Goal: Task Accomplishment & Management: Complete application form

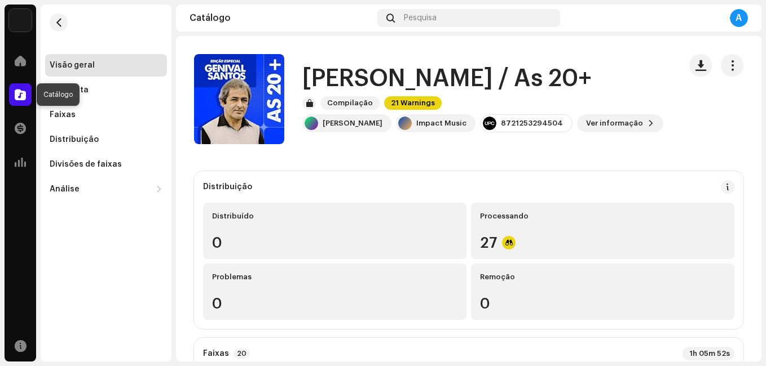
click at [21, 87] on div at bounding box center [20, 94] width 23 height 23
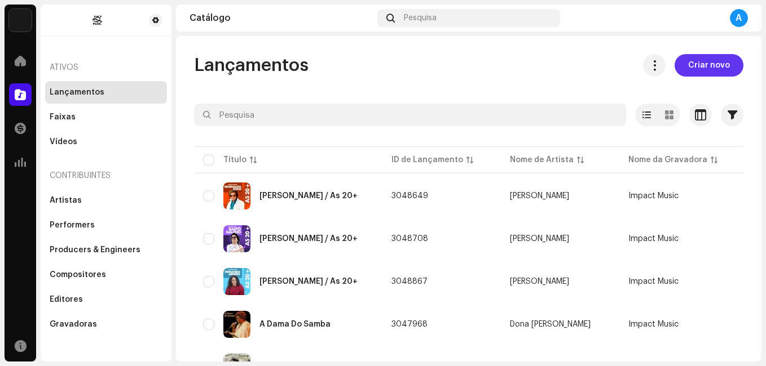
click at [688, 56] on span "Criar novo" at bounding box center [709, 65] width 42 height 23
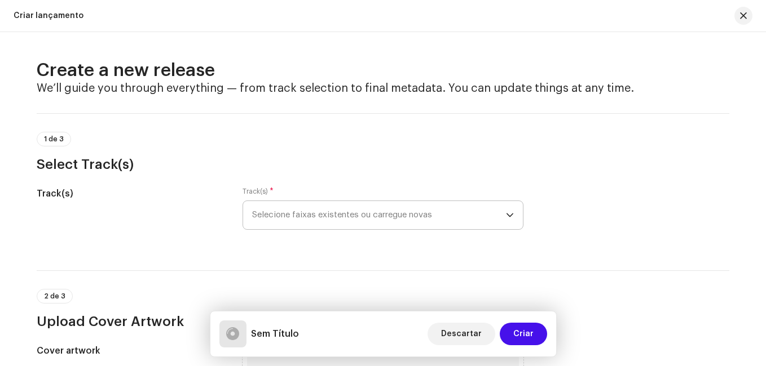
click at [351, 215] on span "Selecione faixas existentes ou carregue novas" at bounding box center [379, 215] width 254 height 28
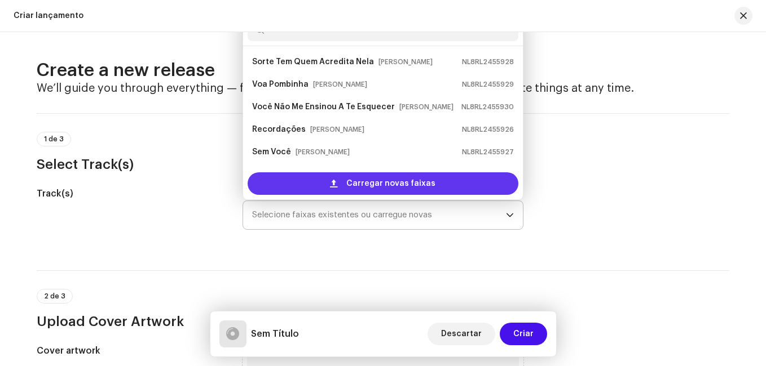
scroll to position [18, 0]
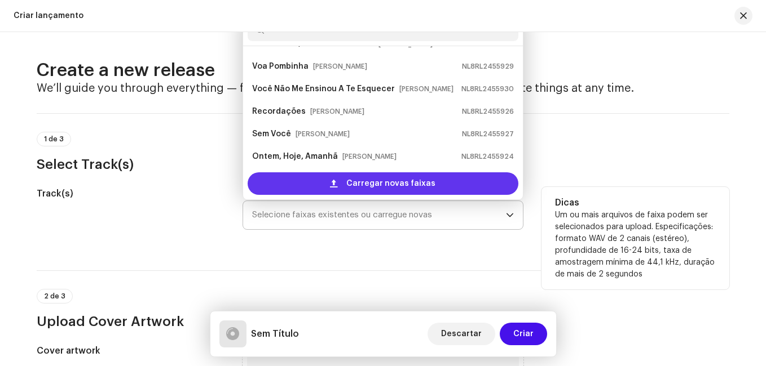
click at [346, 180] on div "Carregar novas faixas" at bounding box center [382, 184] width 271 height 23
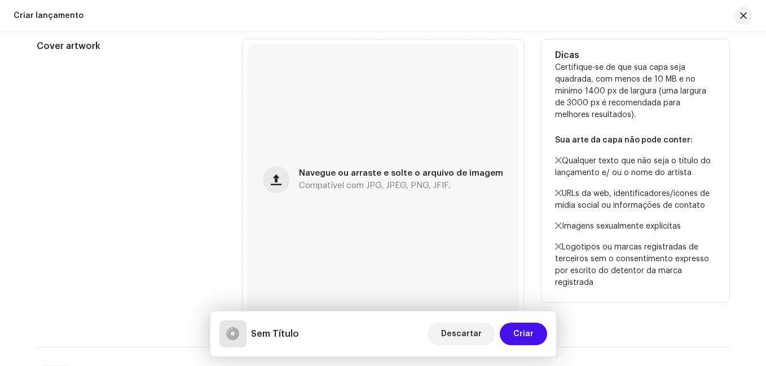
scroll to position [564, 0]
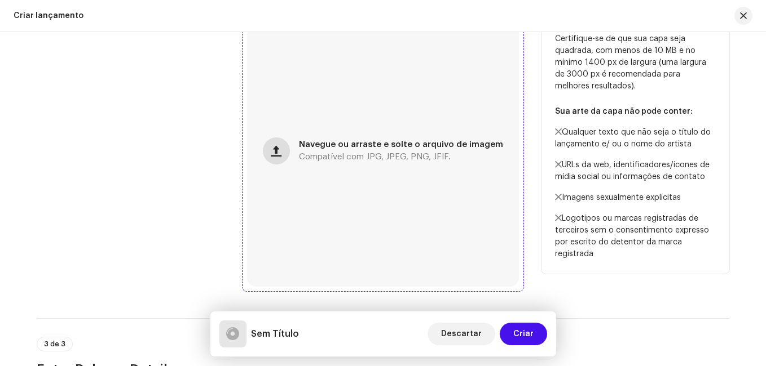
click at [272, 154] on button "button" at bounding box center [276, 151] width 27 height 27
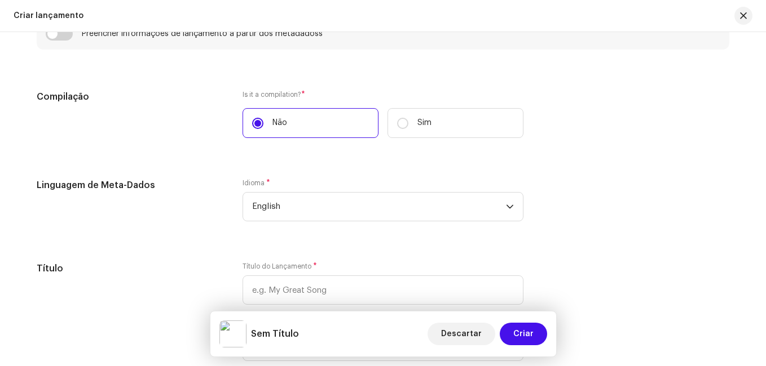
scroll to position [1003, 0]
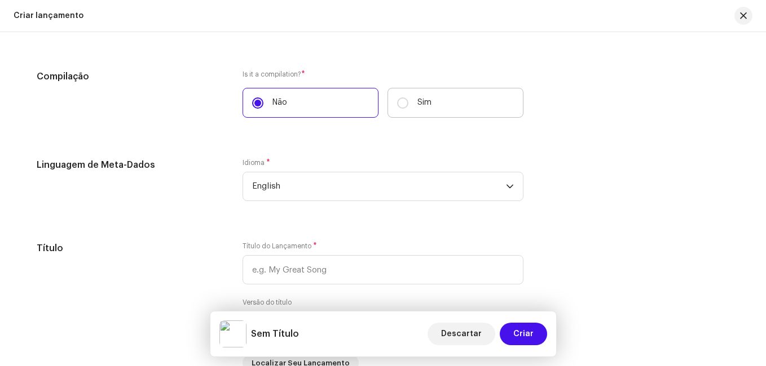
click at [417, 107] on p "Sim" at bounding box center [424, 103] width 14 height 12
click at [408, 107] on input "Sim" at bounding box center [402, 103] width 11 height 11
radio input "true"
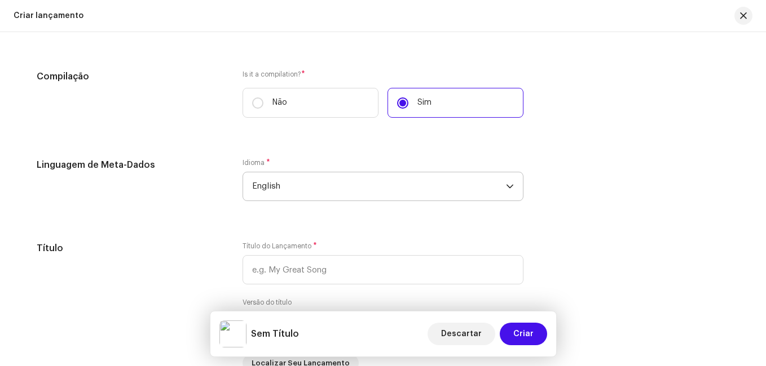
click at [343, 180] on span "English" at bounding box center [379, 187] width 254 height 28
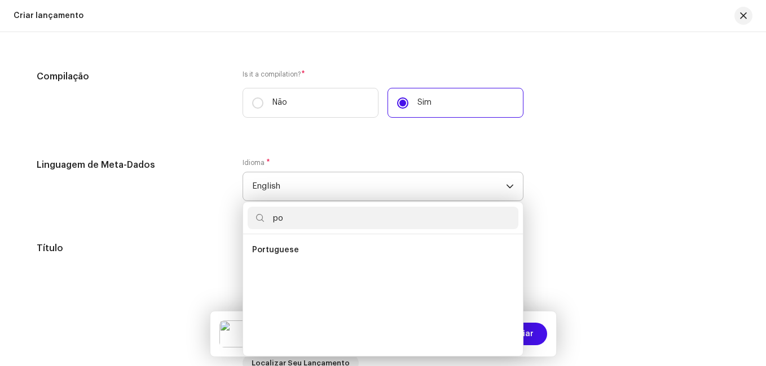
scroll to position [0, 0]
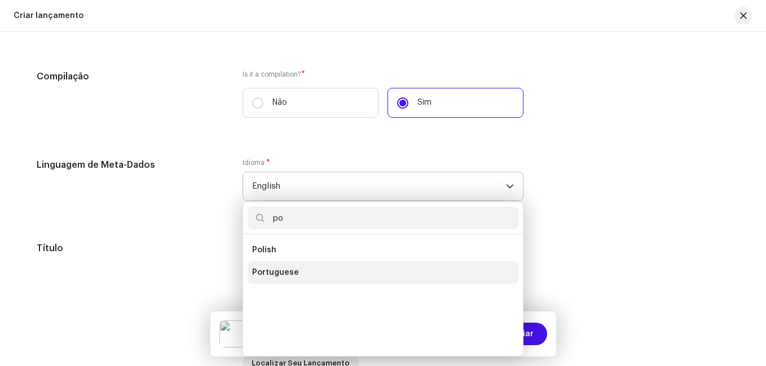
type input "po"
click at [295, 274] on li "Portuguese" at bounding box center [382, 273] width 271 height 23
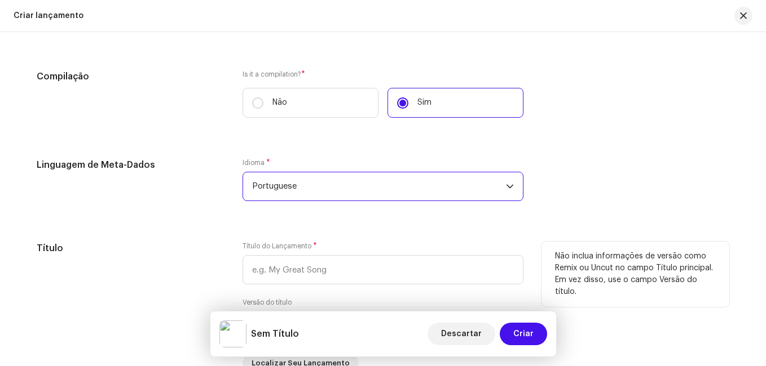
click at [182, 244] on h5 "Título" at bounding box center [131, 249] width 188 height 14
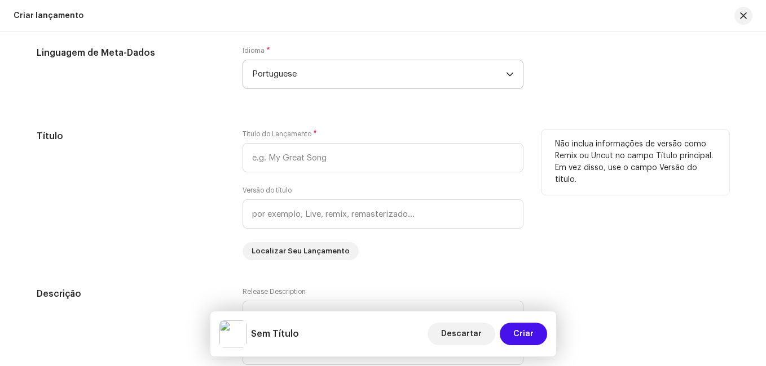
scroll to position [1116, 0]
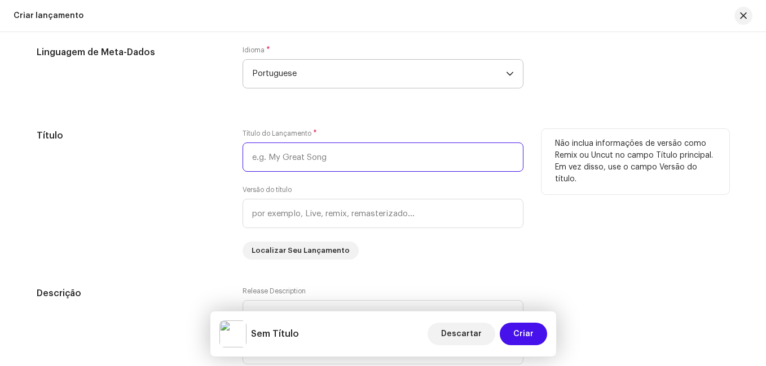
paste input "[PERSON_NAME]"
type input "[PERSON_NAME] / As 20+"
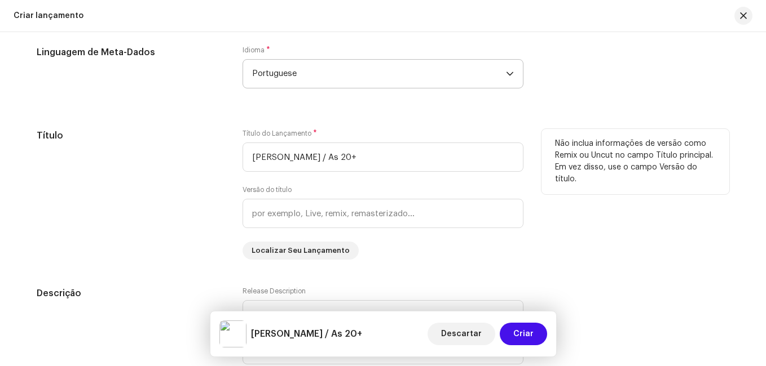
click at [185, 186] on div "Título" at bounding box center [131, 194] width 188 height 131
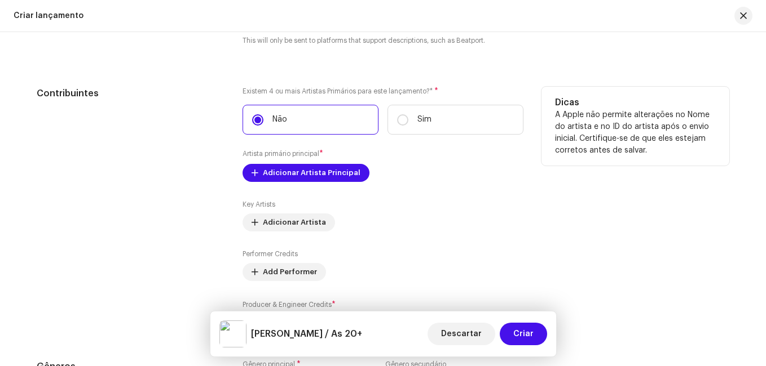
scroll to position [1454, 0]
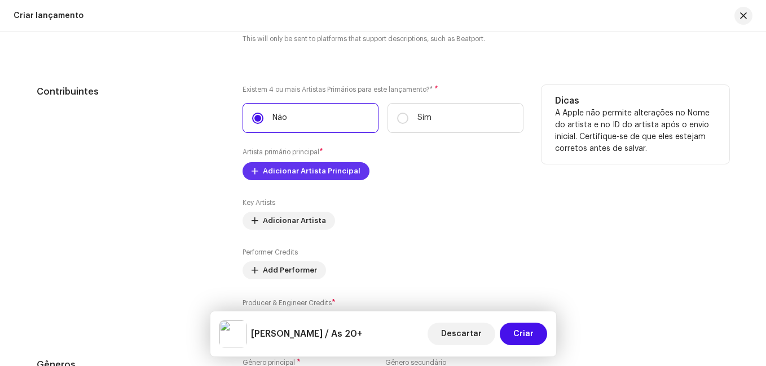
click at [327, 167] on span "Adicionar Artista Principal" at bounding box center [312, 171] width 98 height 23
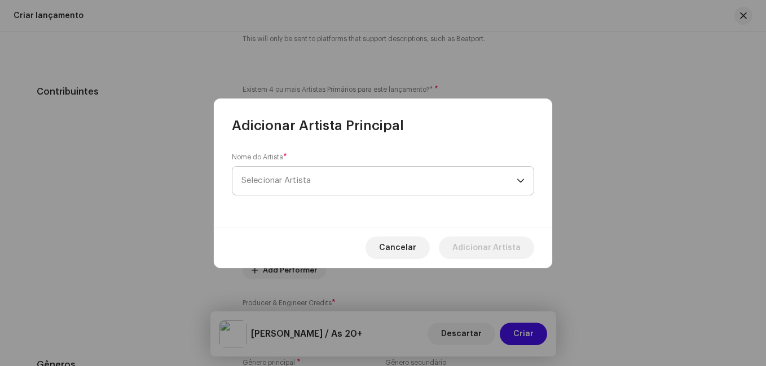
click at [332, 173] on span "Selecionar Artista" at bounding box center [378, 181] width 275 height 28
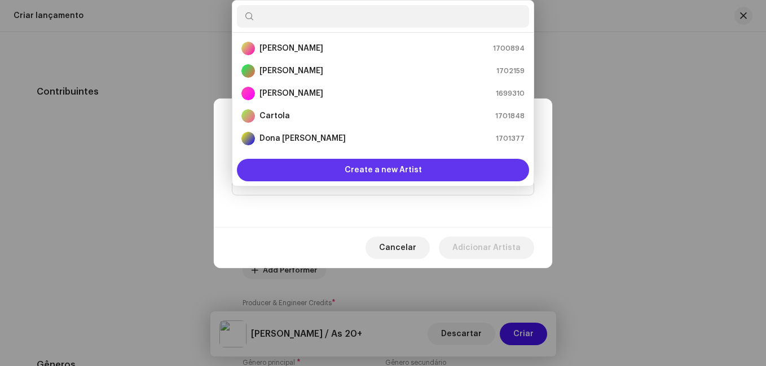
click at [352, 166] on span "Create a new Artist" at bounding box center [382, 170] width 77 height 23
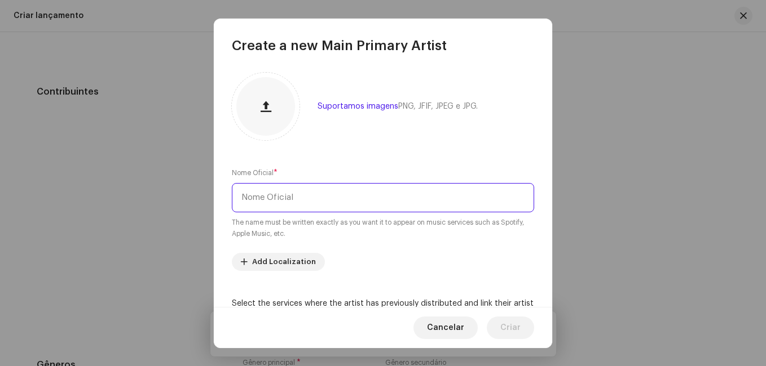
paste input "[PERSON_NAME]"
type input "[PERSON_NAME]"
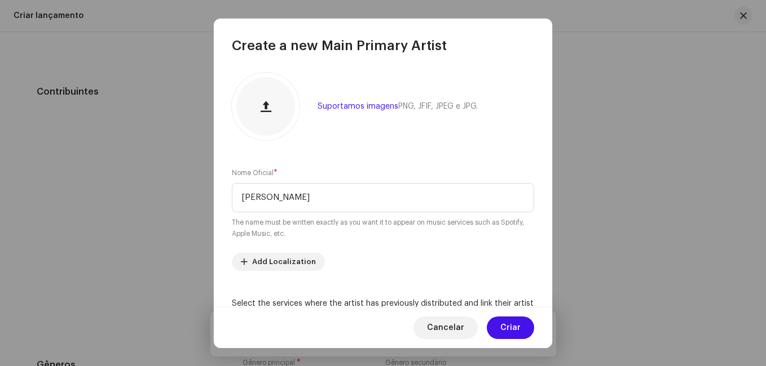
click at [428, 156] on div "Suportamos imagens PNG, JFIF, JPEG e JPG. Nome Oficial * [PERSON_NAME] The name…" at bounding box center [383, 181] width 338 height 253
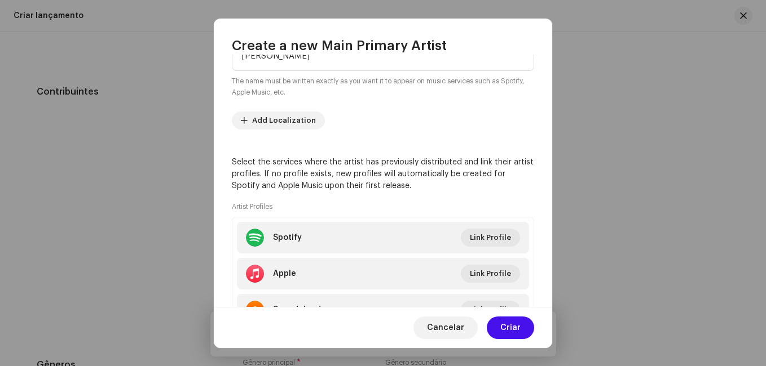
scroll to position [197, 0]
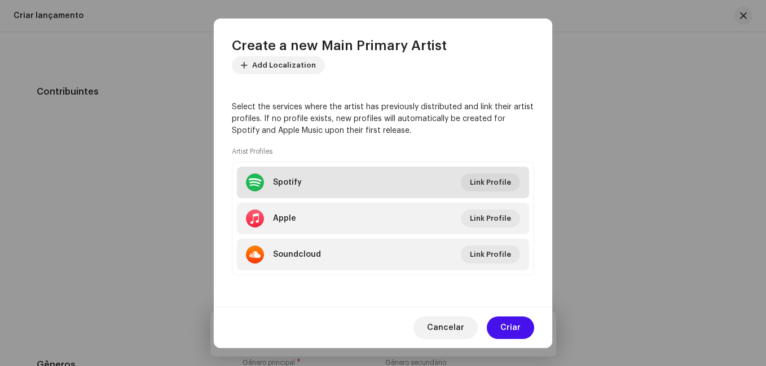
click at [416, 178] on li "Spotify Link Profile" at bounding box center [383, 183] width 292 height 32
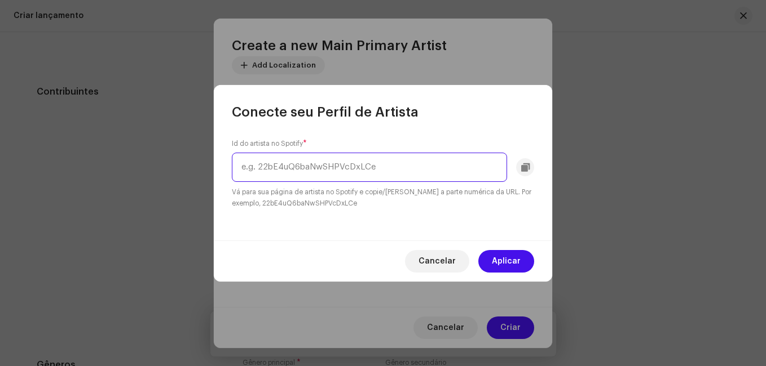
paste input "4NayP8BA8PhZk2tlZBniR2"
type input "4NayP8BA8PhZk2tlZBniR2"
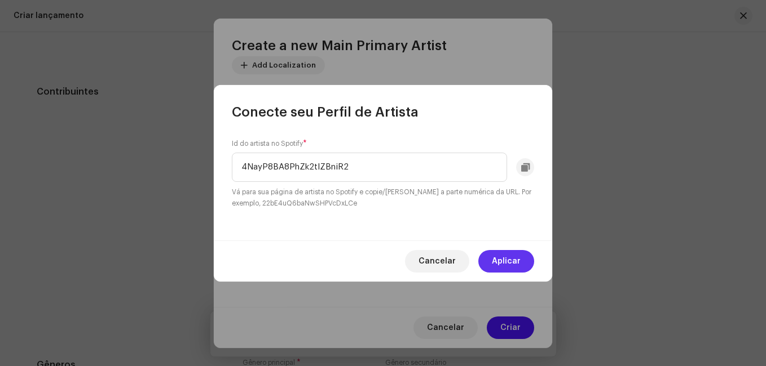
click at [517, 263] on span "Aplicar" at bounding box center [506, 261] width 29 height 23
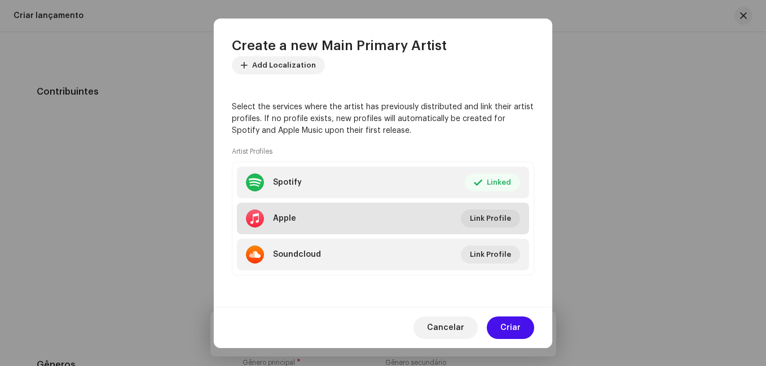
click at [389, 223] on li "Apple Link Profile" at bounding box center [383, 219] width 292 height 32
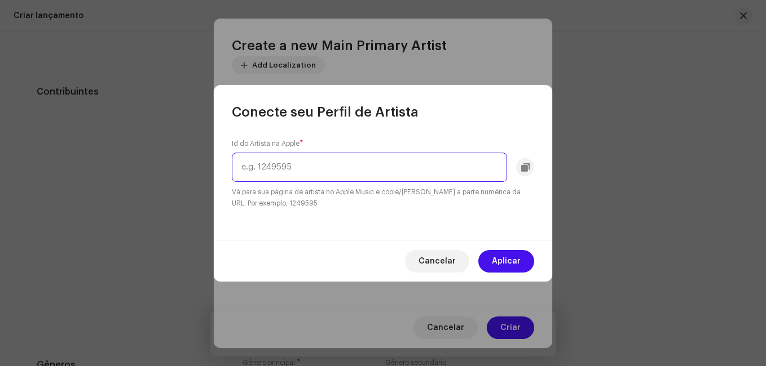
paste input "288671700"
type input "288671700"
click at [498, 259] on span "Aplicar" at bounding box center [506, 261] width 29 height 23
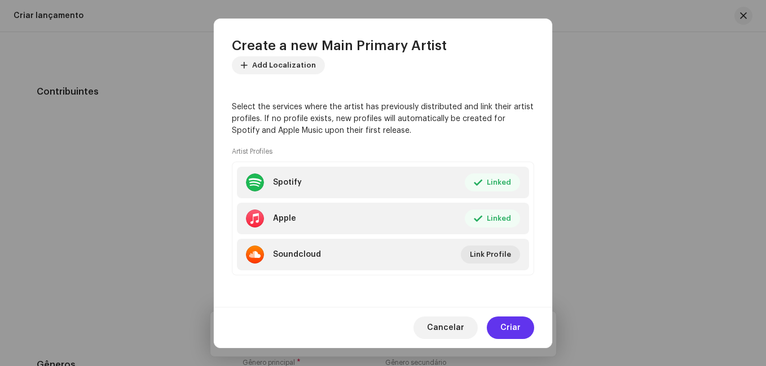
click at [512, 326] on span "Criar" at bounding box center [510, 328] width 20 height 23
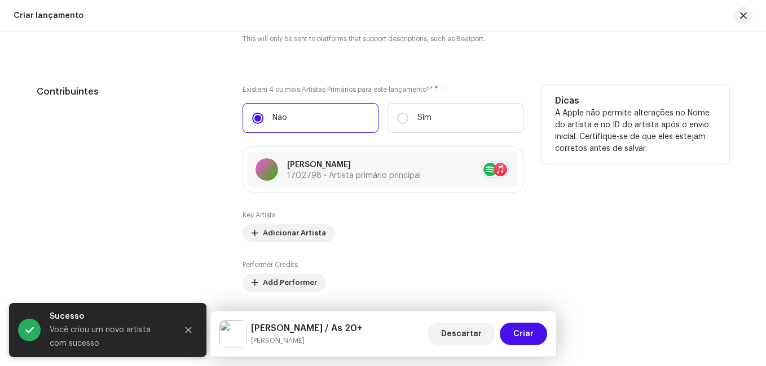
click at [205, 189] on div "Contribuintes" at bounding box center [131, 214] width 188 height 259
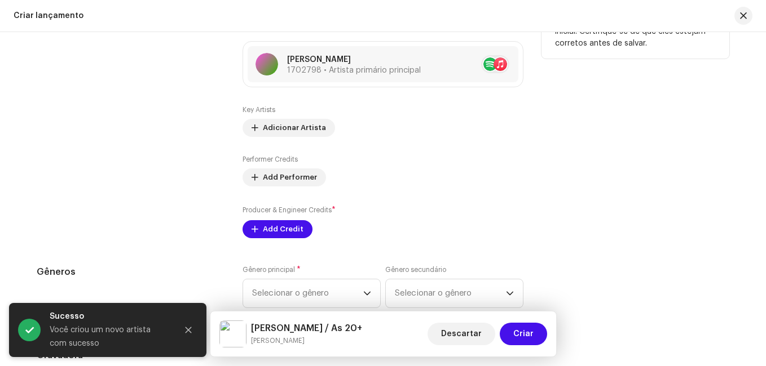
scroll to position [1680, 0]
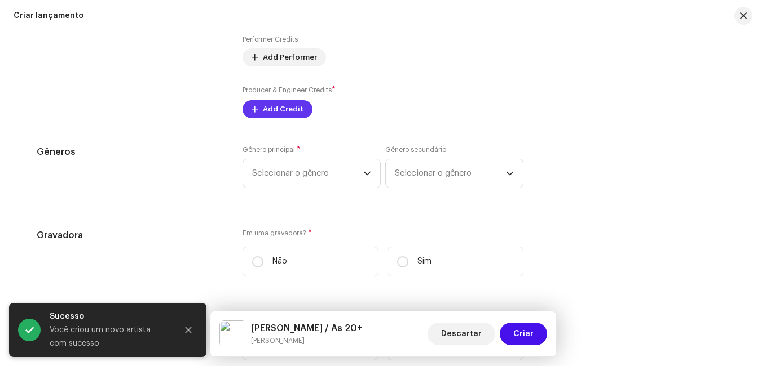
click at [266, 108] on span "Add Credit" at bounding box center [283, 109] width 41 height 23
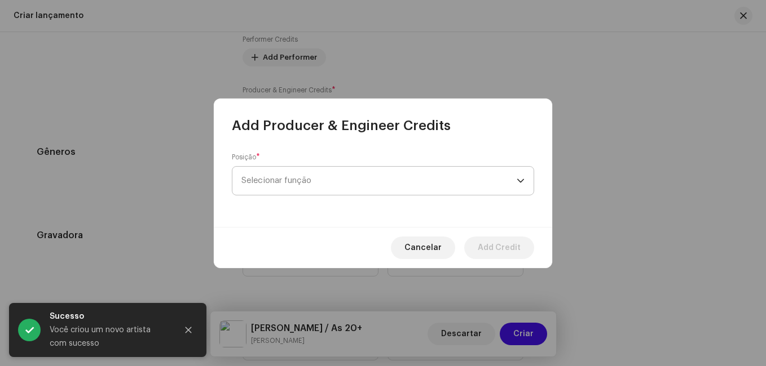
click at [286, 186] on span "Selecionar função" at bounding box center [378, 181] width 275 height 28
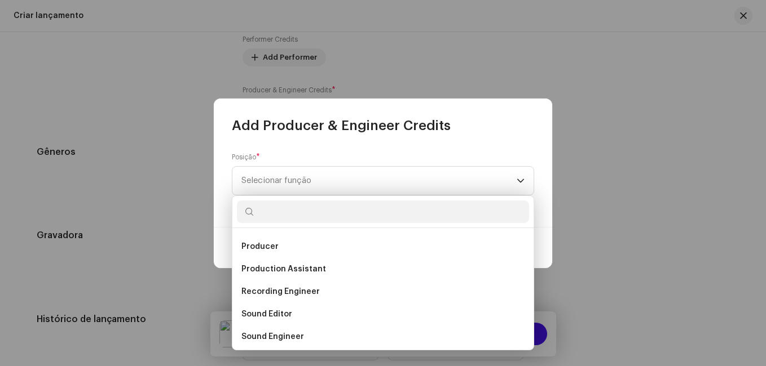
scroll to position [451, 0]
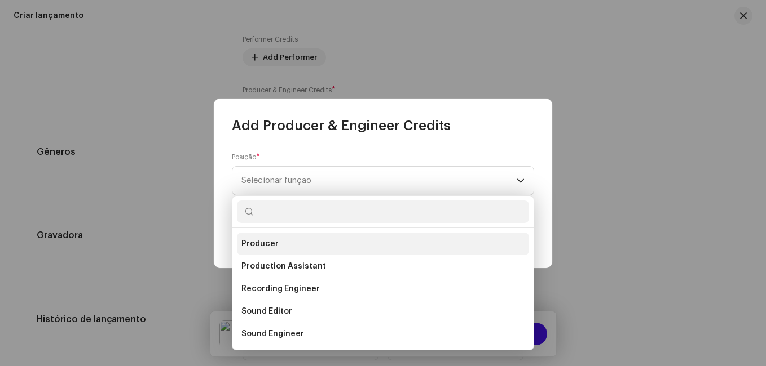
click at [280, 241] on li "Producer" at bounding box center [383, 244] width 292 height 23
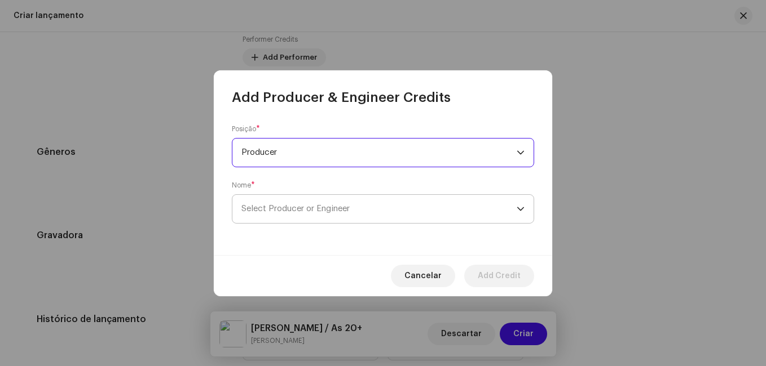
click at [362, 212] on span "Select Producer or Engineer" at bounding box center [378, 209] width 275 height 28
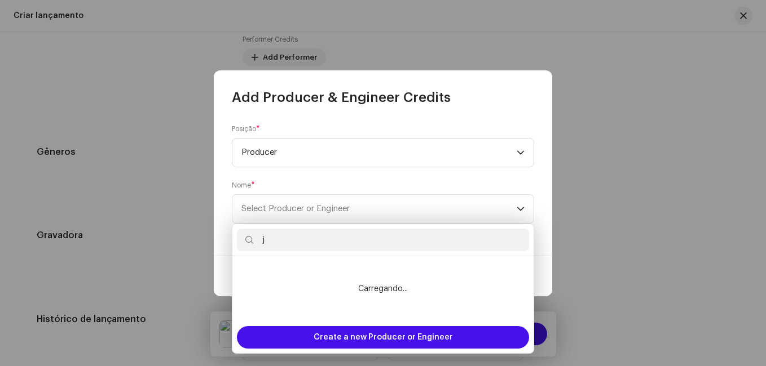
scroll to position [0, 0]
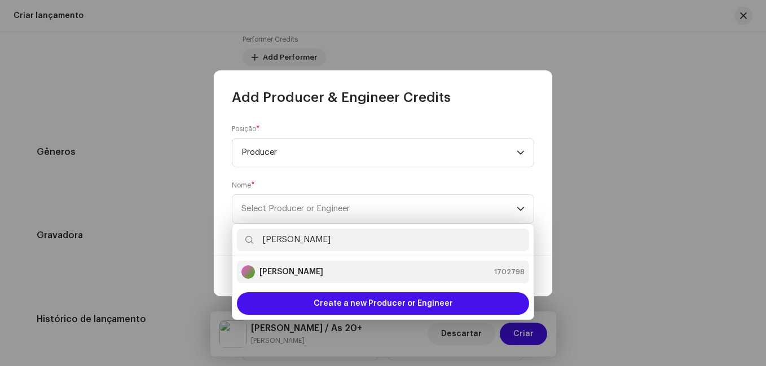
type input "[PERSON_NAME]"
click at [291, 277] on strong "[PERSON_NAME]" at bounding box center [291, 272] width 64 height 11
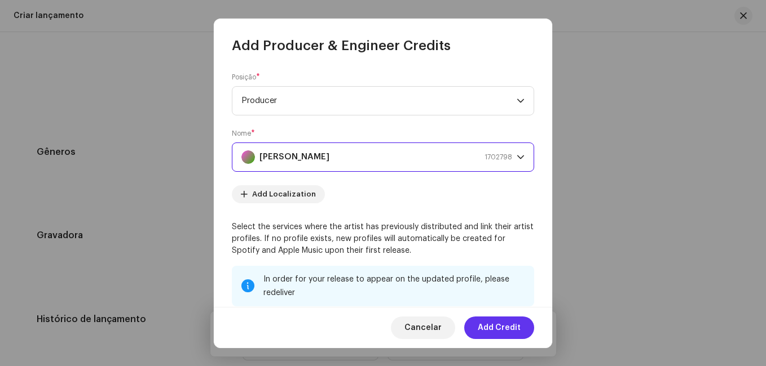
click at [493, 328] on span "Add Credit" at bounding box center [499, 328] width 43 height 23
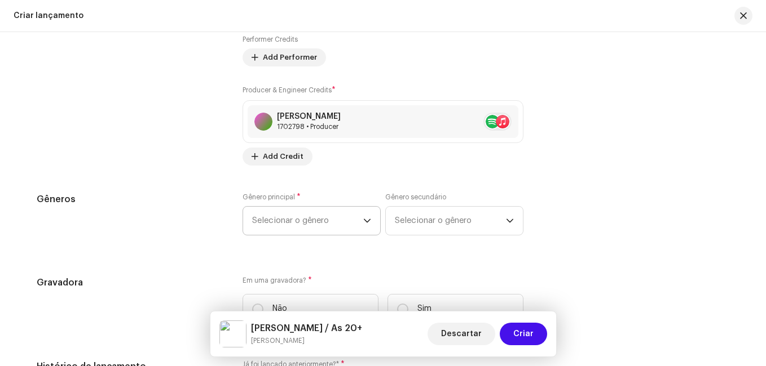
click at [280, 213] on span "Selecionar o gênero" at bounding box center [307, 221] width 111 height 28
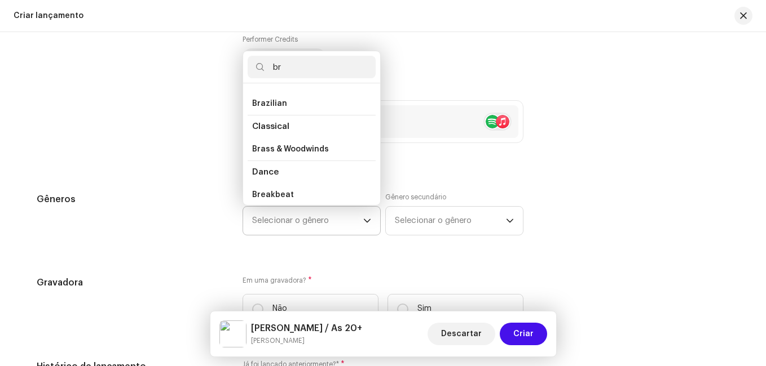
scroll to position [19, 0]
type input "br"
click at [267, 101] on span "Brazilian" at bounding box center [269, 102] width 35 height 11
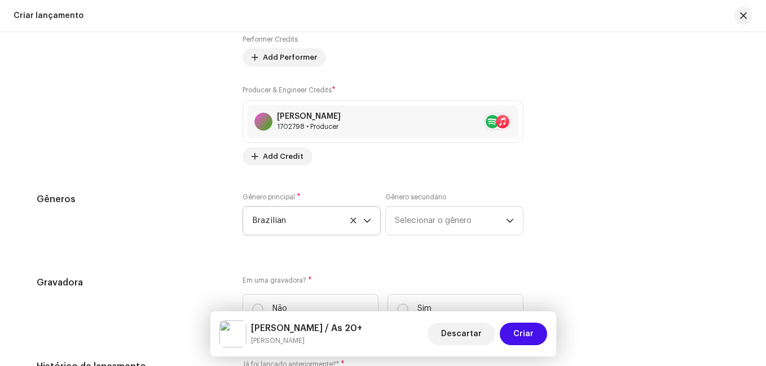
click at [183, 170] on div "Preencher informações de lançamento a partir dos metadadoss Compilação Is it a …" at bounding box center [383, 22] width 692 height 1403
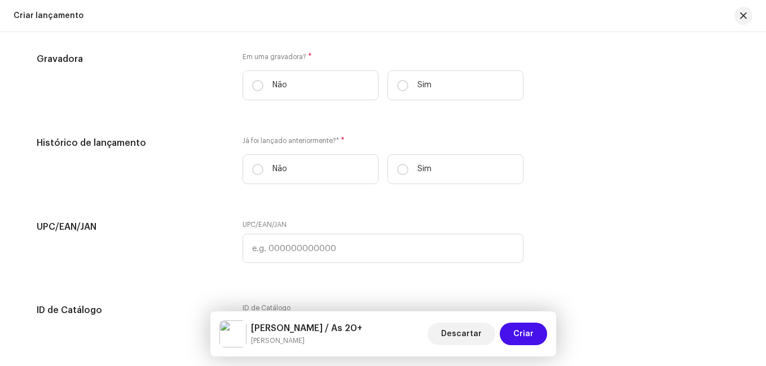
scroll to position [1905, 0]
click at [402, 85] on input "Sim" at bounding box center [402, 83] width 11 height 11
radio input "true"
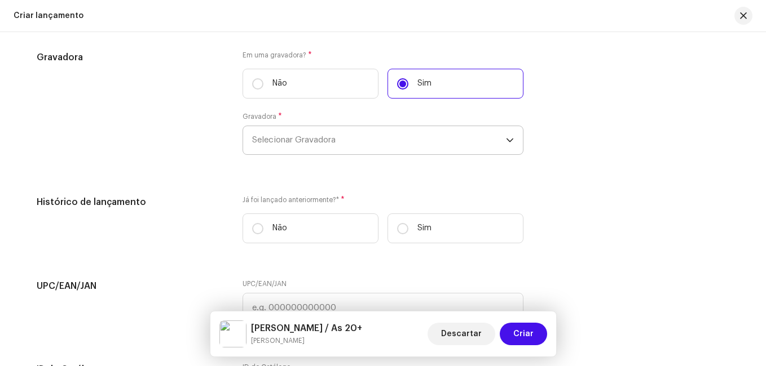
click at [367, 143] on span "Selecionar Gravadora" at bounding box center [379, 140] width 254 height 28
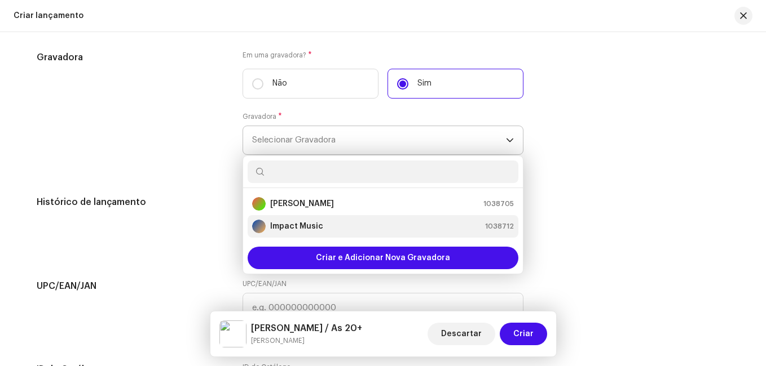
click at [312, 222] on strong "Impact Music" at bounding box center [296, 226] width 53 height 11
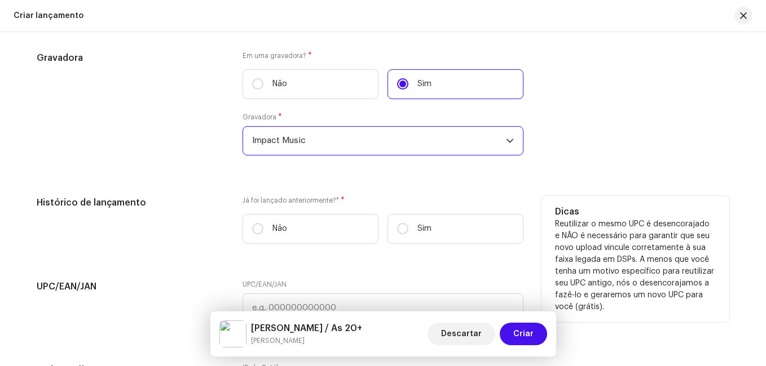
scroll to position [1906, 0]
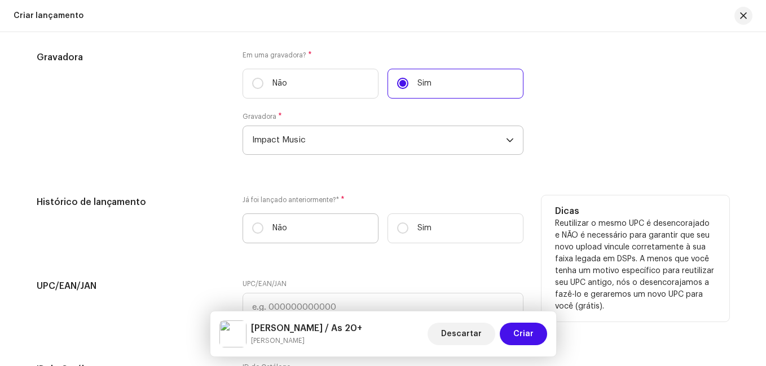
click at [281, 228] on p "Não" at bounding box center [279, 229] width 15 height 12
click at [263, 228] on input "Não" at bounding box center [257, 228] width 11 height 11
radio input "true"
click at [204, 218] on div "Histórico de lançamento" at bounding box center [131, 224] width 188 height 57
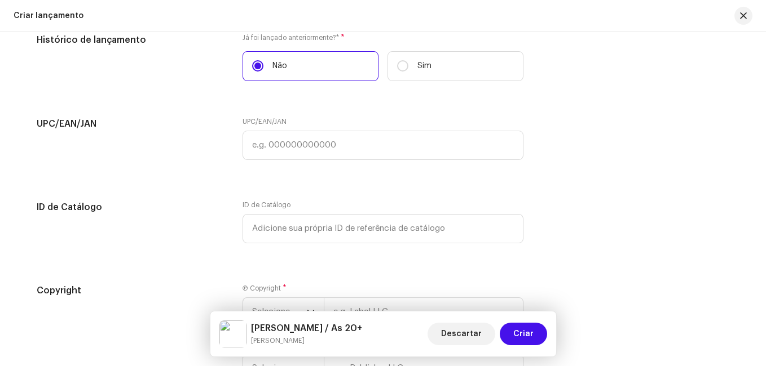
scroll to position [2132, 0]
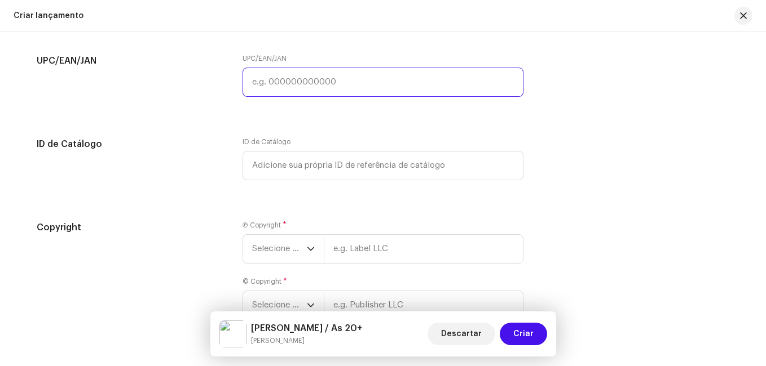
click at [291, 86] on input "text" at bounding box center [382, 82] width 281 height 29
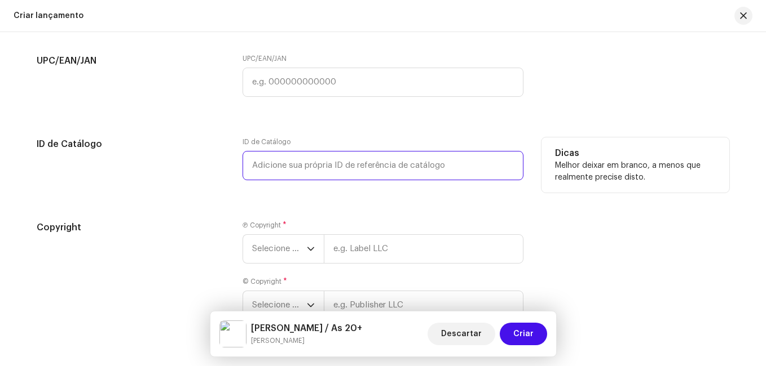
paste input "8721253294764"
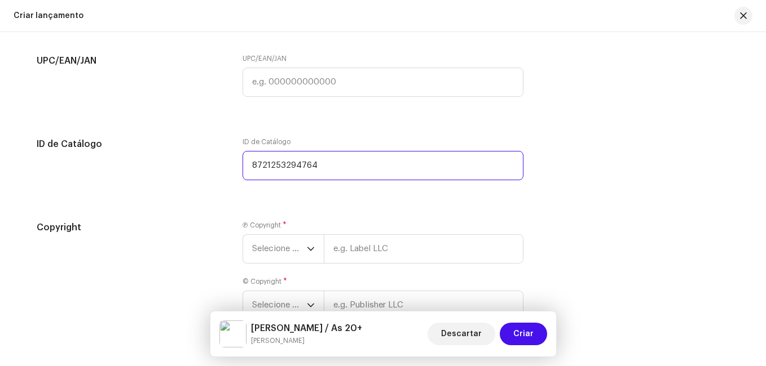
type input "8721253294764"
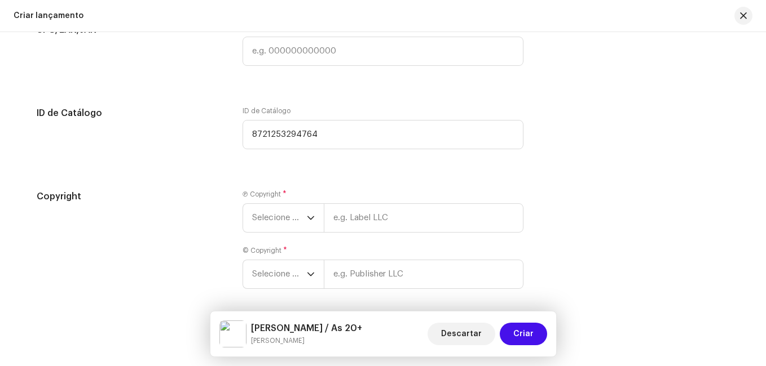
scroll to position [2207, 0]
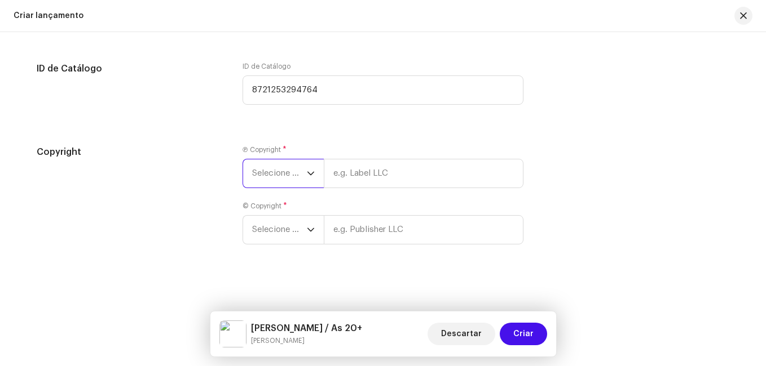
click at [253, 171] on span "Selecione o ano" at bounding box center [279, 174] width 55 height 28
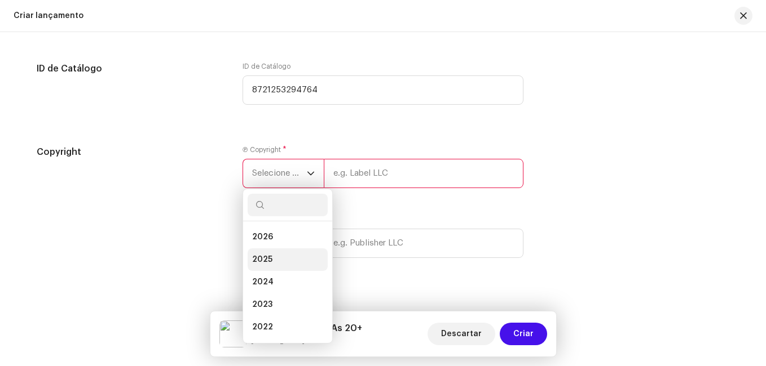
click at [263, 258] on span "2025" at bounding box center [262, 259] width 20 height 11
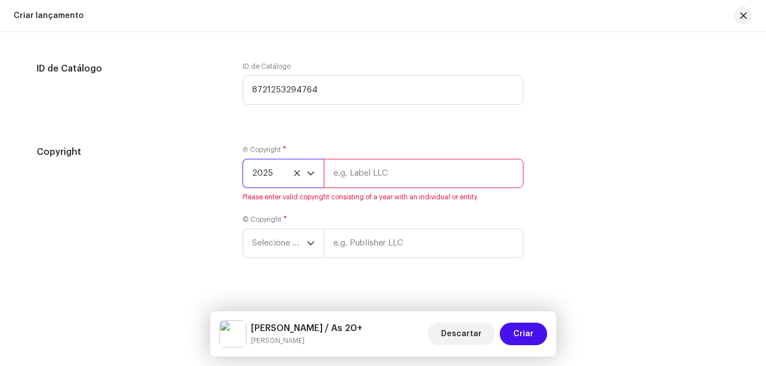
click at [368, 172] on input "text" at bounding box center [424, 173] width 200 height 29
type input "Impact Music"
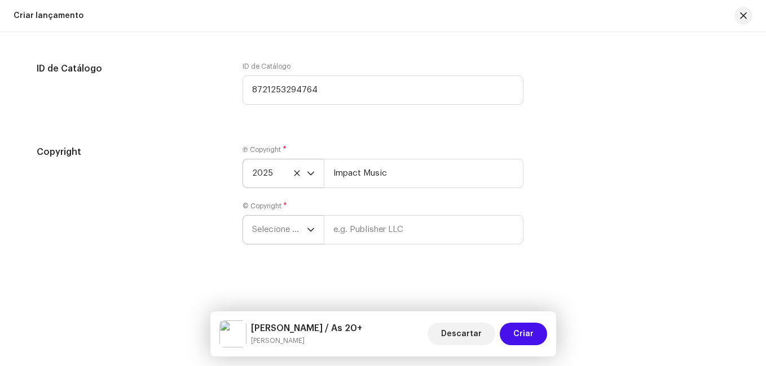
click at [279, 235] on span "Selecione o ano" at bounding box center [279, 230] width 55 height 28
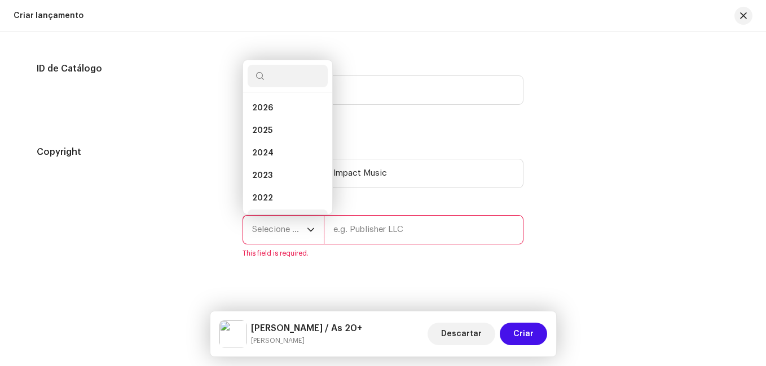
scroll to position [18, 0]
click at [273, 119] on li "2025" at bounding box center [287, 112] width 80 height 23
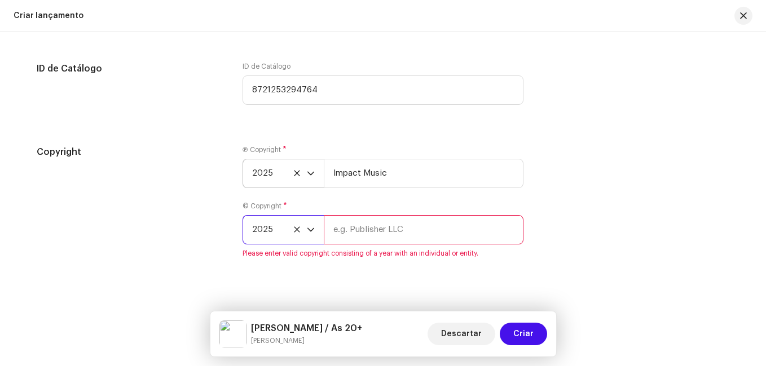
click at [365, 234] on input "text" at bounding box center [424, 229] width 200 height 29
type input "Impact Music"
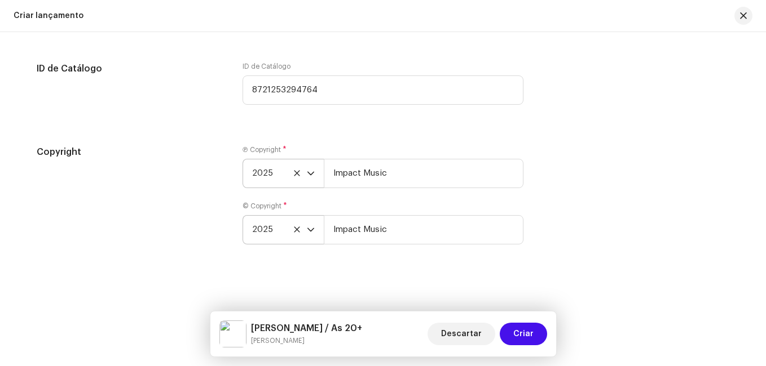
click at [446, 270] on div "Create a new release We’ll guide you through everything — from track selection …" at bounding box center [383, 199] width 766 height 334
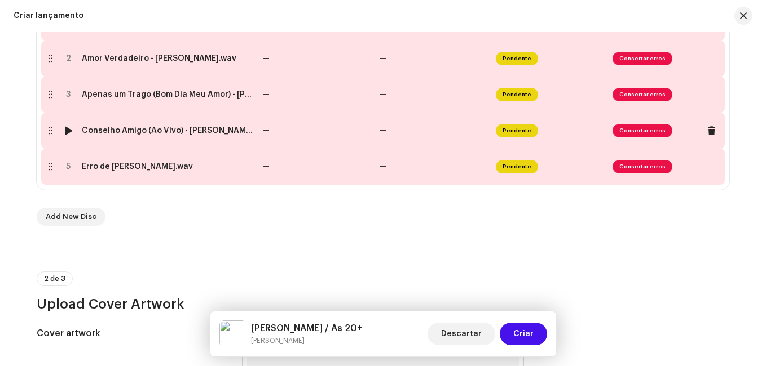
scroll to position [178, 0]
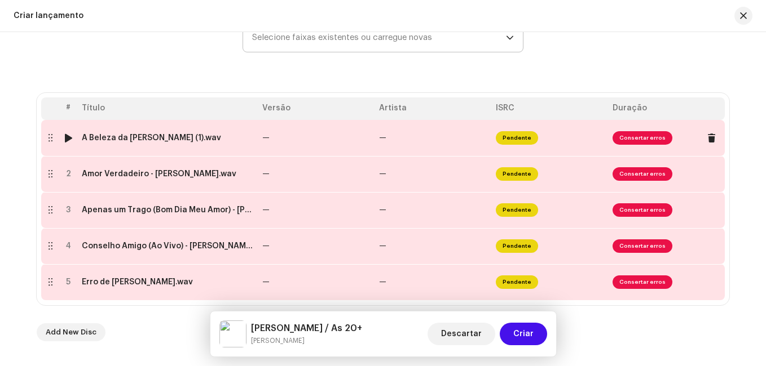
click at [382, 147] on td "—" at bounding box center [432, 138] width 117 height 36
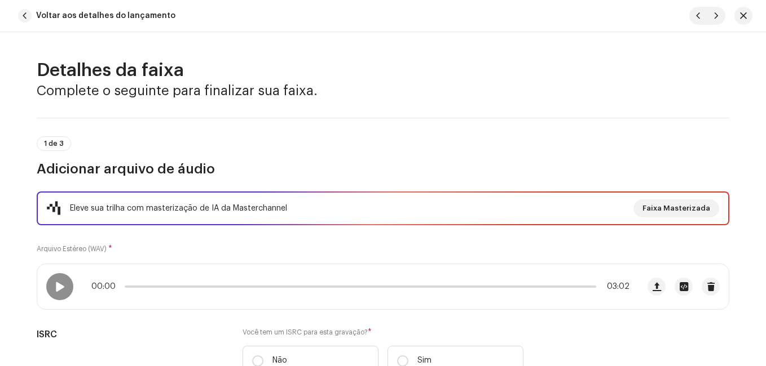
click at [348, 148] on div "1 de 3 Adicionar arquivo de áudio" at bounding box center [383, 157] width 692 height 42
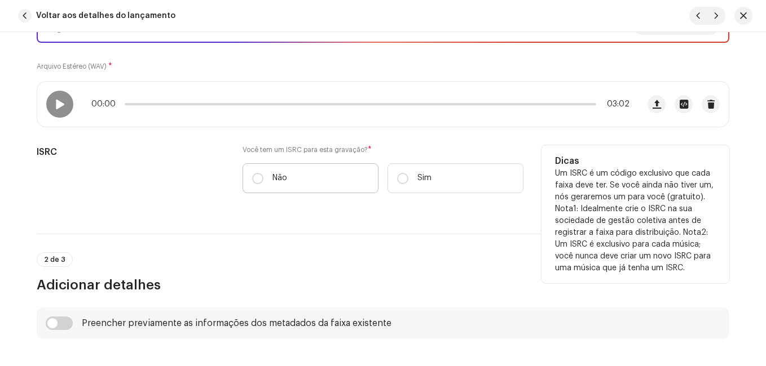
scroll to position [226, 0]
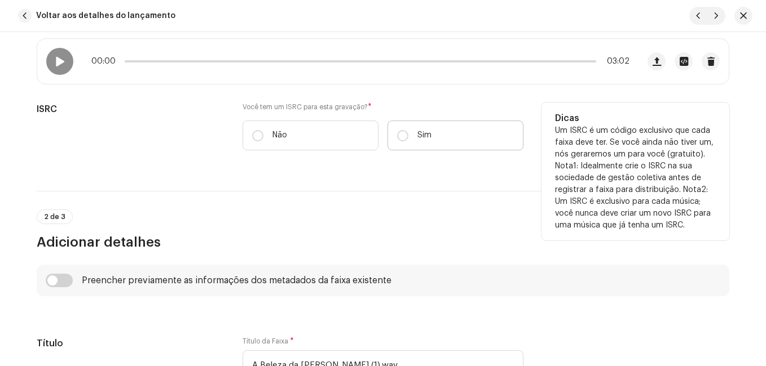
click at [409, 131] on label "Sim" at bounding box center [455, 136] width 136 height 30
click at [408, 131] on input "Sim" at bounding box center [402, 135] width 11 height 11
radio input "true"
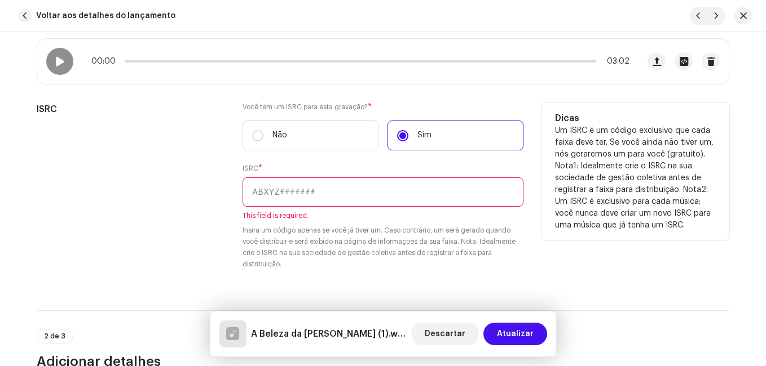
paste input "NL-8RL-24-56380"
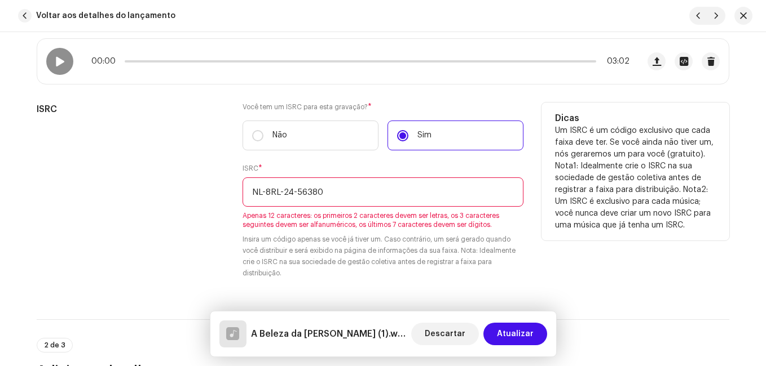
click at [293, 192] on input "NL-8RL-24-56380" at bounding box center [382, 192] width 281 height 29
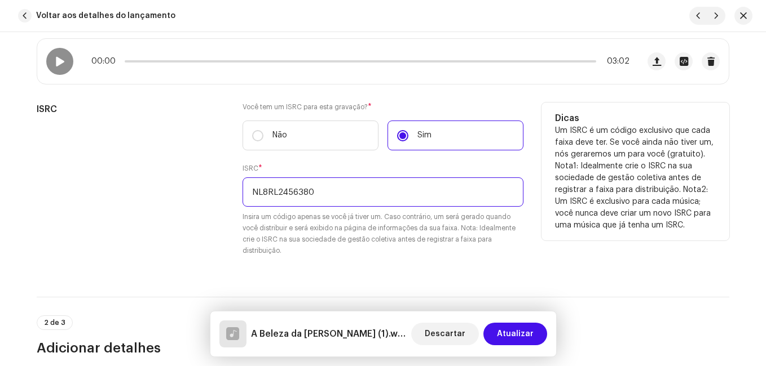
type input "NL8RL2456380"
click at [165, 204] on div "ISRC" at bounding box center [131, 186] width 188 height 167
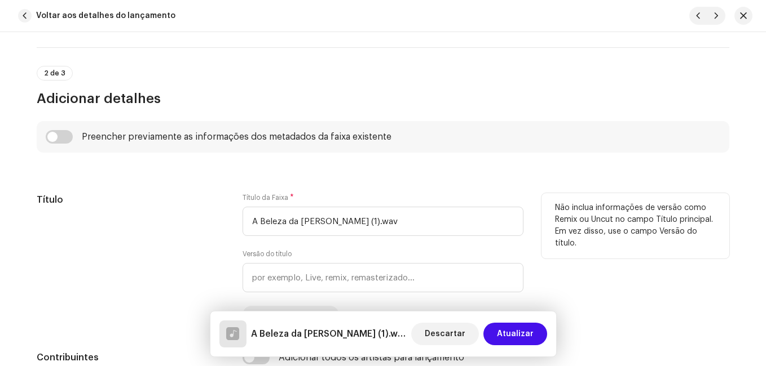
scroll to position [507, 0]
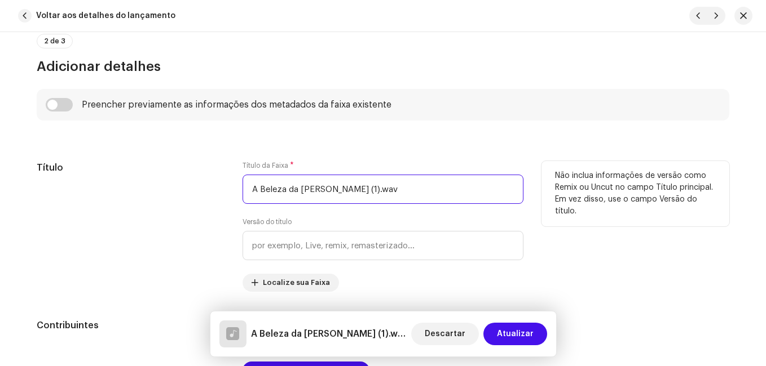
drag, startPoint x: 324, startPoint y: 193, endPoint x: 410, endPoint y: 199, distance: 87.0
click at [410, 199] on input "A Beleza da [PERSON_NAME] (1).wav" at bounding box center [382, 189] width 281 height 29
type input "A Beleza da [PERSON_NAME]"
click at [146, 183] on div "Título" at bounding box center [131, 226] width 188 height 131
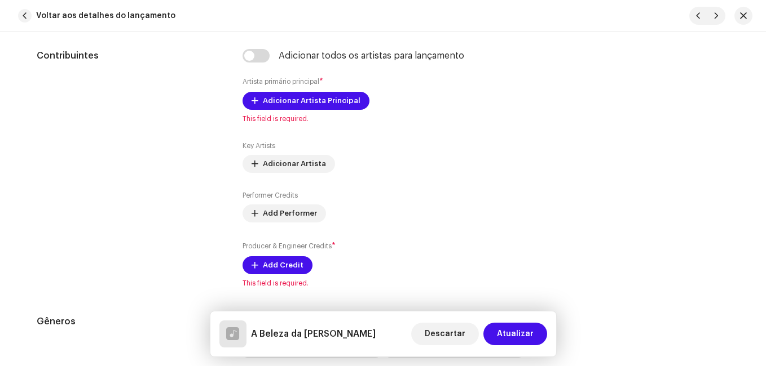
scroll to position [789, 0]
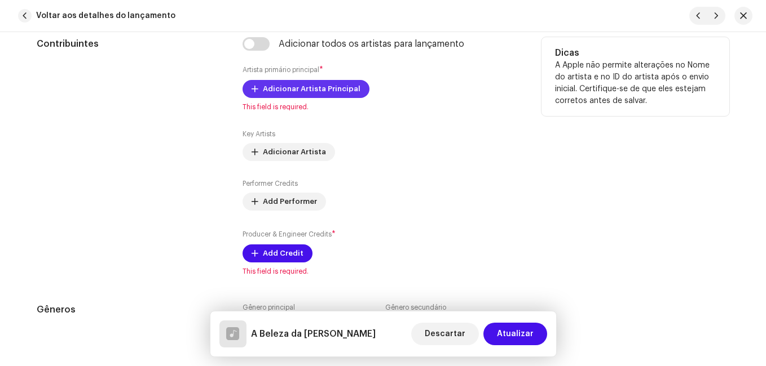
click at [290, 95] on span "Adicionar Artista Principal" at bounding box center [312, 89] width 98 height 23
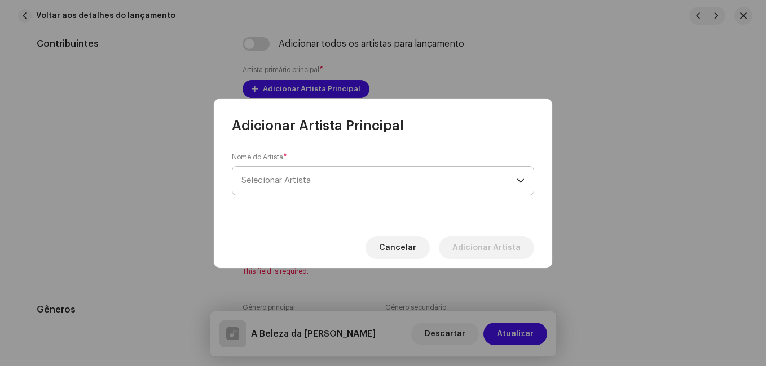
click at [302, 188] on span "Selecionar Artista" at bounding box center [378, 181] width 275 height 28
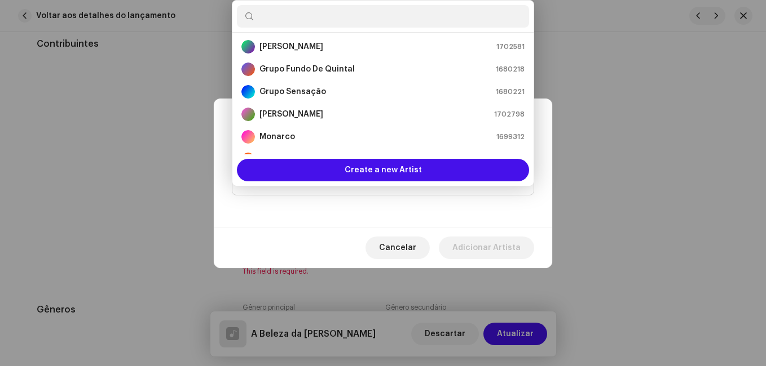
scroll to position [187, 0]
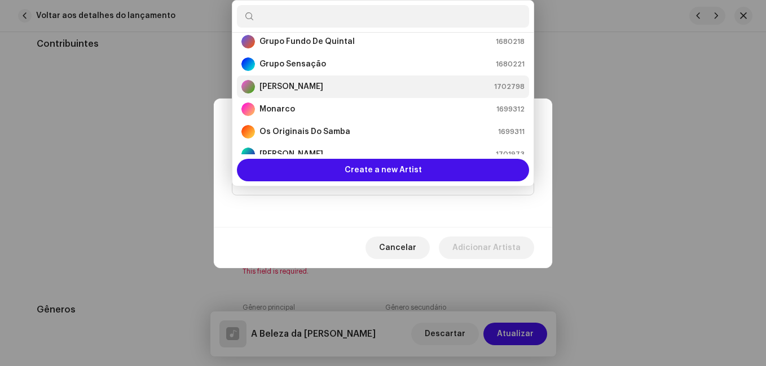
click at [325, 90] on div "[PERSON_NAME] 1702798" at bounding box center [382, 87] width 283 height 14
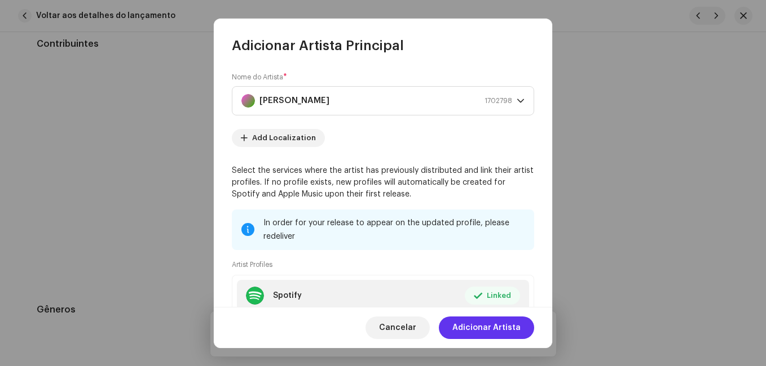
click at [497, 328] on span "Adicionar Artista" at bounding box center [486, 328] width 68 height 23
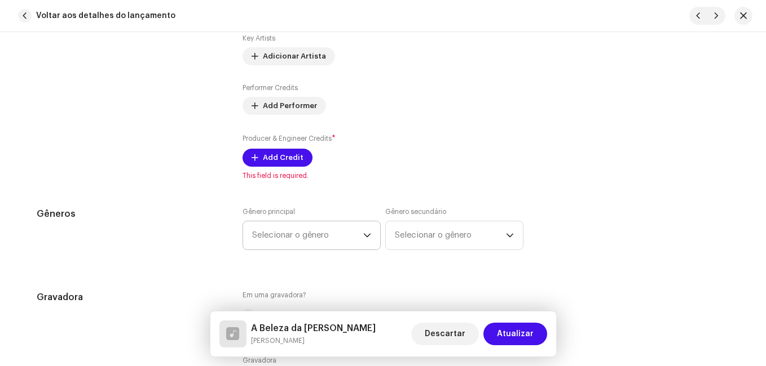
scroll to position [902, 0]
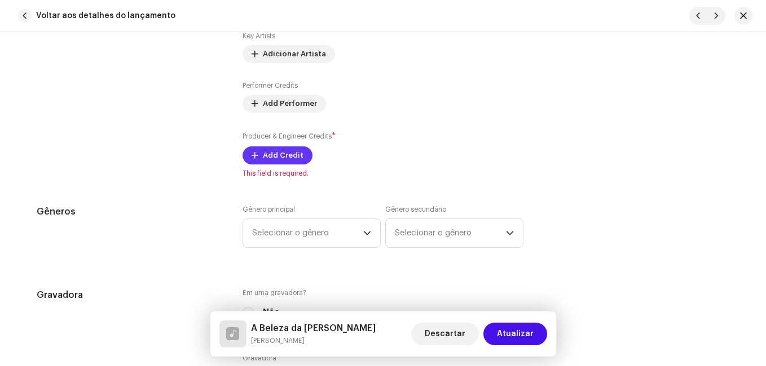
click at [292, 162] on span "Add Credit" at bounding box center [283, 155] width 41 height 23
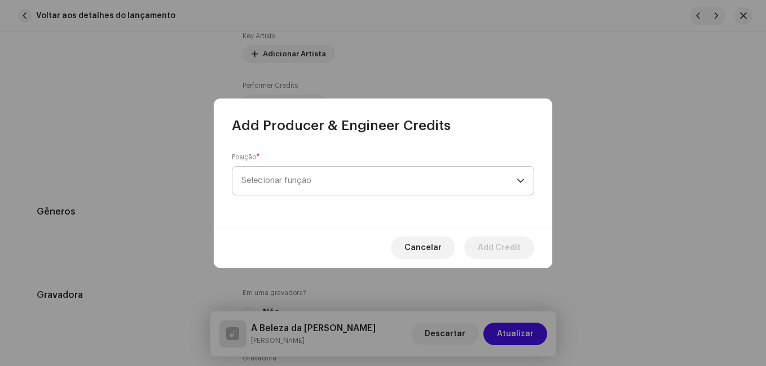
click at [342, 173] on span "Selecionar função" at bounding box center [378, 181] width 275 height 28
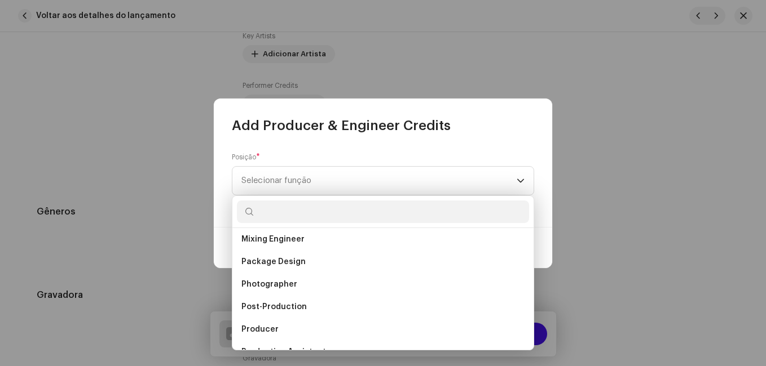
scroll to position [378, 0]
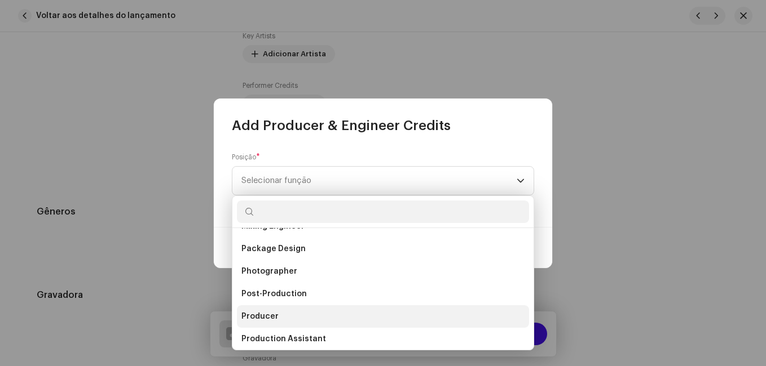
click at [337, 317] on li "Producer" at bounding box center [383, 317] width 292 height 23
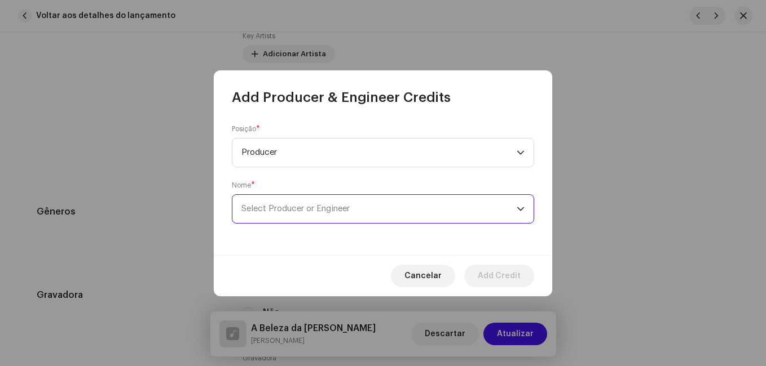
click at [352, 216] on span "Select Producer or Engineer" at bounding box center [378, 209] width 275 height 28
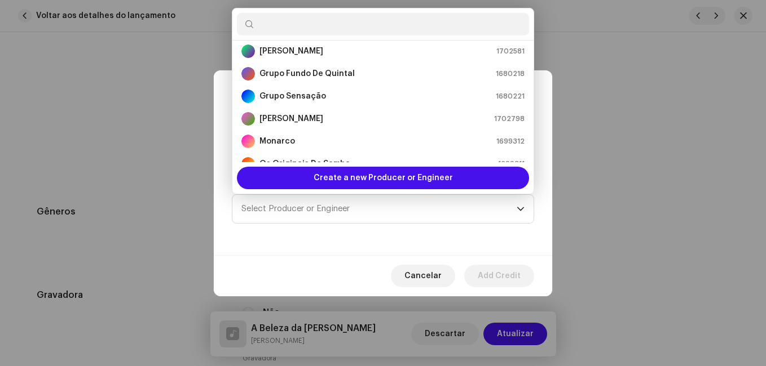
scroll to position [187, 0]
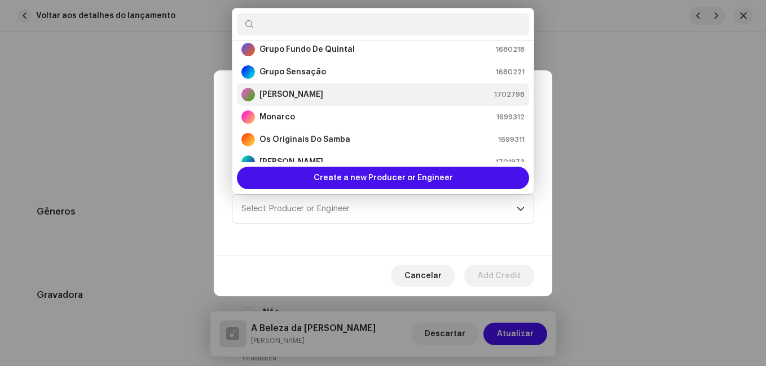
click at [380, 98] on div "[PERSON_NAME] 1702798" at bounding box center [382, 95] width 283 height 14
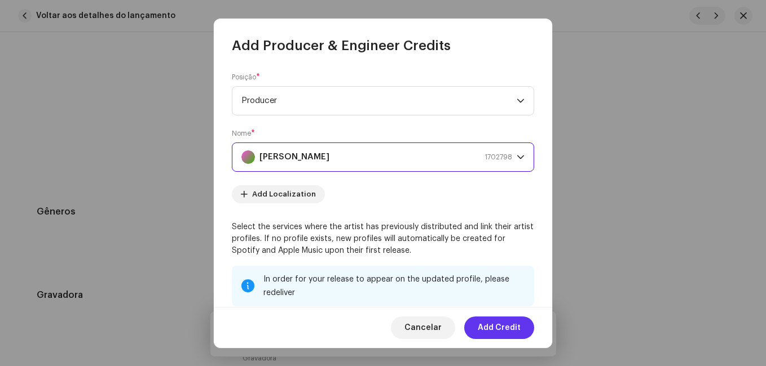
click at [497, 327] on span "Add Credit" at bounding box center [499, 328] width 43 height 23
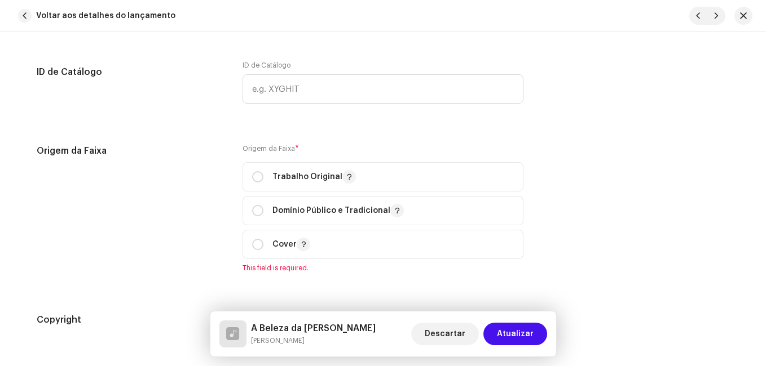
scroll to position [1409, 0]
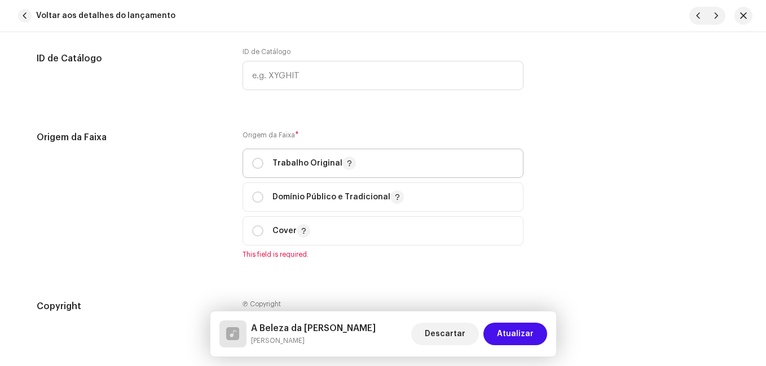
click at [311, 168] on p "Trabalho Original" at bounding box center [313, 164] width 83 height 14
radio input "true"
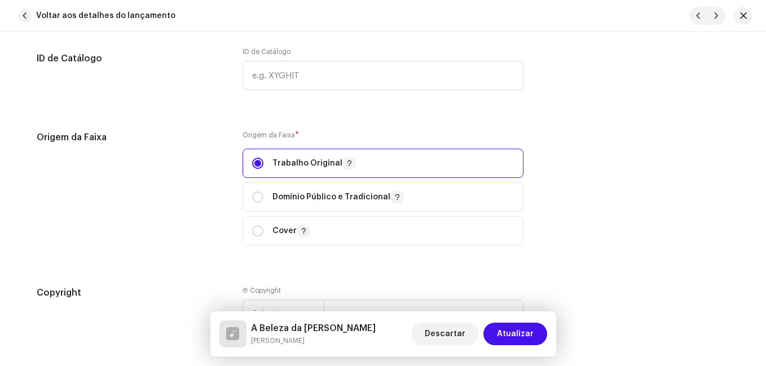
click at [194, 185] on div "Origem da Faixa" at bounding box center [131, 195] width 188 height 129
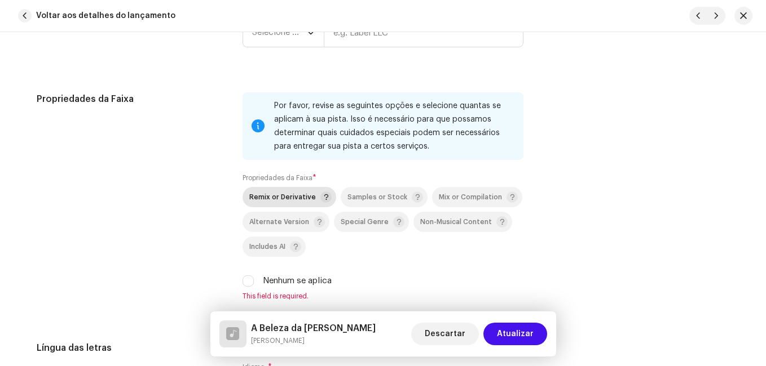
scroll to position [1579, 0]
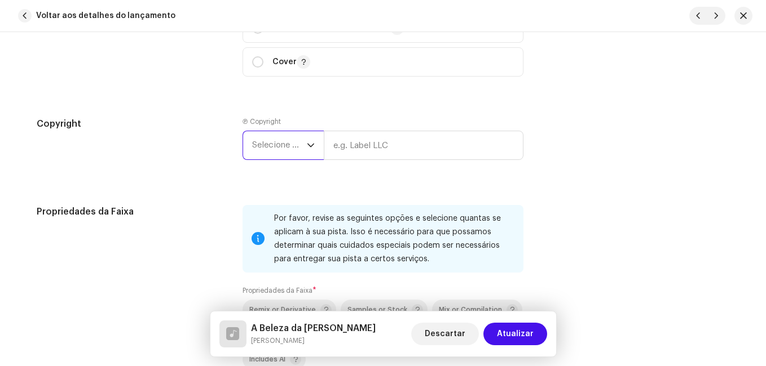
click at [296, 139] on span "Selecione o ano" at bounding box center [279, 145] width 55 height 28
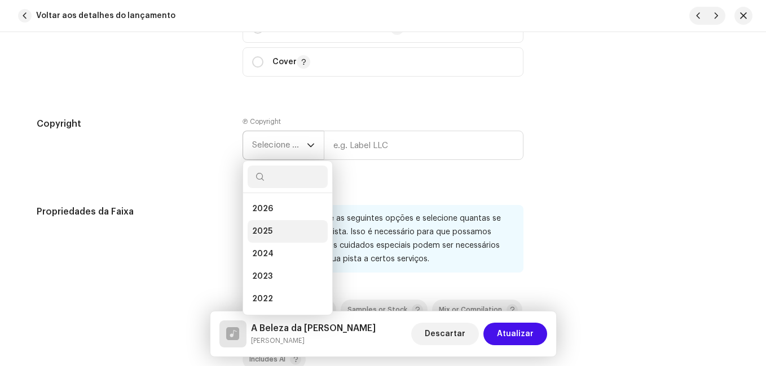
click at [268, 224] on li "2025" at bounding box center [287, 231] width 80 height 23
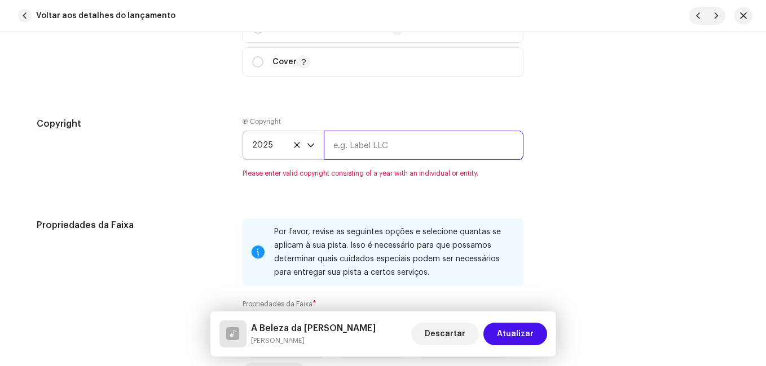
drag, startPoint x: 395, startPoint y: 135, endPoint x: 394, endPoint y: 141, distance: 5.9
click at [395, 135] on input "text" at bounding box center [424, 145] width 200 height 29
type input "Impact Music"
type input "8721253294504"
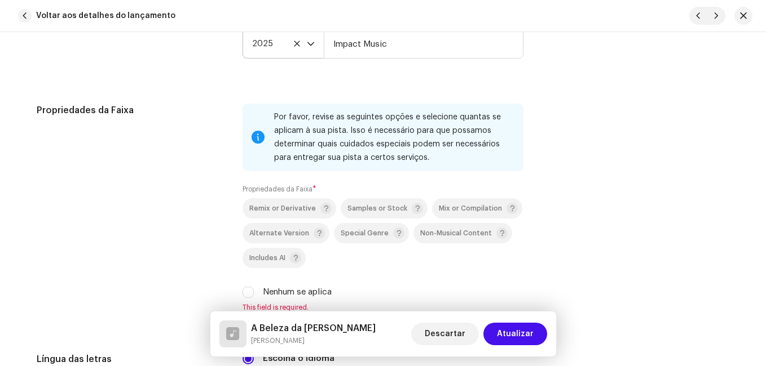
scroll to position [1691, 0]
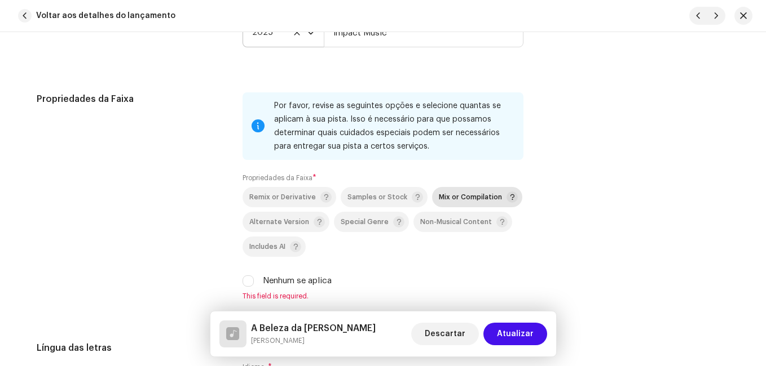
click at [439, 199] on span "Mix or Compilation" at bounding box center [470, 197] width 63 height 7
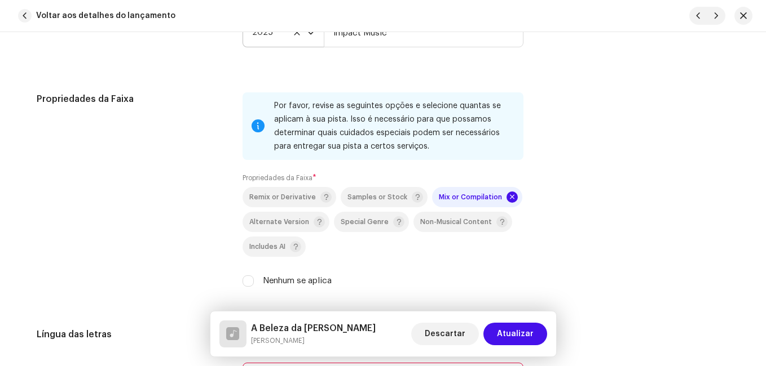
click at [189, 207] on div "Propriedades da Faixa" at bounding box center [131, 196] width 188 height 209
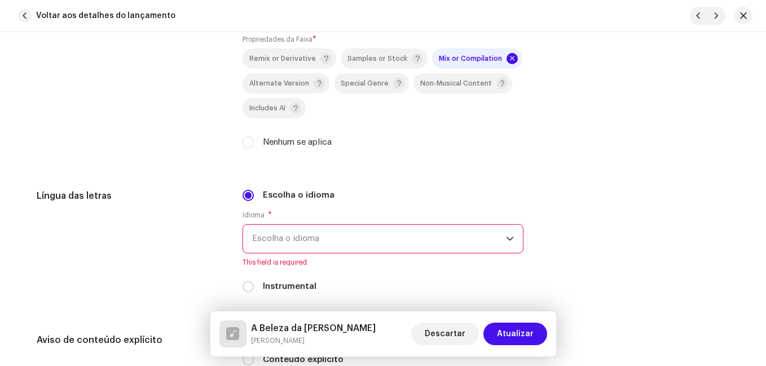
scroll to position [1917, 0]
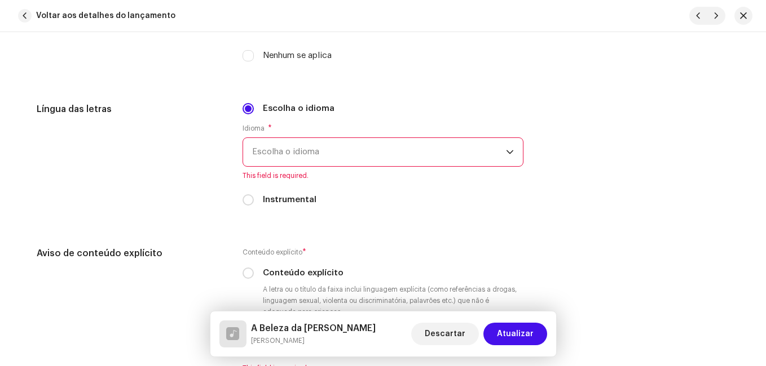
click at [312, 157] on span "Escolha o idioma" at bounding box center [379, 152] width 254 height 28
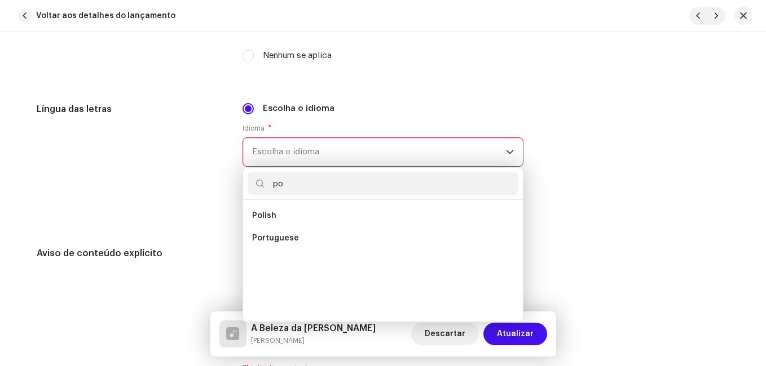
scroll to position [0, 0]
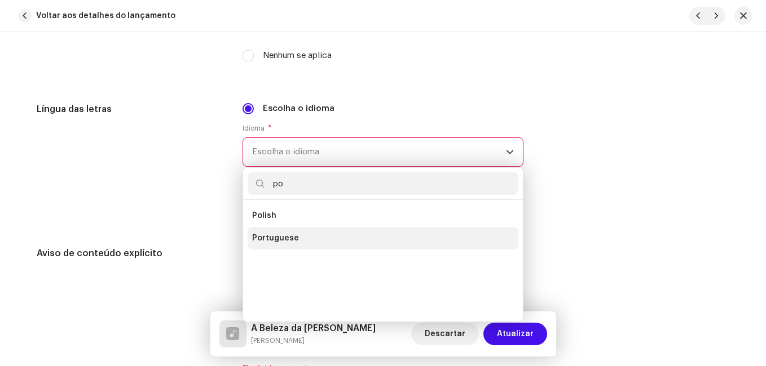
type input "po"
click at [268, 241] on span "Portuguese" at bounding box center [275, 238] width 47 height 11
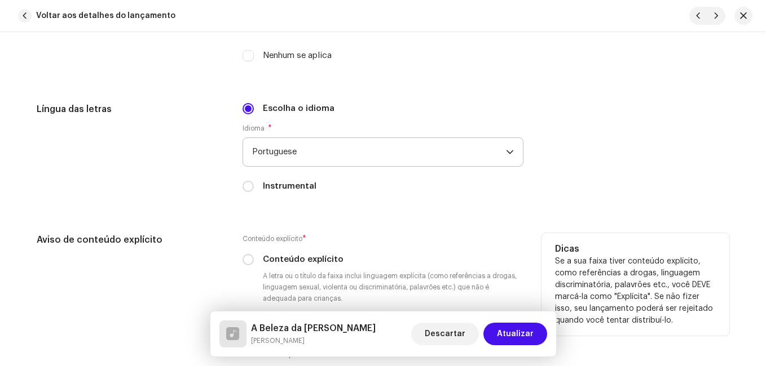
click at [198, 263] on div "Aviso de conteúdo explícito" at bounding box center [131, 303] width 188 height 140
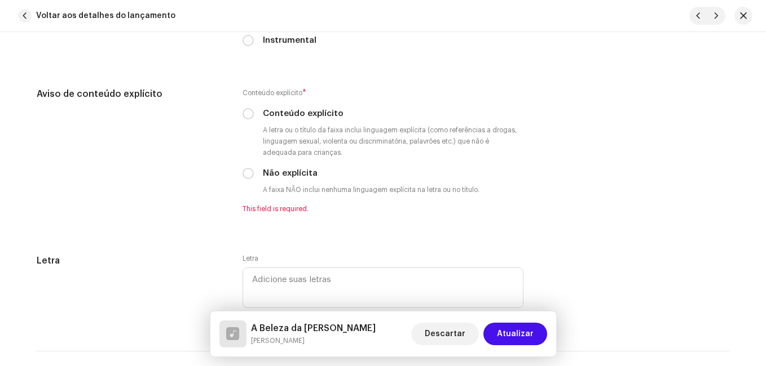
scroll to position [2086, 0]
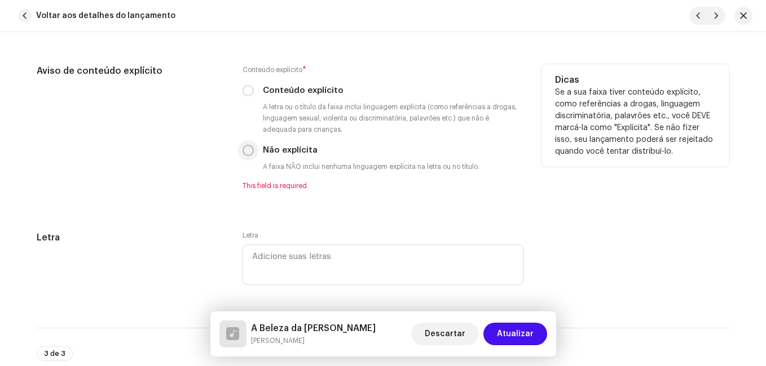
click at [242, 154] on input "Não explícita" at bounding box center [247, 150] width 11 height 11
radio input "true"
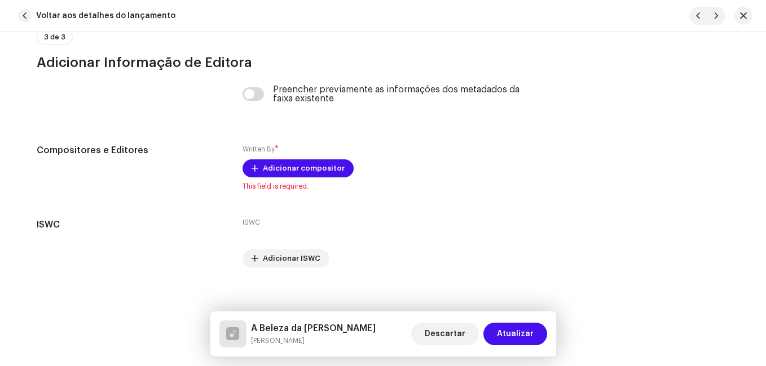
scroll to position [2399, 0]
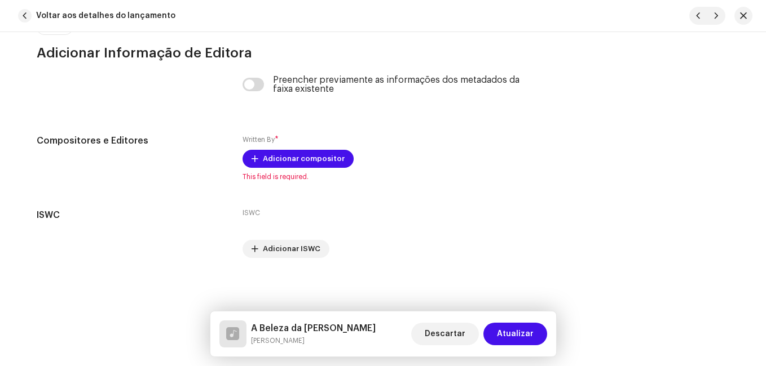
click at [267, 328] on h5 "A Beleza da [PERSON_NAME]" at bounding box center [313, 329] width 125 height 14
copy h5 "A Beleza da [PERSON_NAME]"
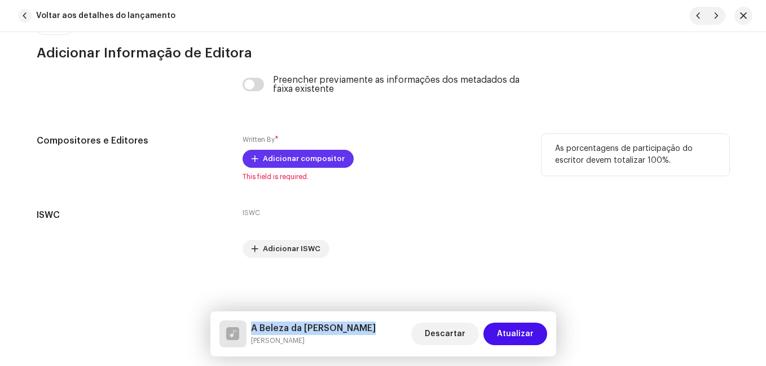
click at [303, 154] on span "Adicionar compositor" at bounding box center [304, 159] width 82 height 23
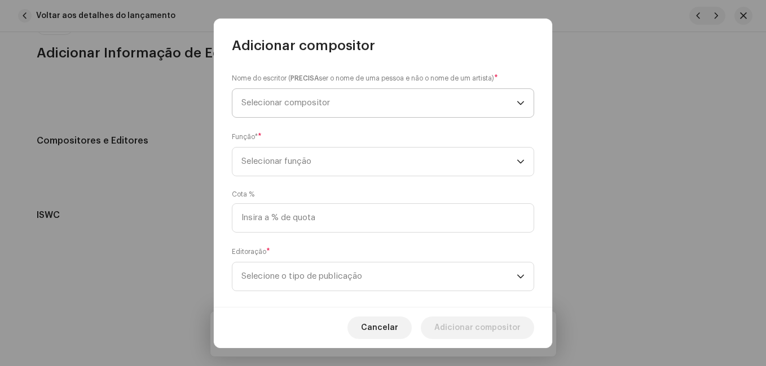
click at [333, 104] on span "Selecionar compositor" at bounding box center [378, 103] width 275 height 28
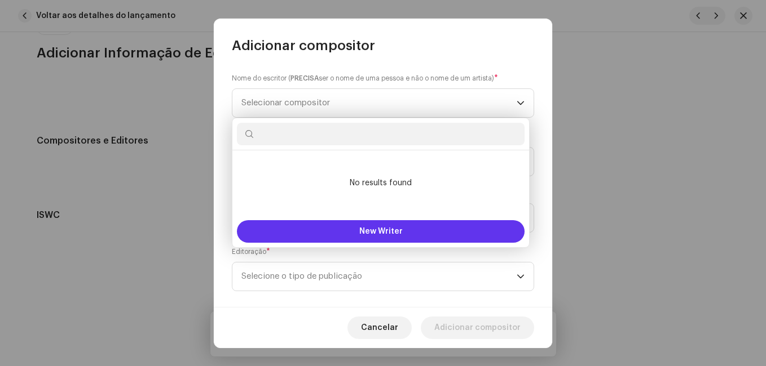
drag, startPoint x: 329, startPoint y: 135, endPoint x: 282, endPoint y: 235, distance: 109.7
click at [282, 235] on button "New Writer" at bounding box center [381, 231] width 288 height 23
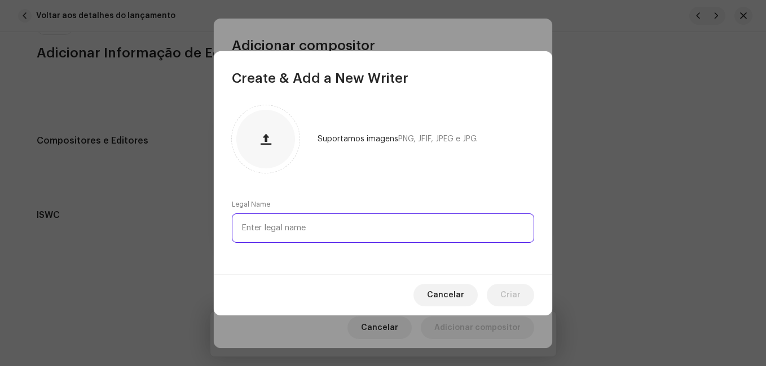
paste input "[PERSON_NAME] [PERSON_NAME]"
click at [291, 227] on input "[PERSON_NAME] [PERSON_NAME]" at bounding box center [383, 228] width 302 height 29
drag, startPoint x: 307, startPoint y: 227, endPoint x: 386, endPoint y: 224, distance: 79.0
click at [386, 224] on input "[PERSON_NAME] [PERSON_NAME]" at bounding box center [383, 228] width 302 height 29
drag, startPoint x: 292, startPoint y: 228, endPoint x: 407, endPoint y: 233, distance: 115.1
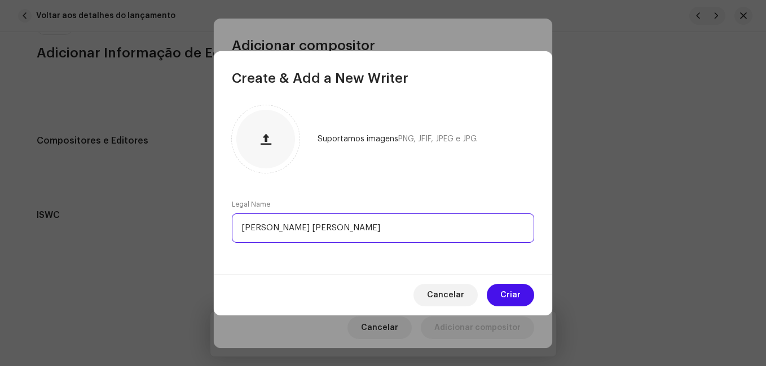
click at [407, 233] on input "[PERSON_NAME] [PERSON_NAME]" at bounding box center [383, 228] width 302 height 29
drag, startPoint x: 249, startPoint y: 229, endPoint x: 266, endPoint y: 231, distance: 17.0
click at [266, 231] on input "[PERSON_NAME]" at bounding box center [383, 228] width 302 height 29
drag, startPoint x: 272, startPoint y: 229, endPoint x: 289, endPoint y: 227, distance: 17.6
click at [294, 231] on input "[PERSON_NAME]" at bounding box center [383, 228] width 302 height 29
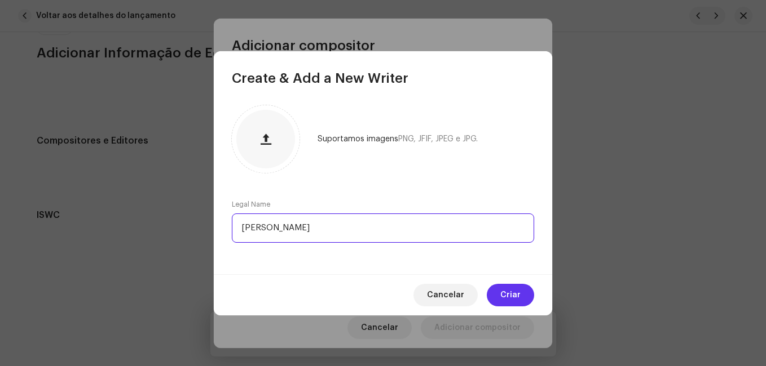
type input "[PERSON_NAME]"
click at [507, 294] on span "Criar" at bounding box center [510, 295] width 20 height 23
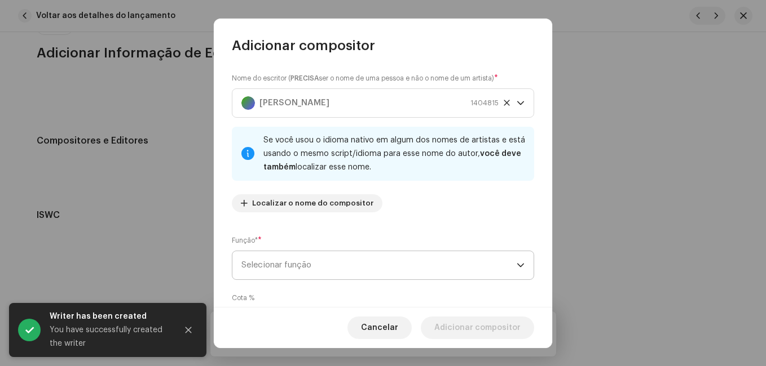
click at [410, 259] on span "Selecionar função" at bounding box center [378, 265] width 275 height 28
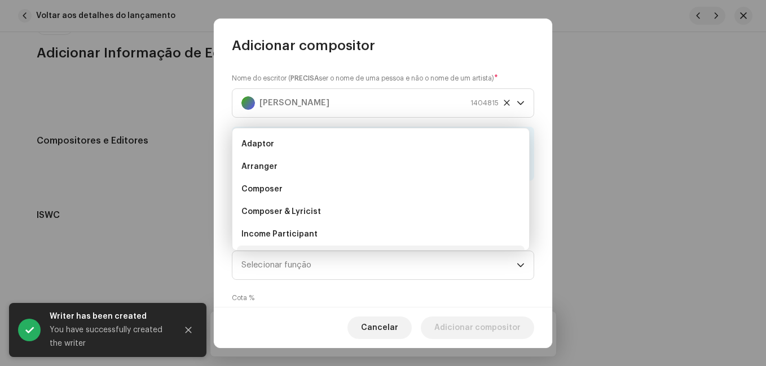
scroll to position [18, 0]
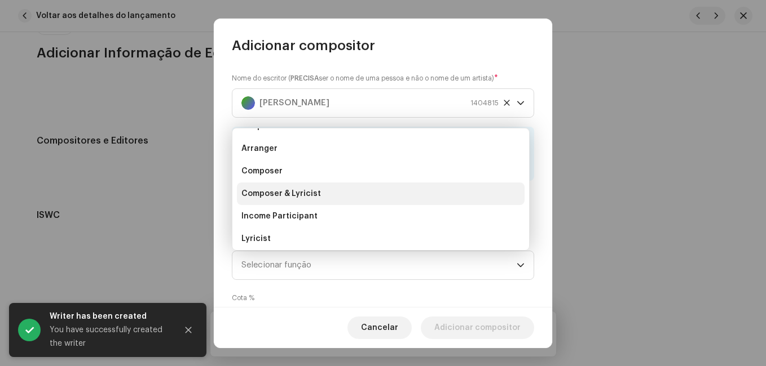
click at [379, 197] on li "Composer & Lyricist" at bounding box center [381, 194] width 288 height 23
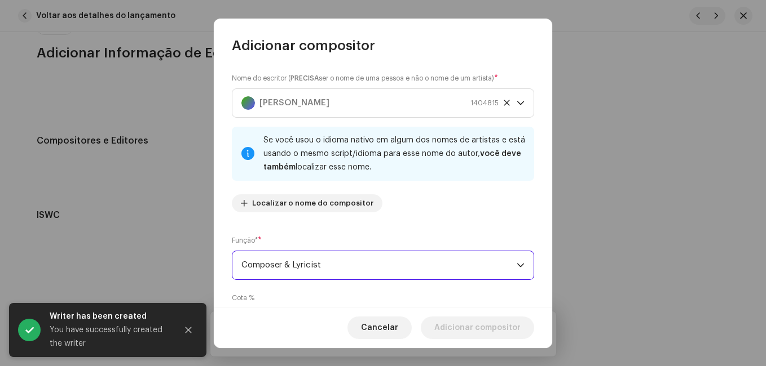
click at [399, 222] on div "Nome do escritor ( PRECISA ser o nome de uma pessoa e não o nome de um artista)…" at bounding box center [383, 181] width 338 height 253
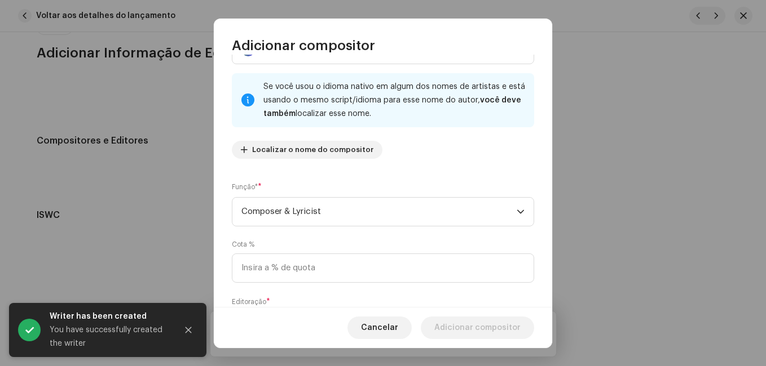
scroll to position [120, 0]
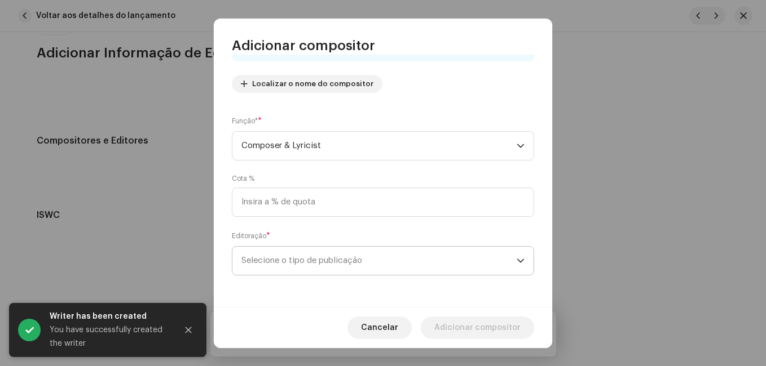
click at [384, 260] on span "Selecione o tipo de publicação" at bounding box center [378, 261] width 275 height 28
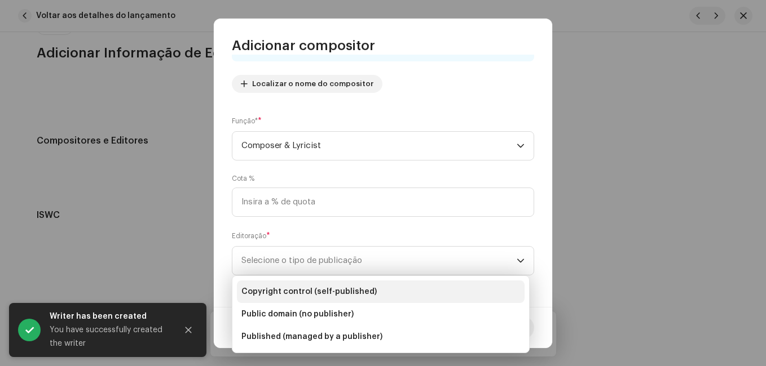
click at [371, 287] on li "Copyright control (self-published)" at bounding box center [381, 292] width 288 height 23
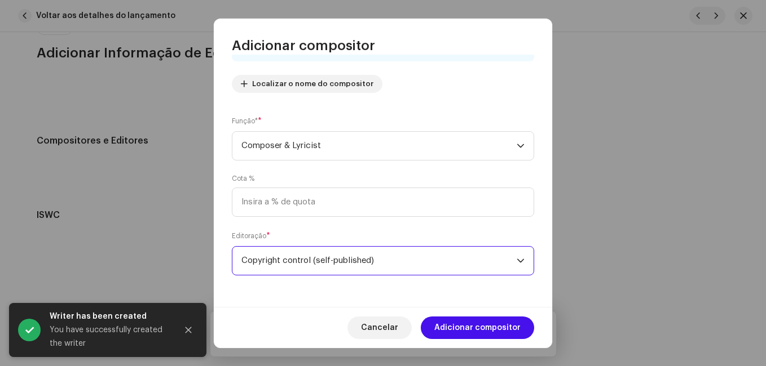
click at [490, 328] on span "Adicionar compositor" at bounding box center [477, 328] width 86 height 23
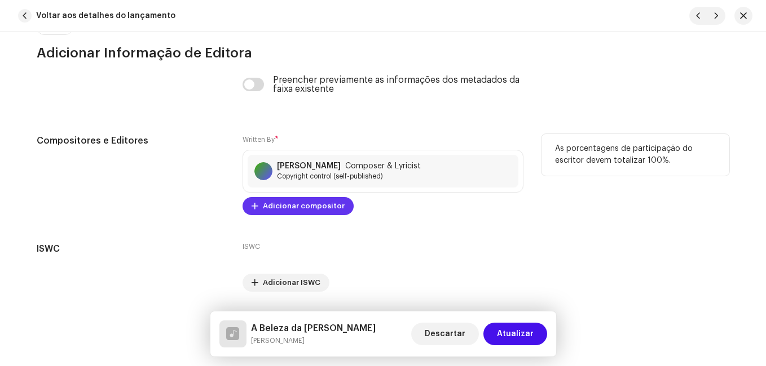
click at [313, 210] on span "Adicionar compositor" at bounding box center [304, 206] width 82 height 23
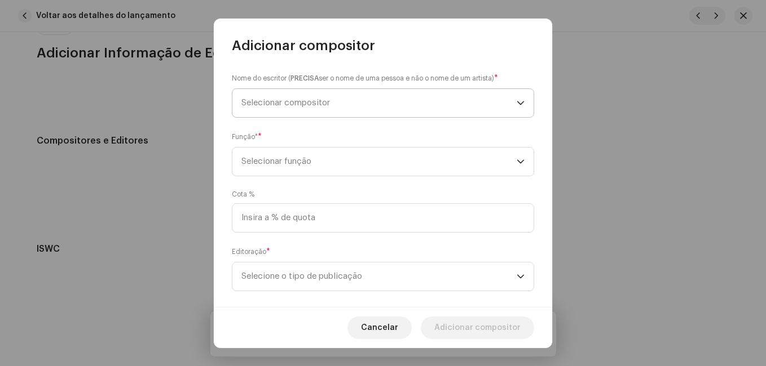
click at [339, 109] on span "Selecionar compositor" at bounding box center [378, 103] width 275 height 28
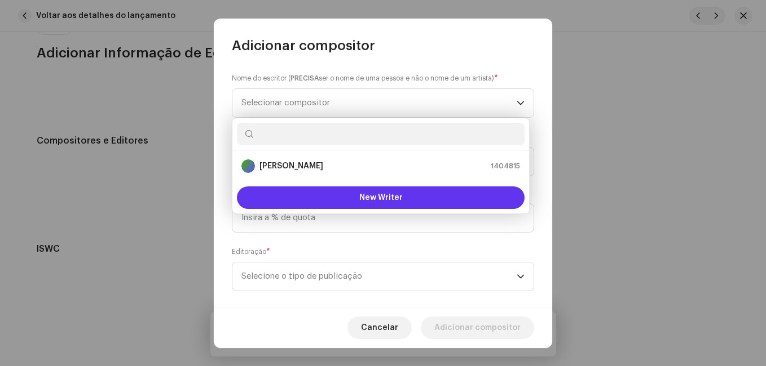
click at [325, 198] on button "New Writer" at bounding box center [381, 198] width 288 height 23
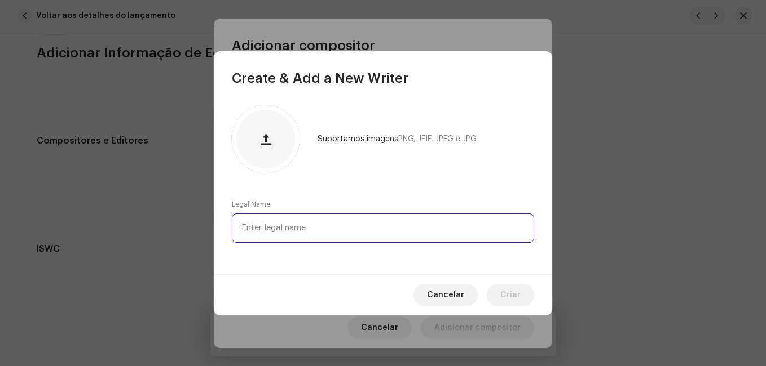
paste input "[PERSON_NAME]"
type input "[PERSON_NAME]"
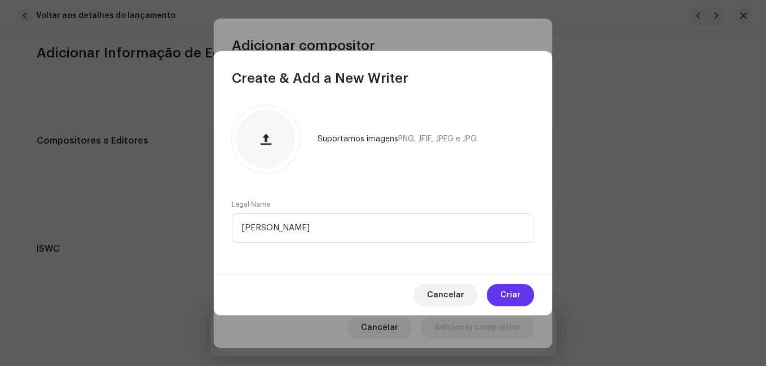
click at [505, 286] on span "Criar" at bounding box center [510, 295] width 20 height 23
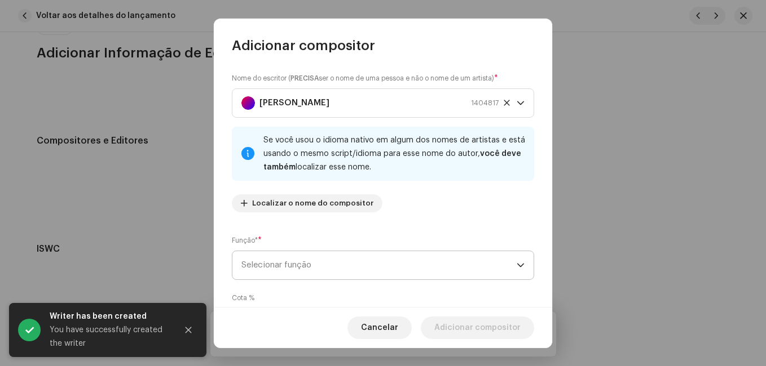
click at [375, 258] on span "Selecionar função" at bounding box center [378, 265] width 275 height 28
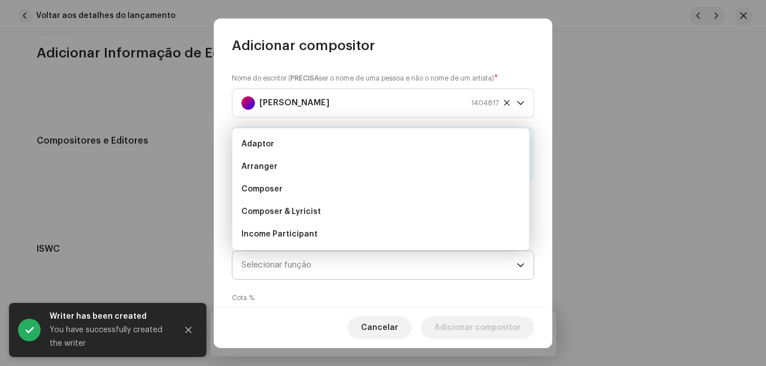
scroll to position [18, 0]
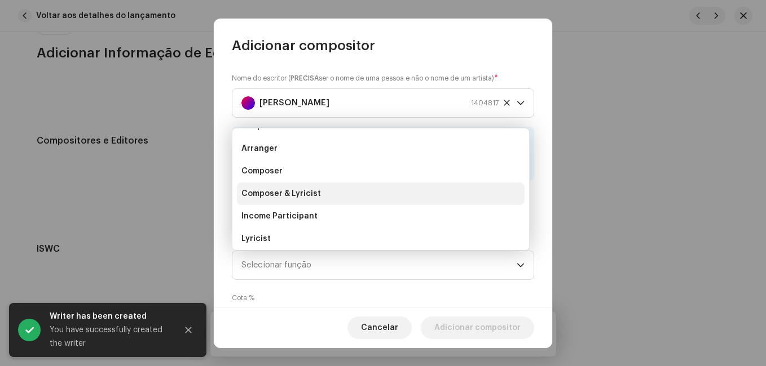
click at [384, 201] on li "Composer & Lyricist" at bounding box center [381, 194] width 288 height 23
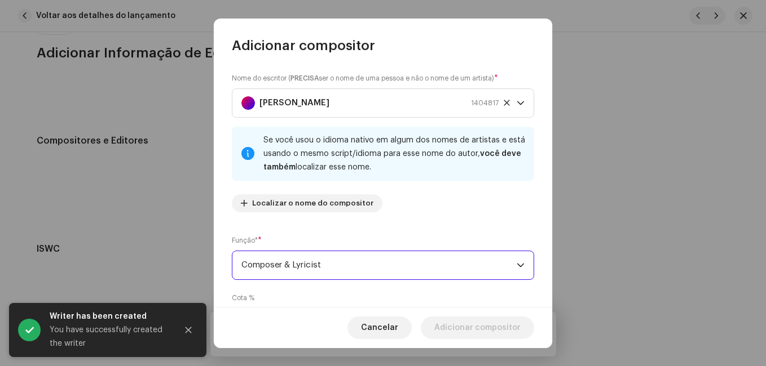
click at [391, 213] on div "Nome do escritor ( PRECISA ser o nome de uma pessoa e não o nome de um artista)…" at bounding box center [383, 147] width 302 height 149
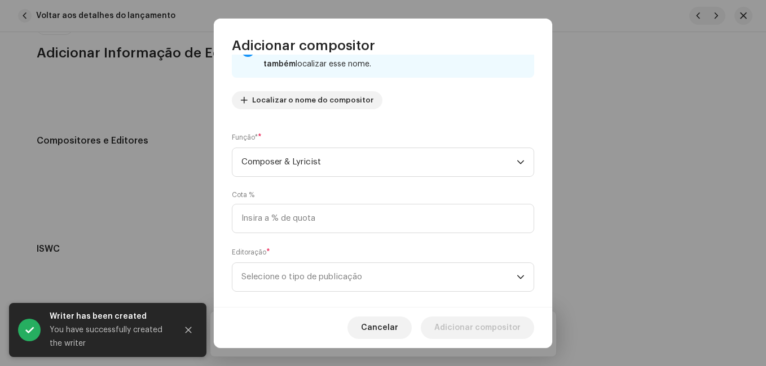
scroll to position [120, 0]
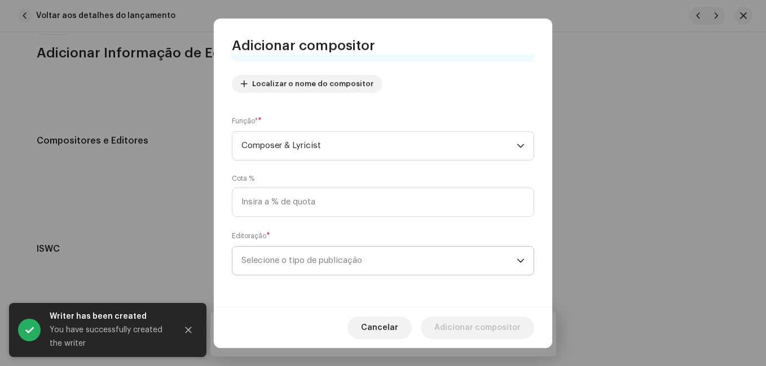
click at [377, 267] on span "Selecione o tipo de publicação" at bounding box center [378, 261] width 275 height 28
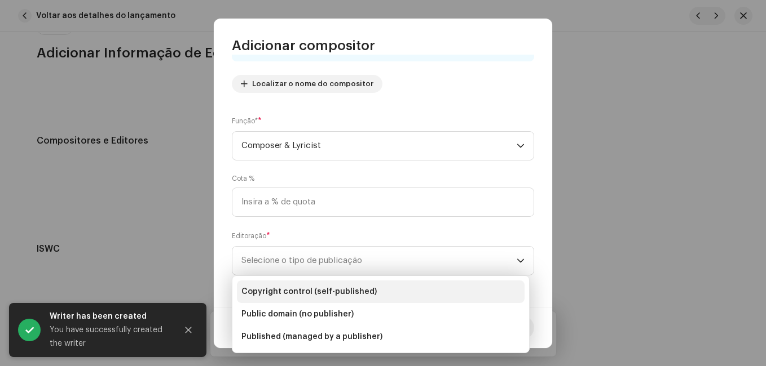
click at [364, 287] on span "Copyright control (self-published)" at bounding box center [308, 291] width 135 height 11
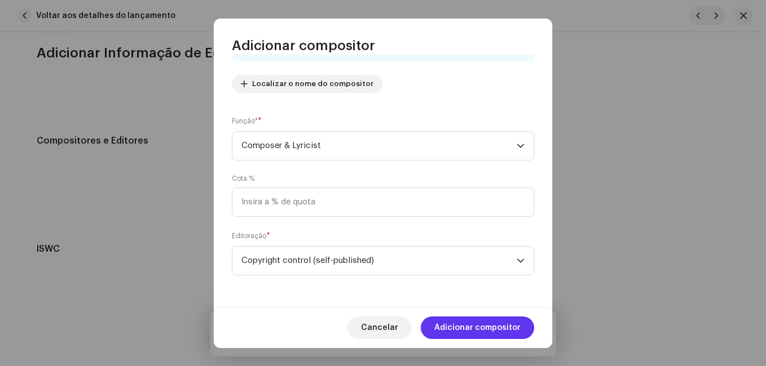
click at [477, 322] on span "Adicionar compositor" at bounding box center [477, 328] width 86 height 23
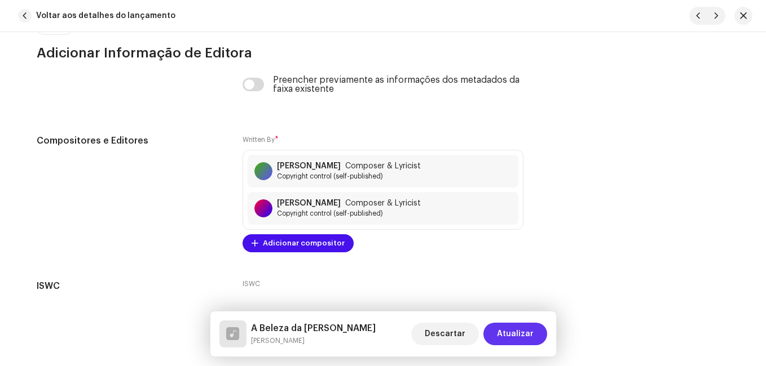
click at [503, 333] on span "Atualizar" at bounding box center [515, 334] width 37 height 23
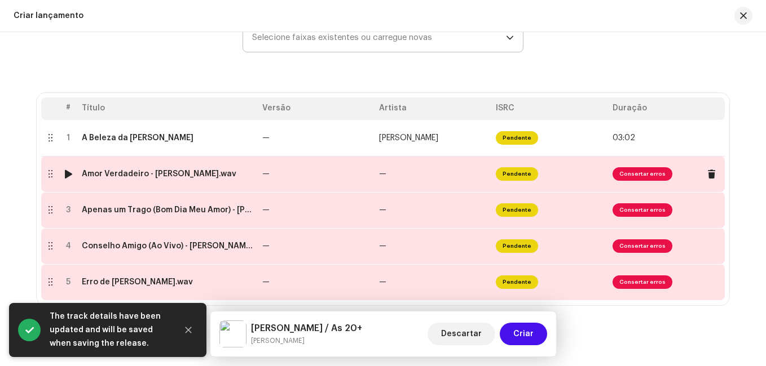
click at [346, 172] on td "—" at bounding box center [316, 174] width 117 height 36
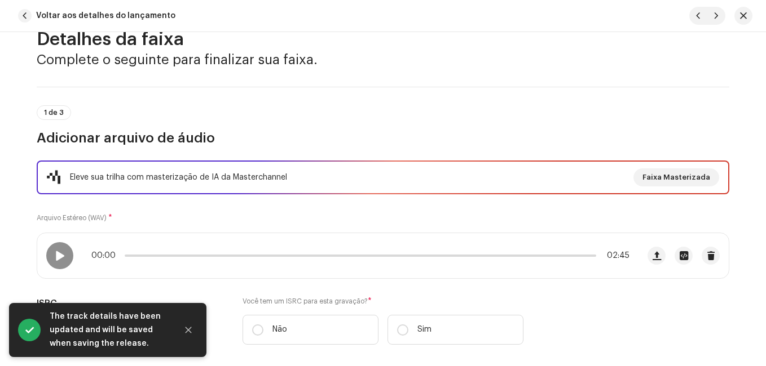
scroll to position [169, 0]
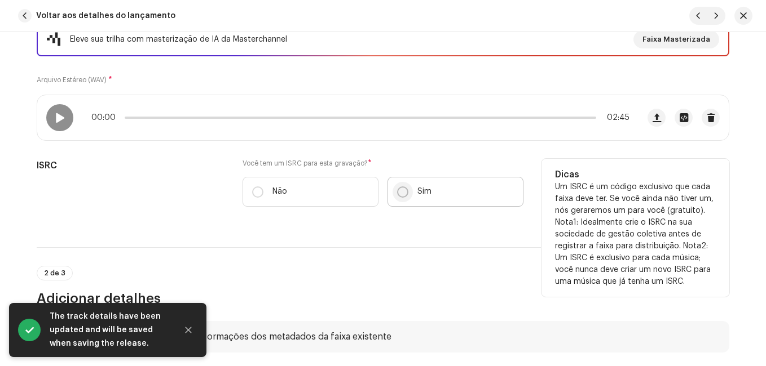
click at [401, 188] on input "Sim" at bounding box center [402, 192] width 11 height 11
radio input "true"
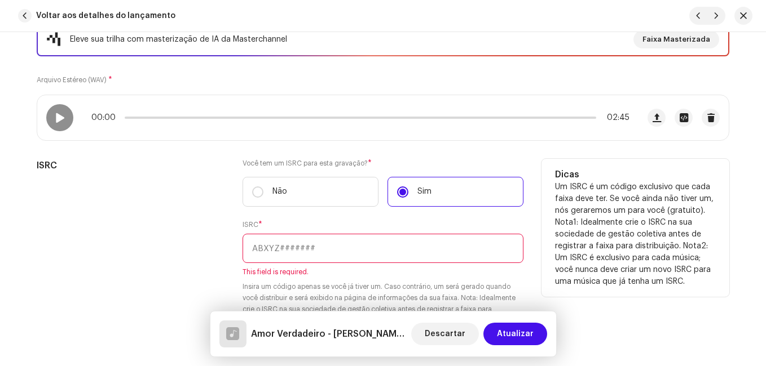
paste input "NL-8RL-24-56381"
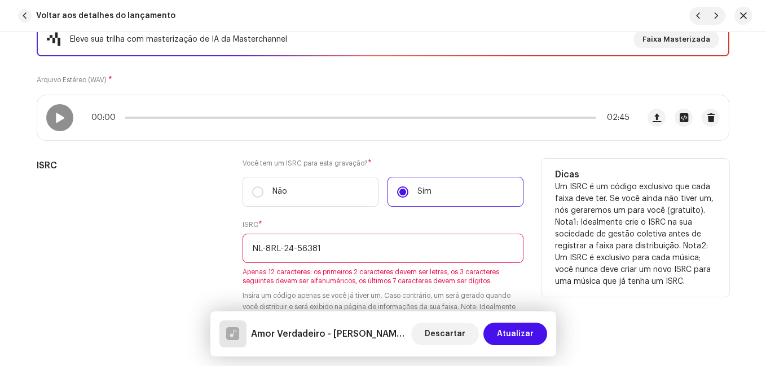
click at [294, 245] on input "NL-8RL-24-56381" at bounding box center [382, 248] width 281 height 29
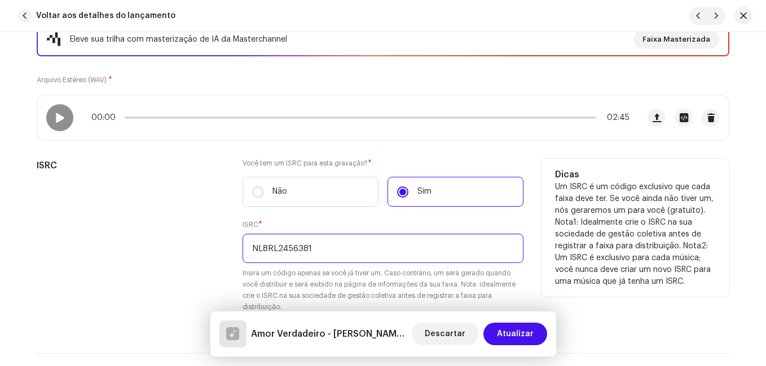
type input "NL8RL2456381"
click at [176, 254] on div "ISRC" at bounding box center [131, 242] width 188 height 167
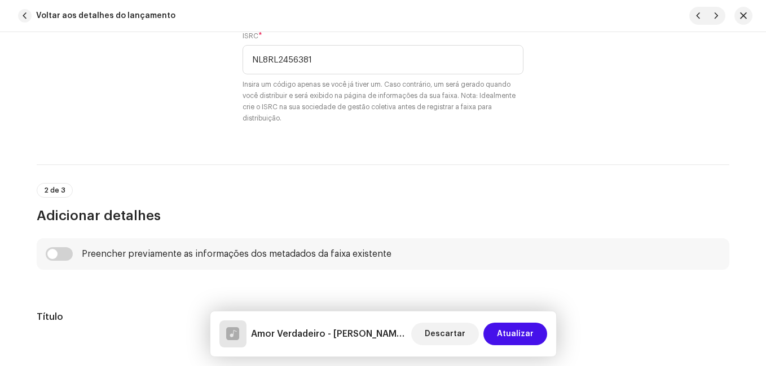
scroll to position [451, 0]
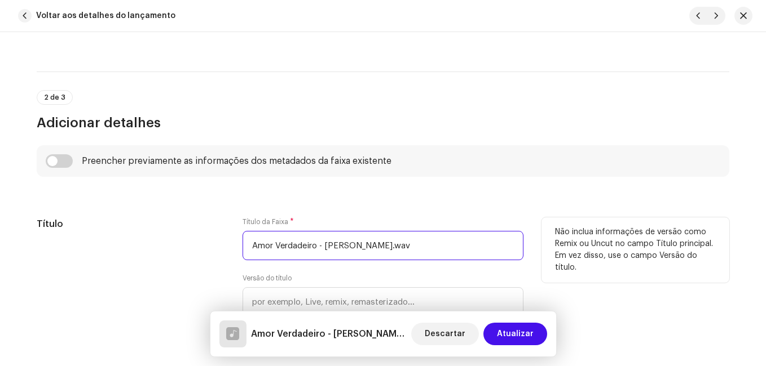
drag, startPoint x: 316, startPoint y: 248, endPoint x: 391, endPoint y: 247, distance: 75.5
click at [391, 247] on input "Amor Verdadeiro - [PERSON_NAME].wav" at bounding box center [382, 245] width 281 height 29
type input "Amor Verdadeiro"
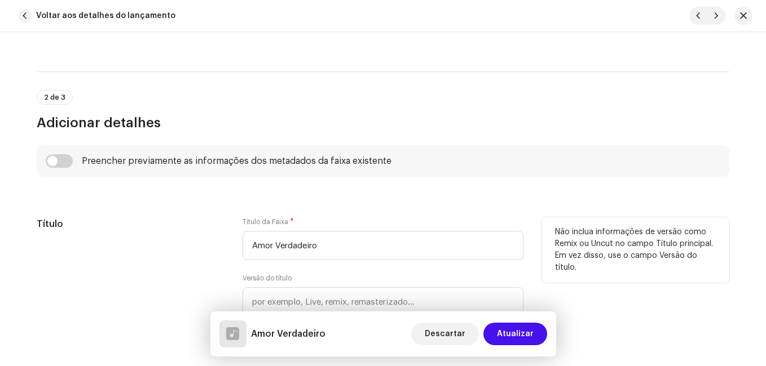
click at [142, 226] on h5 "Título" at bounding box center [131, 225] width 188 height 14
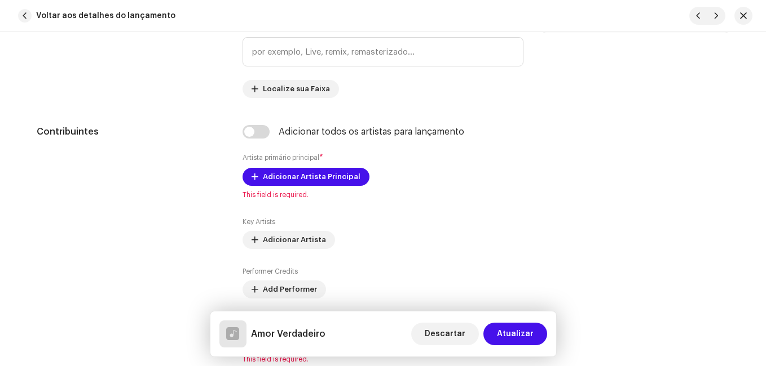
scroll to position [733, 0]
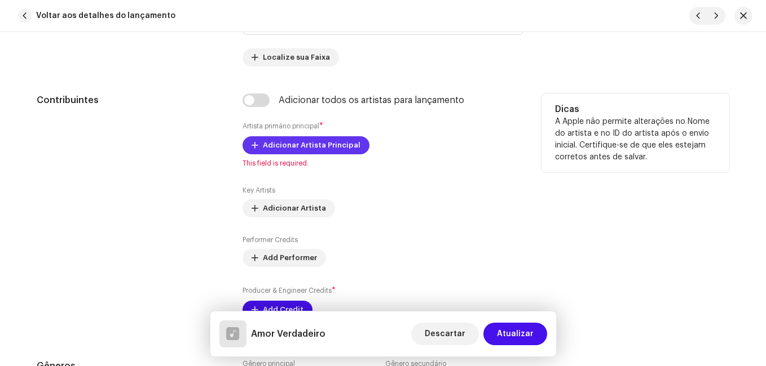
click at [346, 142] on span "Adicionar Artista Principal" at bounding box center [312, 145] width 98 height 23
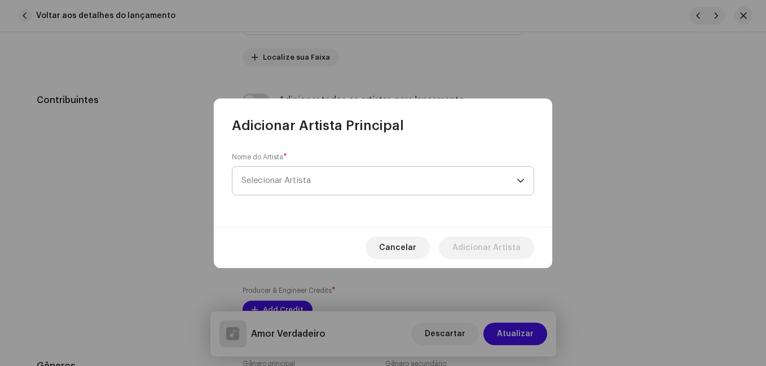
click at [322, 185] on span "Selecionar Artista" at bounding box center [378, 181] width 275 height 28
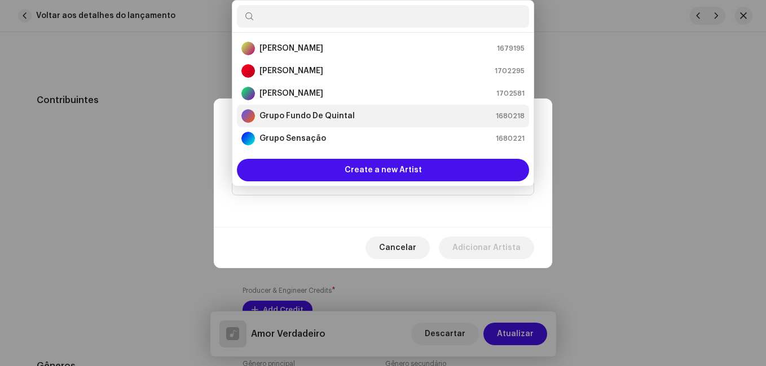
scroll to position [169, 0]
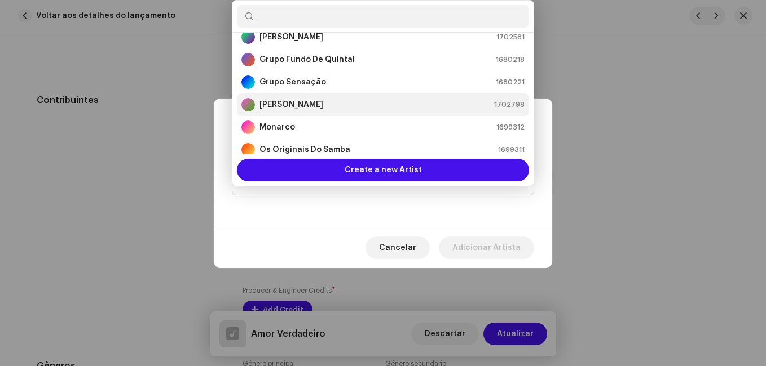
click at [315, 105] on div "[PERSON_NAME] 1702798" at bounding box center [382, 105] width 283 height 14
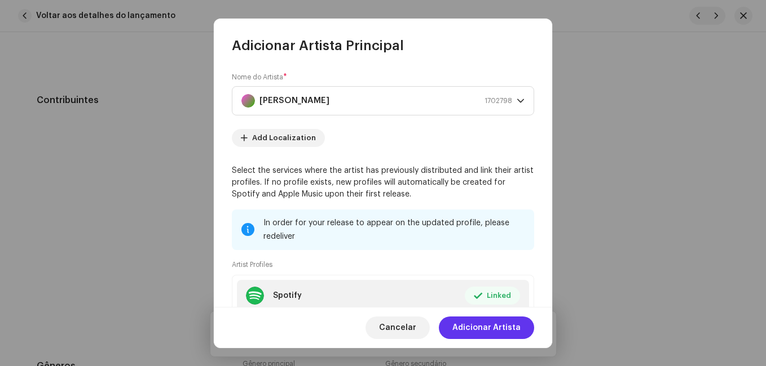
click at [499, 329] on span "Adicionar Artista" at bounding box center [486, 328] width 68 height 23
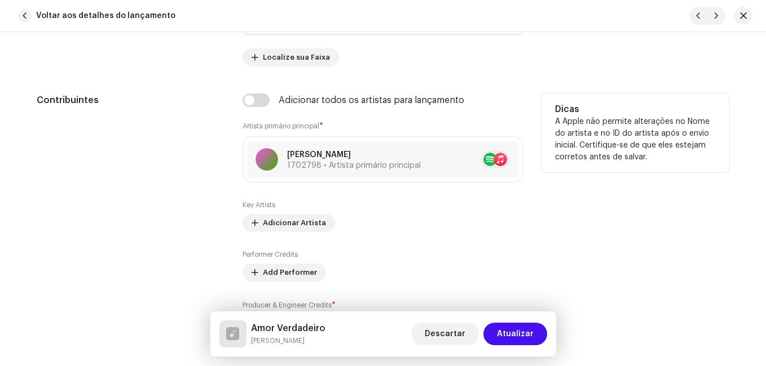
click at [216, 241] on div "Contribuintes" at bounding box center [131, 221] width 188 height 254
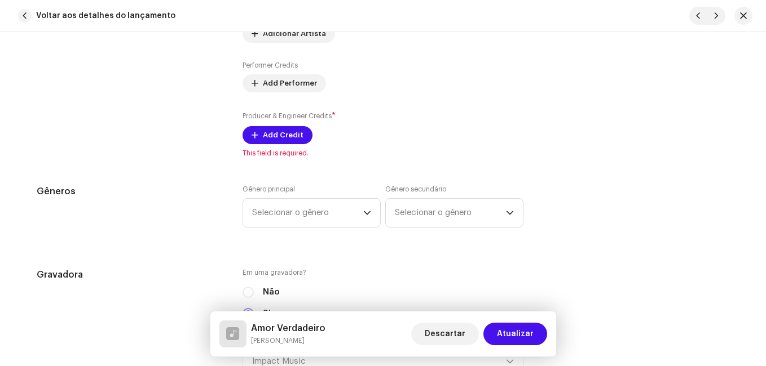
scroll to position [958, 0]
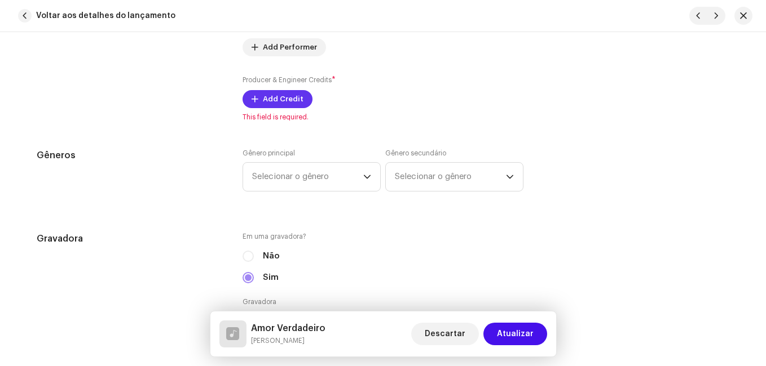
click at [273, 103] on span "Add Credit" at bounding box center [283, 99] width 41 height 23
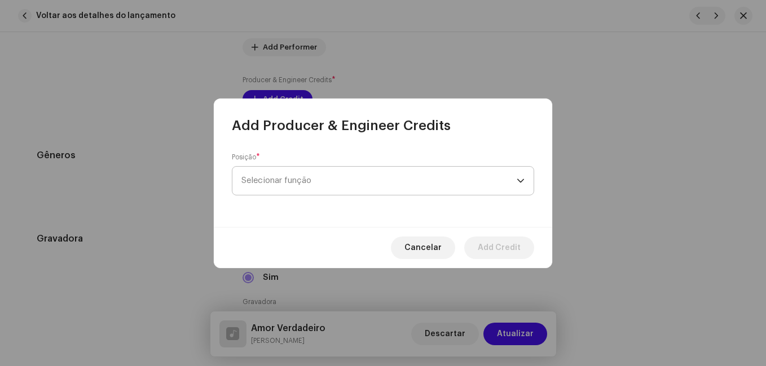
click at [377, 176] on span "Selecionar função" at bounding box center [378, 181] width 275 height 28
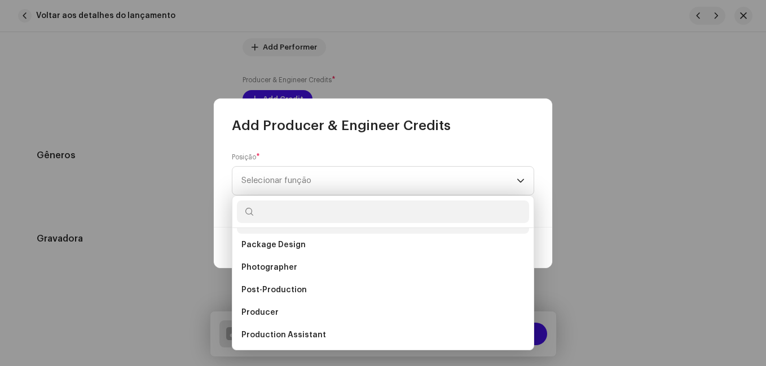
scroll to position [395, 0]
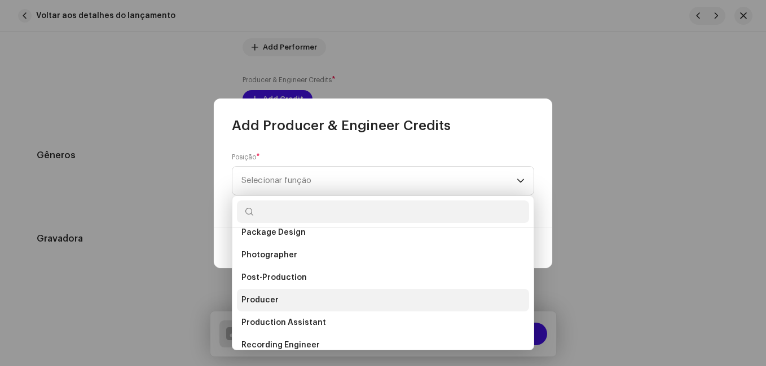
click at [290, 300] on li "Producer" at bounding box center [383, 300] width 292 height 23
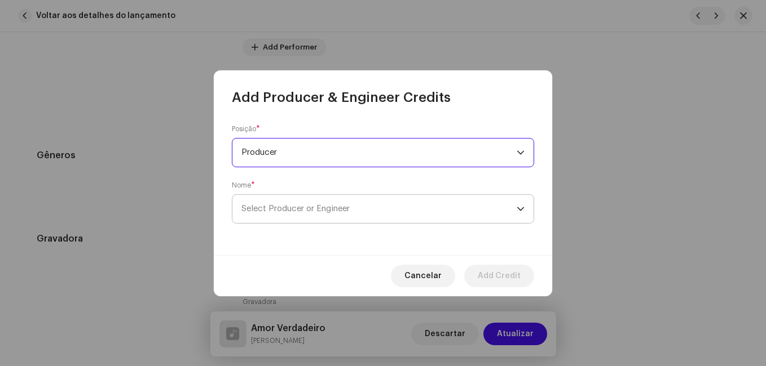
click at [329, 213] on span "Select Producer or Engineer" at bounding box center [378, 209] width 275 height 28
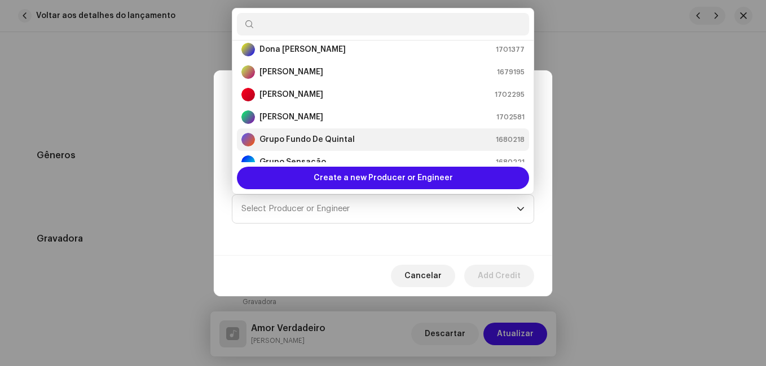
scroll to position [169, 0]
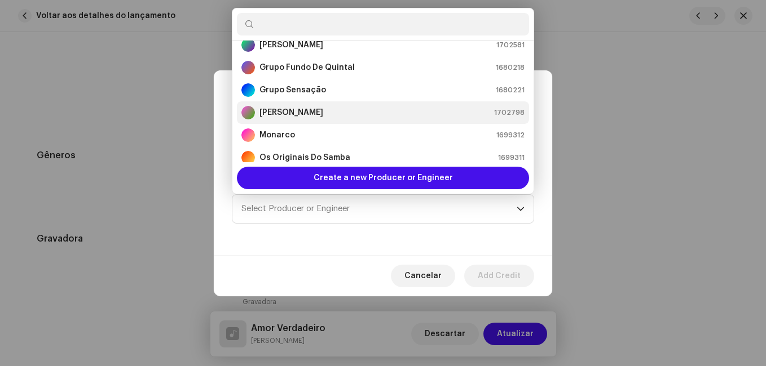
click at [375, 114] on div "[PERSON_NAME] 1702798" at bounding box center [382, 113] width 283 height 14
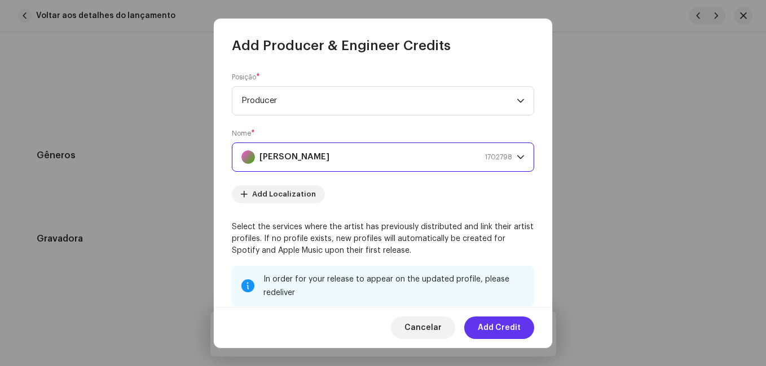
click at [504, 322] on span "Add Credit" at bounding box center [499, 328] width 43 height 23
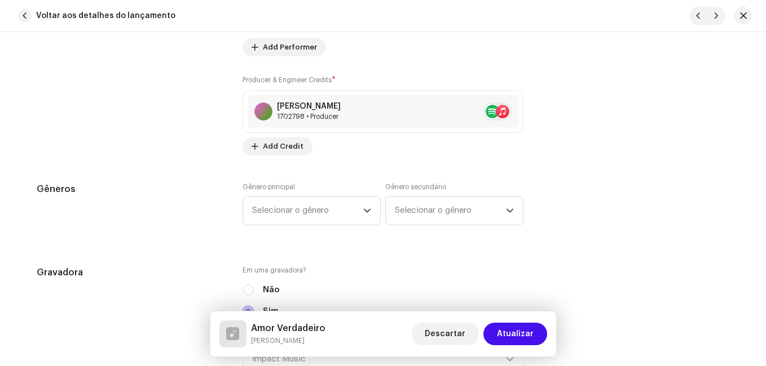
click at [203, 152] on div "Contribuintes" at bounding box center [131, 12] width 188 height 288
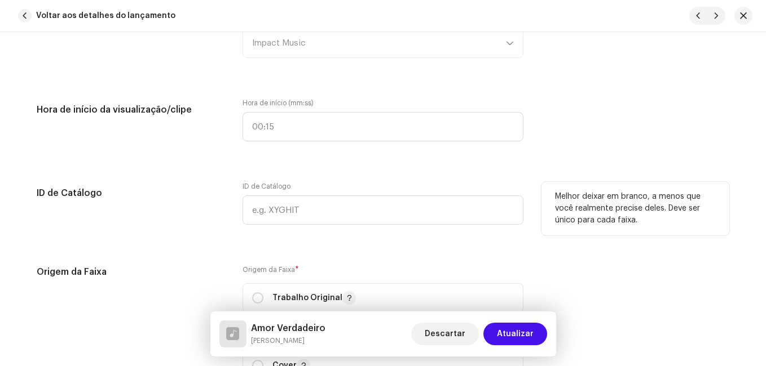
scroll to position [1353, 0]
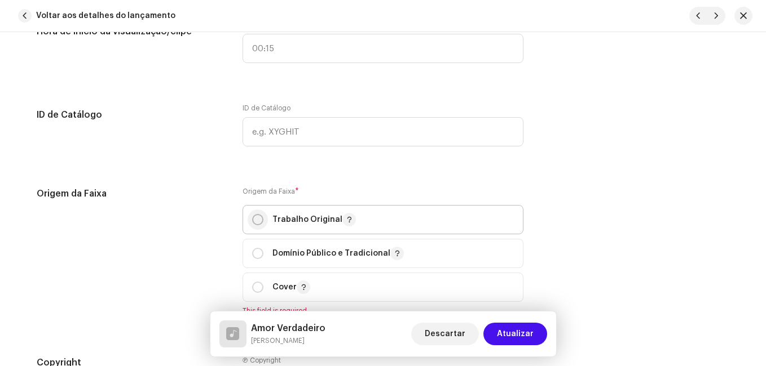
drag, startPoint x: 259, startPoint y: 216, endPoint x: 250, endPoint y: 216, distance: 9.0
click at [258, 216] on input "radio" at bounding box center [257, 219] width 11 height 11
radio input "true"
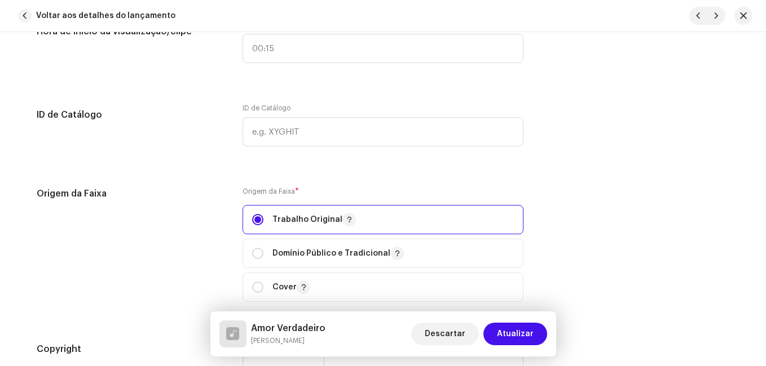
click at [224, 219] on div "Origem da Faixa Origem da Faixa * Trabalho Original Domínio Público e Tradicion…" at bounding box center [383, 251] width 692 height 129
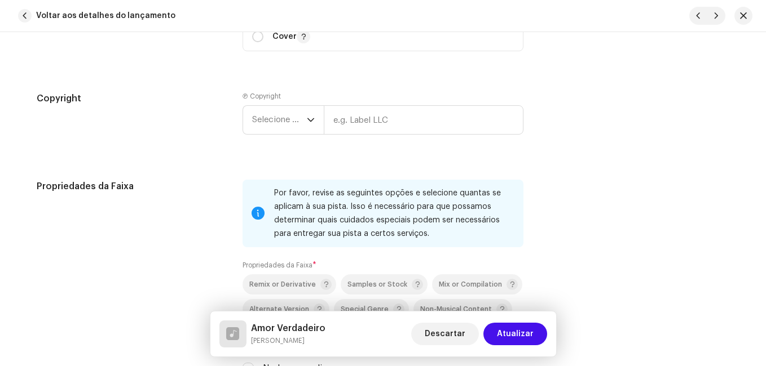
scroll to position [1691, 0]
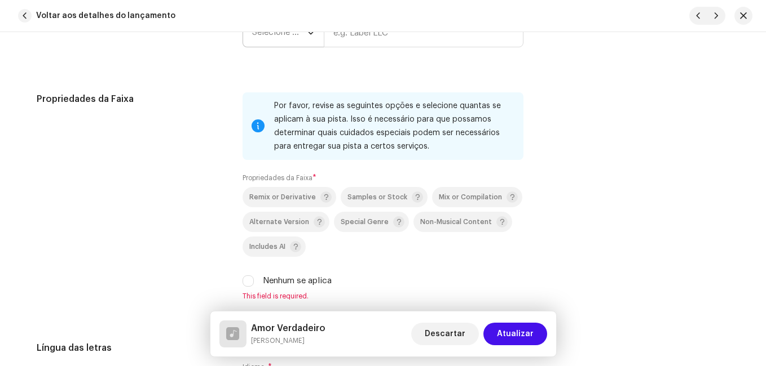
click at [302, 42] on span "Selecione o ano" at bounding box center [279, 33] width 55 height 28
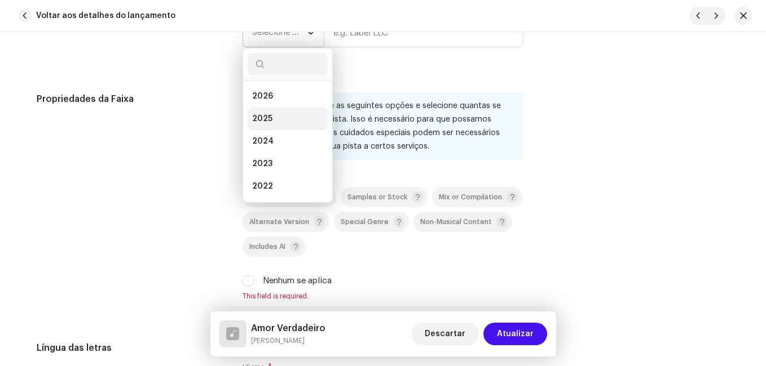
drag, startPoint x: 280, startPoint y: 114, endPoint x: 285, endPoint y: 110, distance: 6.9
click at [279, 114] on li "2025" at bounding box center [287, 119] width 80 height 23
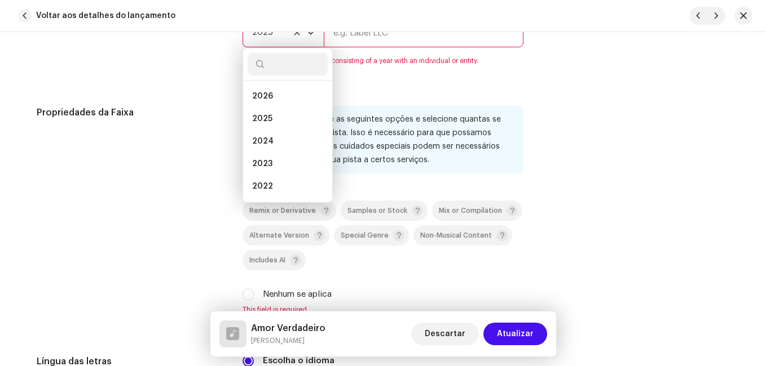
scroll to position [1678, 0]
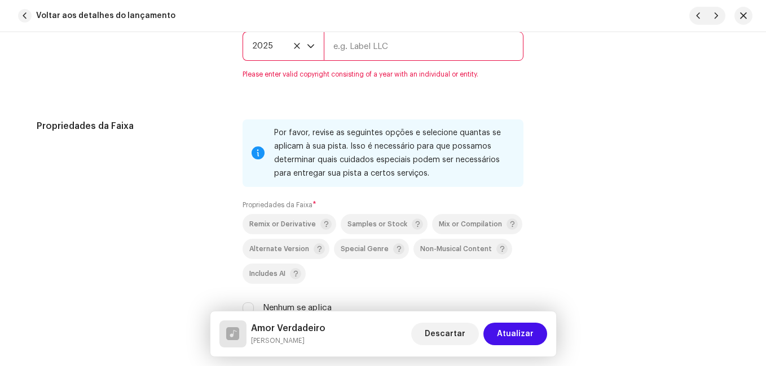
click at [377, 47] on input "text" at bounding box center [424, 46] width 200 height 29
type input "Impact Music"
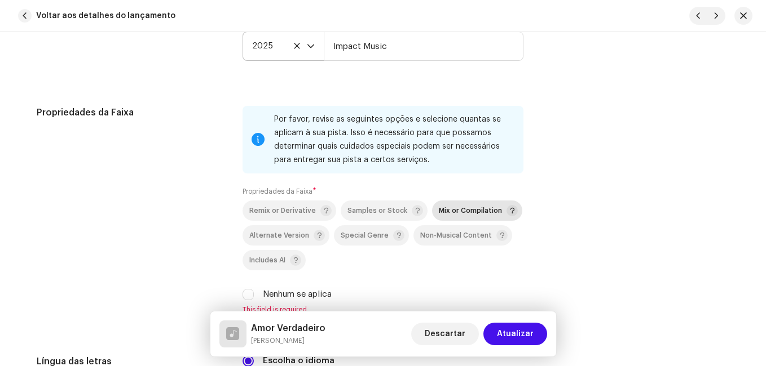
click at [439, 211] on span "Mix or Compilation" at bounding box center [470, 210] width 63 height 7
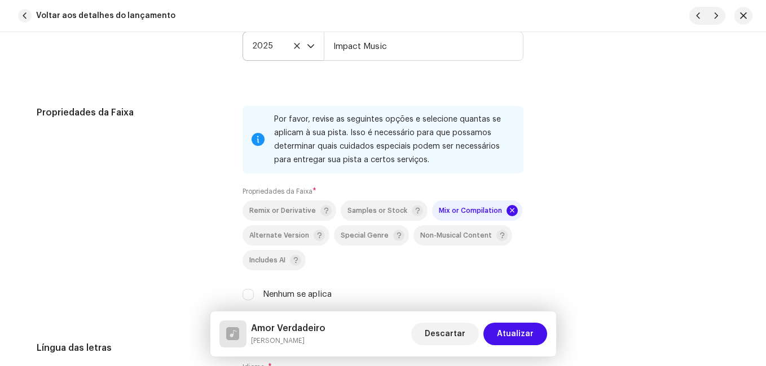
click at [183, 167] on div "Propriedades da Faixa" at bounding box center [131, 210] width 188 height 209
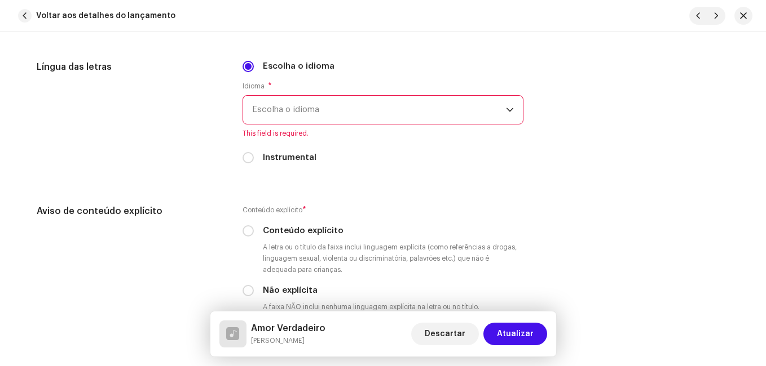
scroll to position [2016, 0]
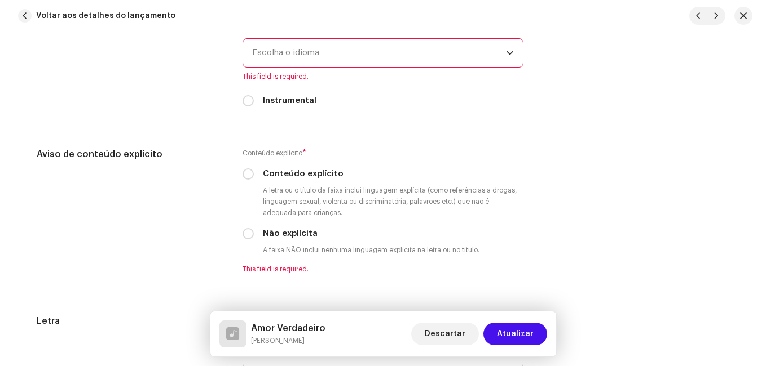
click at [335, 56] on span "Escolha o idioma" at bounding box center [379, 53] width 254 height 28
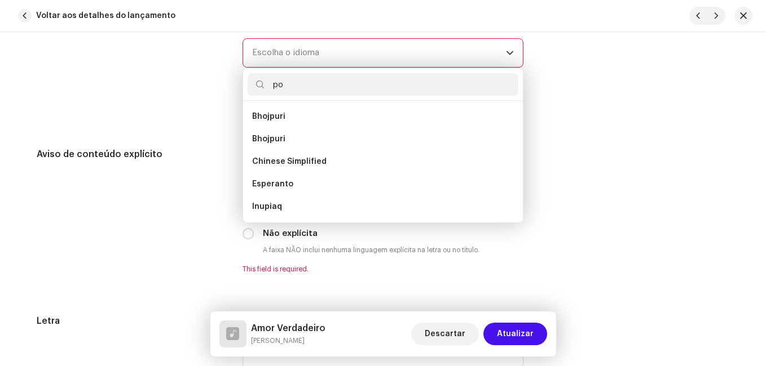
scroll to position [0, 0]
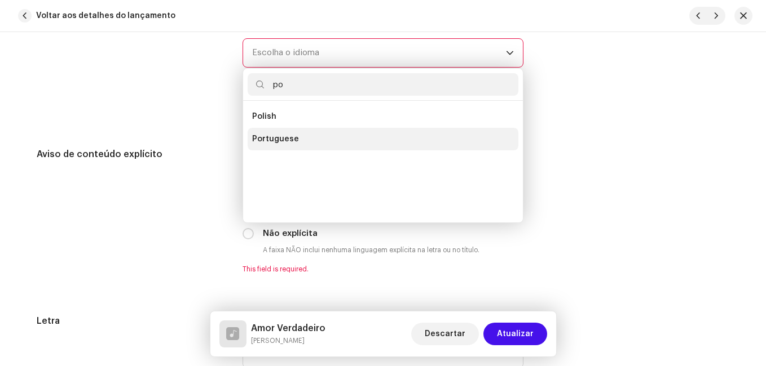
type input "po"
click at [272, 138] on span "Portuguese" at bounding box center [275, 139] width 47 height 11
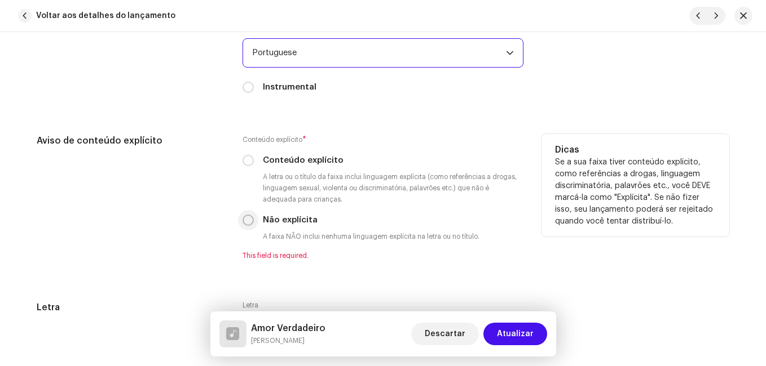
drag, startPoint x: 247, startPoint y: 217, endPoint x: 241, endPoint y: 216, distance: 6.8
click at [246, 217] on input "Não explícita" at bounding box center [247, 220] width 11 height 11
radio input "true"
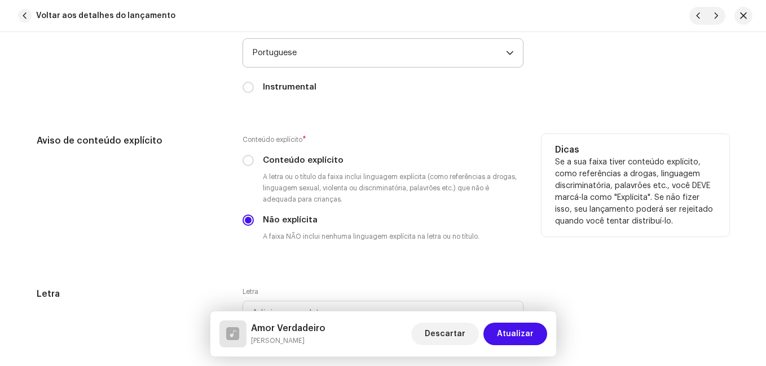
click at [206, 214] on div "Aviso de conteúdo explícito" at bounding box center [131, 197] width 188 height 126
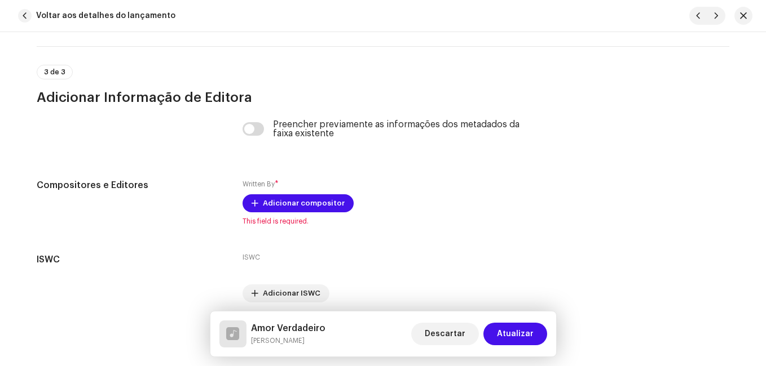
scroll to position [2399, 0]
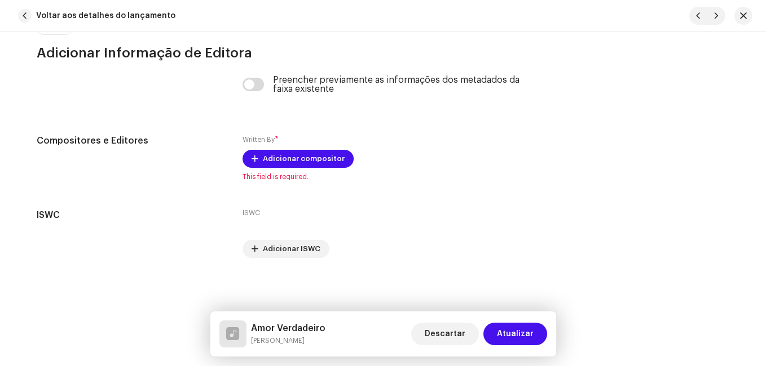
click at [294, 329] on h5 "Amor Verdadeiro" at bounding box center [288, 329] width 74 height 14
click at [279, 326] on h5 "Amor Verdadeiro" at bounding box center [288, 329] width 74 height 14
copy h5 "Amor Verdadeiro"
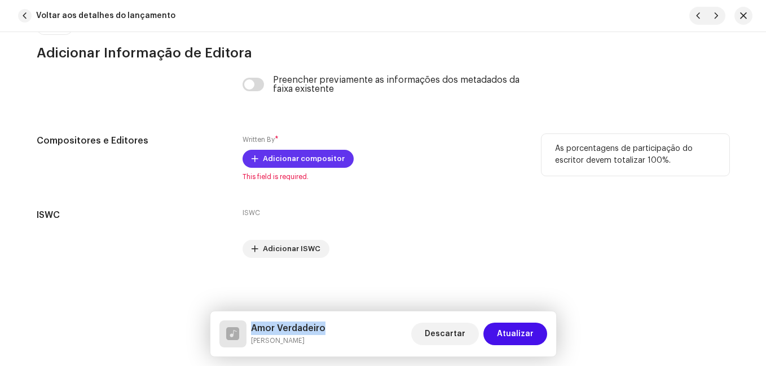
click at [280, 160] on span "Adicionar compositor" at bounding box center [304, 159] width 82 height 23
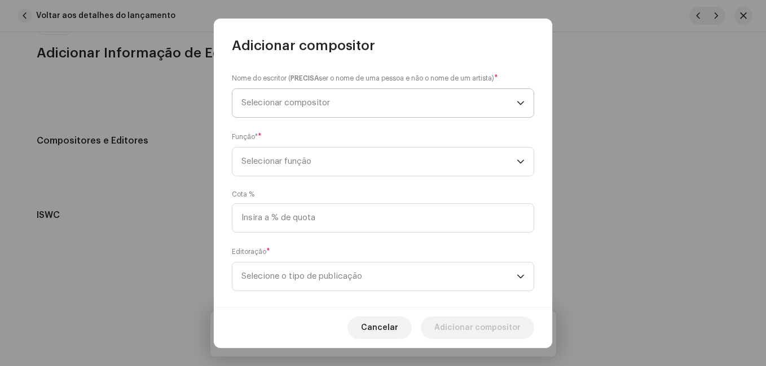
click at [302, 96] on span "Selecionar compositor" at bounding box center [378, 103] width 275 height 28
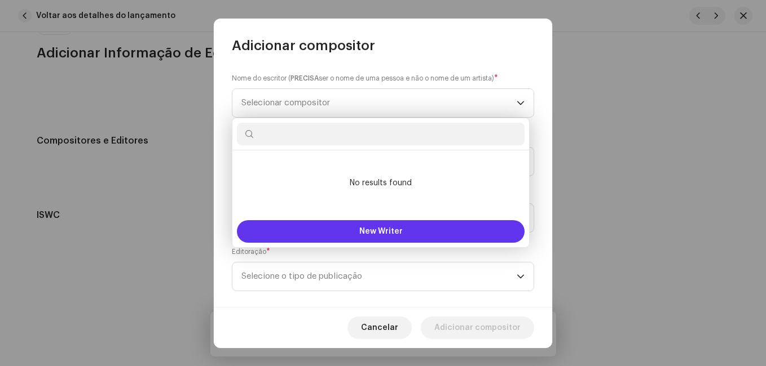
click at [305, 232] on button "New Writer" at bounding box center [381, 231] width 288 height 23
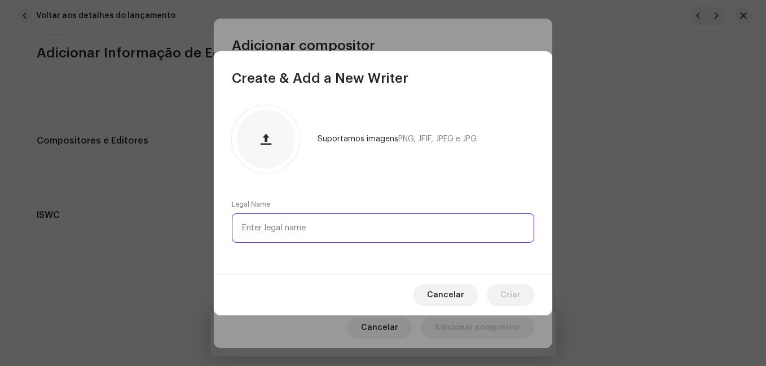
paste input "[PERSON_NAME]"
drag, startPoint x: 294, startPoint y: 229, endPoint x: 423, endPoint y: 229, distance: 129.1
click at [423, 229] on input "[PERSON_NAME]" at bounding box center [383, 228] width 302 height 29
type input "[PERSON_NAME]"
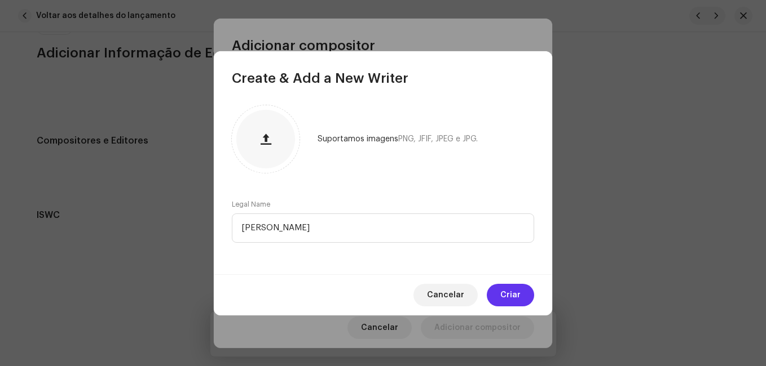
click at [510, 293] on span "Criar" at bounding box center [510, 295] width 20 height 23
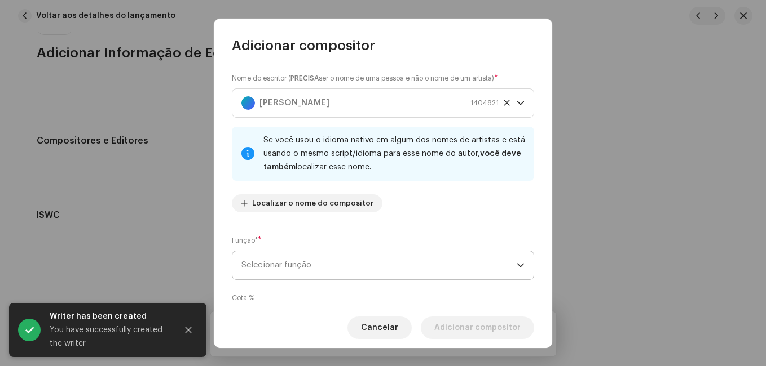
click at [439, 275] on span "Selecionar função" at bounding box center [378, 265] width 275 height 28
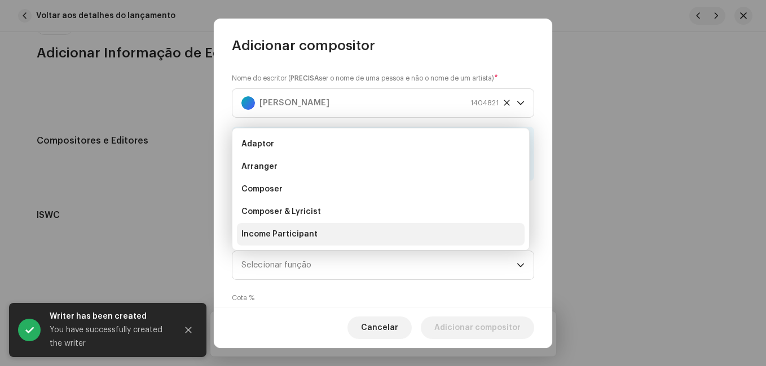
scroll to position [18, 0]
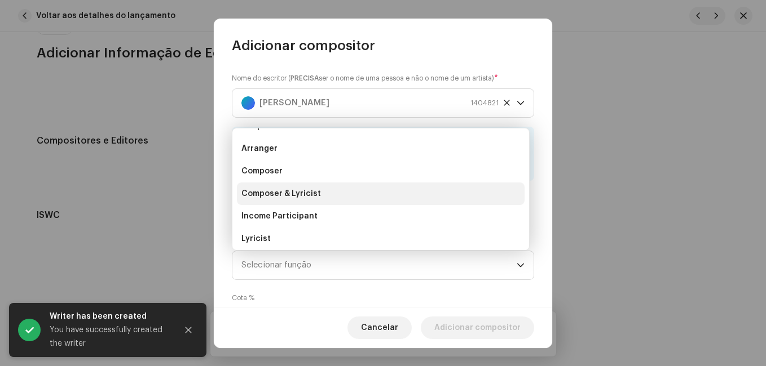
click at [394, 197] on li "Composer & Lyricist" at bounding box center [381, 194] width 288 height 23
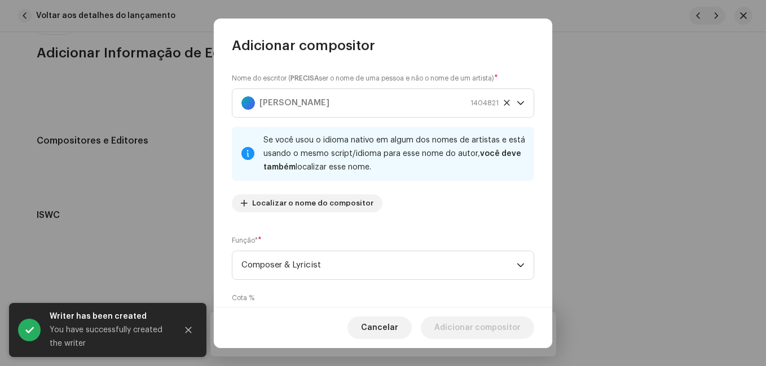
click at [422, 220] on div "Nome do escritor ( PRECISA ser o nome de uma pessoa e não o nome de um artista)…" at bounding box center [383, 147] width 302 height 149
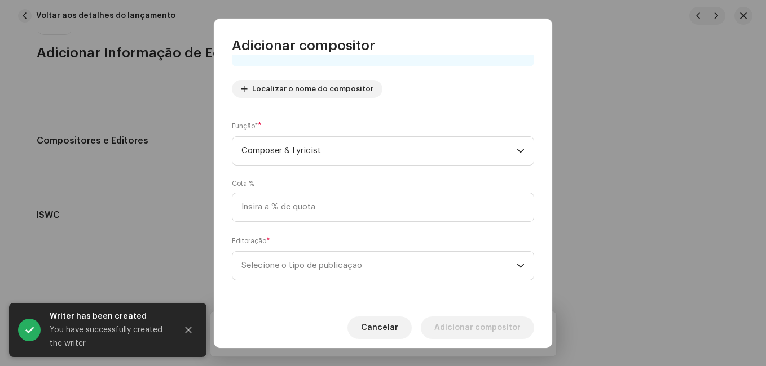
scroll to position [120, 0]
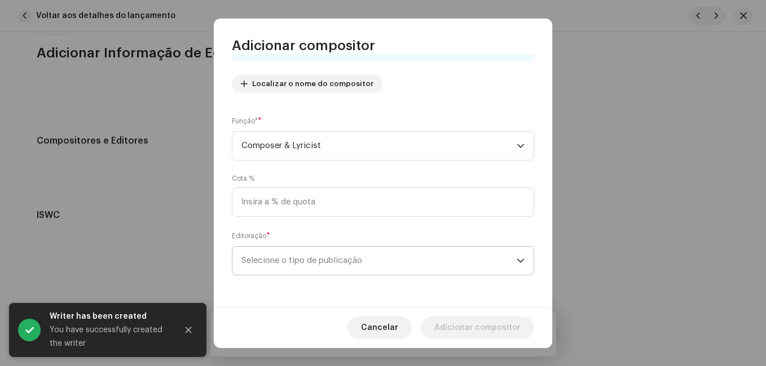
click at [410, 252] on span "Selecione o tipo de publicação" at bounding box center [378, 261] width 275 height 28
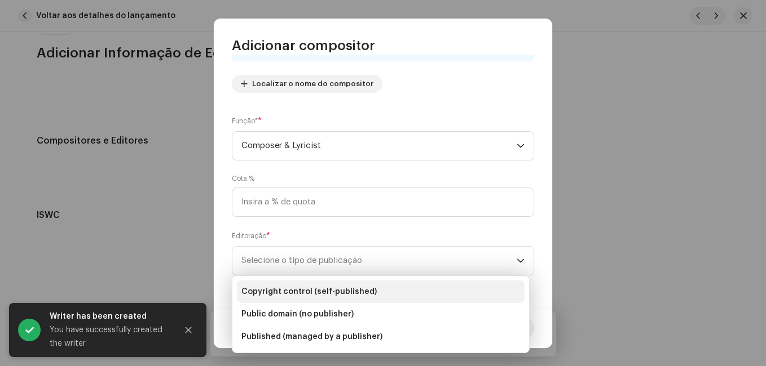
click at [388, 286] on li "Copyright control (self-published)" at bounding box center [381, 292] width 288 height 23
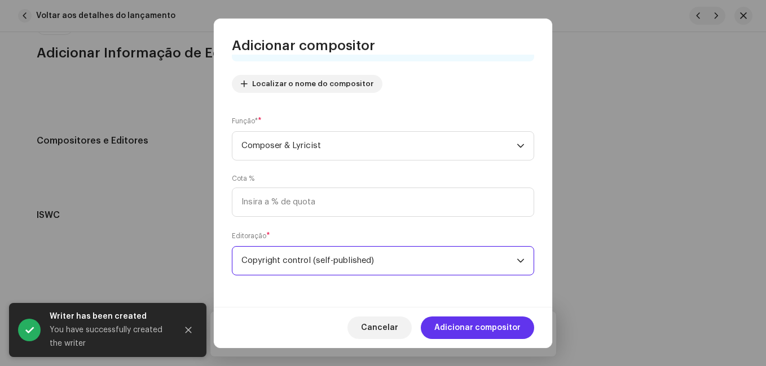
click at [490, 331] on span "Adicionar compositor" at bounding box center [477, 328] width 86 height 23
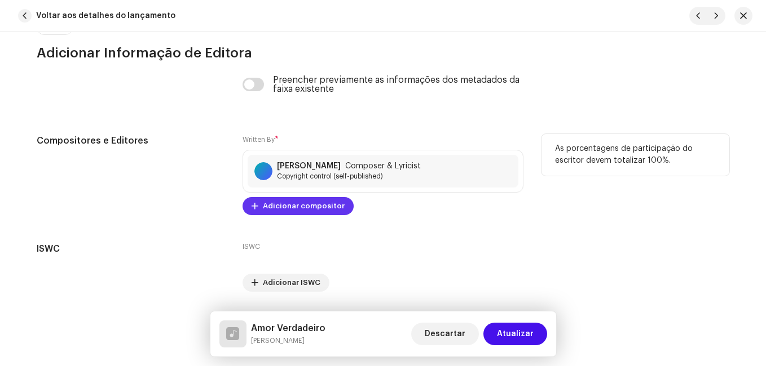
click at [317, 207] on span "Adicionar compositor" at bounding box center [304, 206] width 82 height 23
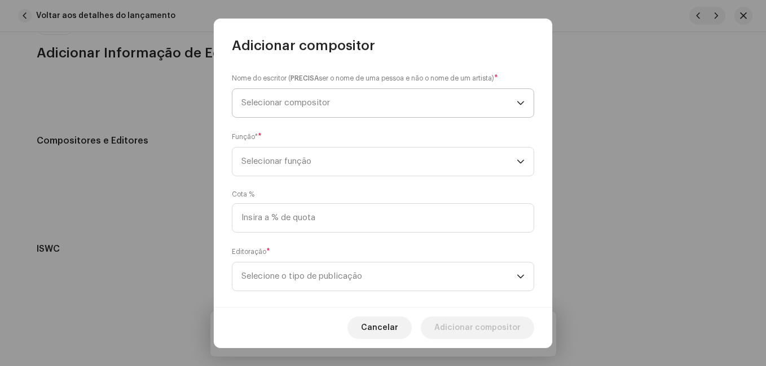
click at [369, 104] on span "Selecionar compositor" at bounding box center [378, 103] width 275 height 28
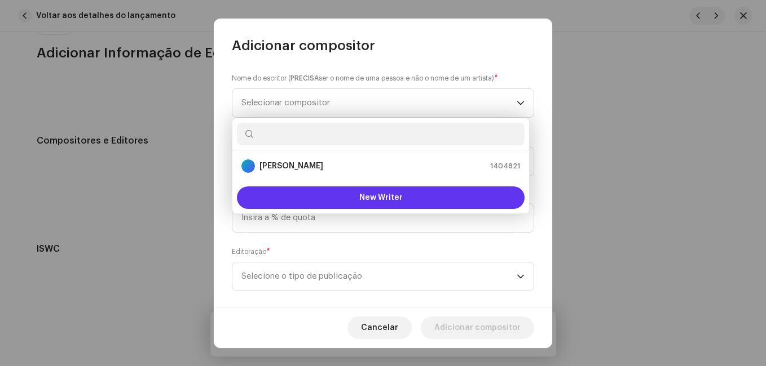
click at [349, 196] on button "New Writer" at bounding box center [381, 198] width 288 height 23
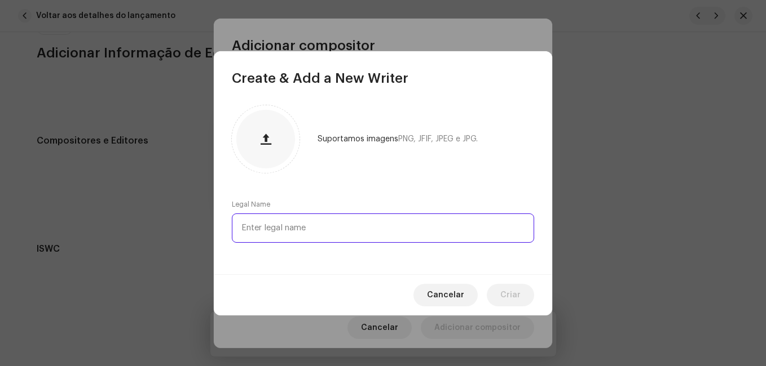
paste input "[PERSON_NAME]"
type input "[PERSON_NAME]"
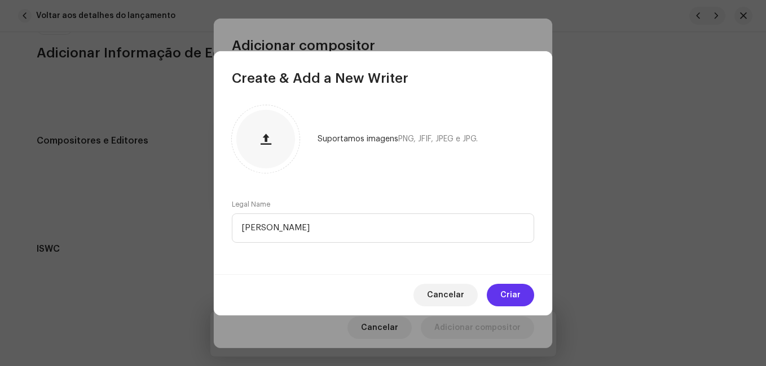
click at [514, 300] on span "Criar" at bounding box center [510, 295] width 20 height 23
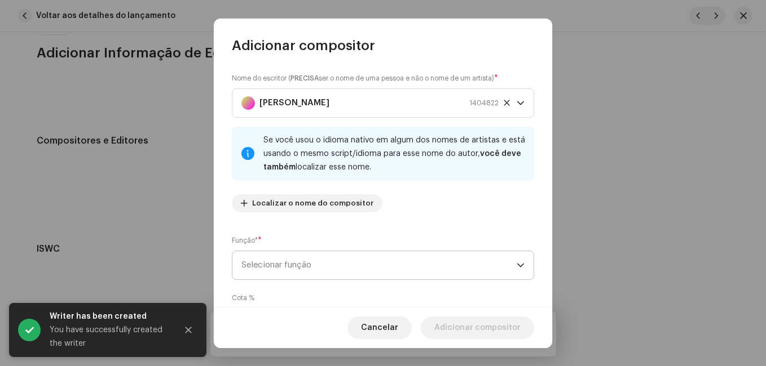
click at [453, 275] on span "Selecionar função" at bounding box center [378, 265] width 275 height 28
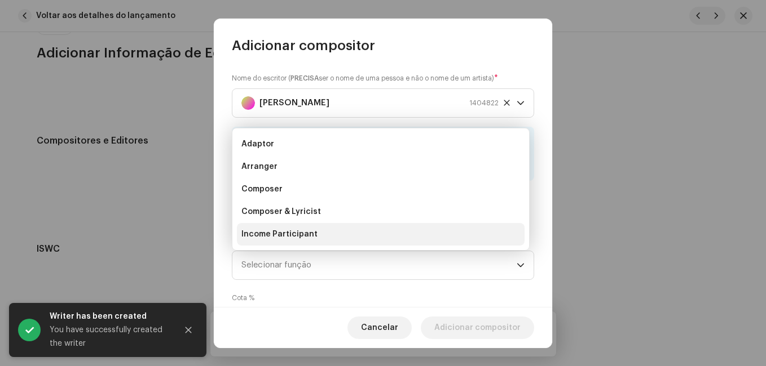
scroll to position [18, 0]
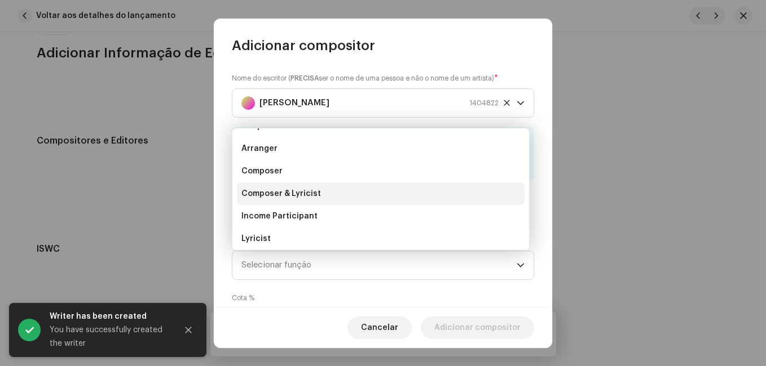
click at [443, 200] on li "Composer & Lyricist" at bounding box center [381, 194] width 288 height 23
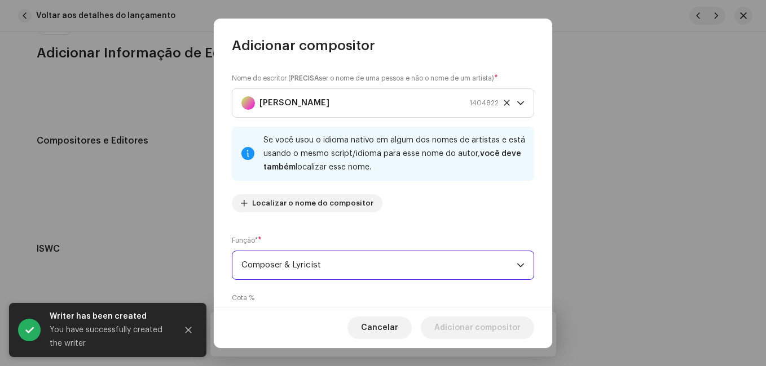
click at [458, 227] on div "Nome do escritor ( PRECISA ser o nome de uma pessoa e não o nome de um artista)…" at bounding box center [383, 181] width 338 height 253
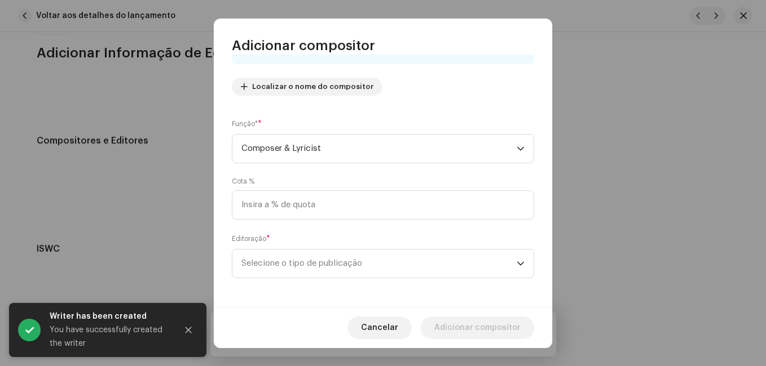
scroll to position [120, 0]
click at [445, 255] on span "Selecione o tipo de publicação" at bounding box center [378, 261] width 275 height 28
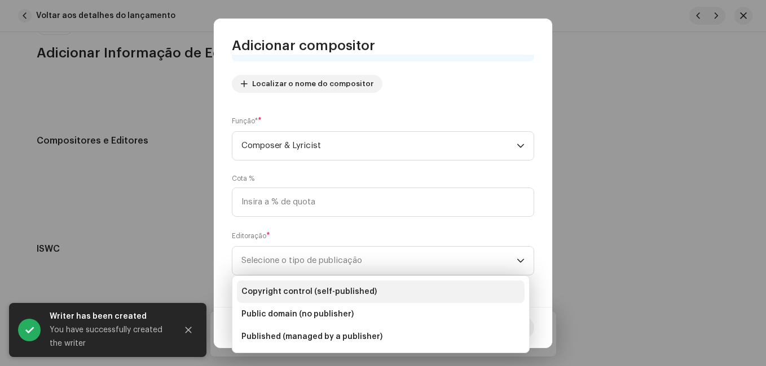
click at [434, 298] on li "Copyright control (self-published)" at bounding box center [381, 292] width 288 height 23
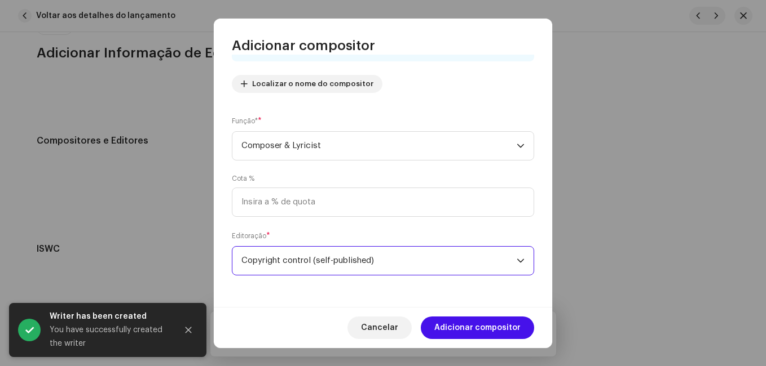
click at [487, 326] on span "Adicionar compositor" at bounding box center [477, 328] width 86 height 23
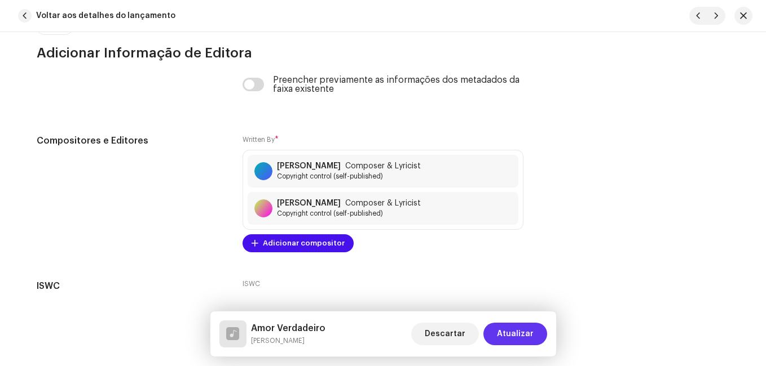
drag, startPoint x: 506, startPoint y: 326, endPoint x: 177, endPoint y: 59, distance: 424.0
click at [506, 325] on span "Atualizar" at bounding box center [515, 334] width 37 height 23
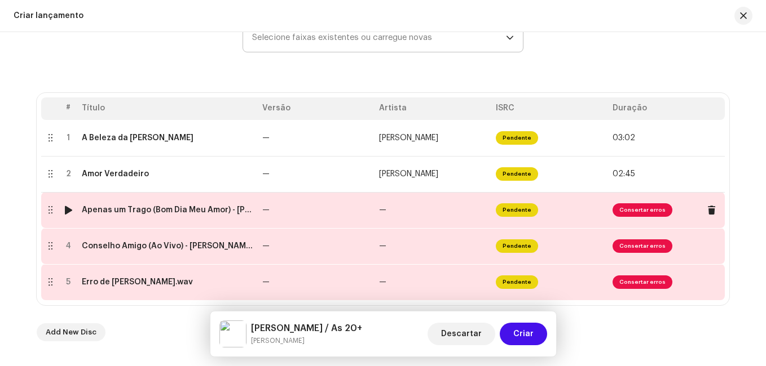
click at [286, 219] on td "—" at bounding box center [316, 210] width 117 height 36
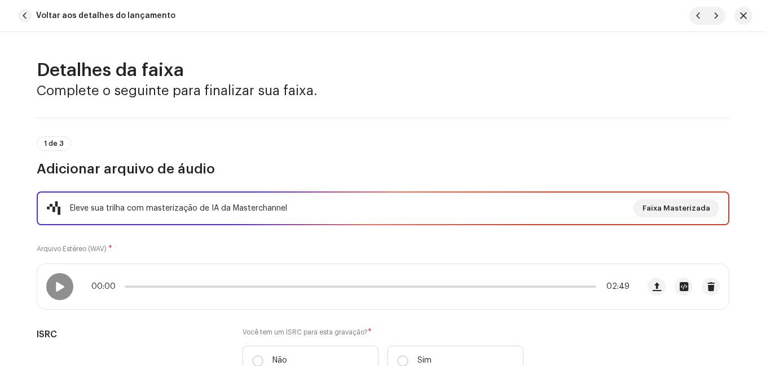
click at [287, 239] on div "Eleve sua trilha com masterização de IA da Masterchannel Faixa Masterizada Arqu…" at bounding box center [383, 291] width 692 height 198
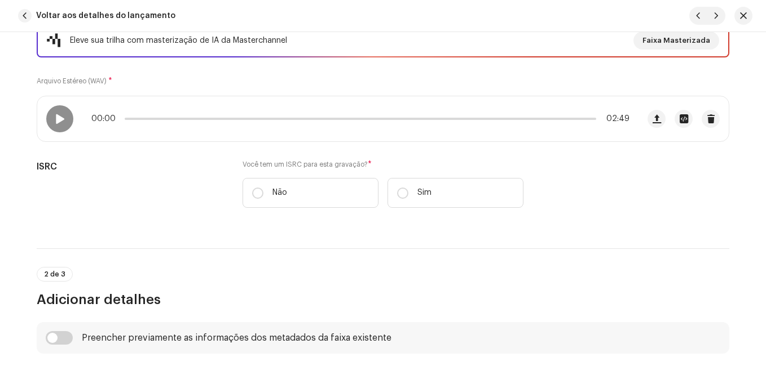
scroll to position [169, 0]
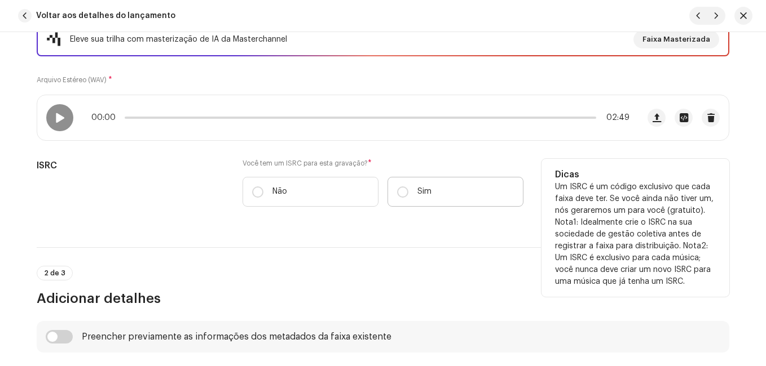
click at [424, 191] on p "Sim" at bounding box center [424, 192] width 14 height 12
click at [408, 191] on input "Sim" at bounding box center [402, 192] width 11 height 11
radio input "true"
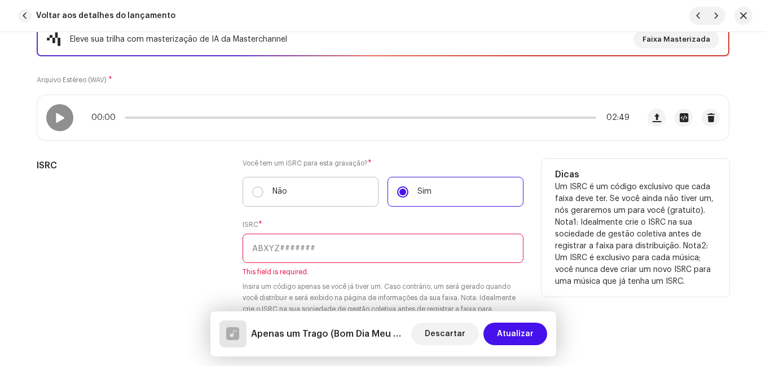
scroll to position [226, 0]
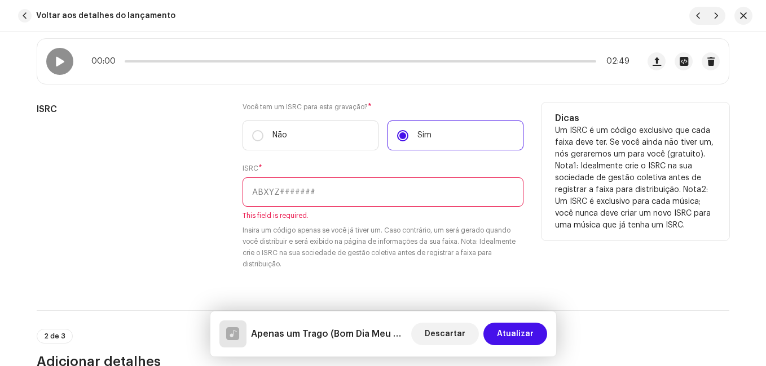
paste input "NL-8RL-24-56382"
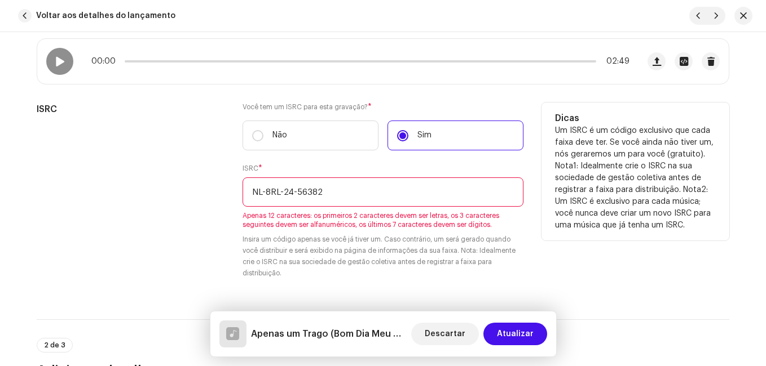
click at [293, 191] on input "NL-8RL-24-56382" at bounding box center [382, 192] width 281 height 29
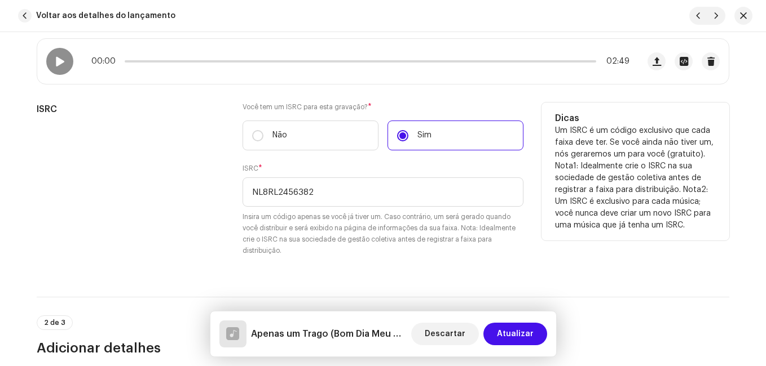
drag, startPoint x: 210, startPoint y: 219, endPoint x: 219, endPoint y: 216, distance: 9.3
click at [210, 219] on div "ISRC" at bounding box center [131, 186] width 188 height 167
click at [313, 197] on input "NL8RL2456382" at bounding box center [382, 192] width 281 height 29
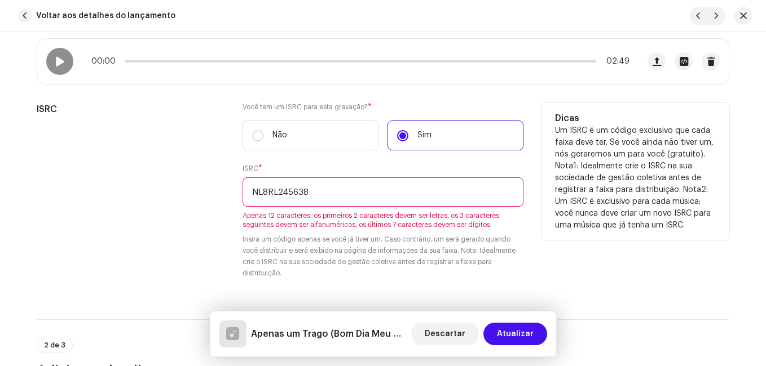
type input "NL8RL2456382"
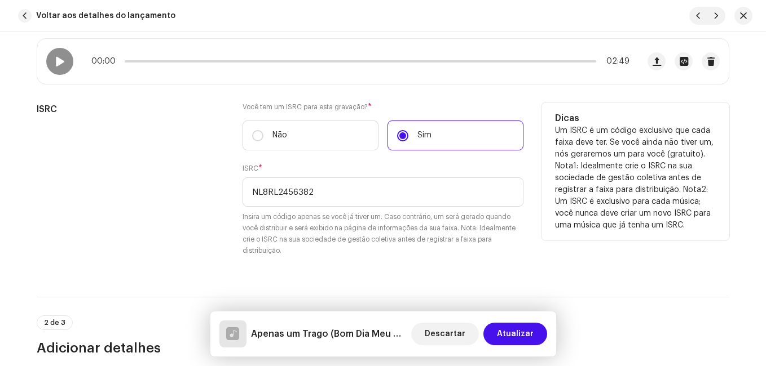
click at [176, 237] on div "ISRC" at bounding box center [131, 186] width 188 height 167
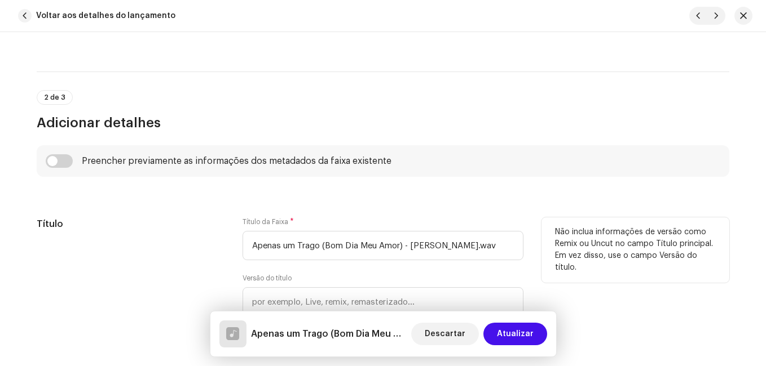
scroll to position [564, 0]
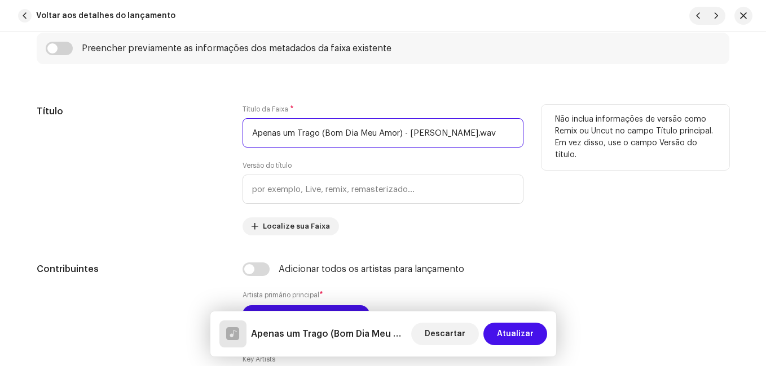
drag, startPoint x: 403, startPoint y: 134, endPoint x: 514, endPoint y: 141, distance: 111.8
click at [514, 141] on input "Apenas um Trago (Bom Dia Meu Amor) - [PERSON_NAME].wav" at bounding box center [382, 132] width 281 height 29
type input "Apenas um Trago (Bom Dia Meu Amor)"
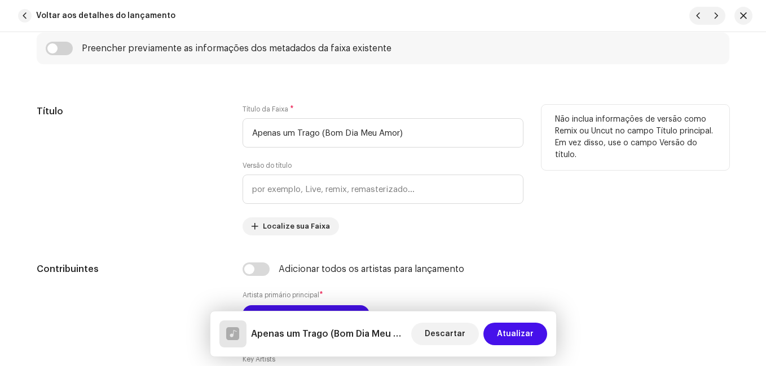
click at [227, 175] on div "Título Título da Faixa * Apenas um Trago (Bom Dia Meu Amor) Versão do título Lo…" at bounding box center [383, 170] width 692 height 131
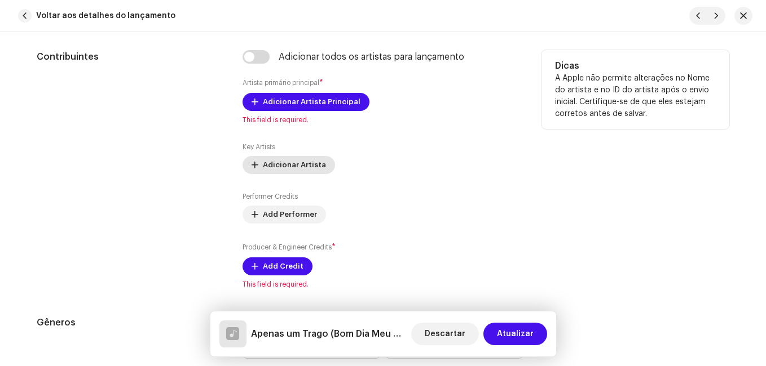
scroll to position [789, 0]
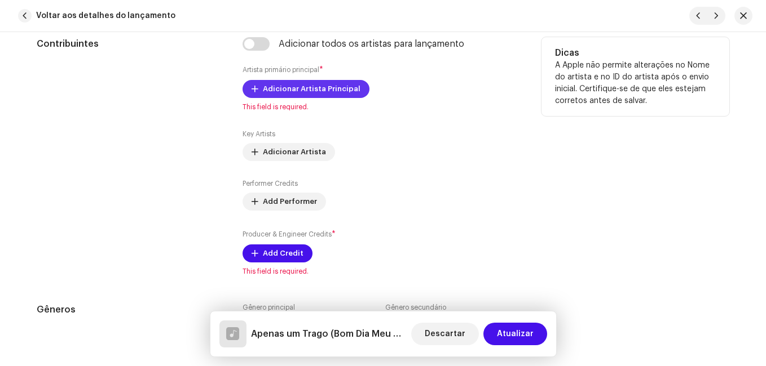
click at [290, 87] on span "Adicionar Artista Principal" at bounding box center [312, 89] width 98 height 23
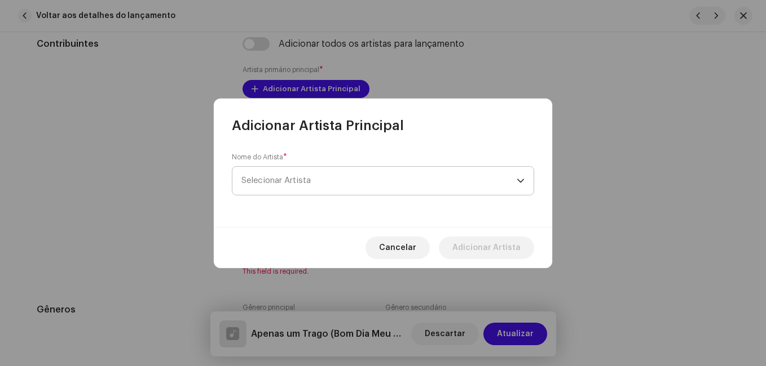
click at [317, 180] on span "Selecionar Artista" at bounding box center [378, 181] width 275 height 28
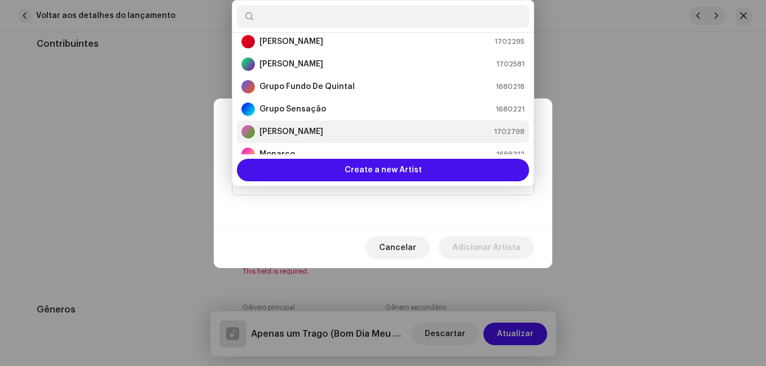
scroll to position [169, 0]
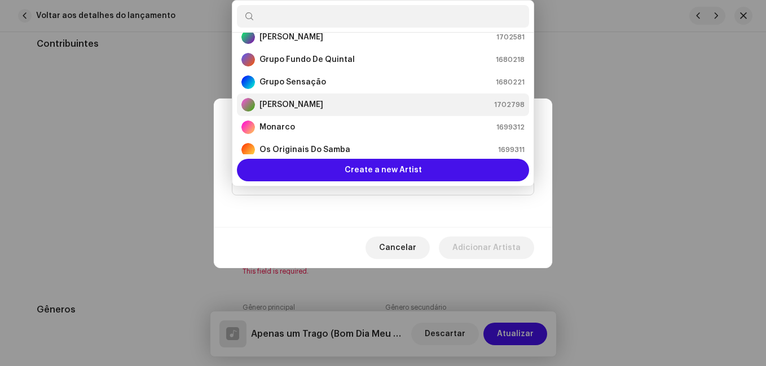
click at [310, 108] on div "[PERSON_NAME] 1702798" at bounding box center [382, 105] width 283 height 14
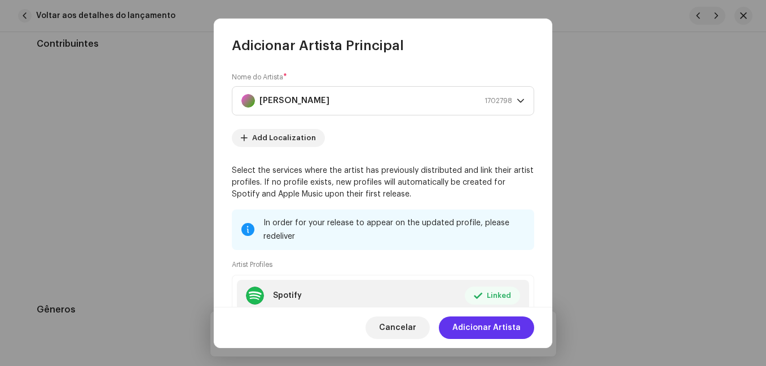
click at [502, 325] on span "Adicionar Artista" at bounding box center [486, 328] width 68 height 23
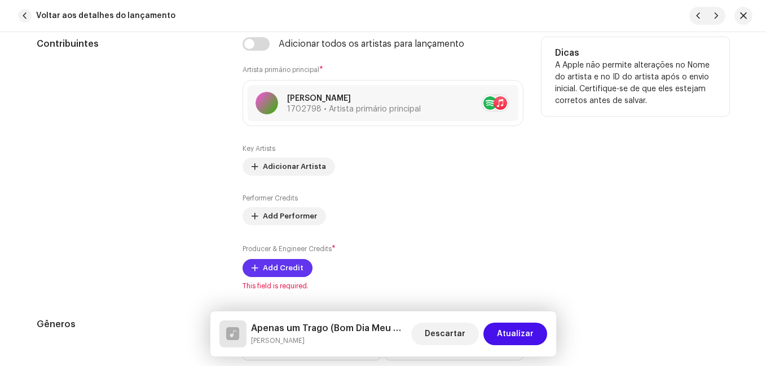
click at [282, 261] on span "Add Credit" at bounding box center [283, 268] width 41 height 23
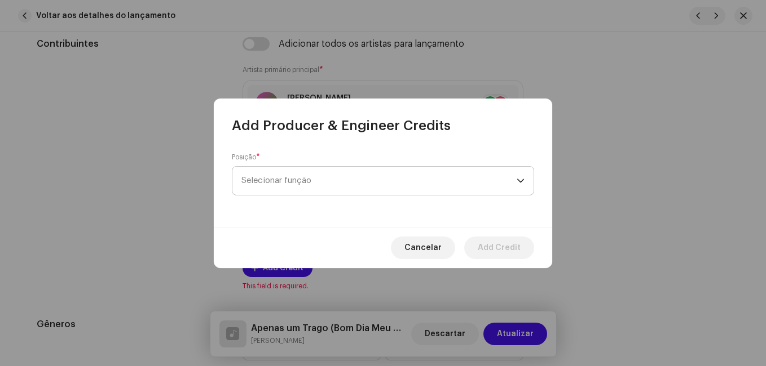
click at [335, 187] on span "Selecionar função" at bounding box center [378, 181] width 275 height 28
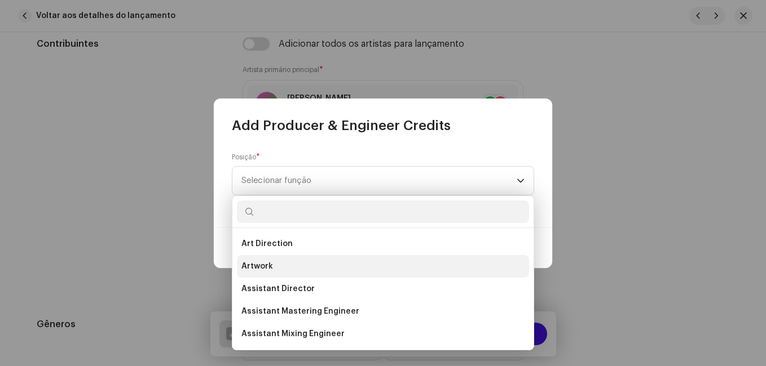
scroll to position [395, 0]
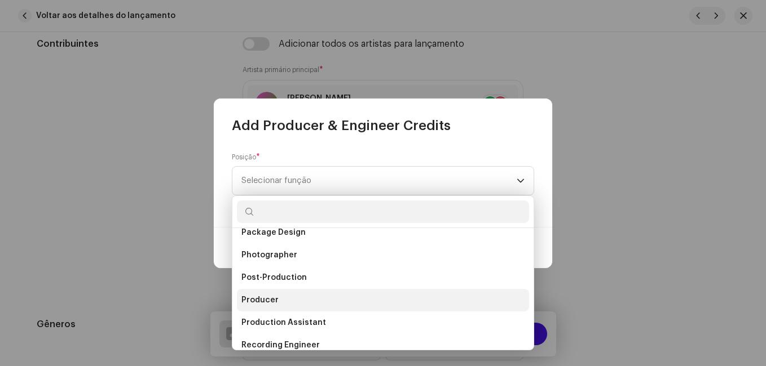
click at [295, 297] on li "Producer" at bounding box center [383, 300] width 292 height 23
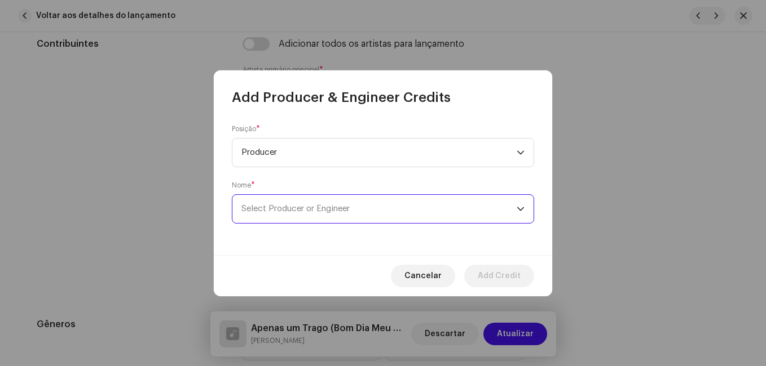
click at [347, 208] on span "Select Producer or Engineer" at bounding box center [295, 209] width 108 height 8
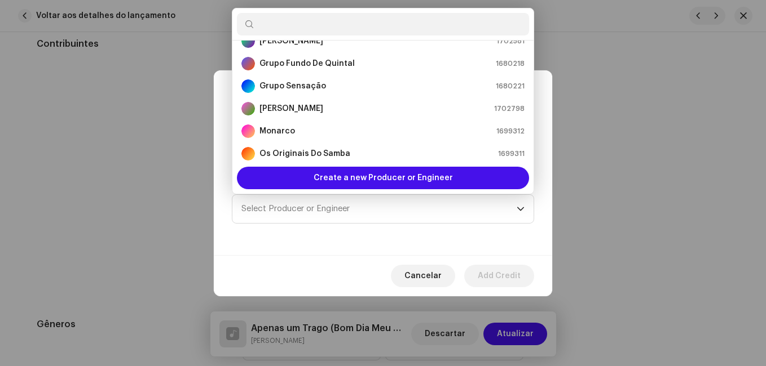
scroll to position [226, 0]
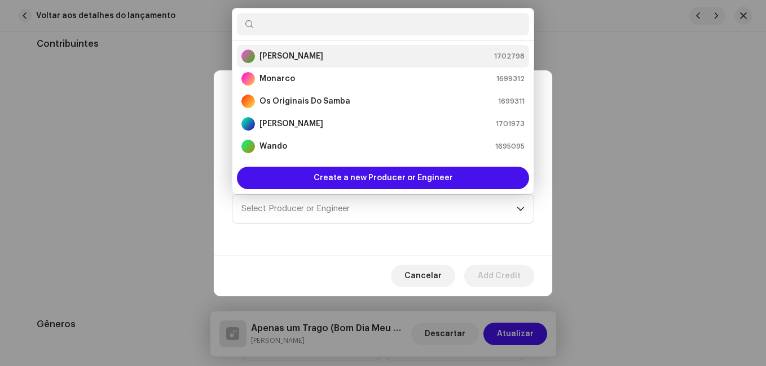
click at [368, 54] on div "[PERSON_NAME] 1702798" at bounding box center [382, 57] width 283 height 14
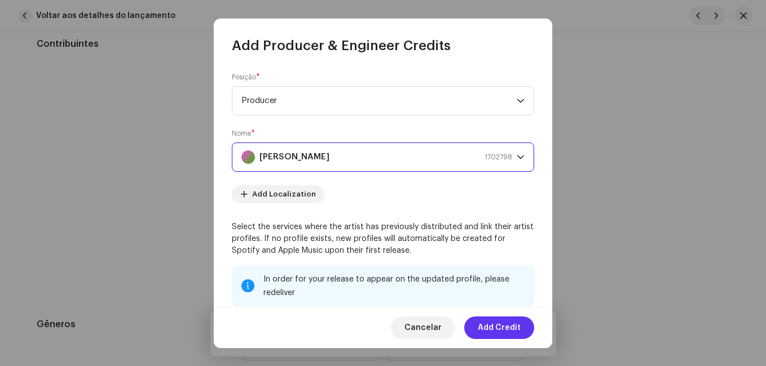
click at [503, 330] on span "Add Credit" at bounding box center [499, 328] width 43 height 23
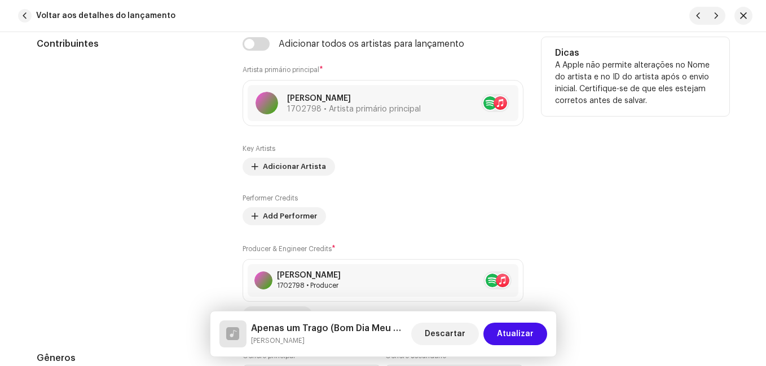
click at [156, 226] on div "Contribuintes" at bounding box center [131, 181] width 188 height 288
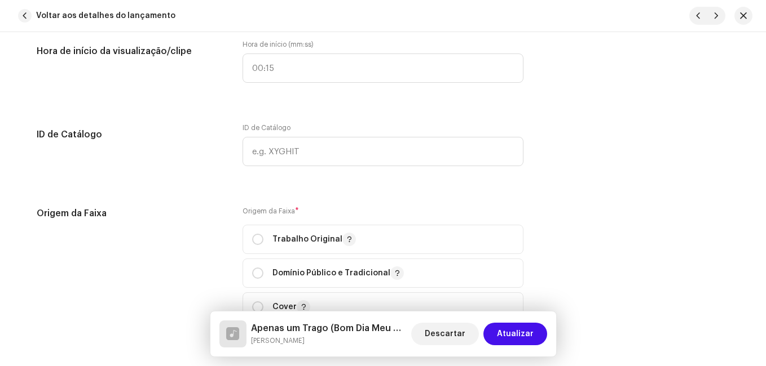
scroll to position [1466, 0]
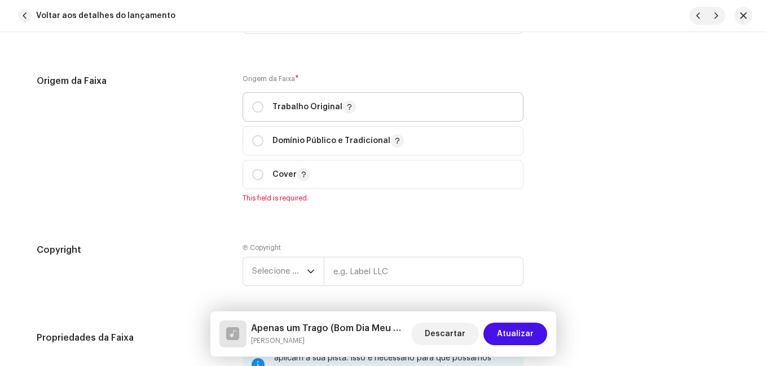
click at [281, 108] on p "Trabalho Original" at bounding box center [313, 107] width 83 height 14
radio input "true"
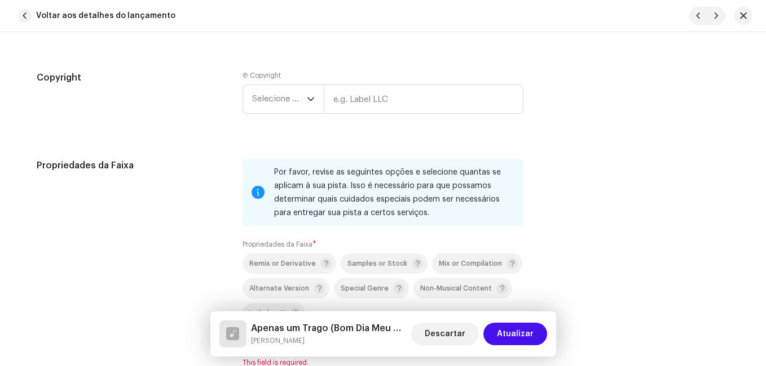
scroll to position [1691, 0]
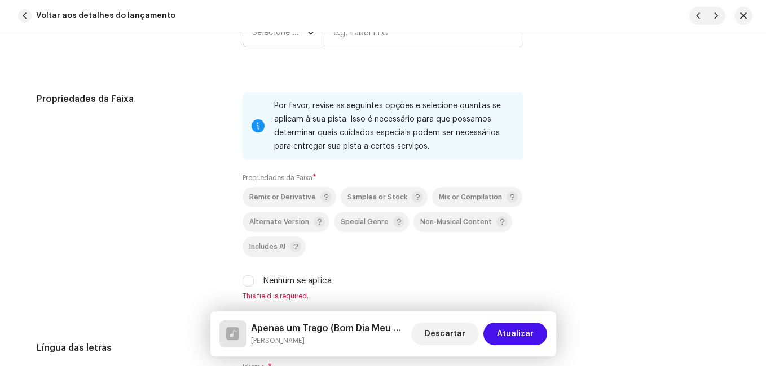
click at [307, 42] on div "dropdown trigger" at bounding box center [311, 33] width 8 height 28
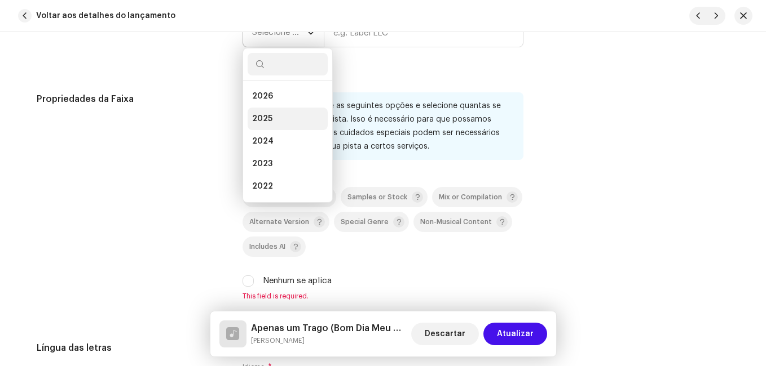
click at [279, 111] on li "2025" at bounding box center [287, 119] width 80 height 23
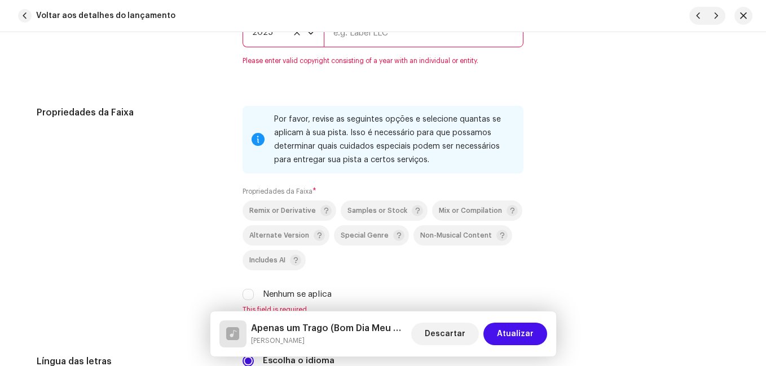
scroll to position [1678, 0]
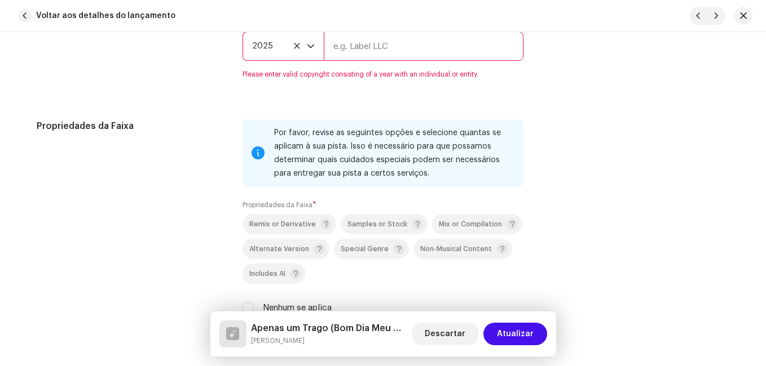
click at [359, 46] on input "text" at bounding box center [424, 46] width 200 height 29
type input "Impact Music"
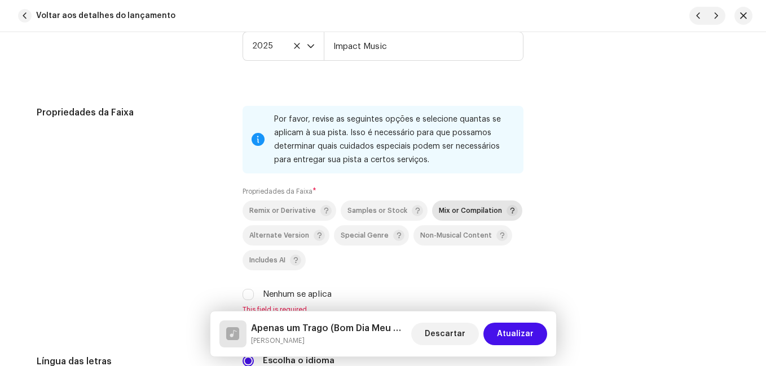
click at [461, 207] on span "Mix or Compilation" at bounding box center [470, 210] width 63 height 7
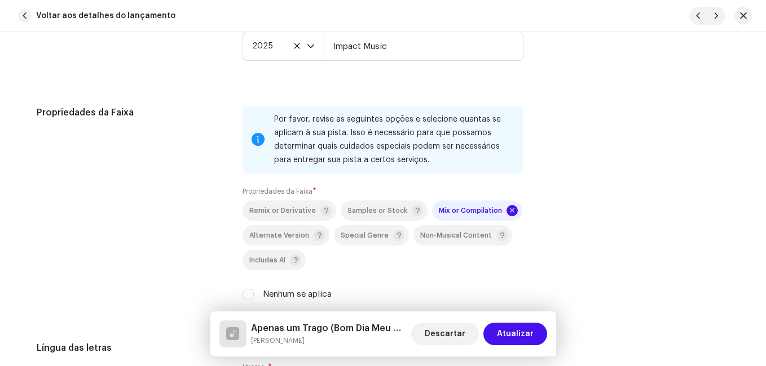
click at [193, 231] on div "Propriedades da Faixa" at bounding box center [131, 210] width 188 height 209
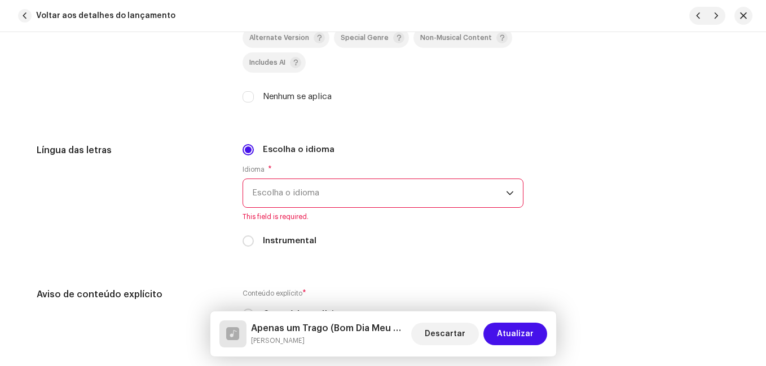
scroll to position [1903, 0]
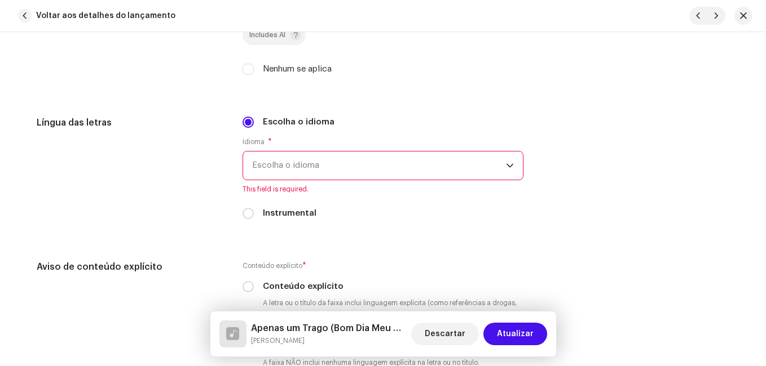
click at [323, 174] on span "Escolha o idioma" at bounding box center [379, 166] width 254 height 28
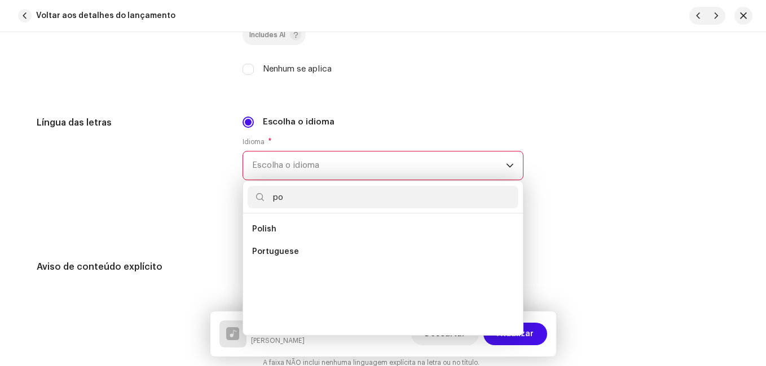
scroll to position [0, 0]
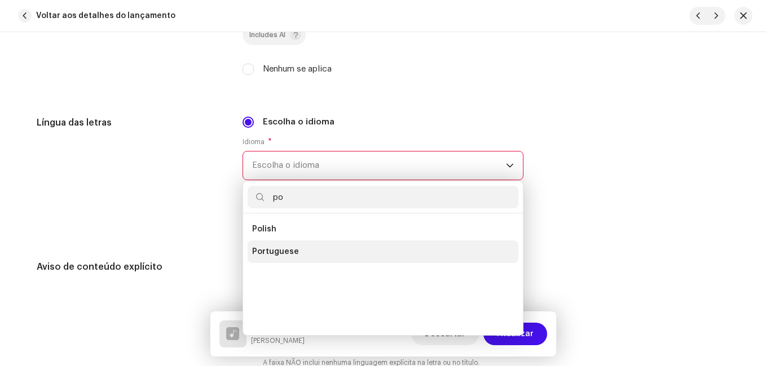
type input "po"
click at [273, 254] on span "Portuguese" at bounding box center [275, 251] width 47 height 11
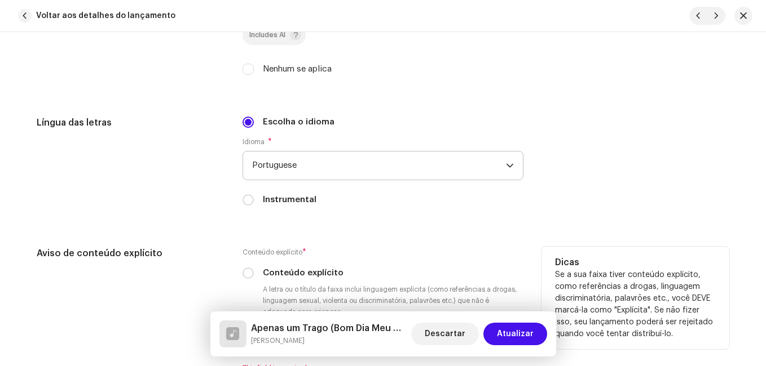
click at [172, 251] on h5 "Aviso de conteúdo explícito" at bounding box center [131, 254] width 188 height 14
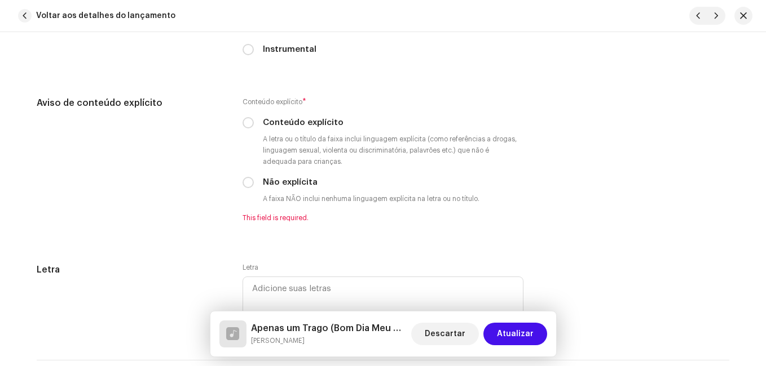
scroll to position [2129, 0]
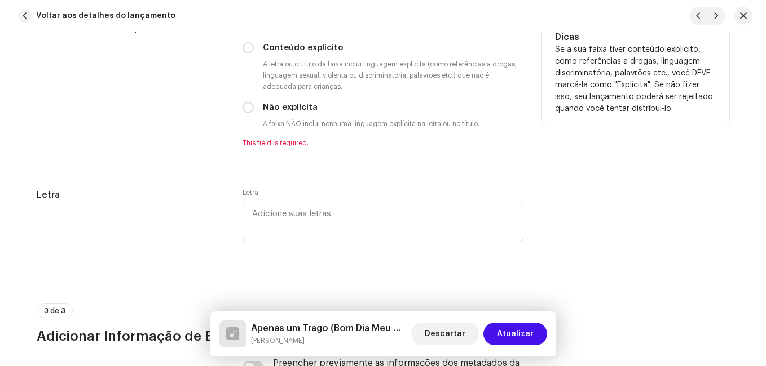
drag, startPoint x: 245, startPoint y: 110, endPoint x: 231, endPoint y: 130, distance: 25.0
click at [246, 110] on input "Não explícita" at bounding box center [247, 107] width 11 height 11
radio input "true"
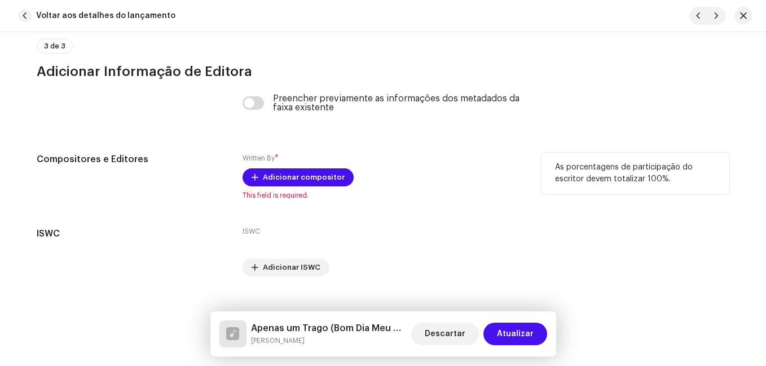
scroll to position [2399, 0]
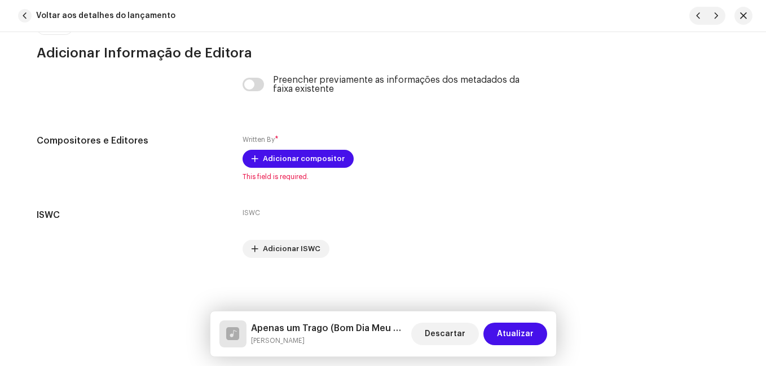
click at [316, 331] on h5 "Apenas um Trago (Bom Dia Meu Amor)" at bounding box center [329, 329] width 156 height 14
copy h5 "Apenas um Trago (Bom Dia Meu Amor)"
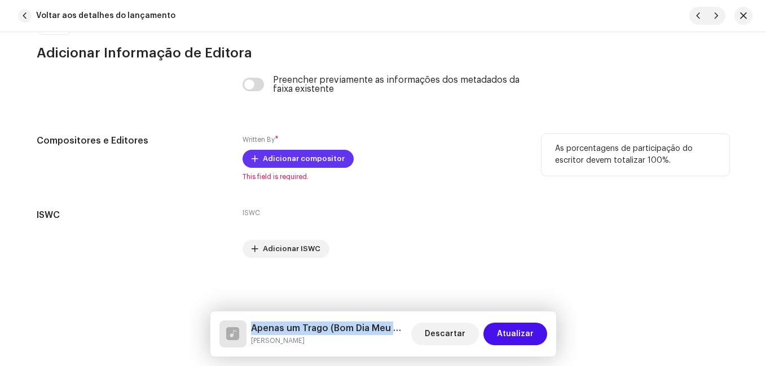
click at [321, 161] on span "Adicionar compositor" at bounding box center [304, 159] width 82 height 23
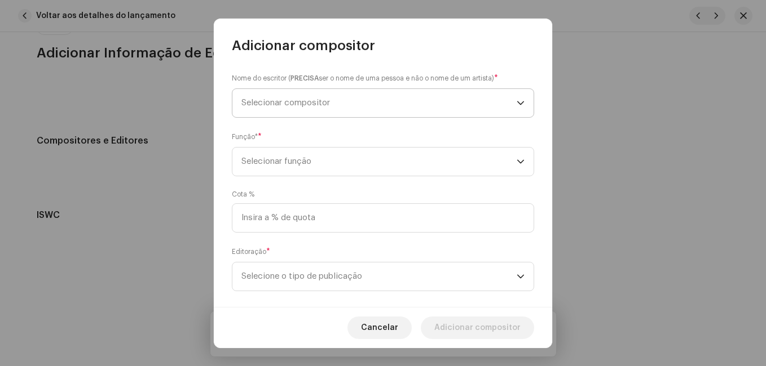
click at [357, 103] on span "Selecionar compositor" at bounding box center [378, 103] width 275 height 28
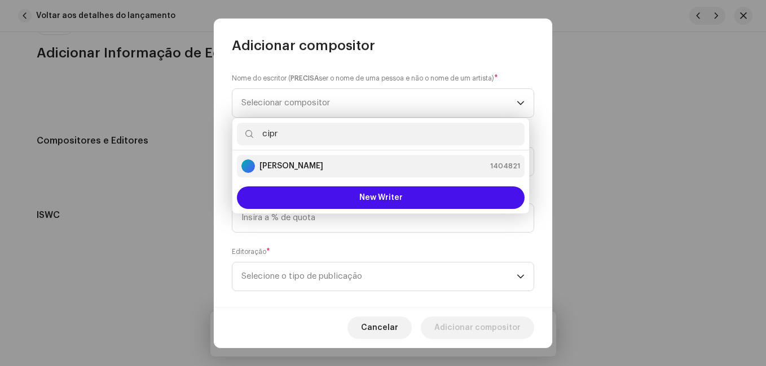
type input "cipr"
click at [333, 167] on div "[PERSON_NAME] 1404821" at bounding box center [380, 167] width 278 height 14
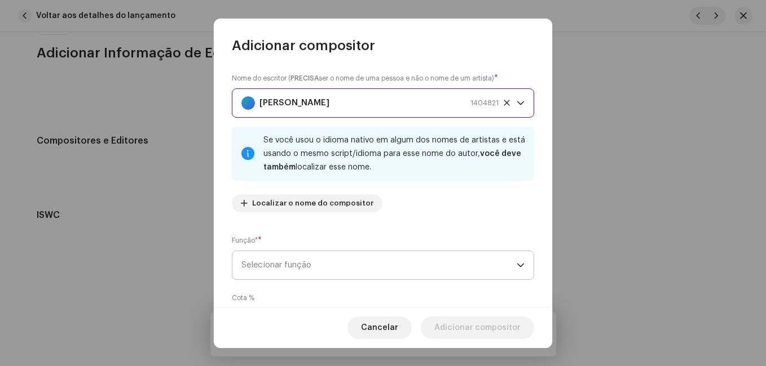
click at [391, 254] on span "Selecionar função" at bounding box center [378, 265] width 275 height 28
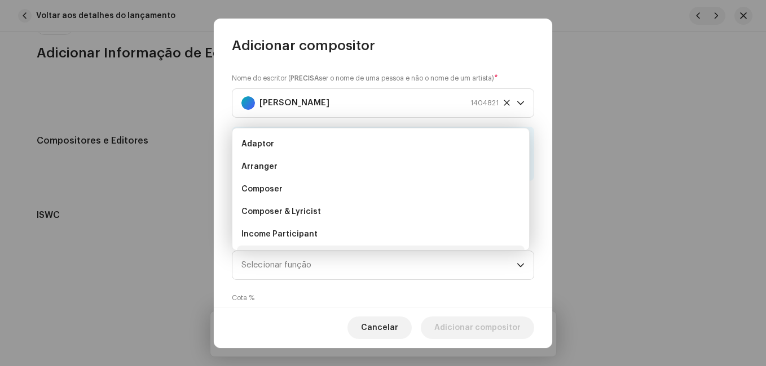
scroll to position [18, 0]
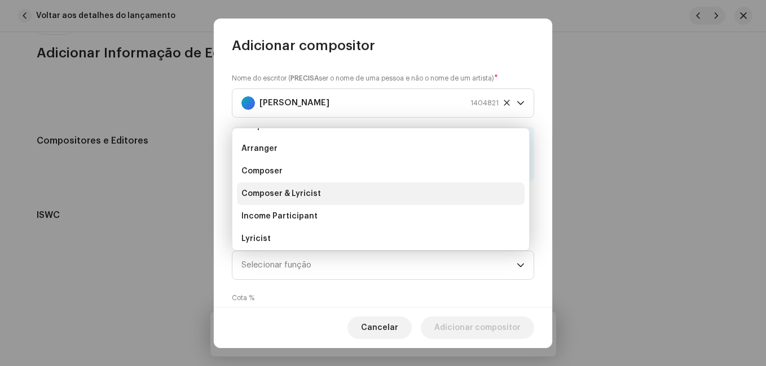
click at [392, 196] on li "Composer & Lyricist" at bounding box center [381, 194] width 288 height 23
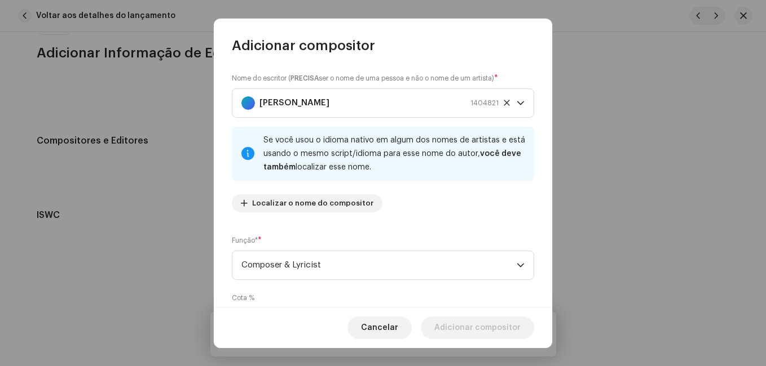
click at [410, 228] on div "Nome do escritor ( PRECISA ser o nome de uma pessoa e não o nome de um artista)…" at bounding box center [383, 181] width 338 height 253
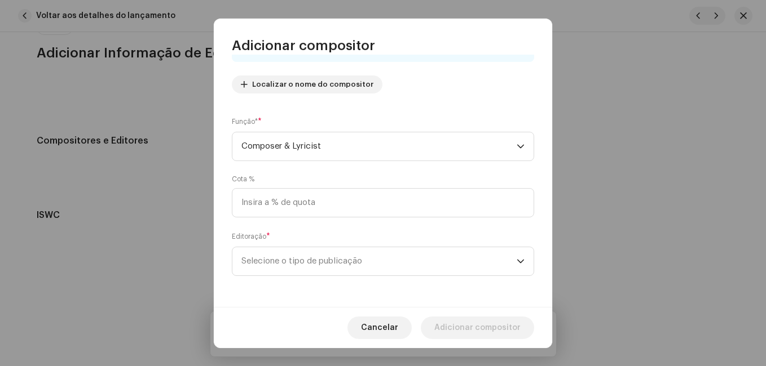
scroll to position [120, 0]
click at [373, 255] on span "Selecione o tipo de publicação" at bounding box center [378, 261] width 275 height 28
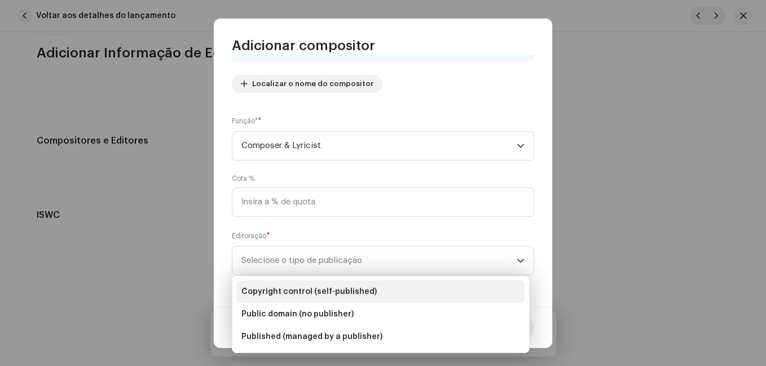
click at [375, 286] on li "Copyright control (self-published)" at bounding box center [381, 292] width 288 height 23
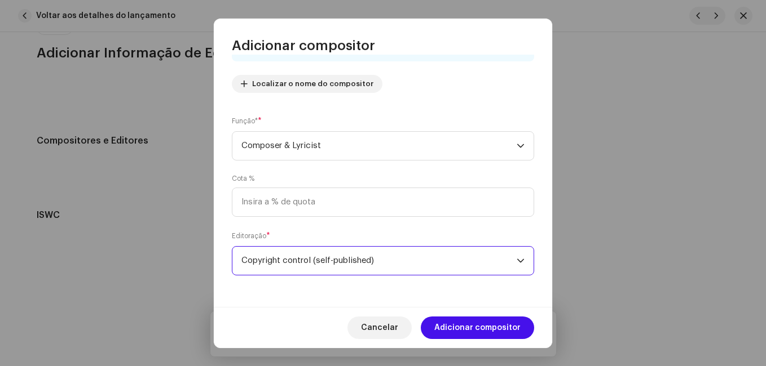
click at [474, 322] on span "Adicionar compositor" at bounding box center [477, 328] width 86 height 23
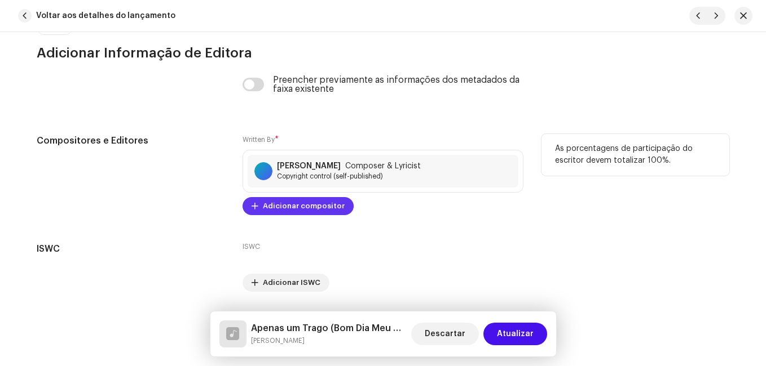
click at [297, 205] on span "Adicionar compositor" at bounding box center [304, 206] width 82 height 23
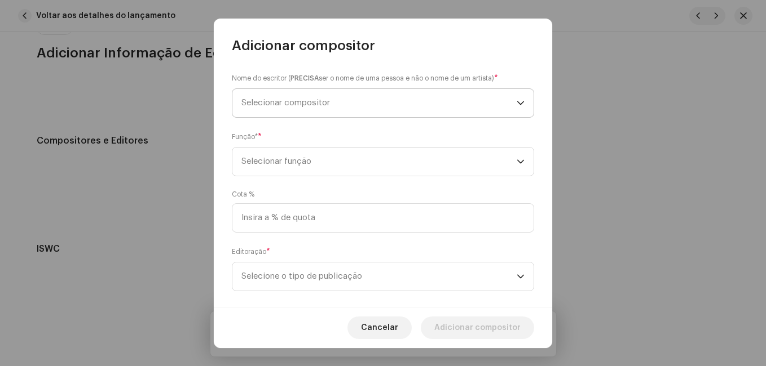
click at [354, 96] on span "Selecionar compositor" at bounding box center [378, 103] width 275 height 28
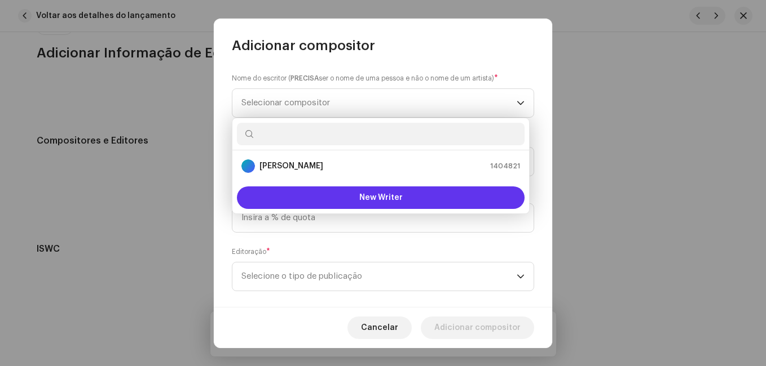
click at [337, 193] on button "New Writer" at bounding box center [381, 198] width 288 height 23
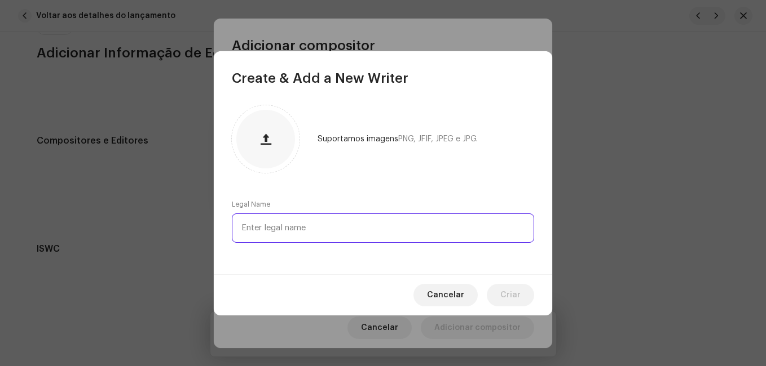
paste input "[PERSON_NAME]"
type input "[PERSON_NAME]"
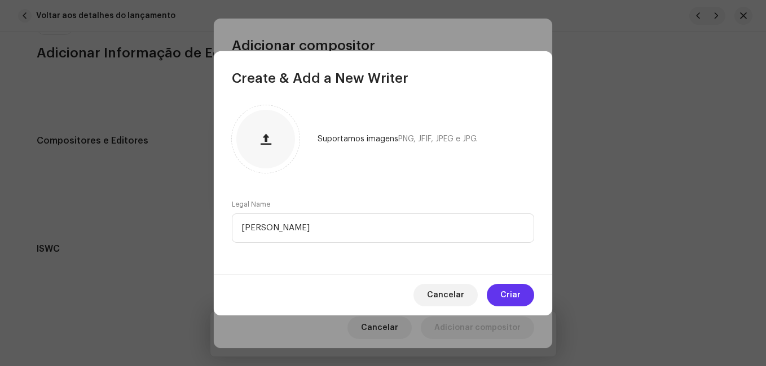
click at [503, 289] on span "Criar" at bounding box center [510, 295] width 20 height 23
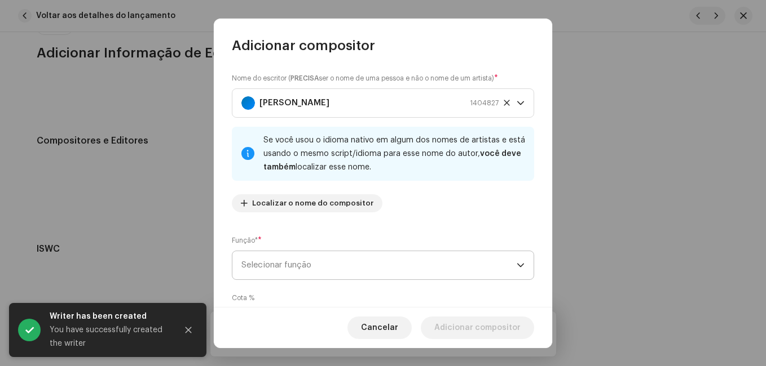
click at [489, 272] on span "Selecionar função" at bounding box center [378, 265] width 275 height 28
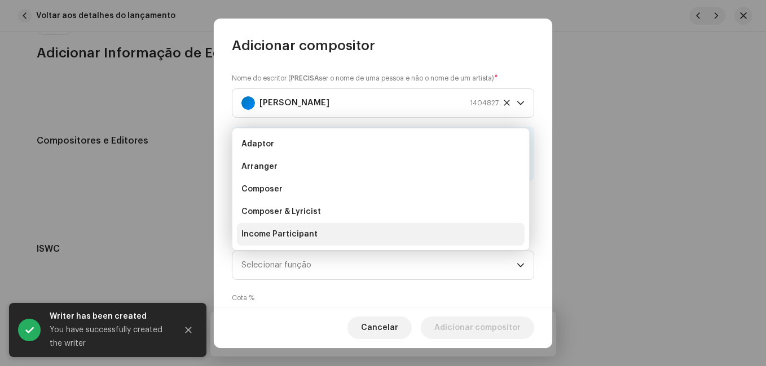
scroll to position [18, 0]
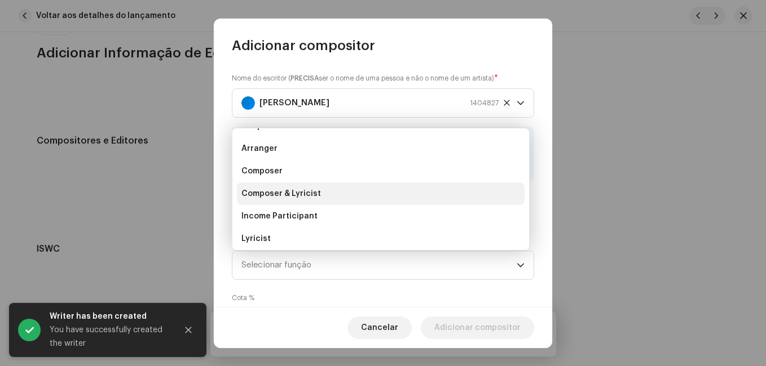
click at [440, 195] on li "Composer & Lyricist" at bounding box center [381, 194] width 288 height 23
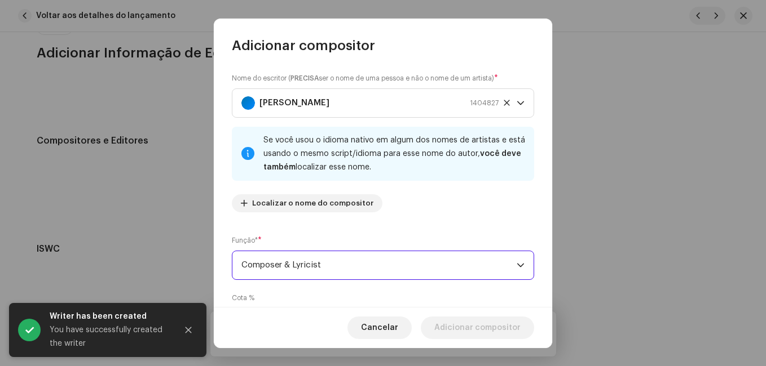
click at [441, 219] on div "Nome do escritor ( PRECISA ser o nome de uma pessoa e não o nome de um artista)…" at bounding box center [383, 147] width 302 height 149
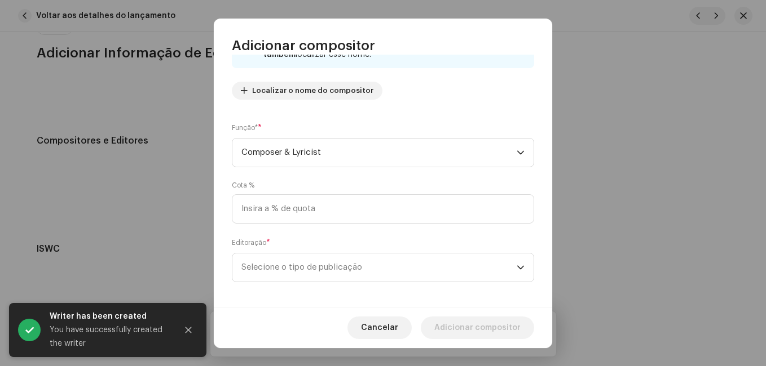
scroll to position [120, 0]
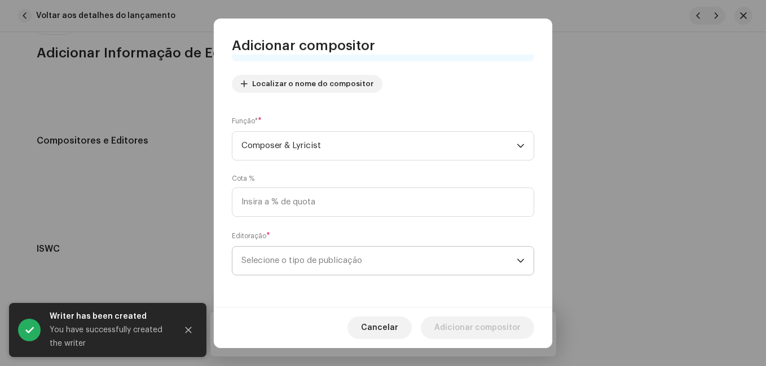
click at [428, 262] on span "Selecione o tipo de publicação" at bounding box center [378, 261] width 275 height 28
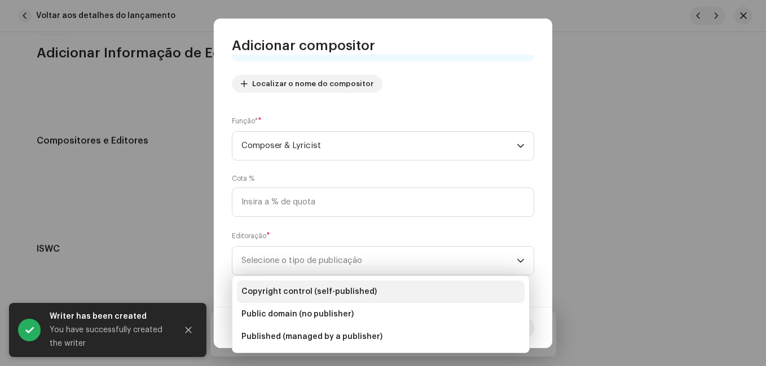
click at [413, 291] on li "Copyright control (self-published)" at bounding box center [381, 292] width 288 height 23
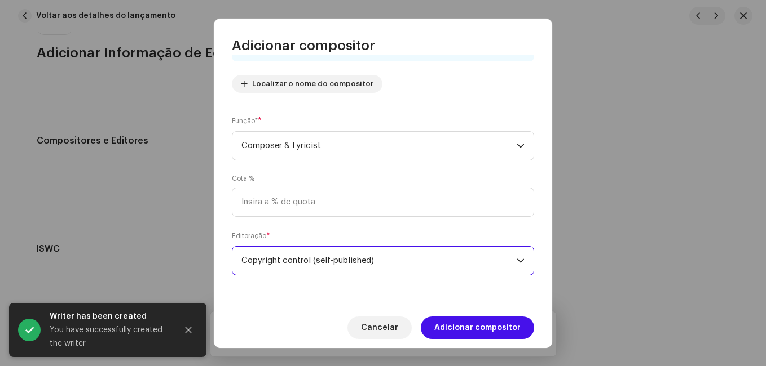
click at [475, 322] on span "Adicionar compositor" at bounding box center [477, 328] width 86 height 23
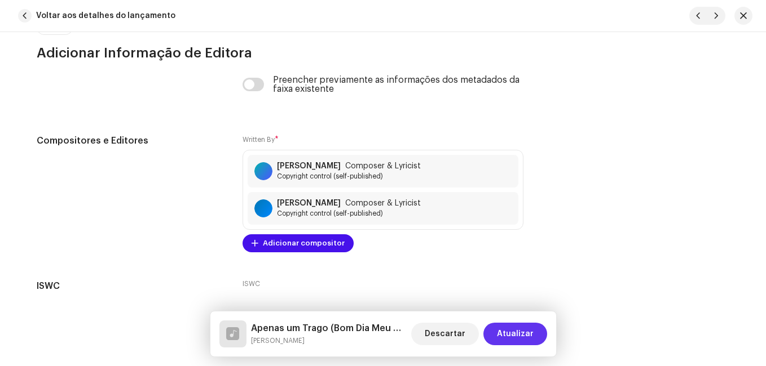
click at [519, 333] on span "Atualizar" at bounding box center [515, 334] width 37 height 23
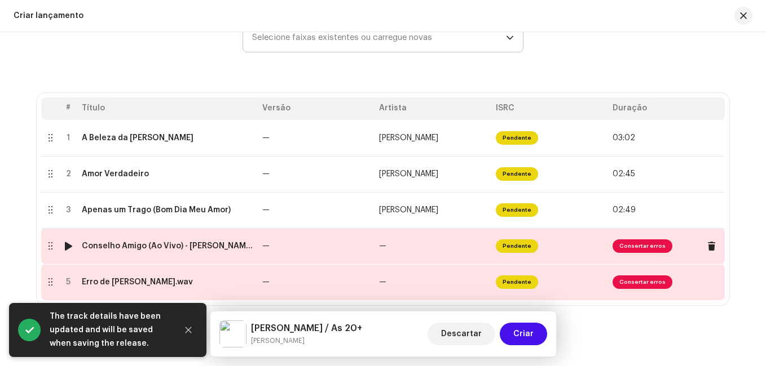
click at [418, 247] on td "—" at bounding box center [432, 246] width 117 height 36
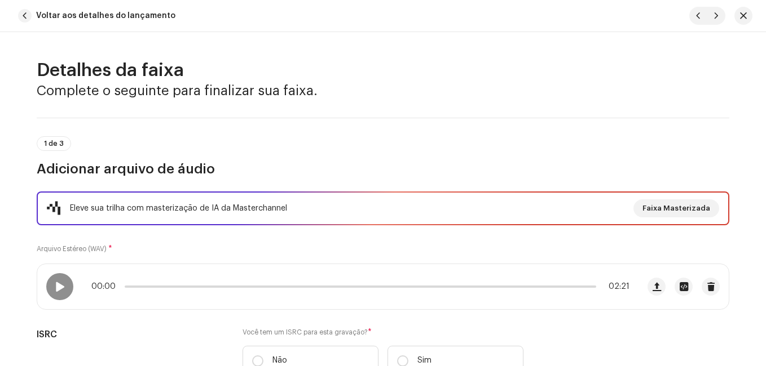
click at [356, 167] on h3 "Adicionar arquivo de áudio" at bounding box center [383, 169] width 692 height 18
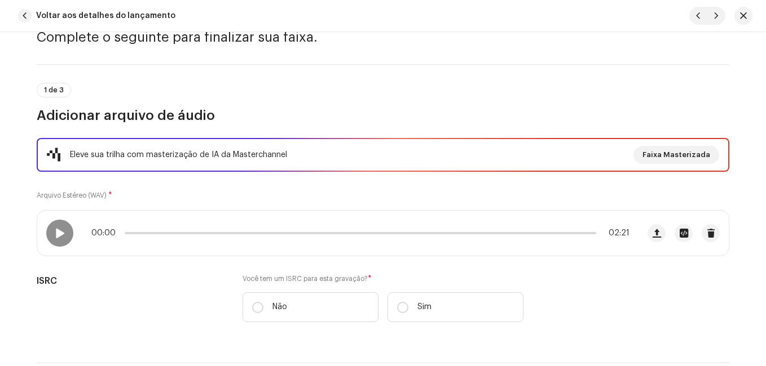
scroll to position [169, 0]
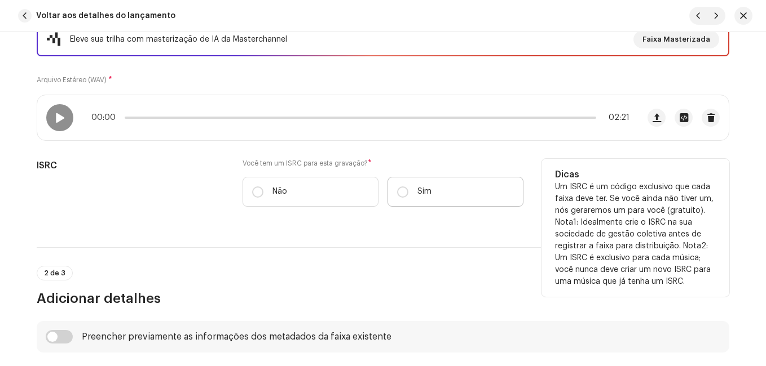
click at [412, 191] on label "Sim" at bounding box center [455, 192] width 136 height 30
click at [408, 191] on input "Sim" at bounding box center [402, 192] width 11 height 11
radio input "true"
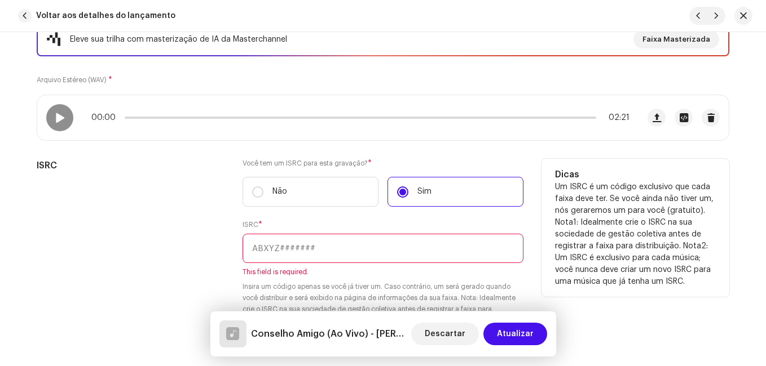
paste input "NL-8RL-24-56383"
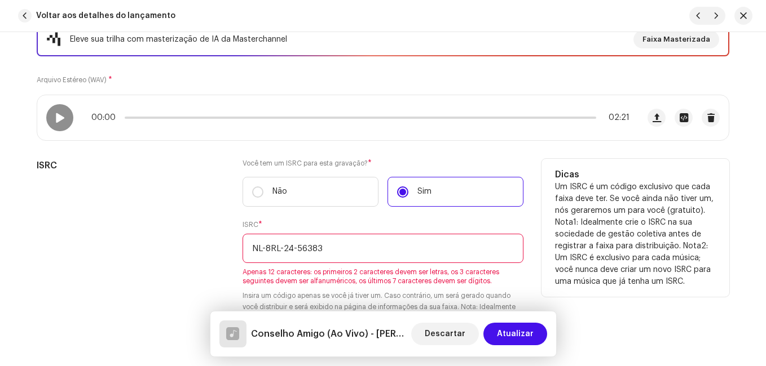
click at [293, 248] on input "NL-8RL-24-56383" at bounding box center [382, 248] width 281 height 29
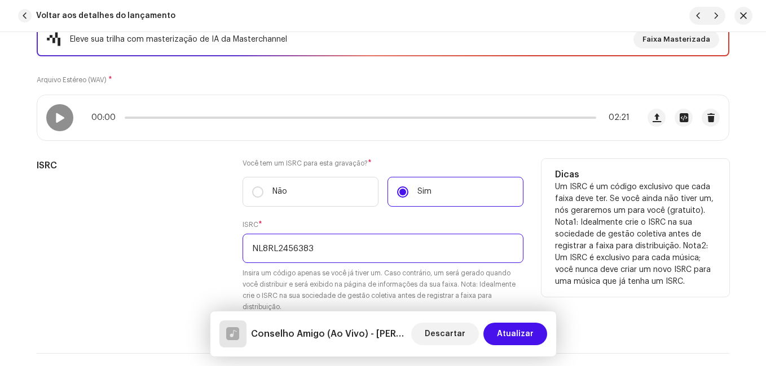
type input "NL8RL2456383"
click at [216, 264] on div "ISRC" at bounding box center [131, 242] width 188 height 167
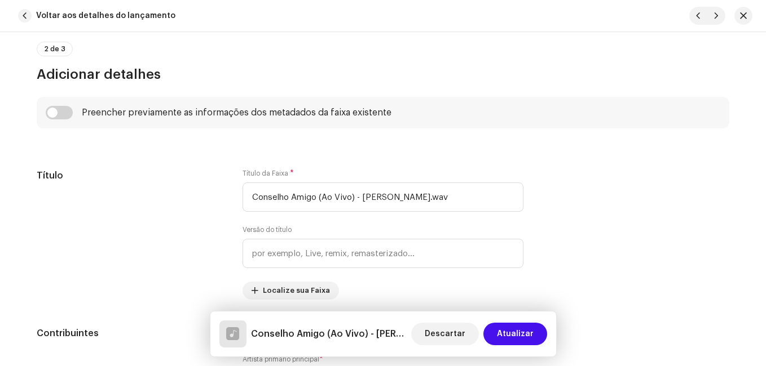
scroll to position [507, 0]
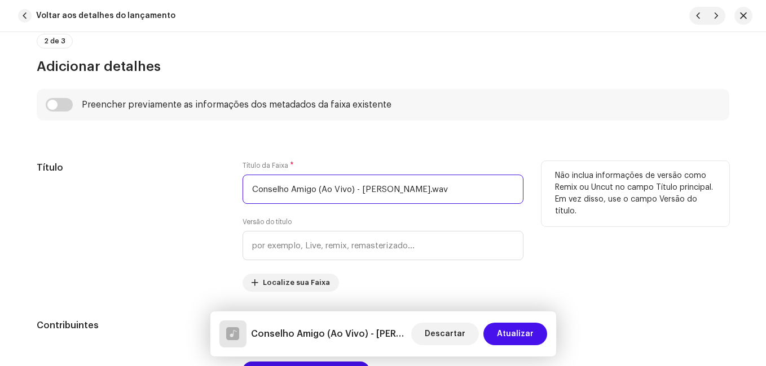
drag, startPoint x: 351, startPoint y: 187, endPoint x: 489, endPoint y: 188, distance: 138.1
click at [489, 188] on input "Conselho Amigo (Ao Vivo) - [PERSON_NAME].wav" at bounding box center [382, 189] width 281 height 29
drag, startPoint x: 320, startPoint y: 191, endPoint x: 352, endPoint y: 187, distance: 32.4
click at [352, 187] on input "Conselho Amigo (Ao Vivo" at bounding box center [382, 189] width 281 height 29
type input "Conselho Amigo"
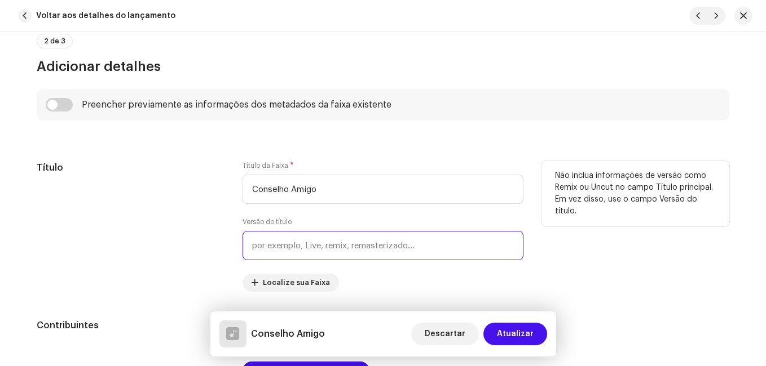
paste input "Ao Vivo"
type input "Ao Vivo"
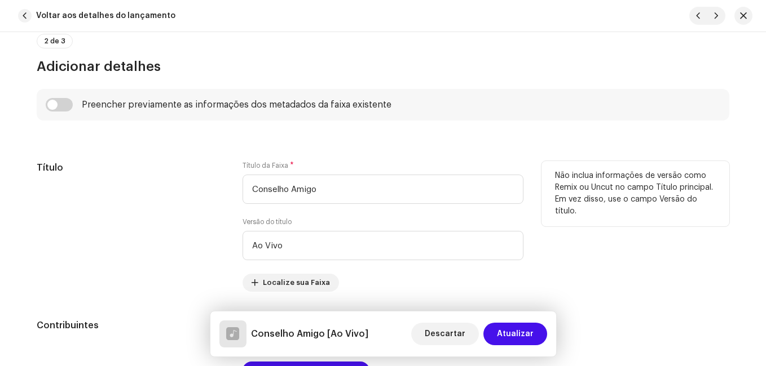
click at [179, 214] on div "Título" at bounding box center [131, 226] width 188 height 131
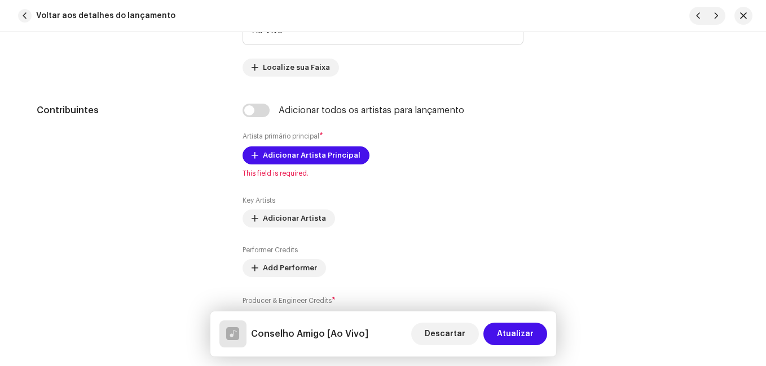
scroll to position [733, 0]
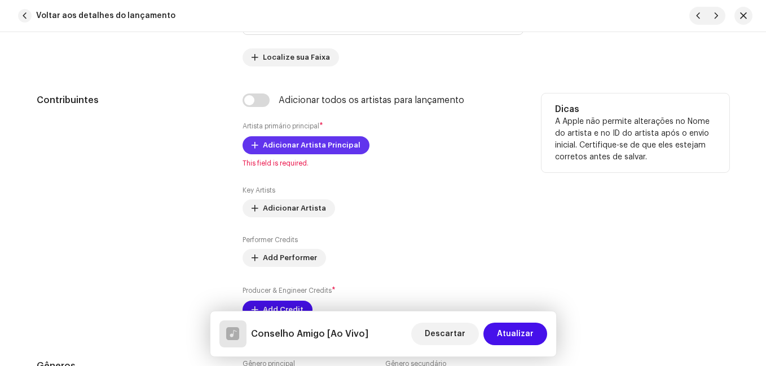
click at [297, 148] on span "Adicionar Artista Principal" at bounding box center [312, 145] width 98 height 23
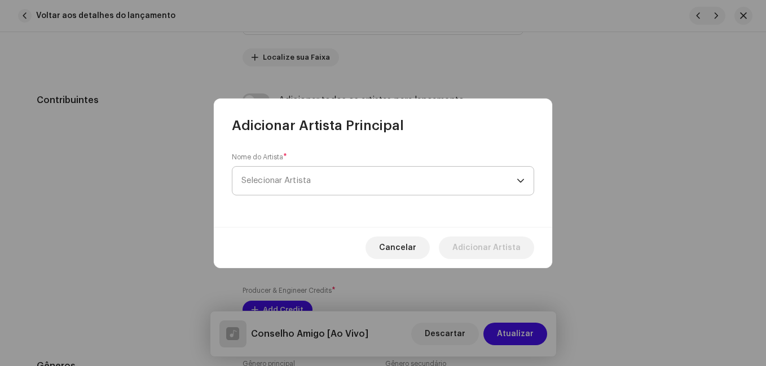
click at [312, 175] on span "Selecionar Artista" at bounding box center [378, 181] width 275 height 28
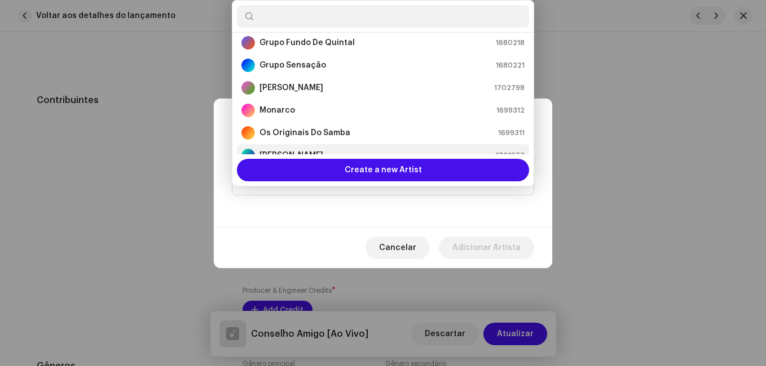
scroll to position [169, 0]
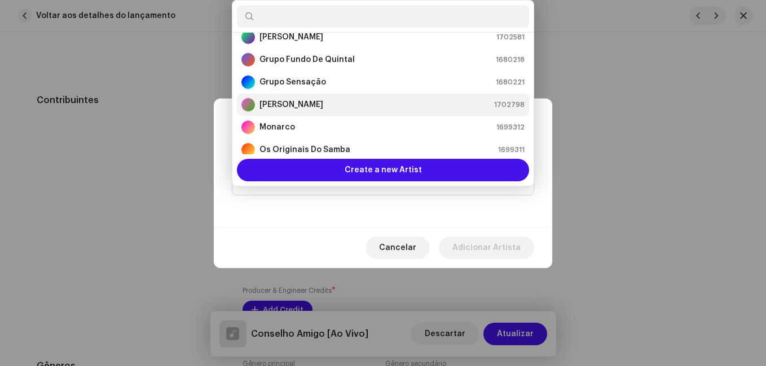
click at [322, 112] on li "[PERSON_NAME] 1702798" at bounding box center [383, 105] width 292 height 23
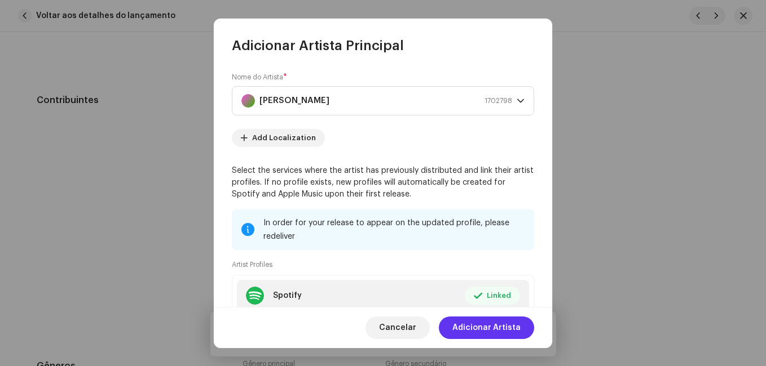
click at [483, 325] on span "Adicionar Artista" at bounding box center [486, 328] width 68 height 23
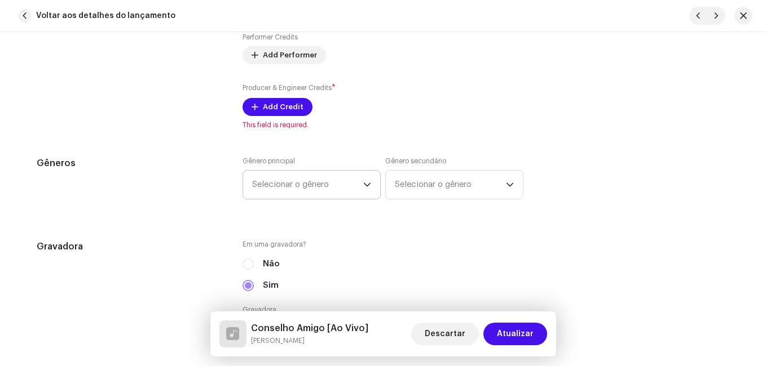
scroll to position [958, 0]
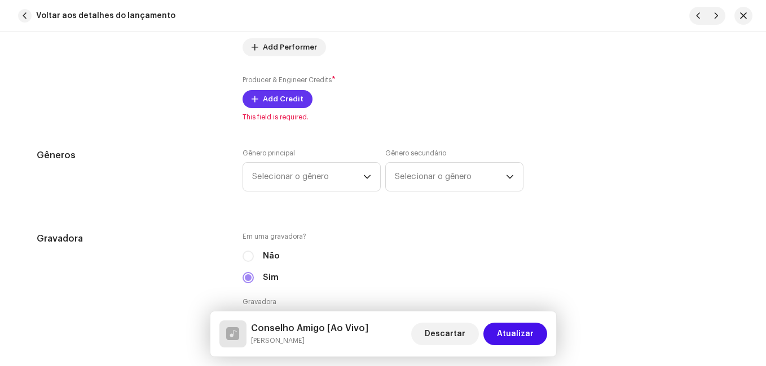
click at [278, 100] on span "Add Credit" at bounding box center [283, 99] width 41 height 23
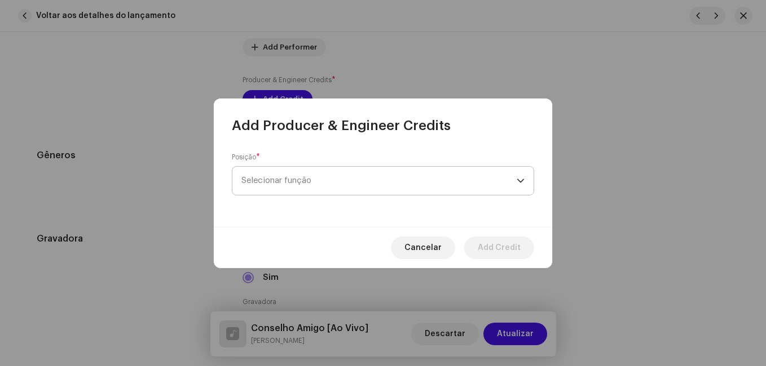
click at [306, 178] on span "Selecionar função" at bounding box center [378, 181] width 275 height 28
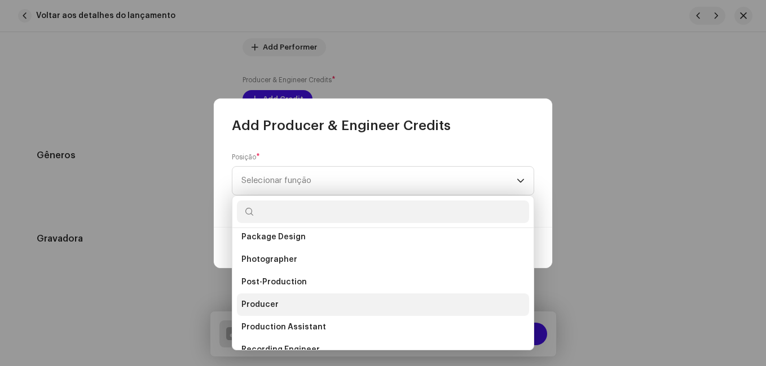
scroll to position [395, 0]
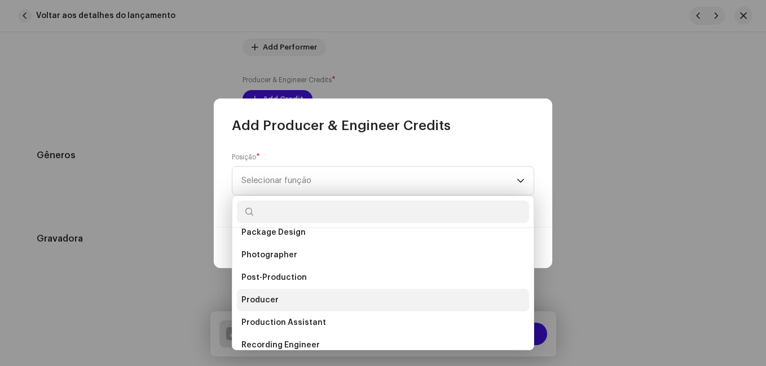
click at [280, 292] on li "Producer" at bounding box center [383, 300] width 292 height 23
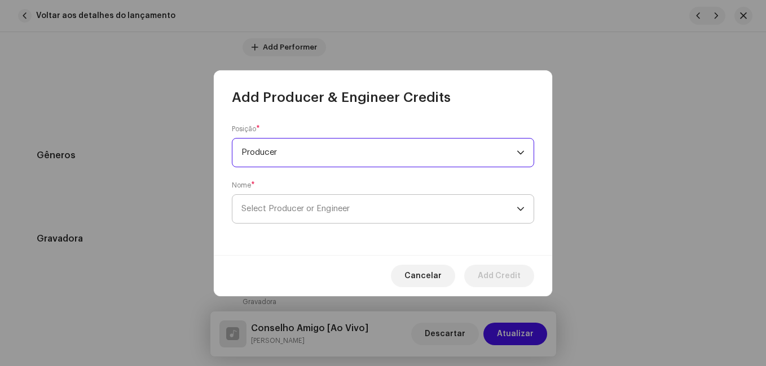
click at [302, 208] on span "Select Producer or Engineer" at bounding box center [295, 209] width 108 height 8
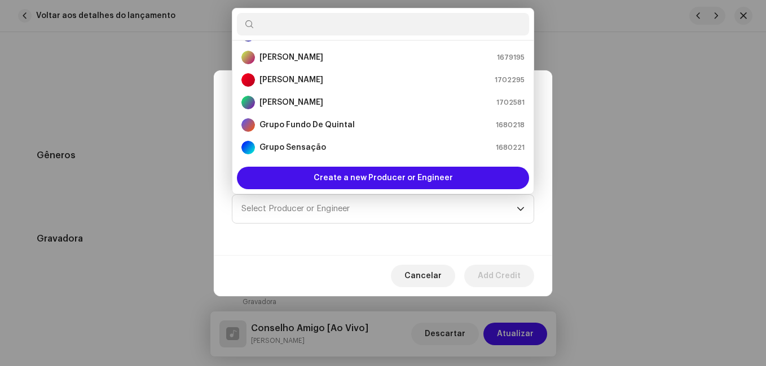
scroll to position [226, 0]
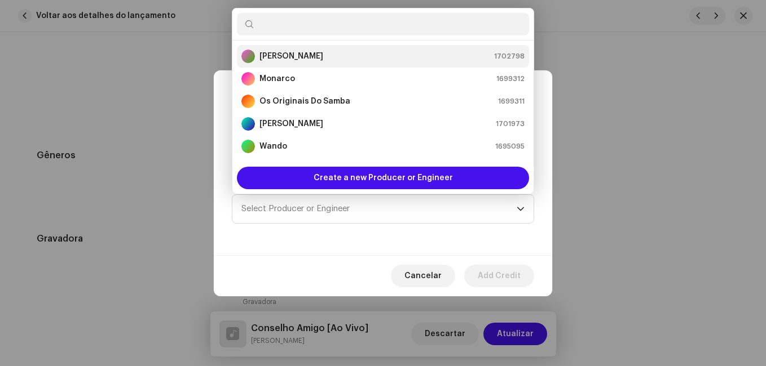
click at [335, 60] on div "[PERSON_NAME] 1702798" at bounding box center [382, 57] width 283 height 14
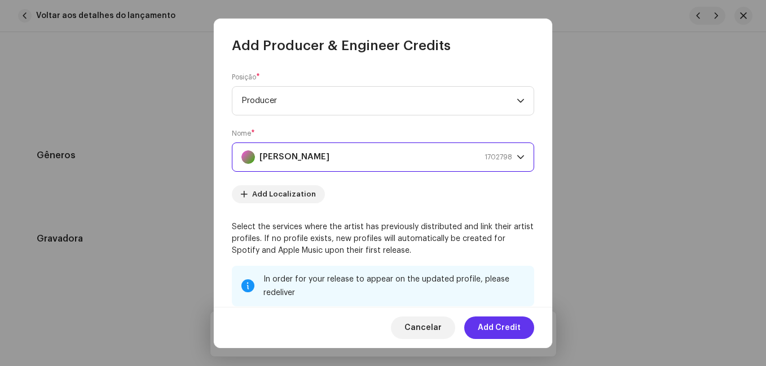
click at [502, 329] on span "Add Credit" at bounding box center [499, 328] width 43 height 23
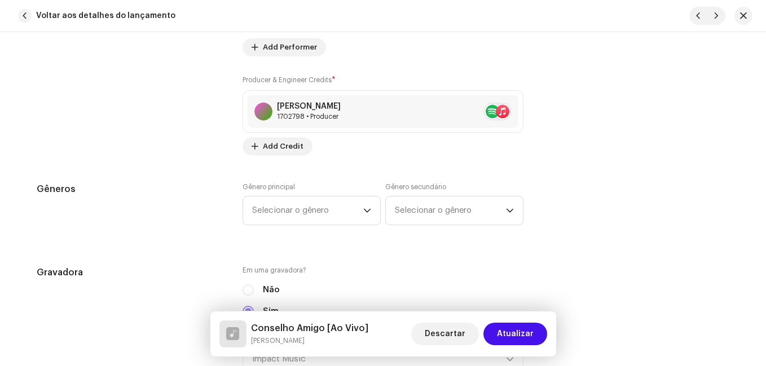
click at [147, 189] on h5 "Gêneros" at bounding box center [131, 190] width 188 height 14
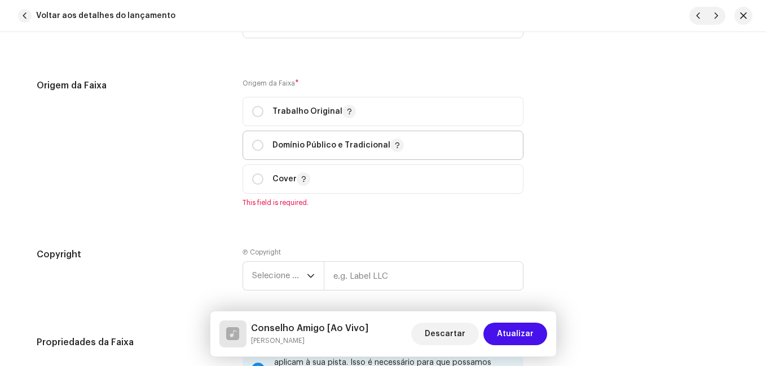
scroll to position [1466, 0]
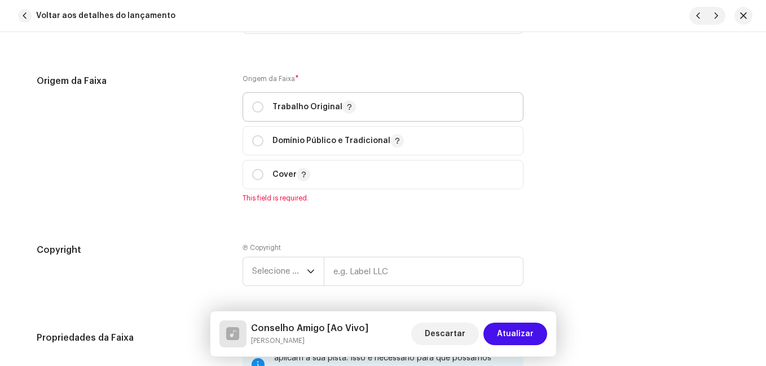
click at [273, 107] on p "Trabalho Original" at bounding box center [313, 107] width 83 height 14
radio input "true"
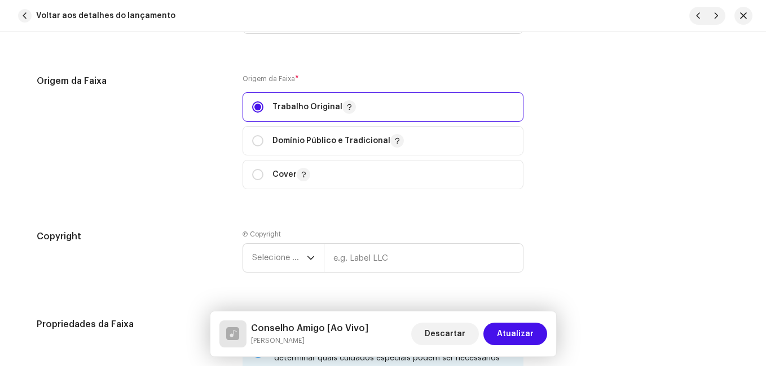
click at [218, 147] on div "Origem da Faixa" at bounding box center [131, 138] width 188 height 129
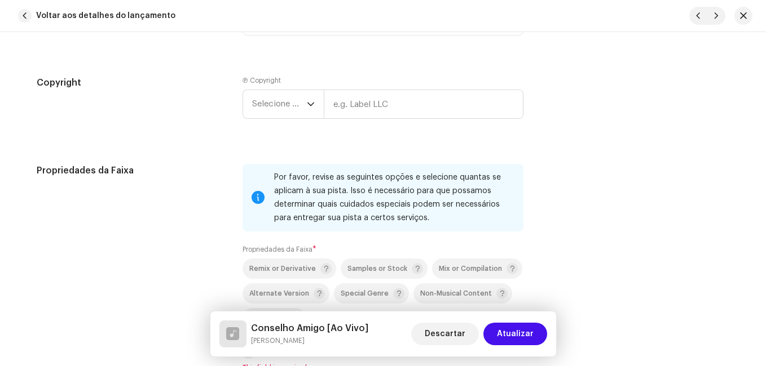
scroll to position [1691, 0]
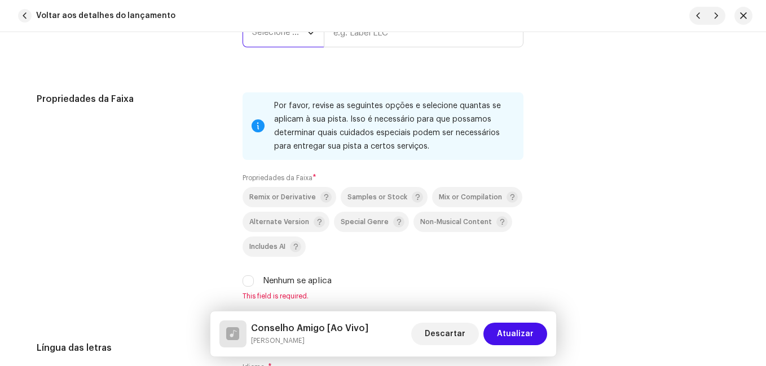
click at [292, 37] on span "Selecione o ano" at bounding box center [279, 33] width 55 height 28
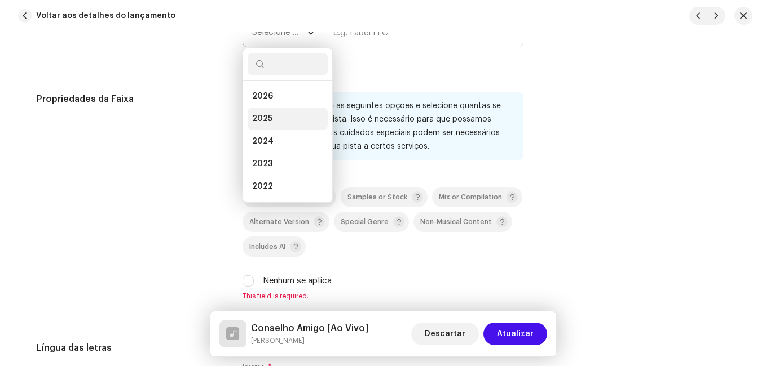
click at [273, 117] on li "2025" at bounding box center [287, 119] width 80 height 23
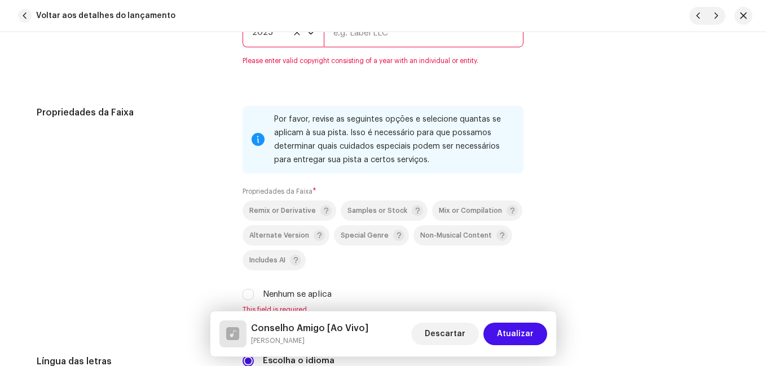
click at [379, 47] on input "text" at bounding box center [424, 32] width 200 height 29
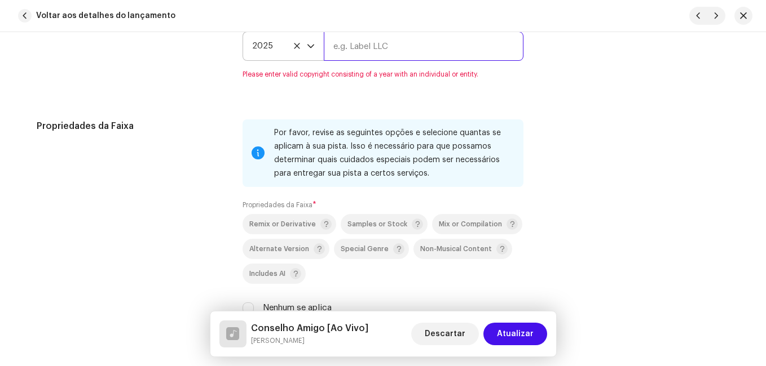
type input "Impact Music"
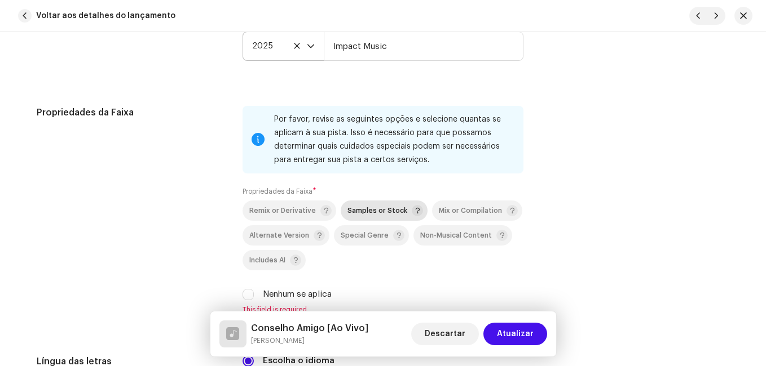
click at [440, 211] on span "Mix or Compilation" at bounding box center [470, 210] width 63 height 7
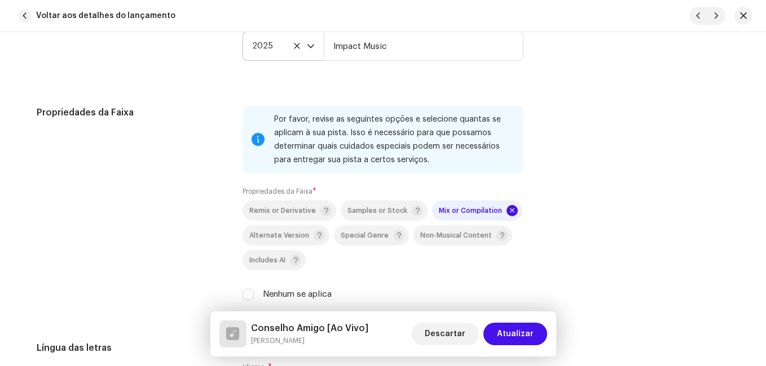
click at [189, 214] on div "Propriedades da Faixa" at bounding box center [131, 210] width 188 height 209
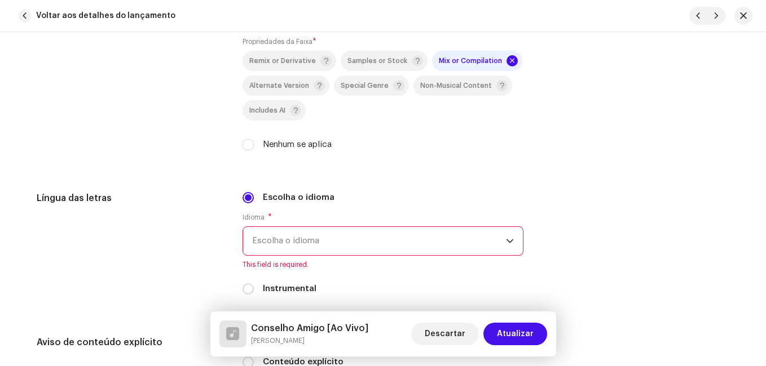
scroll to position [1960, 0]
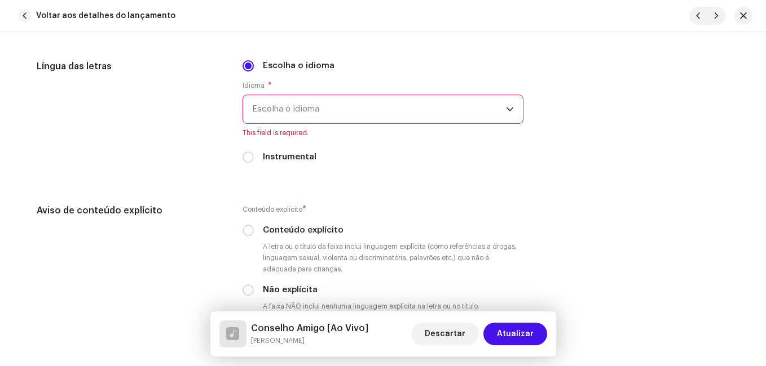
click at [311, 112] on span "Escolha o idioma" at bounding box center [379, 109] width 254 height 28
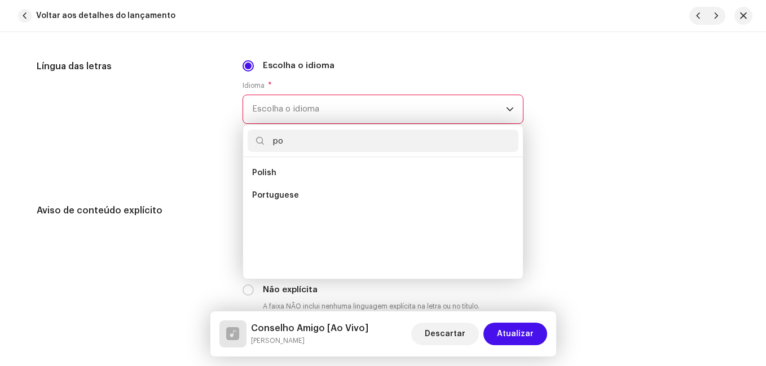
scroll to position [0, 0]
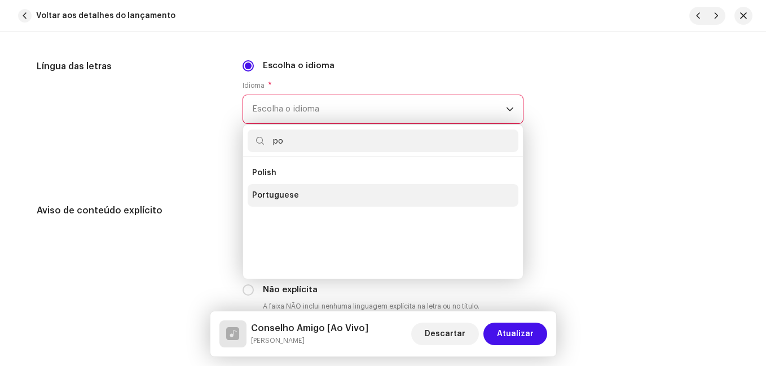
type input "po"
click at [279, 194] on span "Portuguese" at bounding box center [275, 195] width 47 height 11
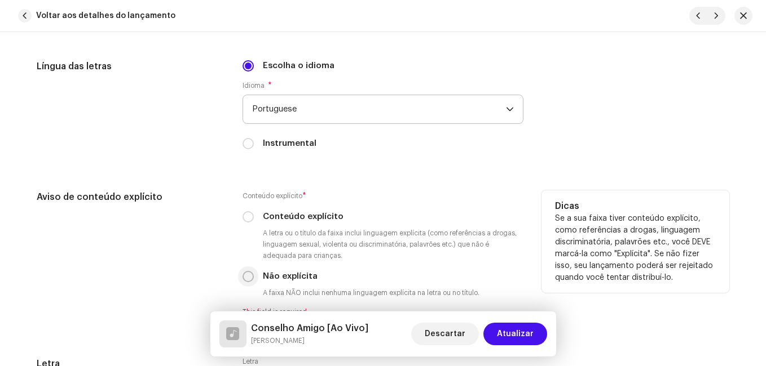
click at [244, 277] on input "Não explícita" at bounding box center [247, 276] width 11 height 11
radio input "true"
click at [209, 247] on div "Aviso de conteúdo explícito" at bounding box center [131, 254] width 188 height 126
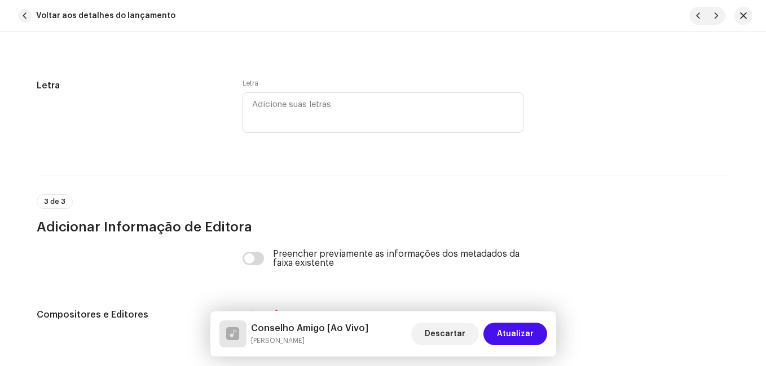
scroll to position [2354, 0]
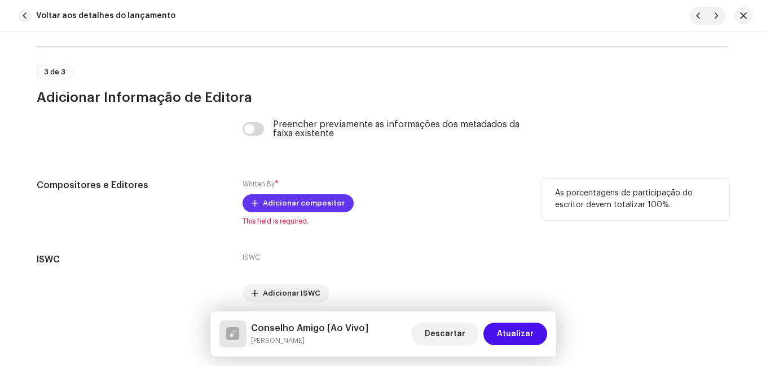
click at [282, 209] on span "Adicionar compositor" at bounding box center [304, 203] width 82 height 23
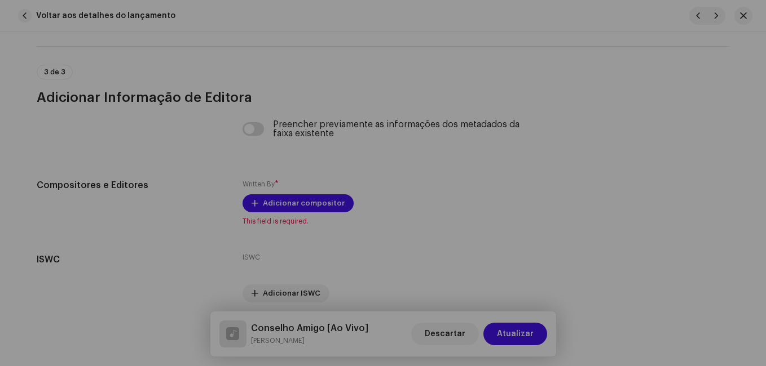
click at [175, 167] on div "Adicionar compositor Nome do escritor ( PRECISA ser o nome de uma pessoa e não …" at bounding box center [383, 183] width 766 height 366
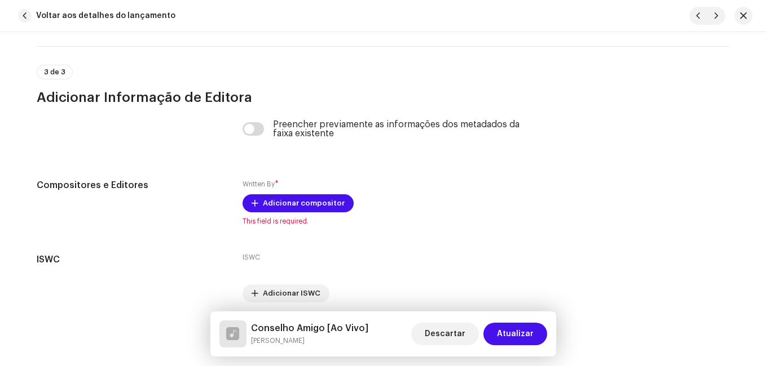
click at [300, 324] on h5 "Conselho Amigo [Ao Vivo]" at bounding box center [309, 329] width 117 height 14
click at [302, 324] on h5 "Conselho Amigo [Ao Vivo]" at bounding box center [309, 329] width 117 height 14
copy h5 "Conselho Amigo [Ao Vivo]"
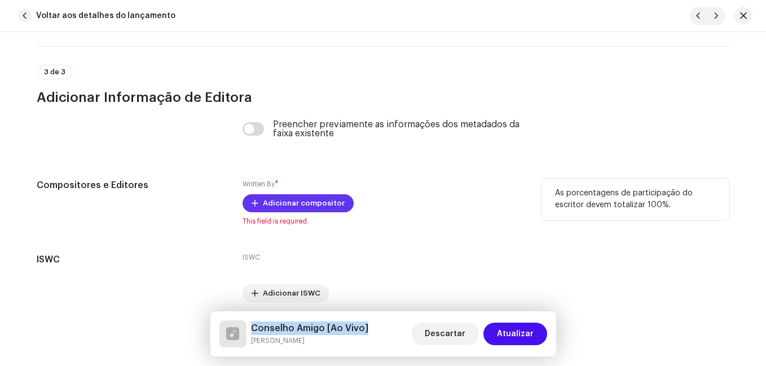
click at [319, 210] on span "Adicionar compositor" at bounding box center [304, 203] width 82 height 23
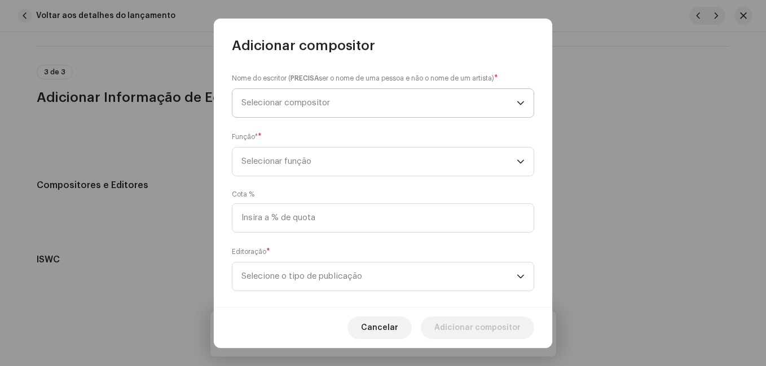
click at [350, 101] on span "Selecionar compositor" at bounding box center [378, 103] width 275 height 28
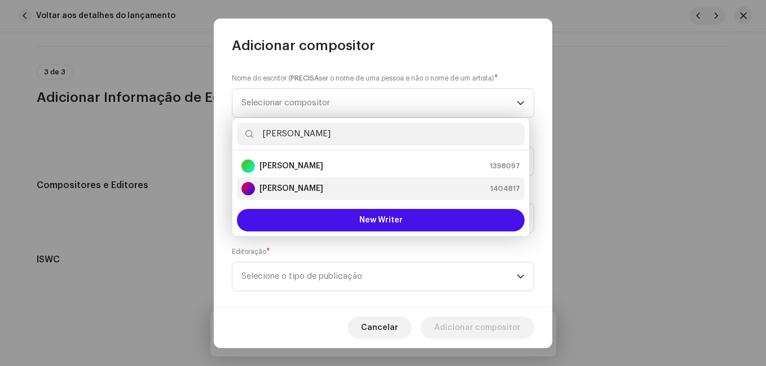
type input "[PERSON_NAME]"
click at [348, 194] on div "[PERSON_NAME] 1404817" at bounding box center [380, 189] width 278 height 14
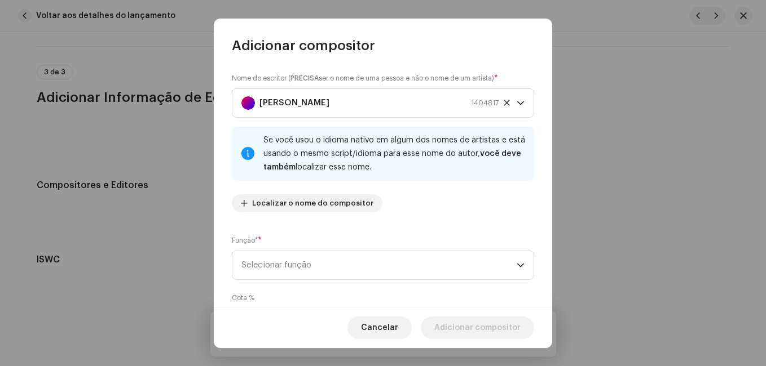
click at [379, 241] on div "Função* * Selecionar função" at bounding box center [383, 257] width 302 height 45
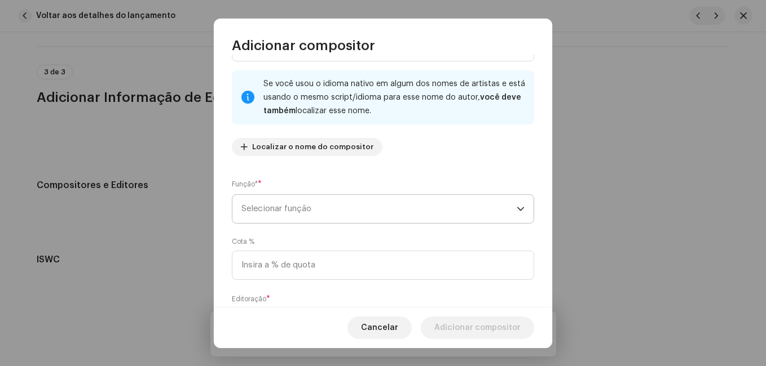
click at [384, 210] on span "Selecionar função" at bounding box center [378, 209] width 275 height 28
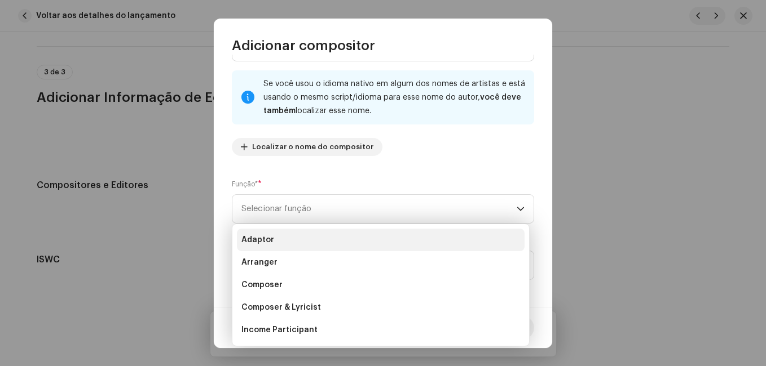
click at [374, 249] on li "Adaptor" at bounding box center [381, 240] width 288 height 23
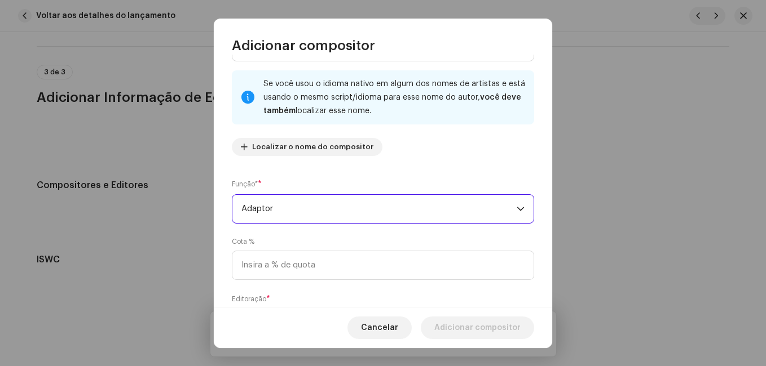
click at [380, 219] on span "Adaptor" at bounding box center [378, 209] width 275 height 28
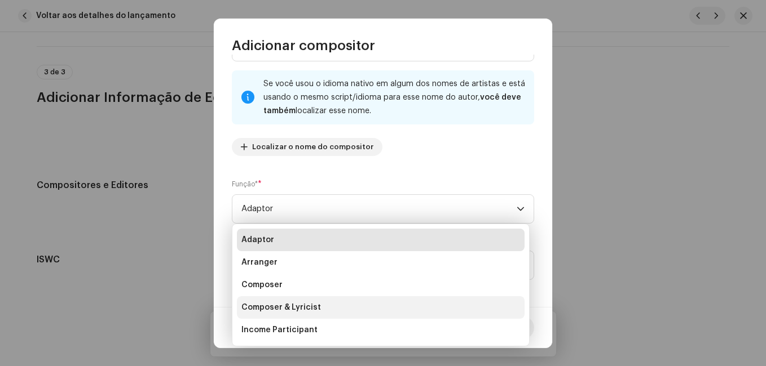
drag, startPoint x: 368, startPoint y: 312, endPoint x: 373, endPoint y: 307, distance: 7.6
click at [369, 311] on li "Composer & Lyricist" at bounding box center [381, 308] width 288 height 23
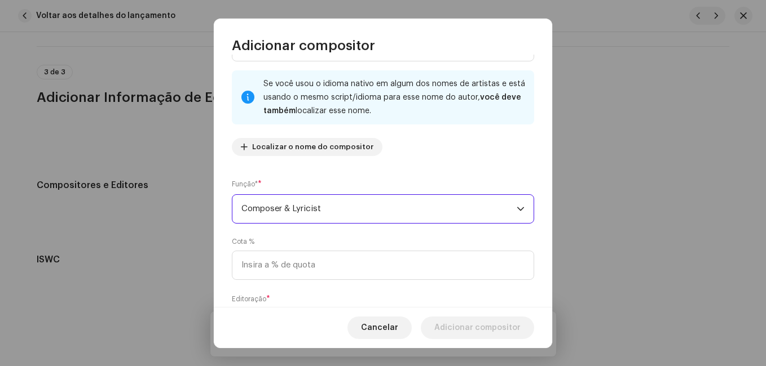
click at [386, 241] on div "Cota %" at bounding box center [383, 258] width 302 height 43
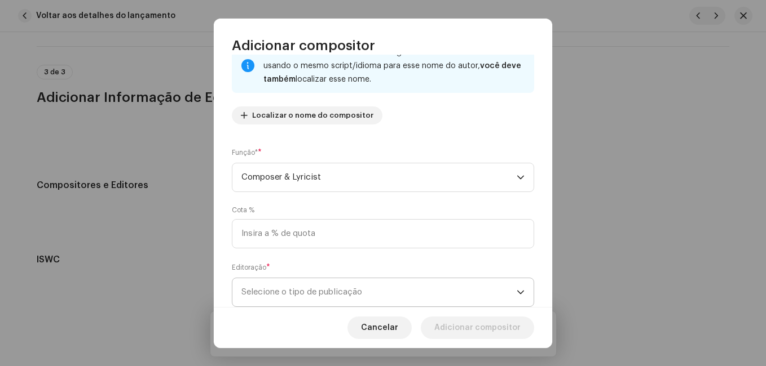
scroll to position [120, 0]
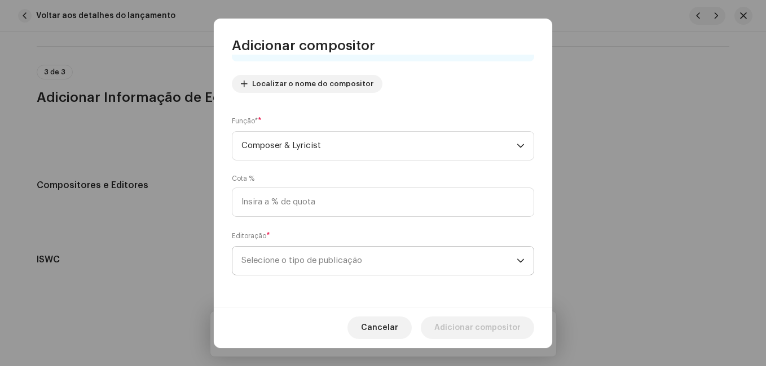
click at [381, 257] on span "Selecione o tipo de publicação" at bounding box center [378, 261] width 275 height 28
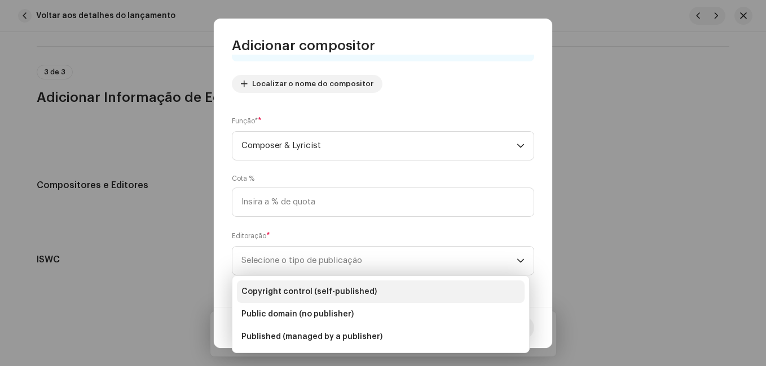
click at [382, 283] on li "Copyright control (self-published)" at bounding box center [381, 292] width 288 height 23
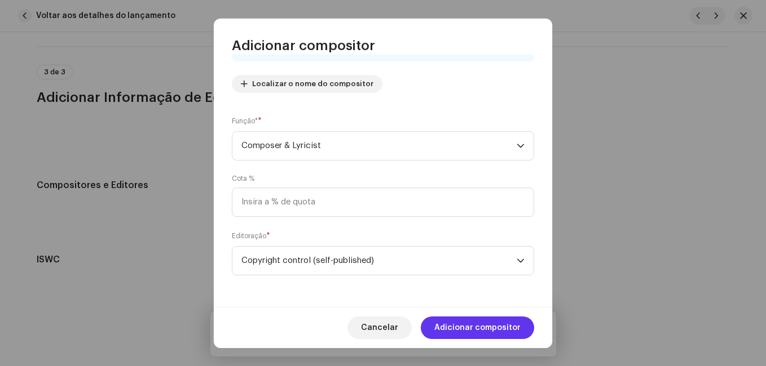
click at [468, 326] on span "Adicionar compositor" at bounding box center [477, 328] width 86 height 23
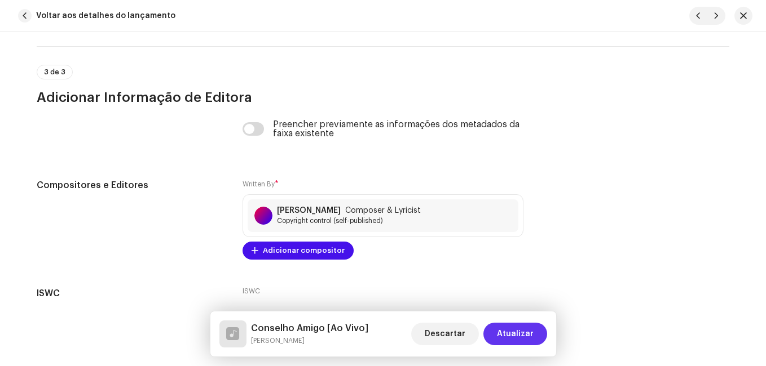
click at [507, 333] on span "Atualizar" at bounding box center [515, 334] width 37 height 23
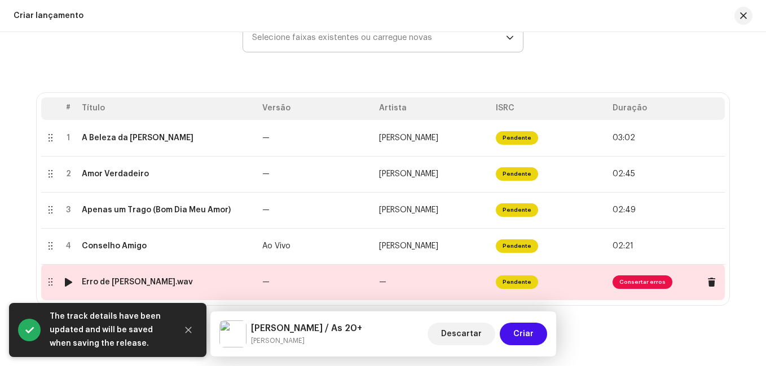
click at [404, 282] on td "—" at bounding box center [432, 282] width 117 height 36
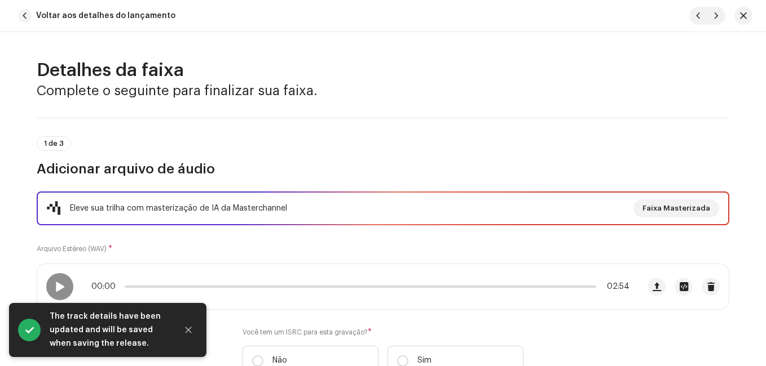
click at [355, 149] on div "1 de 3 Adicionar arquivo de áudio" at bounding box center [383, 157] width 692 height 42
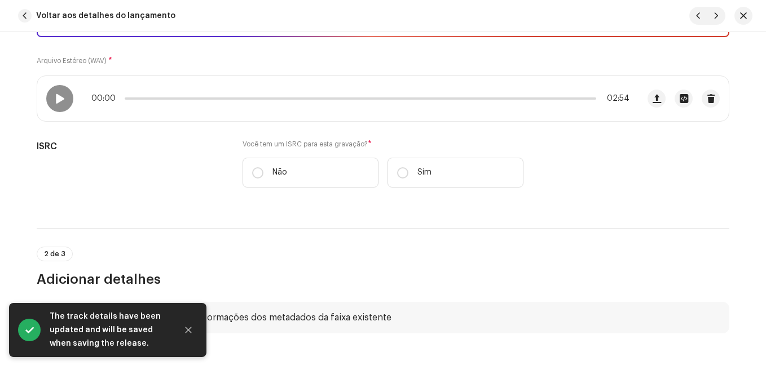
scroll to position [226, 0]
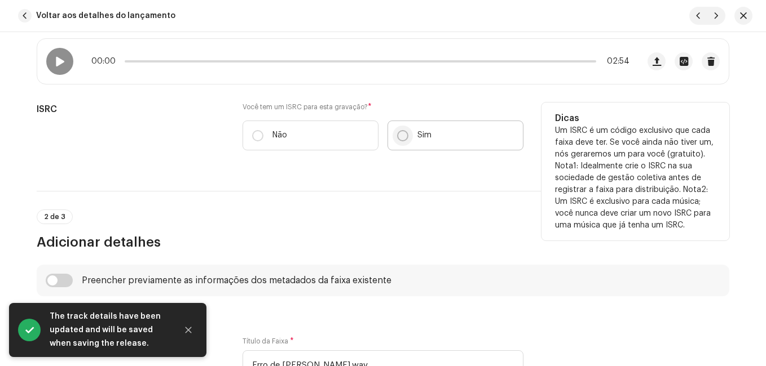
click at [401, 131] on input "Sim" at bounding box center [402, 135] width 11 height 11
radio input "true"
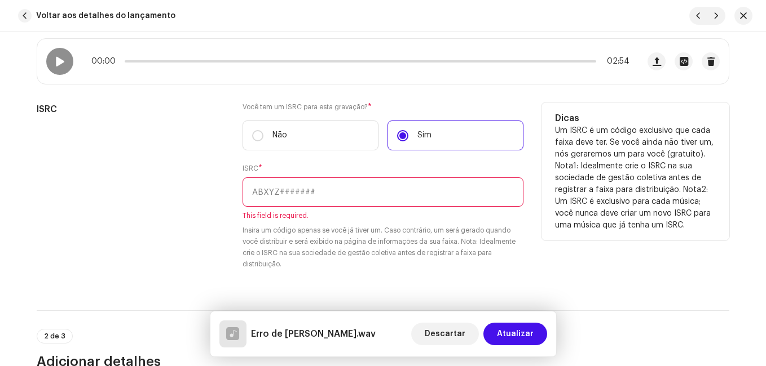
paste input "NL-8RL-24-56384"
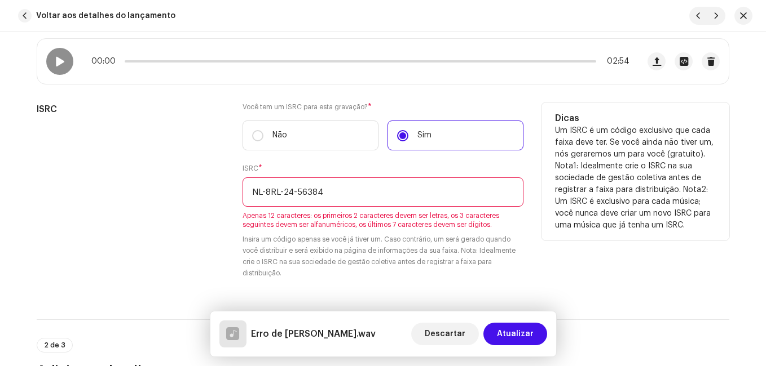
click at [295, 192] on input "NL-8RL-24-56384" at bounding box center [382, 192] width 281 height 29
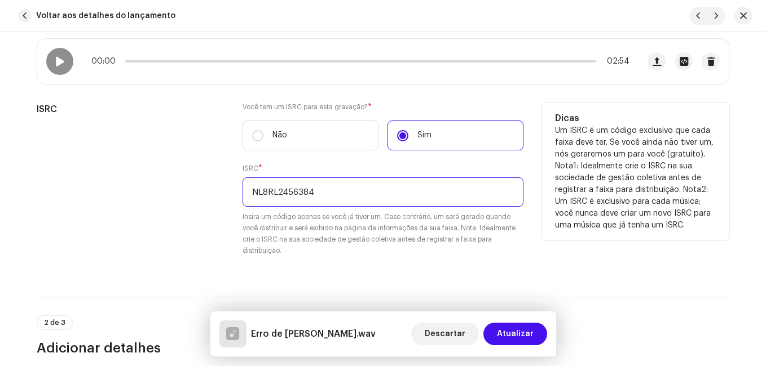
type input "NL8RL2456384"
click at [198, 185] on div "ISRC" at bounding box center [131, 186] width 188 height 167
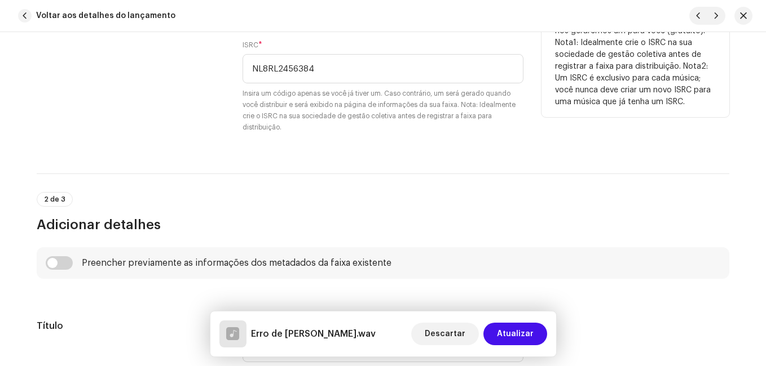
scroll to position [451, 0]
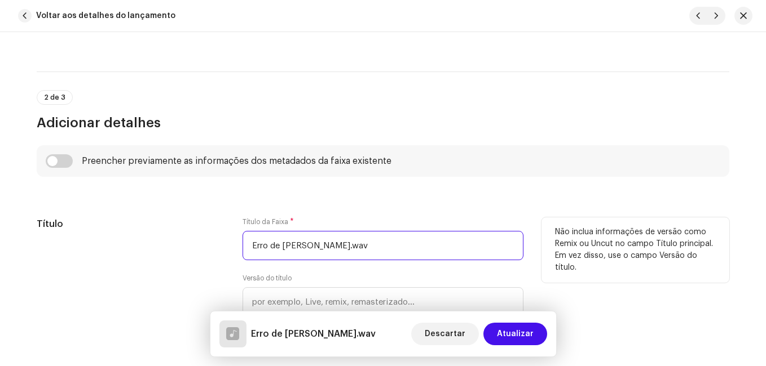
drag, startPoint x: 325, startPoint y: 246, endPoint x: 391, endPoint y: 244, distance: 65.5
click at [398, 247] on input "Erro de [PERSON_NAME].wav" at bounding box center [382, 245] width 281 height 29
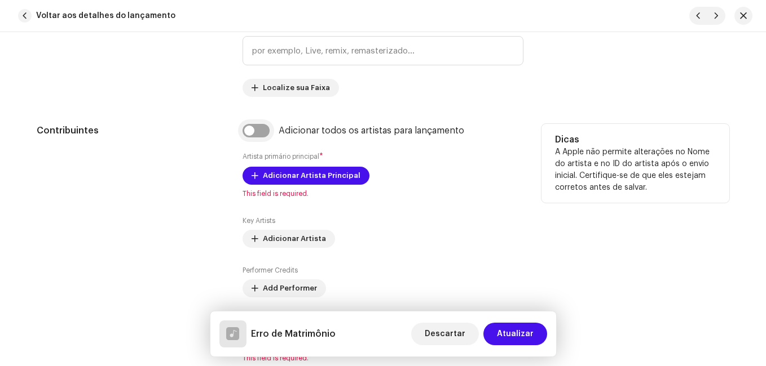
scroll to position [789, 0]
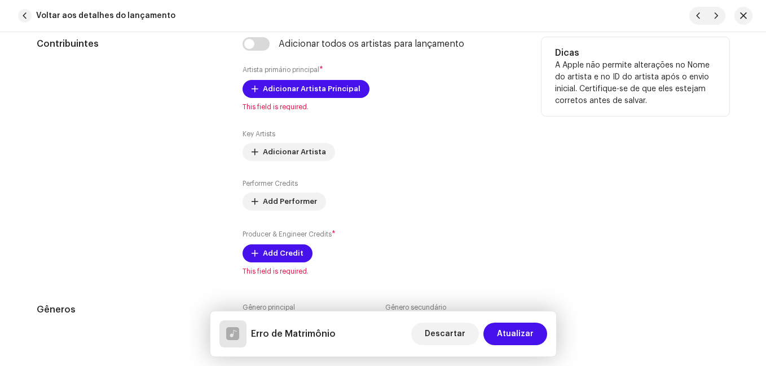
type input "Erro de Matrimônio"
click at [285, 79] on div "Adicionar todos os artistas para lançamento Artista primário principal * Adicio…" at bounding box center [382, 156] width 281 height 239
click at [286, 87] on span "Adicionar Artista Principal" at bounding box center [312, 89] width 98 height 23
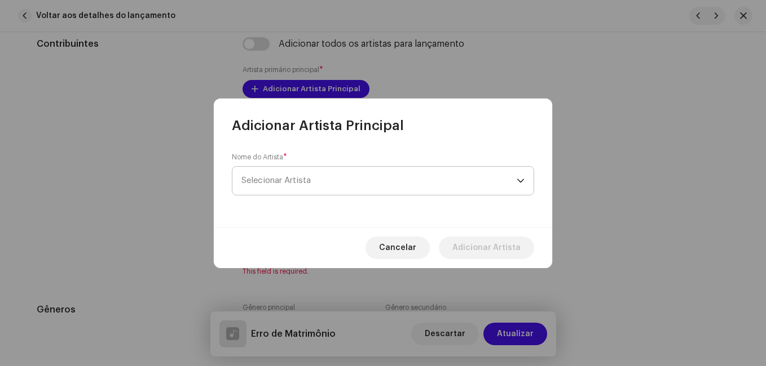
click at [323, 180] on span "Selecionar Artista" at bounding box center [378, 181] width 275 height 28
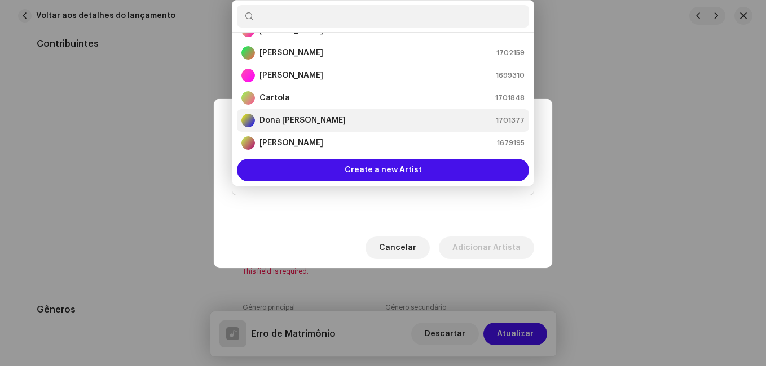
scroll to position [131, 0]
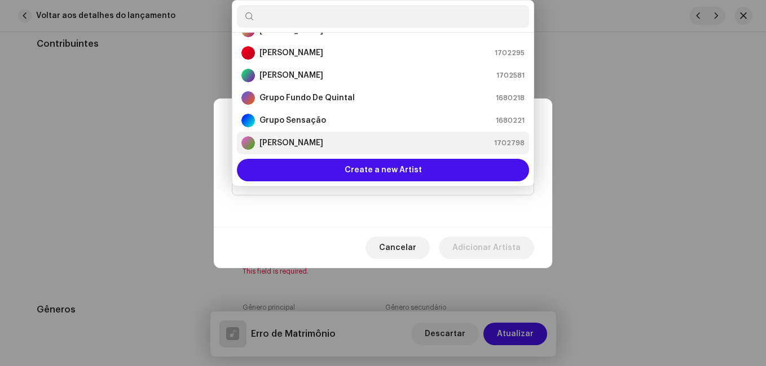
click at [308, 144] on div "[PERSON_NAME] 1702798" at bounding box center [382, 143] width 283 height 14
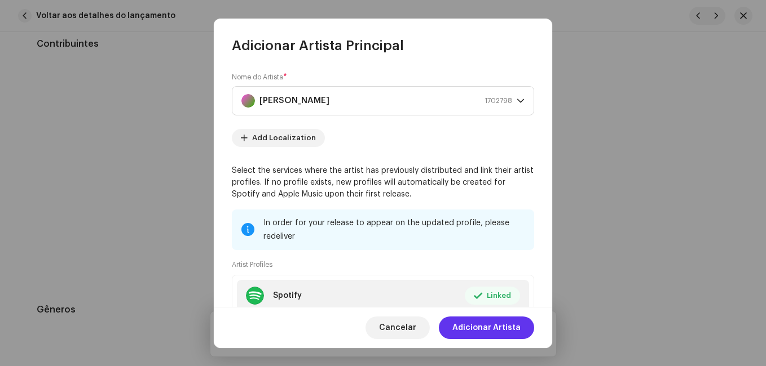
click at [483, 326] on span "Adicionar Artista" at bounding box center [486, 328] width 68 height 23
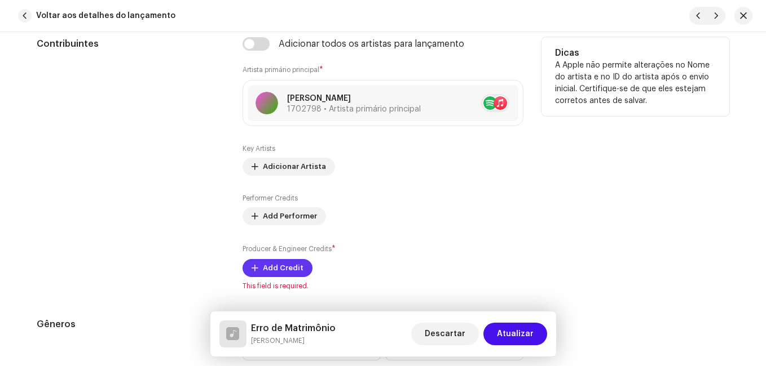
click at [294, 264] on span "Add Credit" at bounding box center [283, 268] width 41 height 23
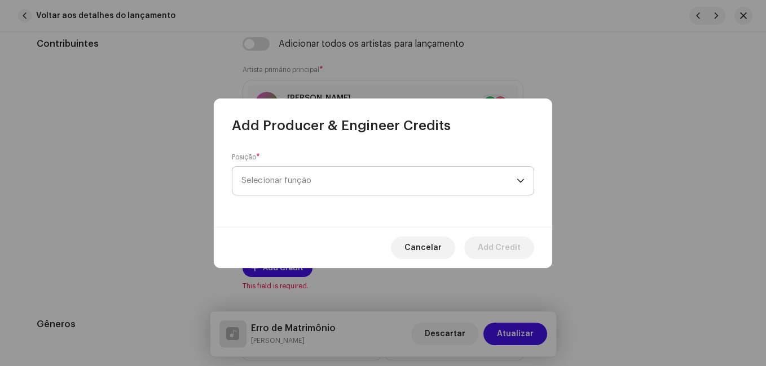
click at [341, 187] on span "Selecionar função" at bounding box center [378, 181] width 275 height 28
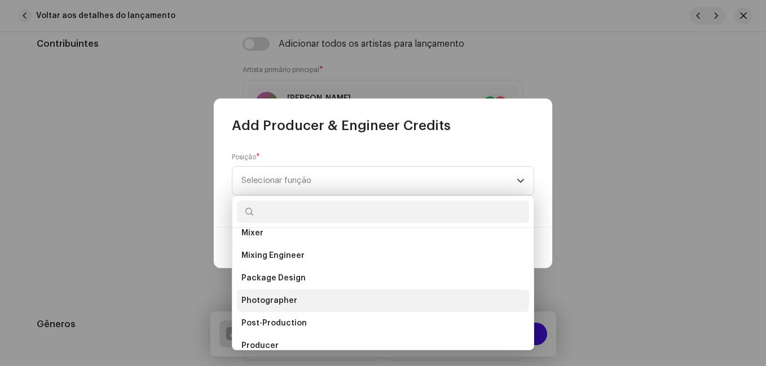
scroll to position [451, 0]
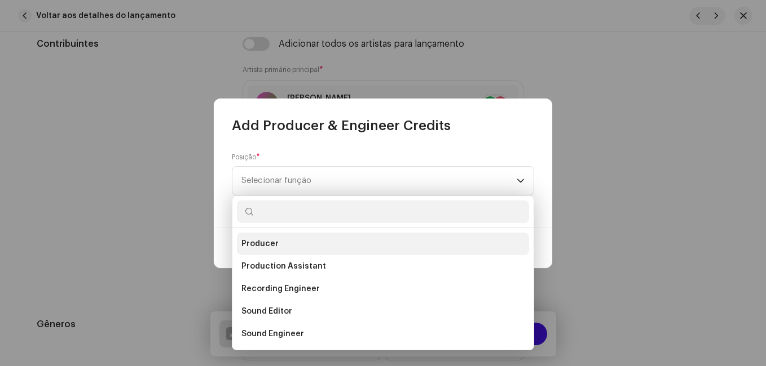
click at [306, 244] on li "Producer" at bounding box center [383, 244] width 292 height 23
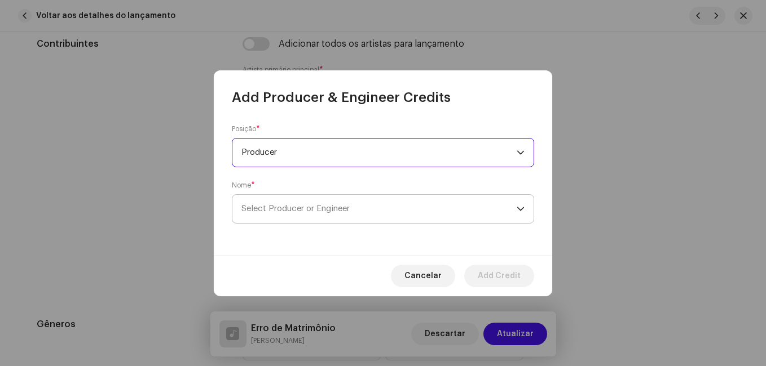
click at [311, 211] on span "Select Producer or Engineer" at bounding box center [295, 209] width 108 height 8
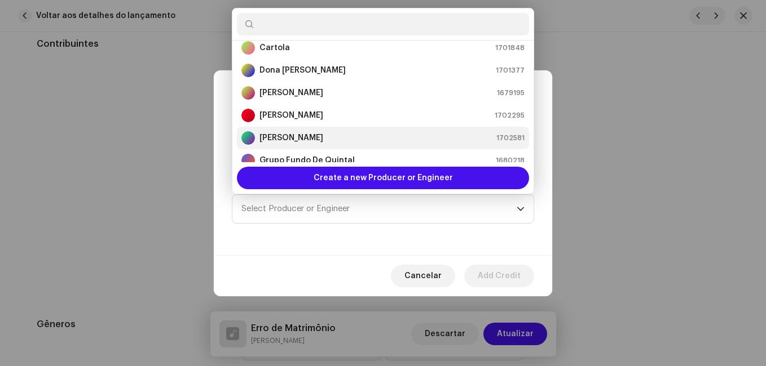
scroll to position [131, 0]
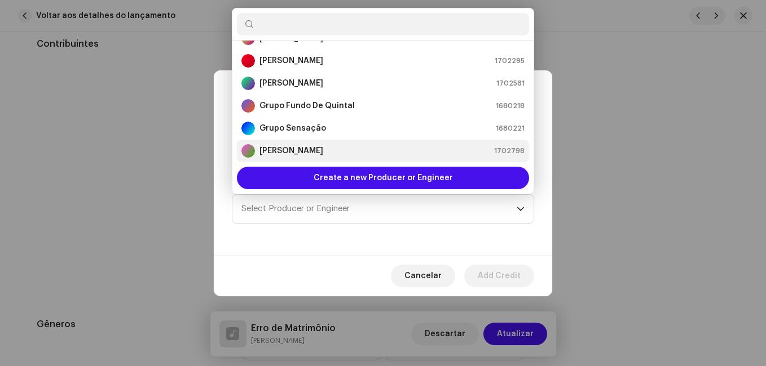
click at [311, 150] on div "[PERSON_NAME] 1702798" at bounding box center [382, 151] width 283 height 14
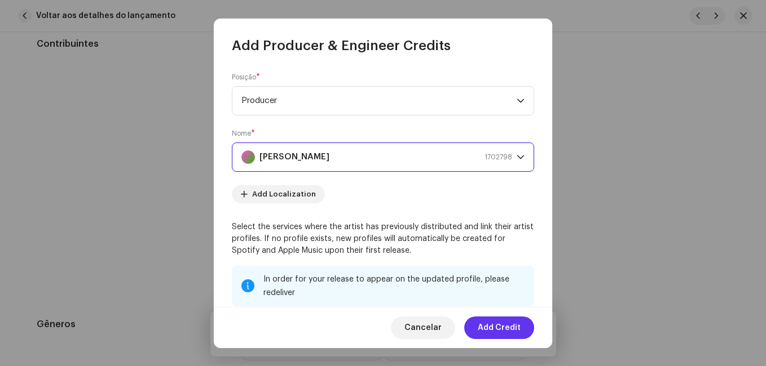
click at [485, 326] on span "Add Credit" at bounding box center [499, 328] width 43 height 23
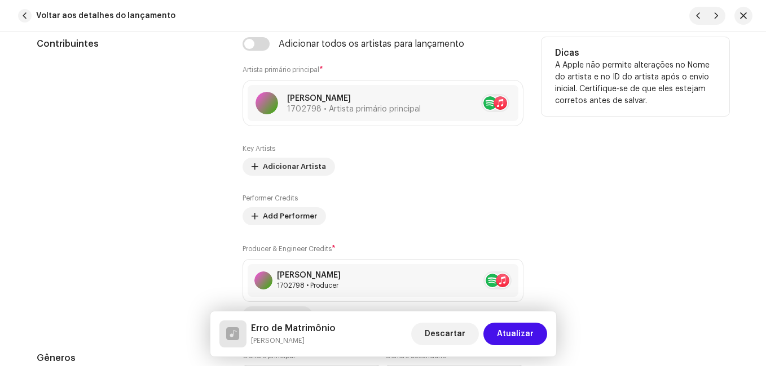
click at [158, 193] on div "Contribuintes" at bounding box center [131, 181] width 188 height 288
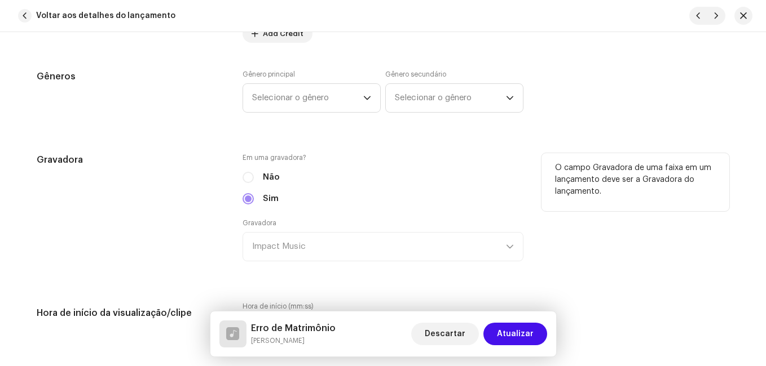
scroll to position [1353, 0]
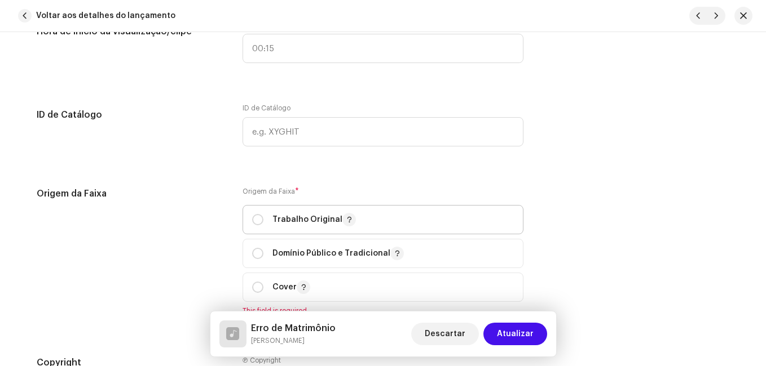
click at [268, 214] on div "Trabalho Original" at bounding box center [304, 220] width 104 height 14
radio input "true"
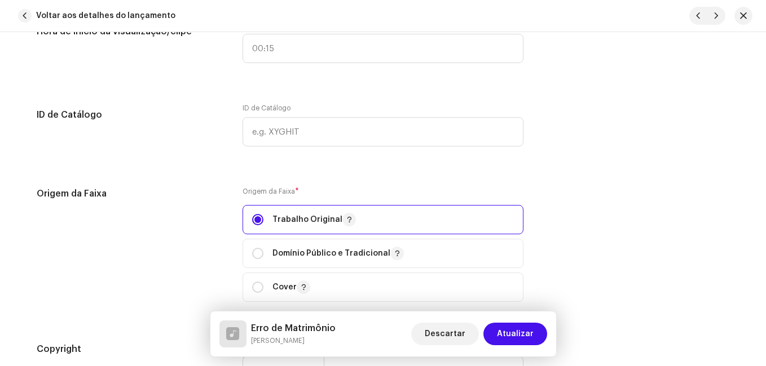
click at [215, 224] on div "Origem da Faixa" at bounding box center [131, 251] width 188 height 129
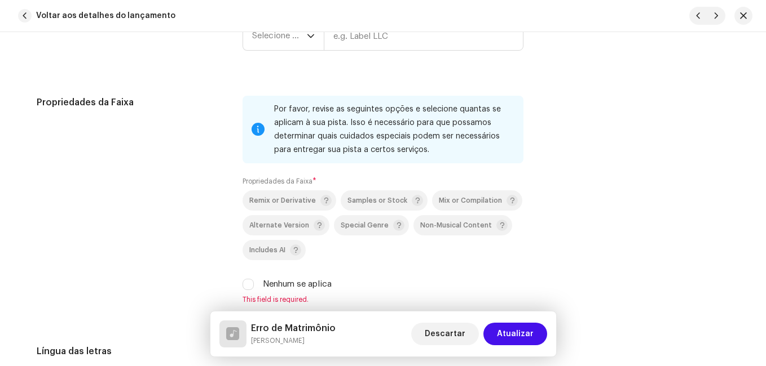
scroll to position [1691, 0]
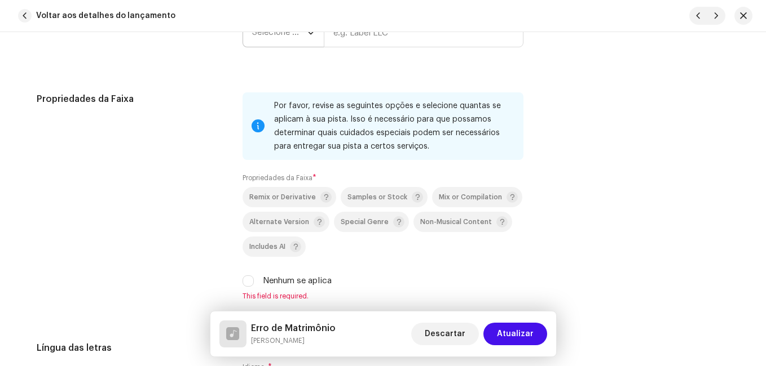
click at [284, 41] on span "Selecione o ano" at bounding box center [279, 33] width 55 height 28
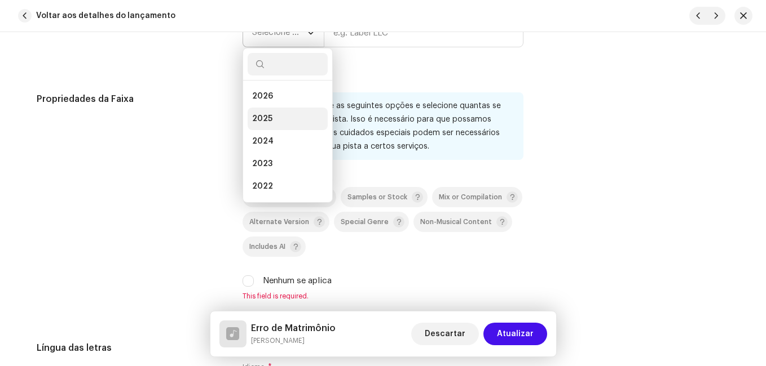
click at [284, 112] on li "2025" at bounding box center [287, 119] width 80 height 23
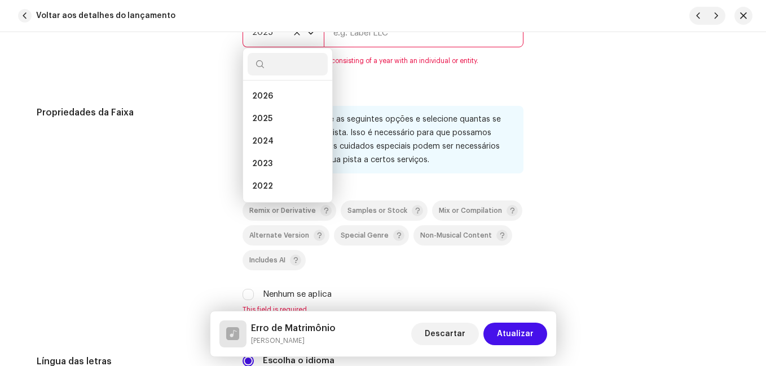
scroll to position [1678, 0]
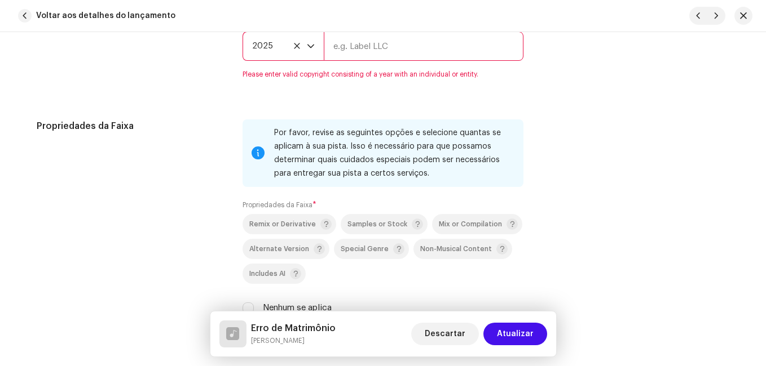
click at [386, 52] on input "text" at bounding box center [424, 46] width 200 height 29
type input "Impact Music"
type input "Ao Vivo"
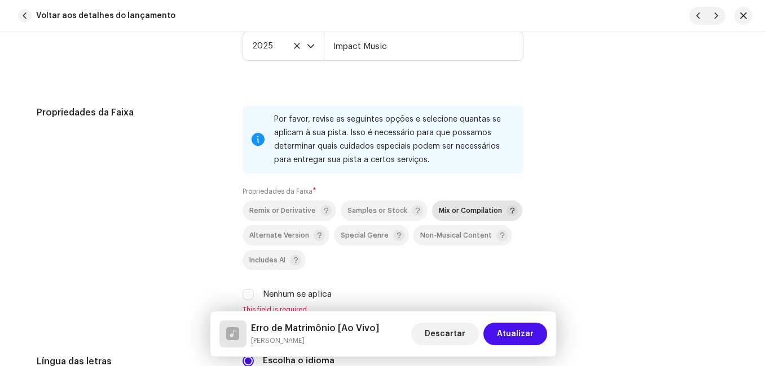
click at [445, 201] on p-togglebutton "Mix or Compilation" at bounding box center [477, 211] width 90 height 20
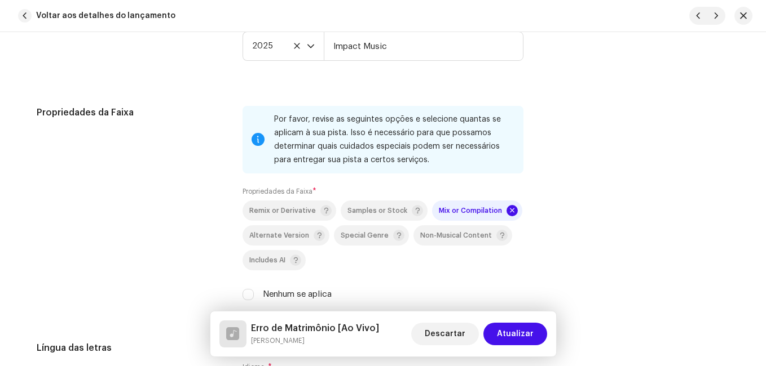
click at [200, 225] on div "Propriedades da Faixa" at bounding box center [131, 210] width 188 height 209
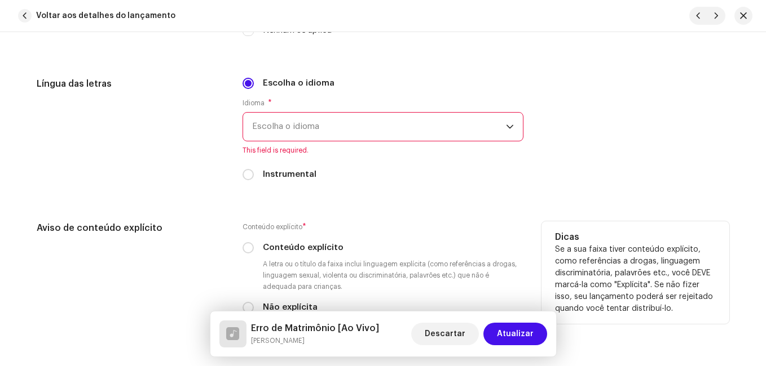
scroll to position [1960, 0]
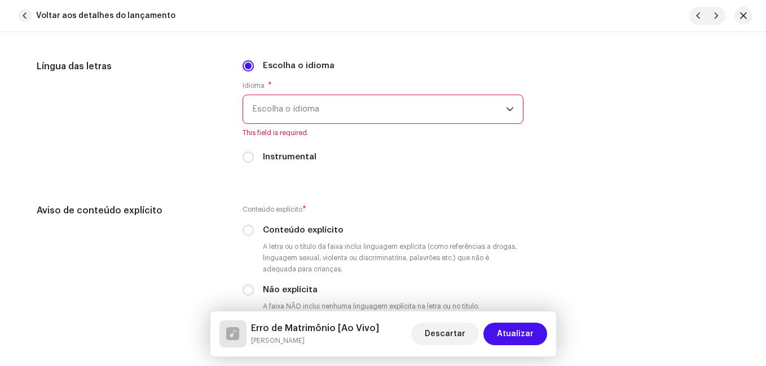
click at [273, 116] on span "Escolha o idioma" at bounding box center [379, 109] width 254 height 28
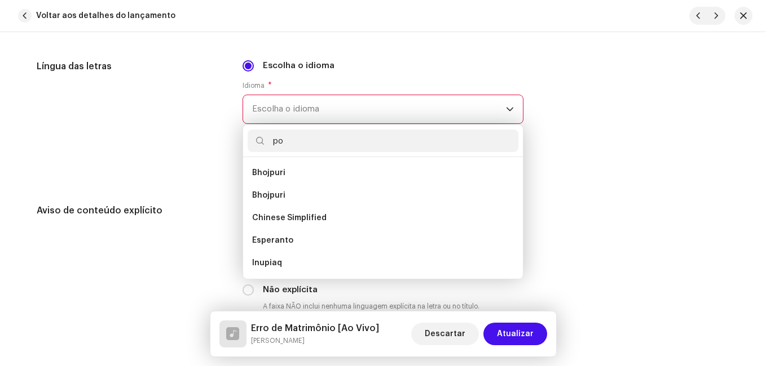
scroll to position [0, 0]
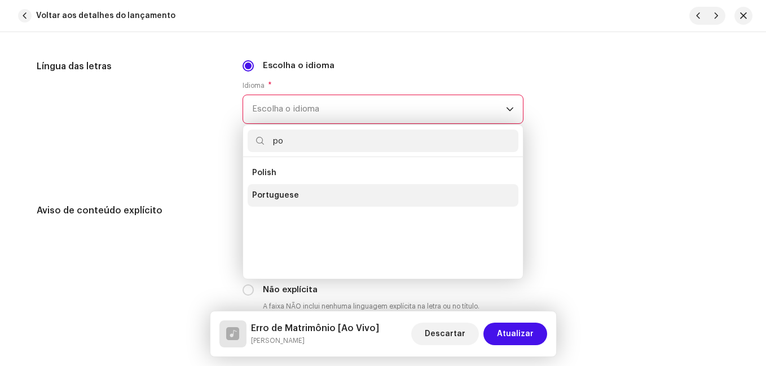
type input "po"
click at [289, 198] on span "Portuguese" at bounding box center [275, 195] width 47 height 11
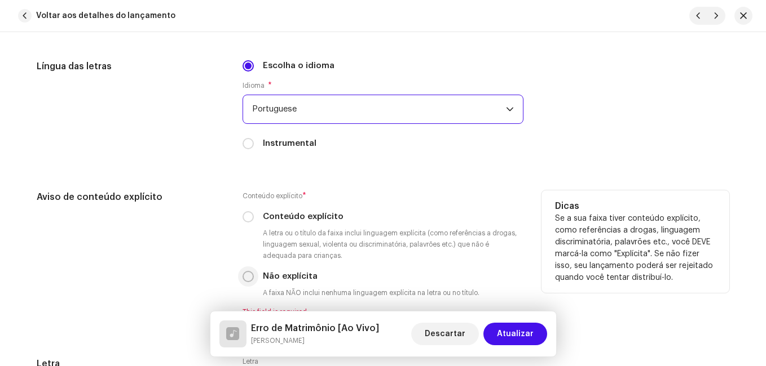
click at [244, 278] on input "Não explícita" at bounding box center [247, 276] width 11 height 11
radio input "true"
click at [199, 263] on div "Aviso de conteúdo explícito" at bounding box center [131, 254] width 188 height 126
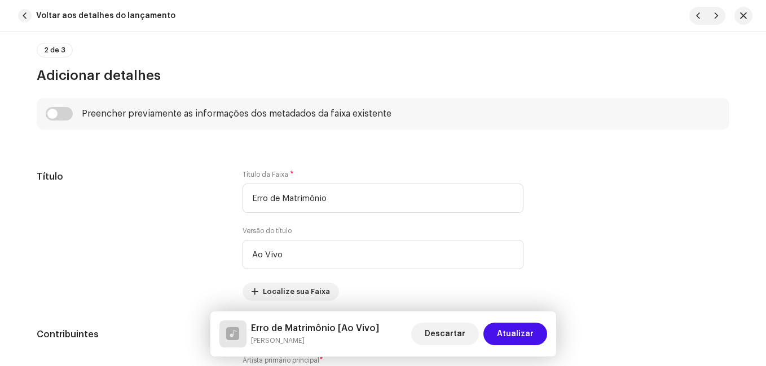
scroll to position [482, 0]
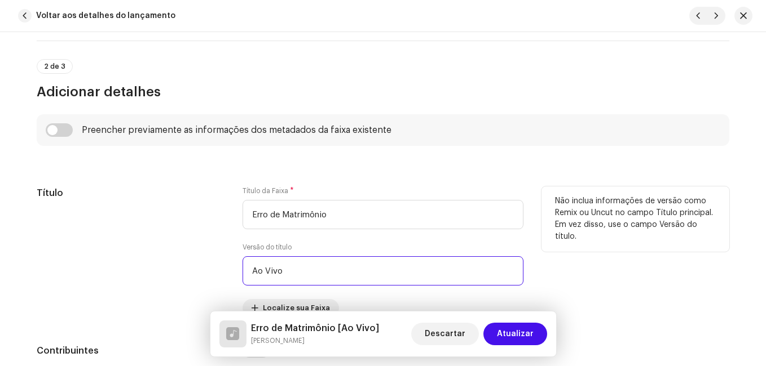
drag, startPoint x: 287, startPoint y: 274, endPoint x: 240, endPoint y: 268, distance: 47.7
click at [242, 268] on input "Ao Vivo" at bounding box center [382, 271] width 281 height 29
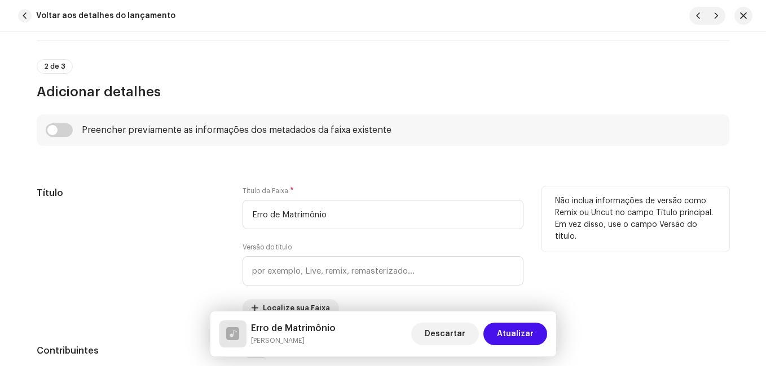
click at [187, 281] on div "Título" at bounding box center [131, 252] width 188 height 131
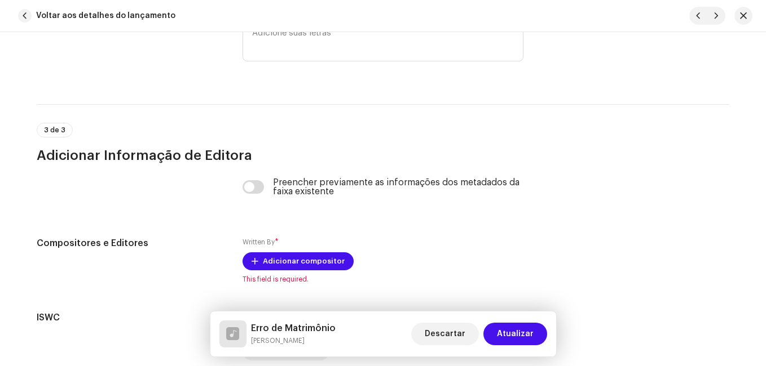
scroll to position [2399, 0]
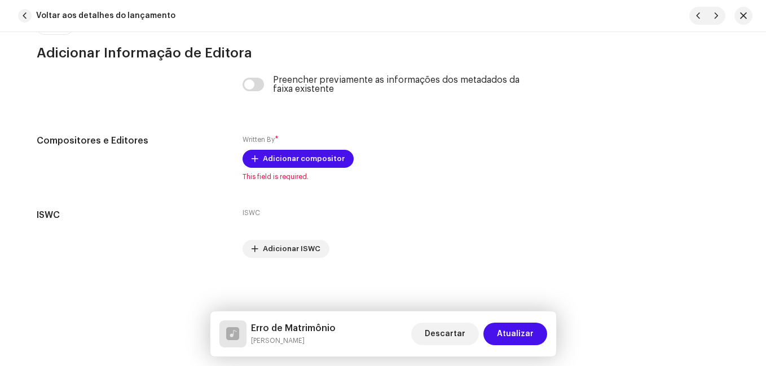
click at [298, 329] on h5 "Erro de Matrimônio" at bounding box center [293, 329] width 85 height 14
click at [299, 329] on h5 "Erro de Matrimônio" at bounding box center [293, 329] width 85 height 14
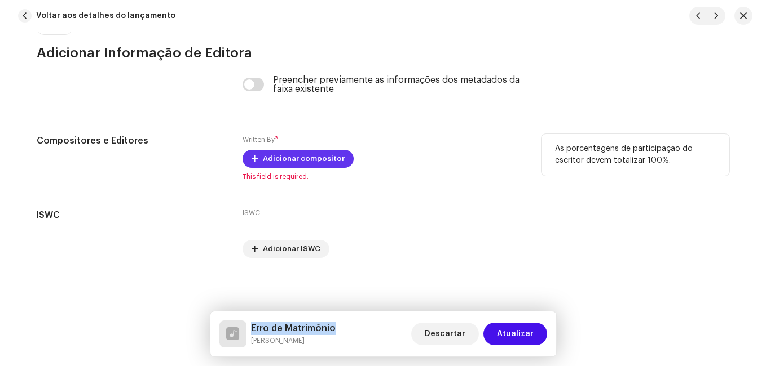
click at [304, 161] on span "Adicionar compositor" at bounding box center [304, 159] width 82 height 23
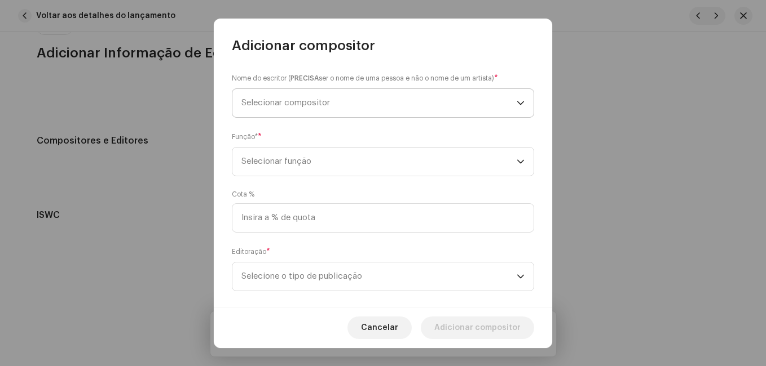
click at [356, 97] on span "Selecionar compositor" at bounding box center [378, 103] width 275 height 28
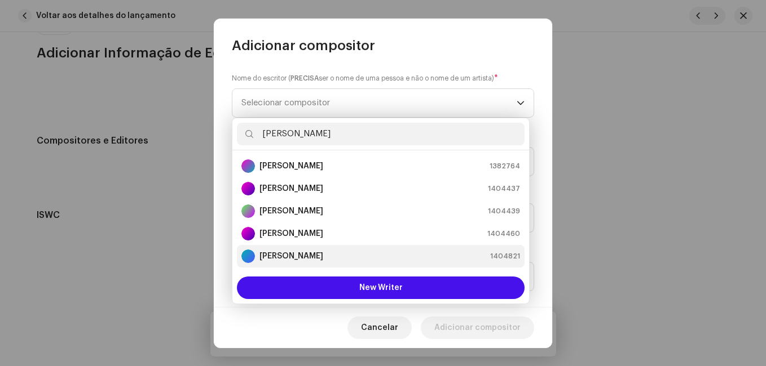
type input "[PERSON_NAME]"
click at [340, 255] on div "[PERSON_NAME] 1404821" at bounding box center [380, 257] width 278 height 14
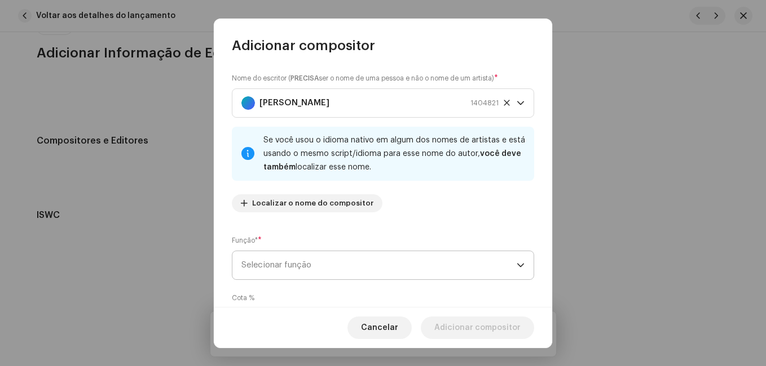
click at [386, 268] on span "Selecionar função" at bounding box center [378, 265] width 275 height 28
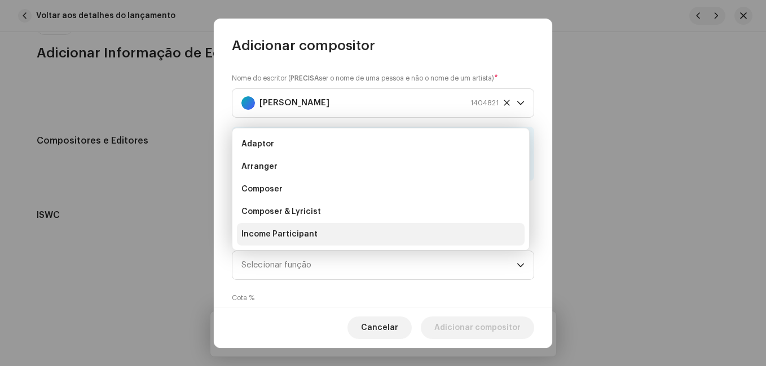
scroll to position [18, 0]
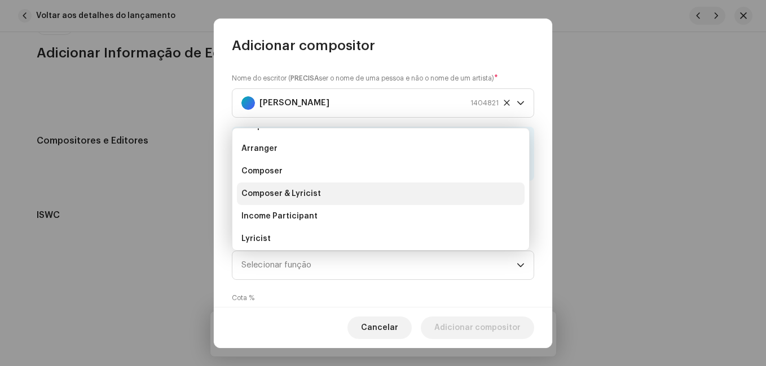
click at [386, 191] on li "Composer & Lyricist" at bounding box center [381, 194] width 288 height 23
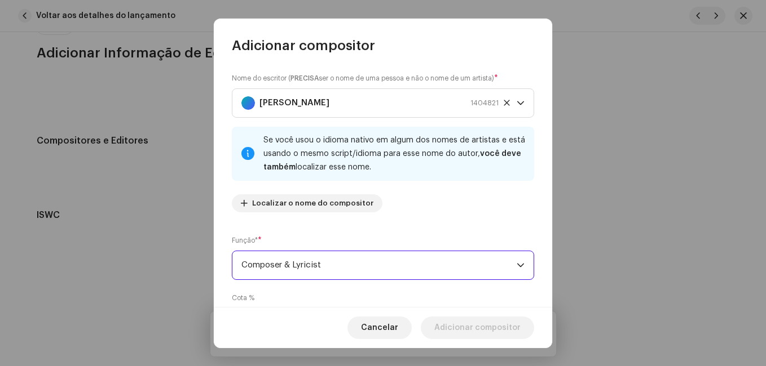
click at [405, 214] on div "Nome do escritor ( PRECISA ser o nome de uma pessoa e não o nome de um artista)…" at bounding box center [383, 147] width 302 height 149
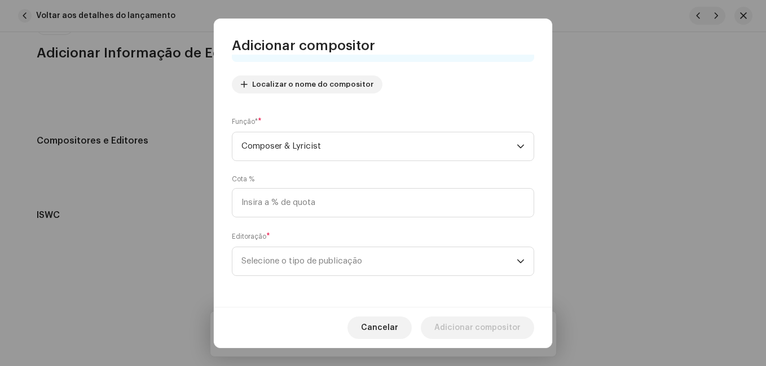
scroll to position [120, 0]
click at [403, 276] on div "Nome do escritor ( PRECISA ser o nome de uma pessoa e não o nome de um artista)…" at bounding box center [383, 181] width 338 height 253
click at [403, 268] on span "Selecione o tipo de publicação" at bounding box center [378, 261] width 275 height 28
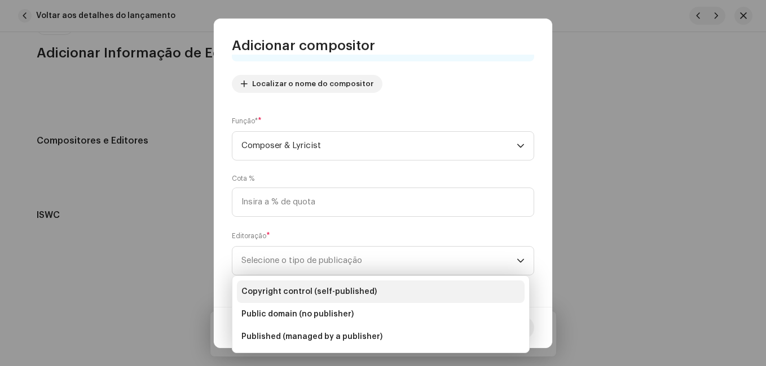
click at [398, 285] on li "Copyright control (self-published)" at bounding box center [381, 292] width 288 height 23
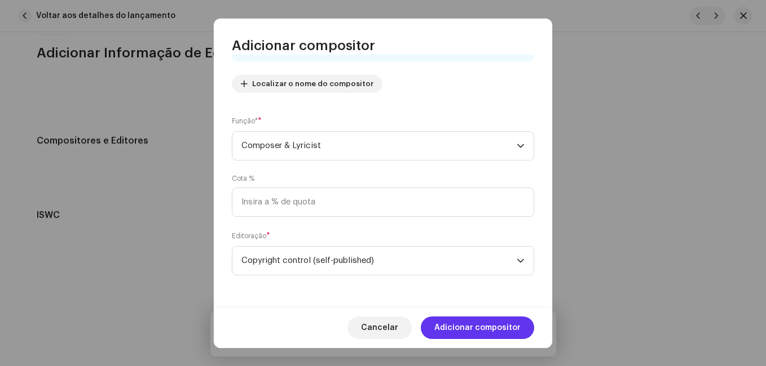
click at [457, 325] on span "Adicionar compositor" at bounding box center [477, 328] width 86 height 23
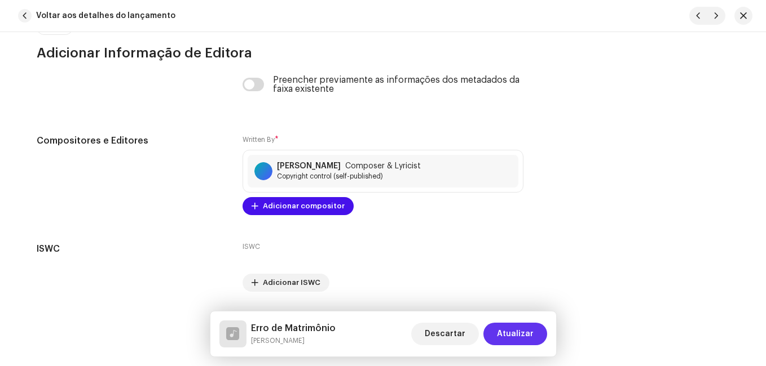
click at [518, 326] on span "Atualizar" at bounding box center [515, 334] width 37 height 23
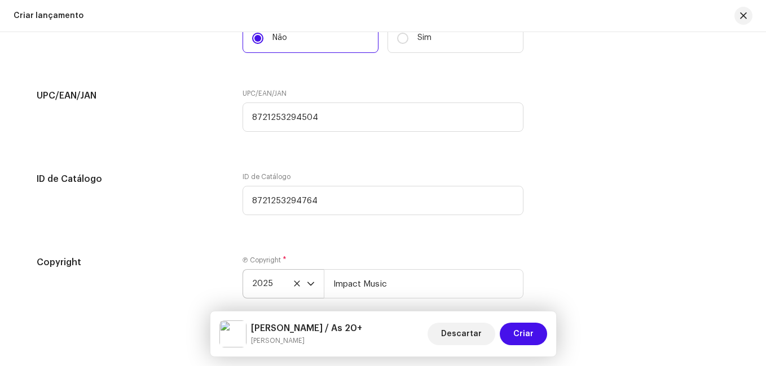
scroll to position [2094, 0]
click at [528, 335] on span "Criar" at bounding box center [523, 334] width 20 height 23
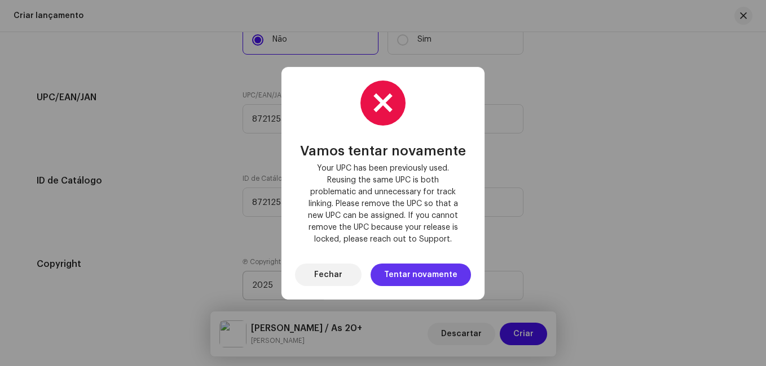
click at [441, 273] on span "Tentar novamente" at bounding box center [420, 275] width 73 height 23
click at [340, 277] on span "Fechar" at bounding box center [328, 275] width 28 height 23
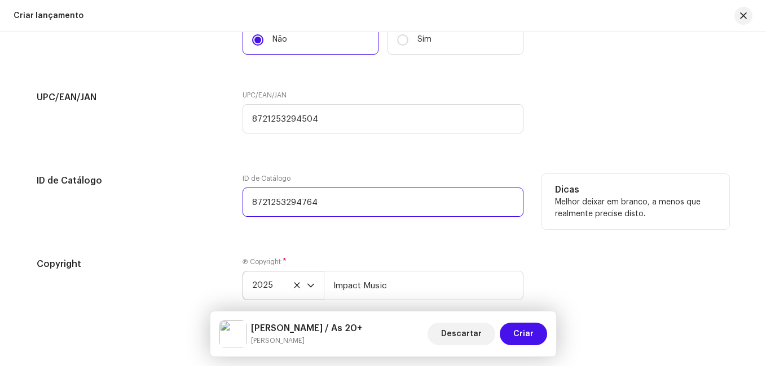
drag, startPoint x: 329, startPoint y: 196, endPoint x: 218, endPoint y: 213, distance: 112.4
click at [218, 213] on div "ID de Catálogo ID de Catálogo 8721253294764 Dicas Melhor deixar em branco, a me…" at bounding box center [383, 202] width 692 height 56
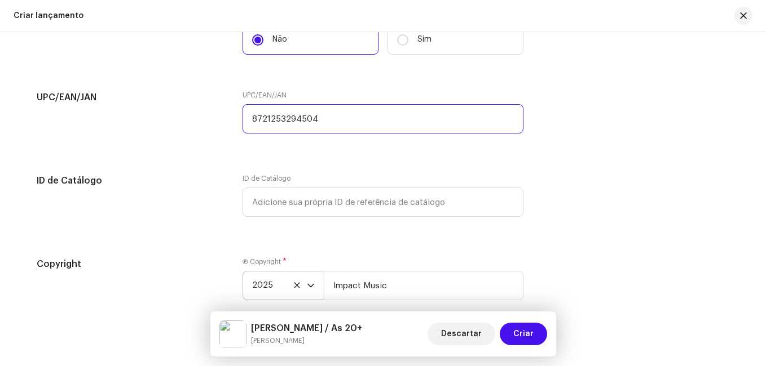
drag, startPoint x: 321, startPoint y: 115, endPoint x: 231, endPoint y: 122, distance: 90.5
click at [232, 122] on div "UPC/EAN/JAN UPC/EAN/JAN 8721253294504" at bounding box center [383, 119] width 692 height 56
paste input "8721253294764"
type input "8721253294764"
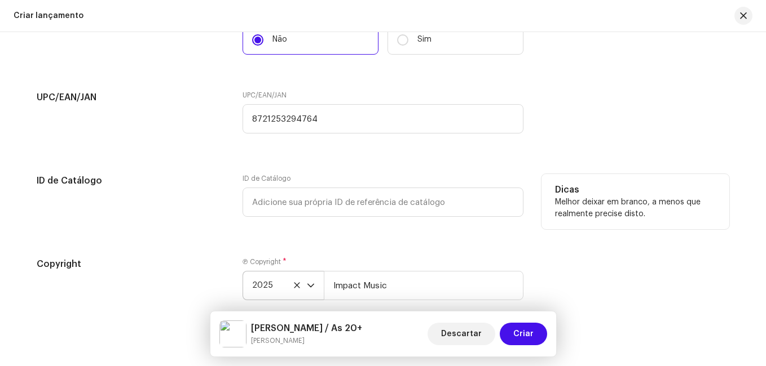
click at [153, 203] on div "ID de Catálogo" at bounding box center [131, 202] width 188 height 56
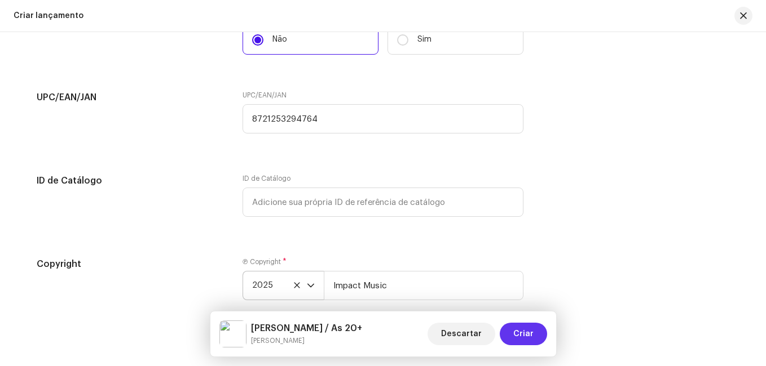
click at [531, 332] on span "Criar" at bounding box center [523, 334] width 20 height 23
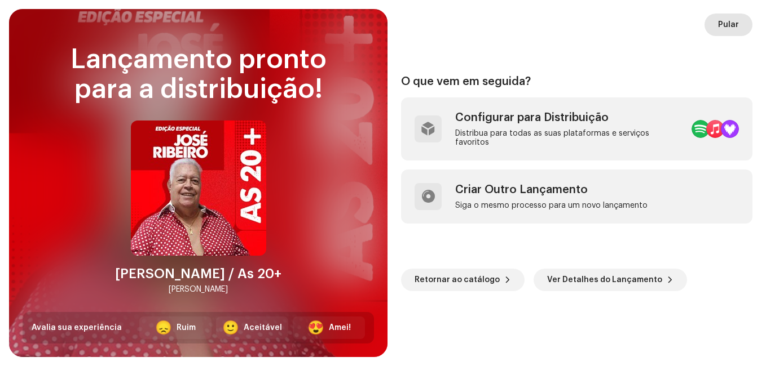
click at [729, 30] on span "Pular" at bounding box center [728, 25] width 21 height 23
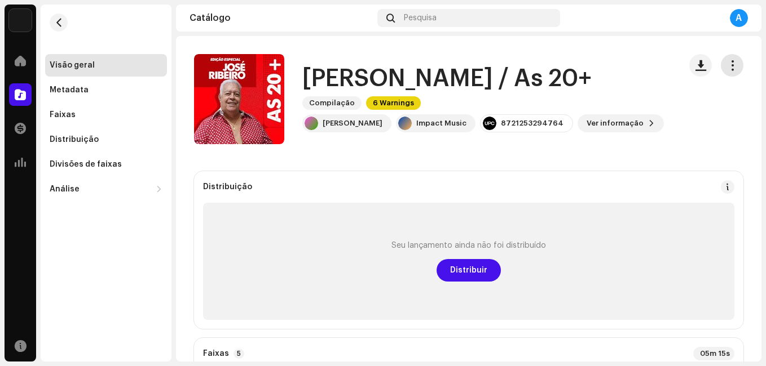
click at [727, 70] on span "button" at bounding box center [732, 65] width 11 height 9
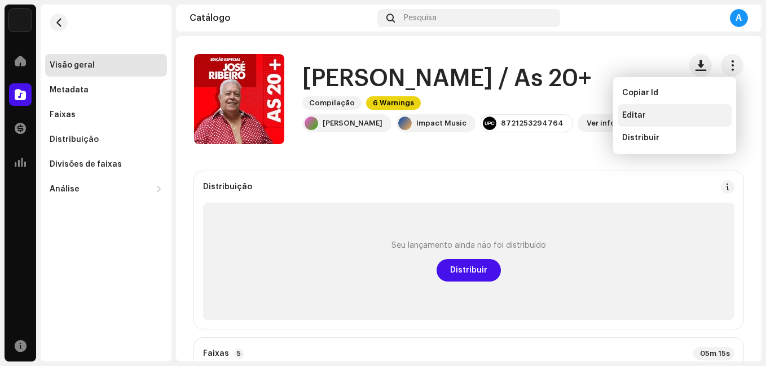
click at [658, 122] on div "Editar" at bounding box center [674, 115] width 114 height 23
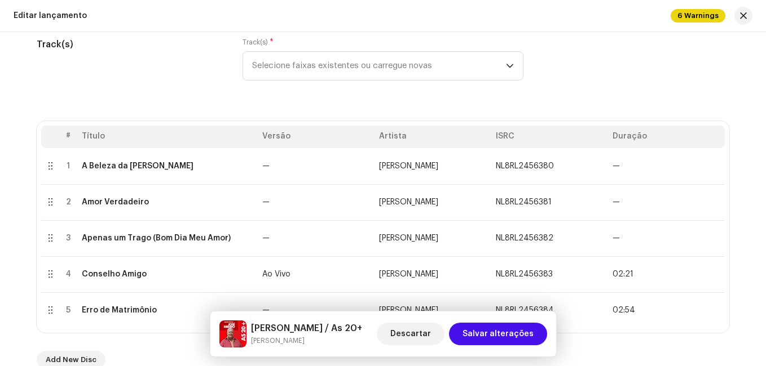
scroll to position [169, 0]
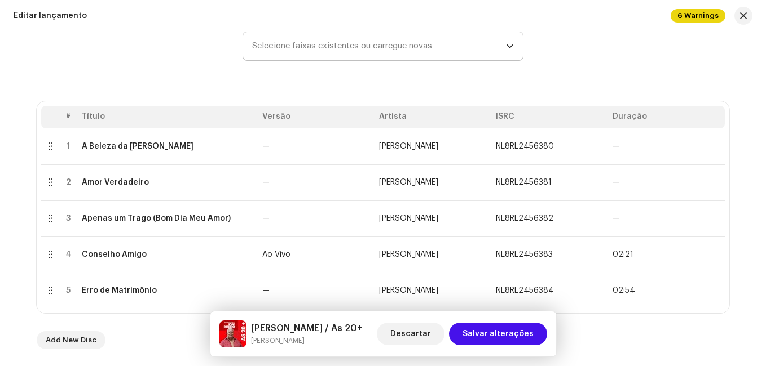
click at [310, 48] on span "Selecione faixas existentes ou carregue novas" at bounding box center [379, 46] width 254 height 28
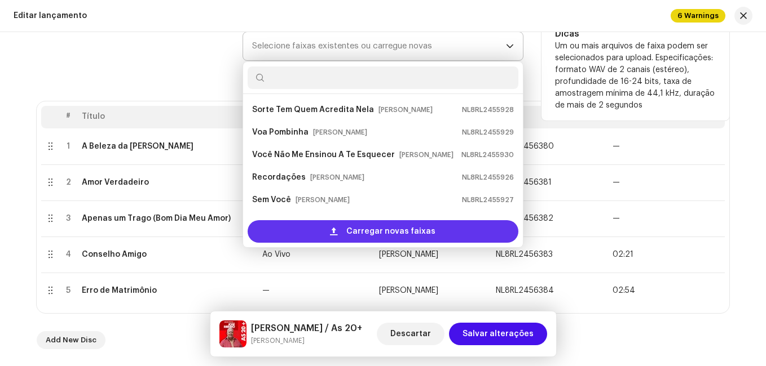
click at [328, 230] on div "Carregar novas faixas" at bounding box center [382, 231] width 271 height 23
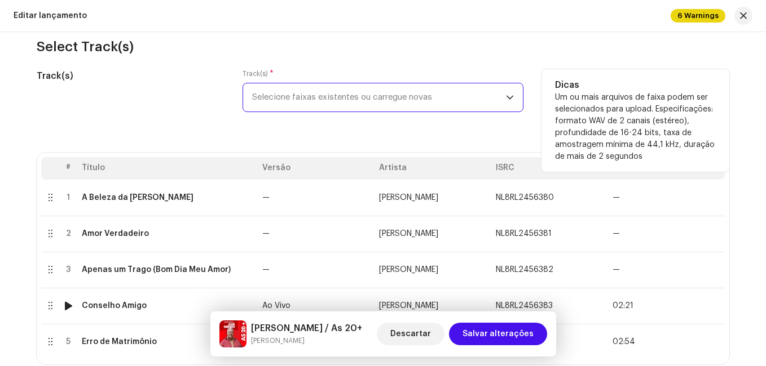
scroll to position [113, 0]
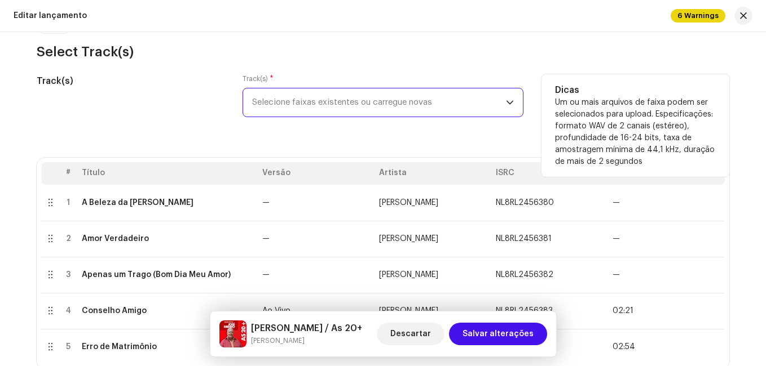
click at [306, 105] on span "Selecione faixas existentes ou carregue novas" at bounding box center [379, 103] width 254 height 28
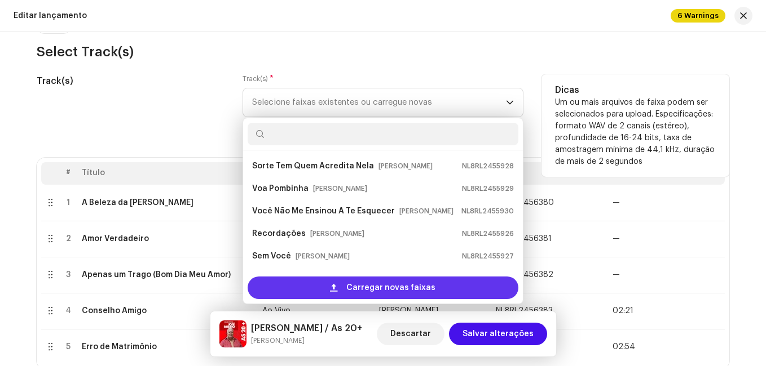
scroll to position [18, 0]
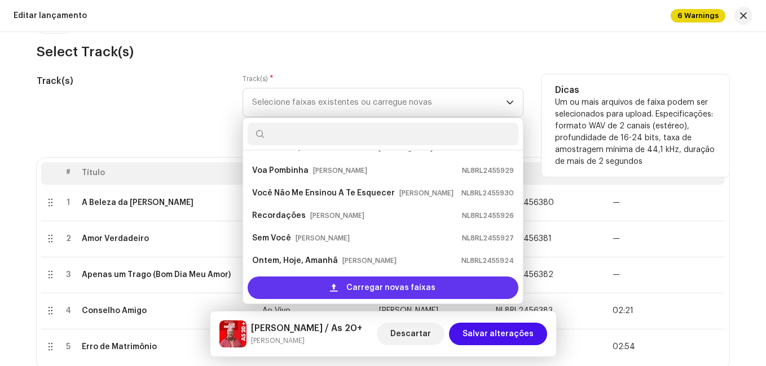
click at [290, 277] on div "Carregar novas faixas" at bounding box center [382, 288] width 271 height 23
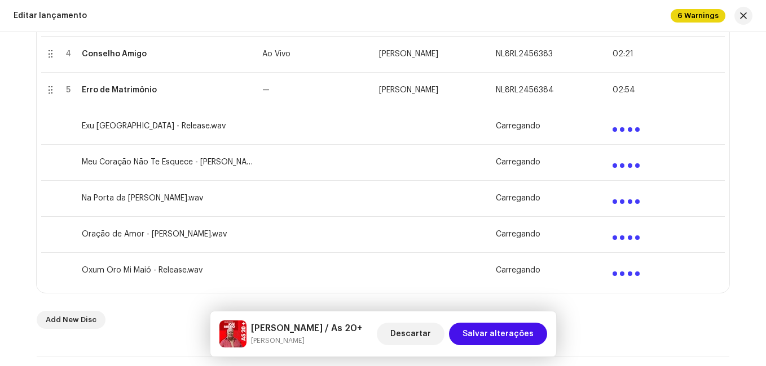
scroll to position [395, 0]
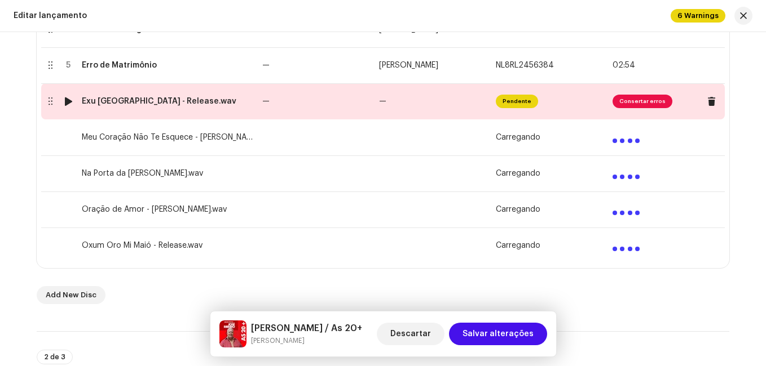
click at [320, 102] on td "—" at bounding box center [316, 101] width 117 height 36
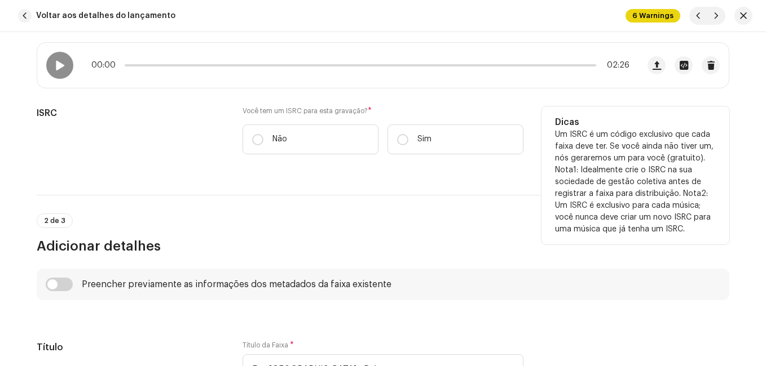
scroll to position [226, 0]
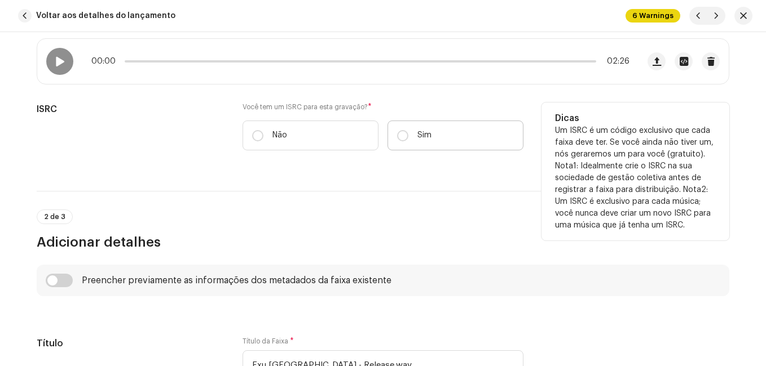
click at [441, 138] on label "Sim" at bounding box center [455, 136] width 136 height 30
click at [408, 138] on input "Sim" at bounding box center [402, 135] width 11 height 11
radio input "true"
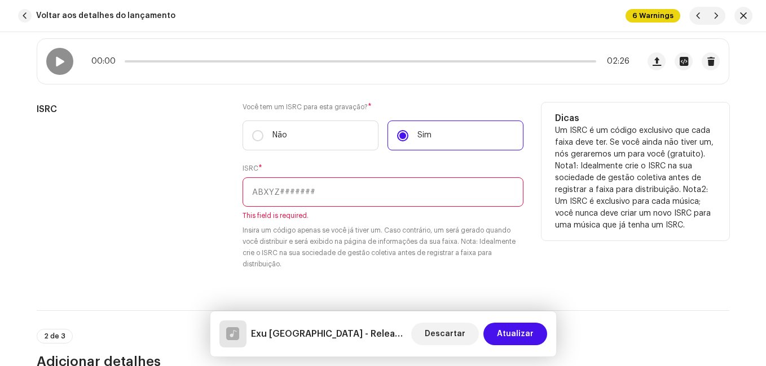
paste input "NL-8RL-24-56385"
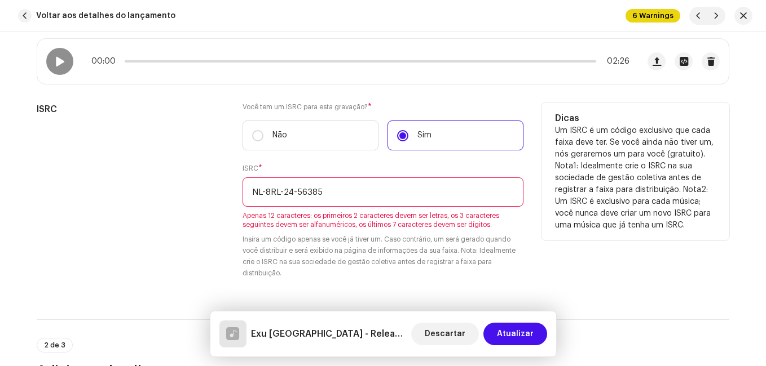
click at [293, 192] on input "NL-8RL-24-56385" at bounding box center [382, 192] width 281 height 29
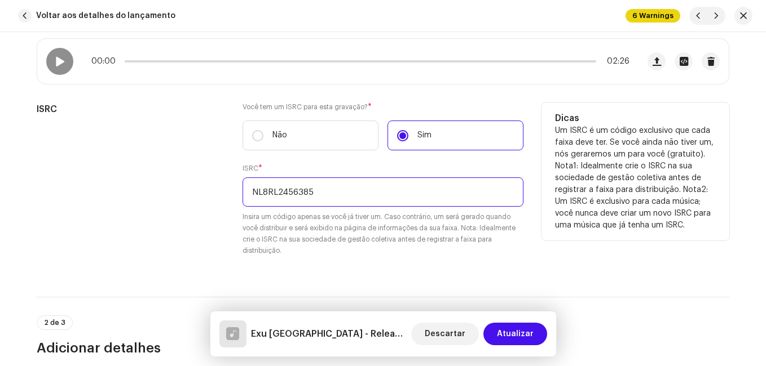
type input "NL8RL2456385"
click at [182, 225] on div "ISRC" at bounding box center [131, 186] width 188 height 167
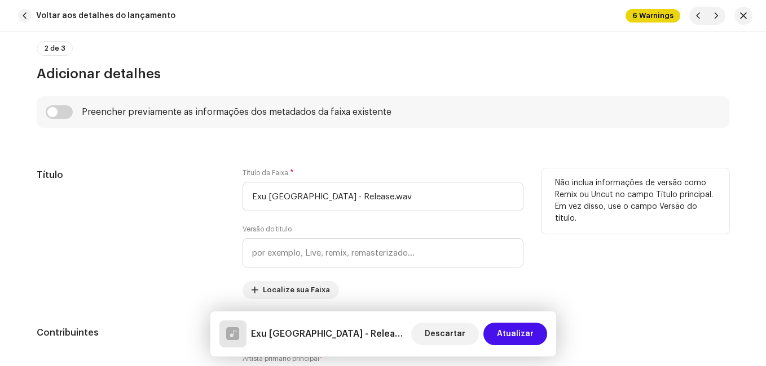
scroll to position [620, 0]
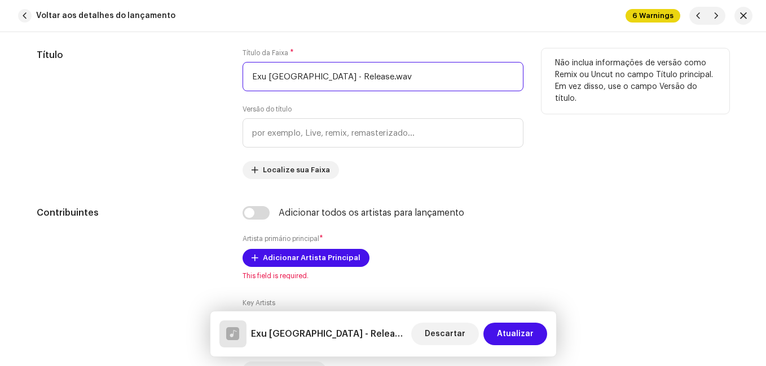
drag, startPoint x: 319, startPoint y: 79, endPoint x: 380, endPoint y: 77, distance: 61.5
click at [380, 77] on input "Exu [GEOGRAPHIC_DATA] - Release.wav" at bounding box center [382, 76] width 281 height 29
drag, startPoint x: 321, startPoint y: 77, endPoint x: 241, endPoint y: 85, distance: 80.4
click at [242, 85] on input "Exu [GEOGRAPHIC_DATA]" at bounding box center [382, 76] width 281 height 29
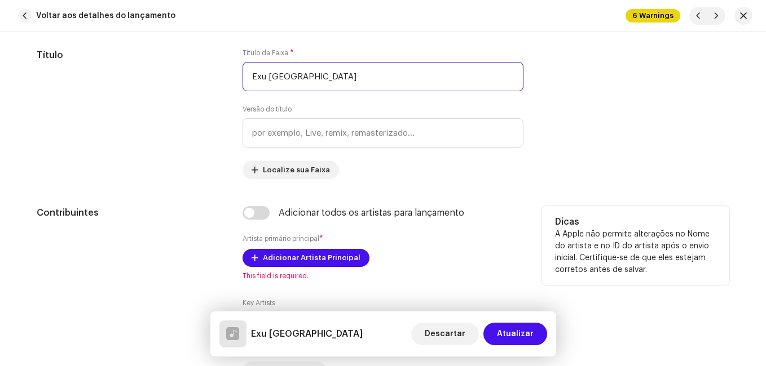
type input "Exu [GEOGRAPHIC_DATA]"
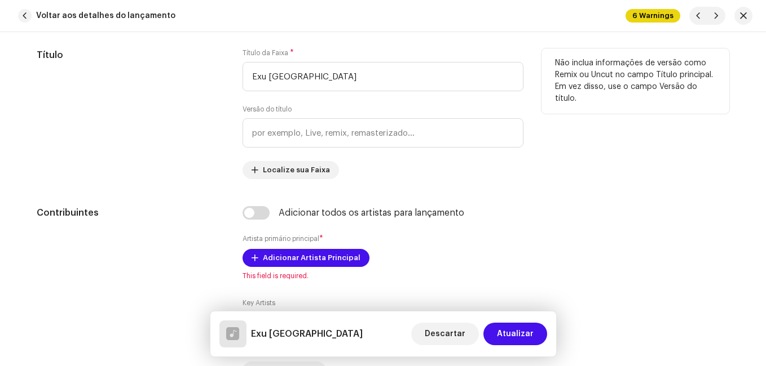
click at [162, 108] on div "Título" at bounding box center [131, 113] width 188 height 131
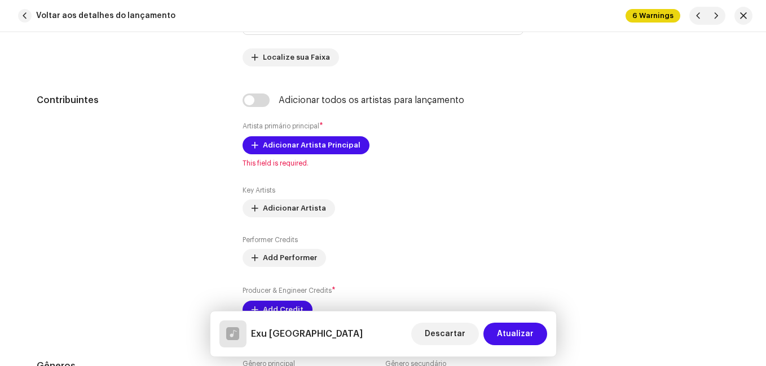
scroll to position [789, 0]
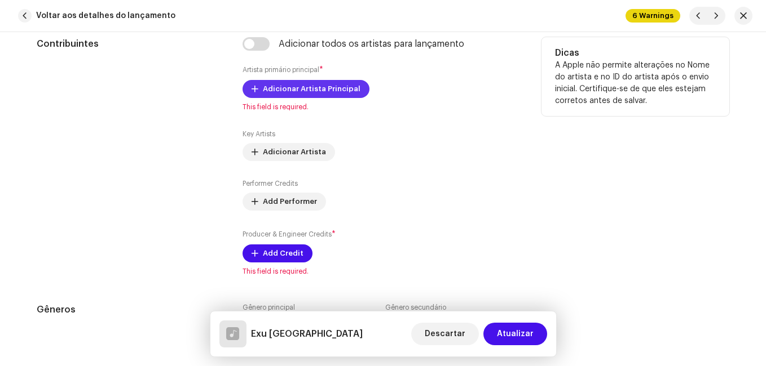
click at [286, 92] on span "Adicionar Artista Principal" at bounding box center [312, 89] width 98 height 23
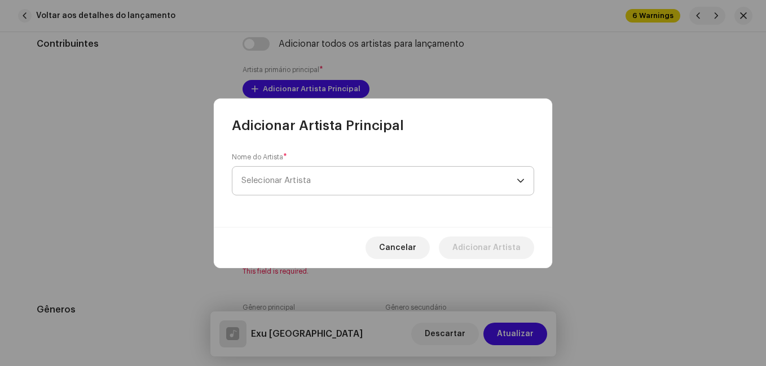
click at [313, 180] on span "Selecionar Artista" at bounding box center [378, 181] width 275 height 28
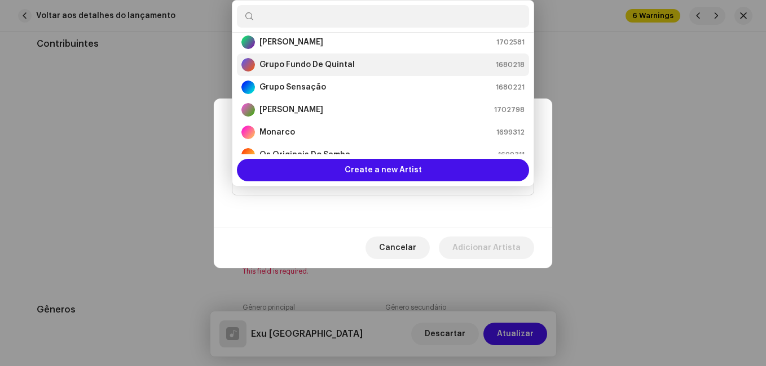
scroll to position [226, 0]
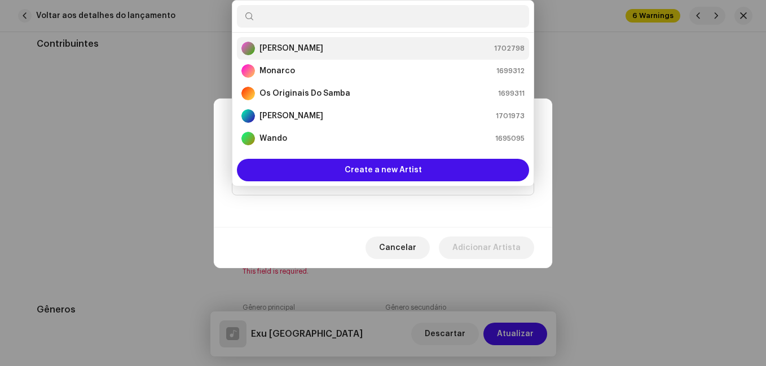
click at [307, 49] on div "[PERSON_NAME] 1702798" at bounding box center [382, 49] width 283 height 14
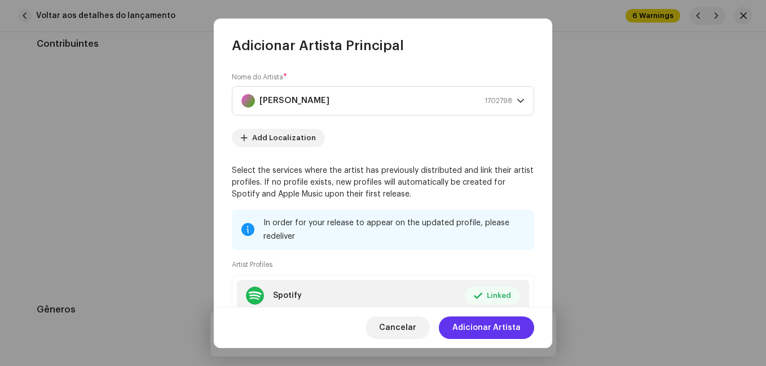
click at [513, 332] on span "Adicionar Artista" at bounding box center [486, 328] width 68 height 23
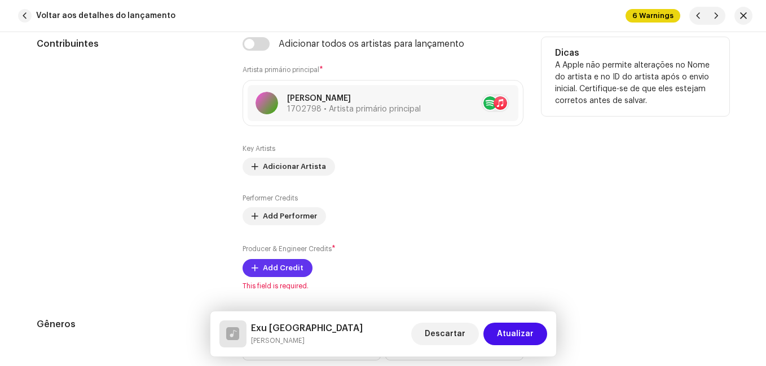
click at [283, 267] on span "Add Credit" at bounding box center [283, 268] width 41 height 23
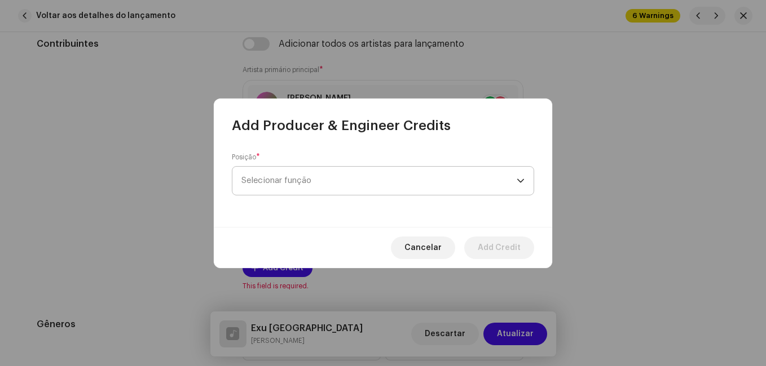
click at [315, 184] on span "Selecionar função" at bounding box center [378, 181] width 275 height 28
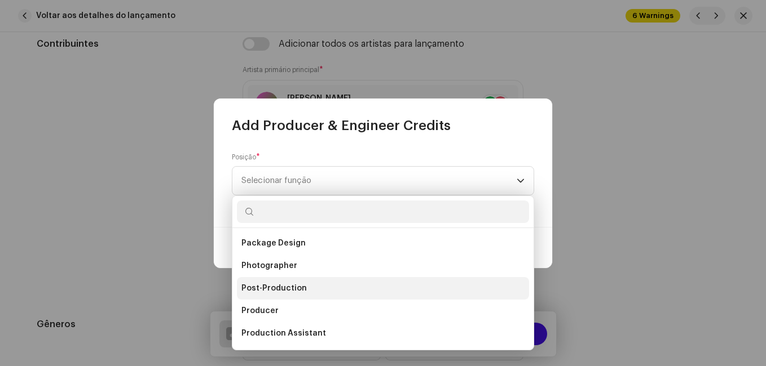
scroll to position [395, 0]
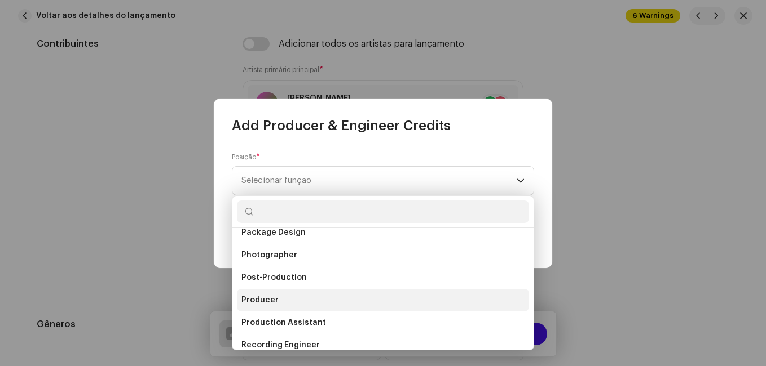
click at [322, 300] on li "Producer" at bounding box center [383, 300] width 292 height 23
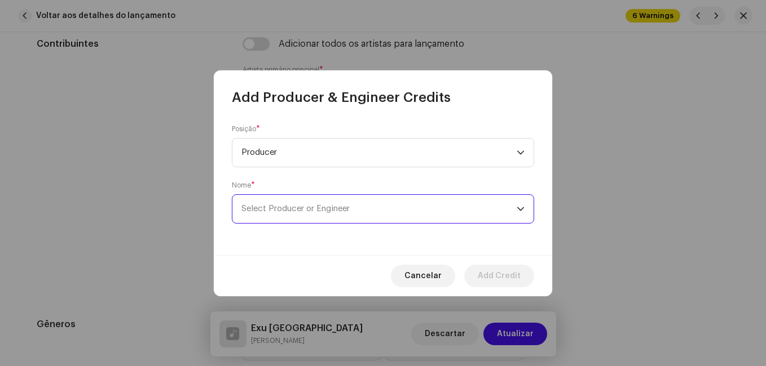
click at [333, 207] on span "Select Producer or Engineer" at bounding box center [295, 209] width 108 height 8
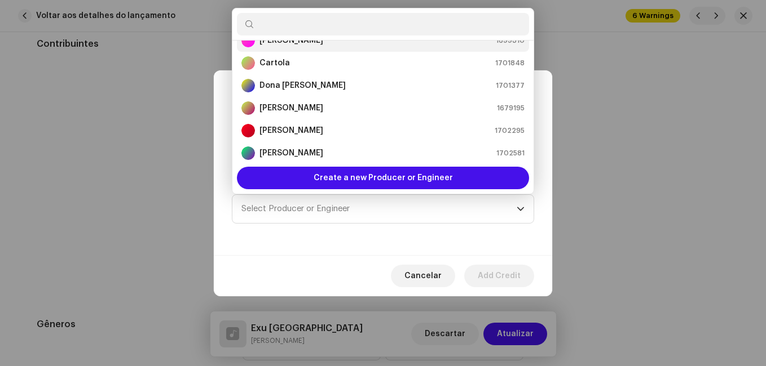
scroll to position [169, 0]
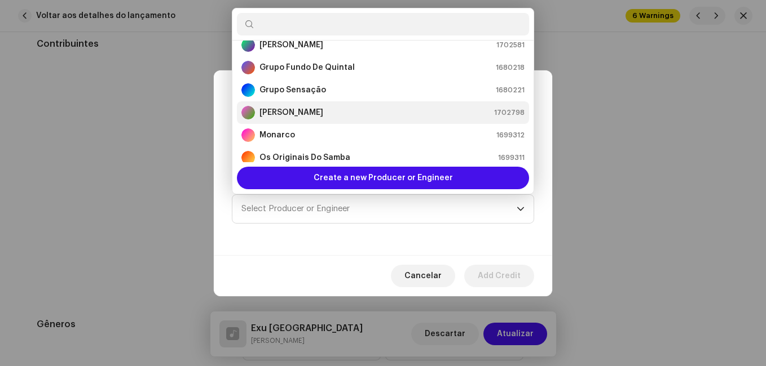
click at [351, 110] on div "[PERSON_NAME] 1702798" at bounding box center [382, 113] width 283 height 14
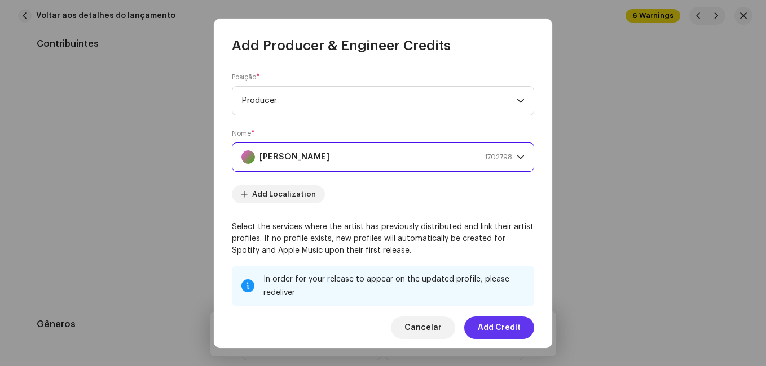
click at [501, 330] on span "Add Credit" at bounding box center [499, 328] width 43 height 23
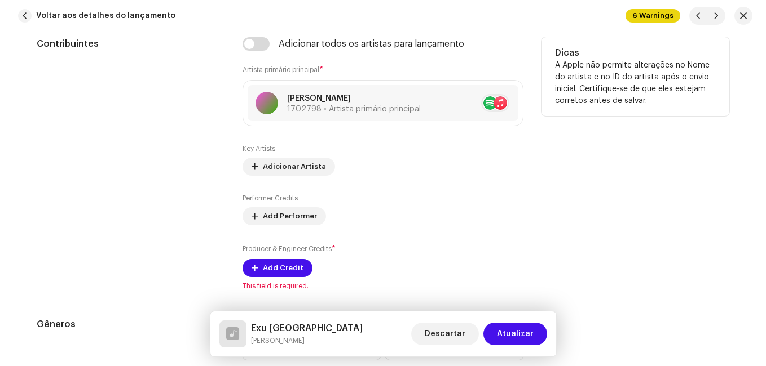
click at [202, 204] on div "Contribuintes" at bounding box center [131, 164] width 188 height 254
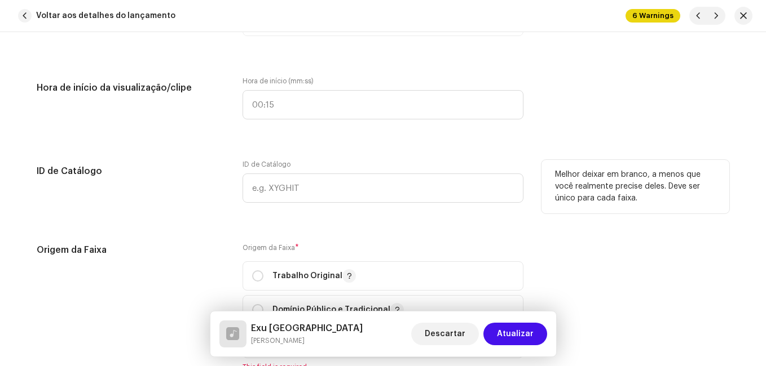
scroll to position [1409, 0]
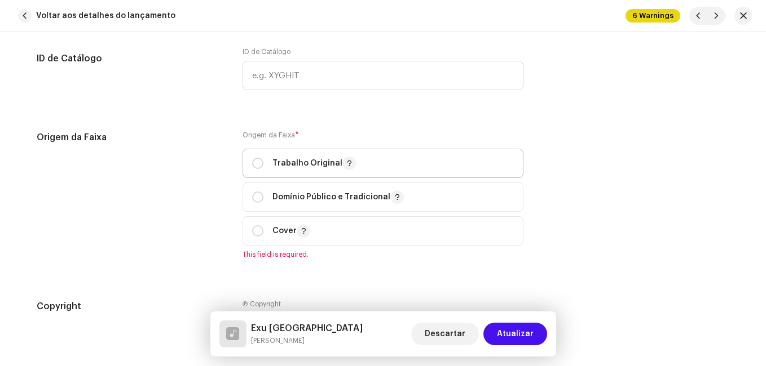
click at [269, 167] on div "Trabalho Original" at bounding box center [304, 164] width 104 height 14
radio input "true"
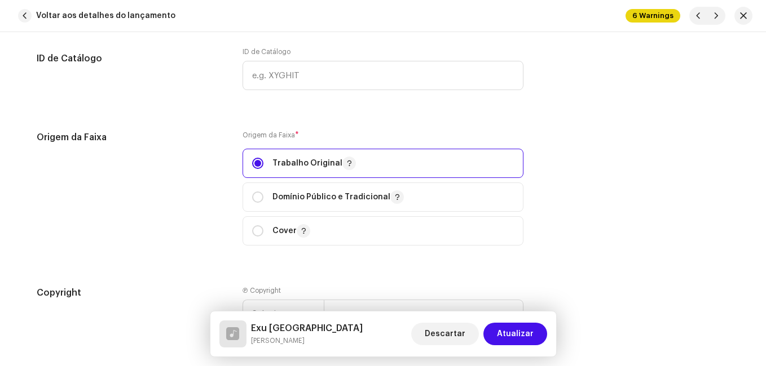
click at [187, 175] on div "Origem da Faixa" at bounding box center [131, 195] width 188 height 129
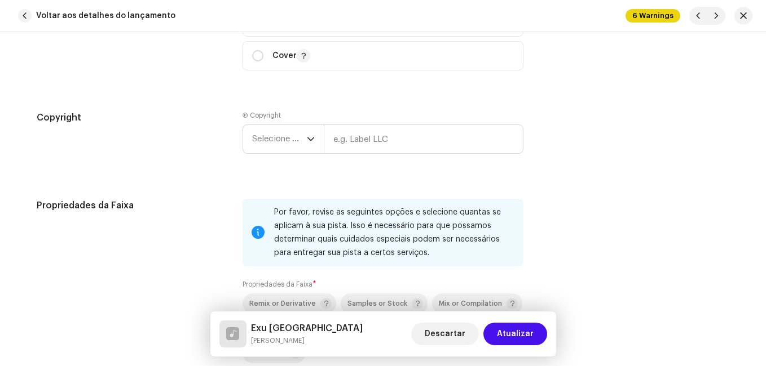
scroll to position [1635, 0]
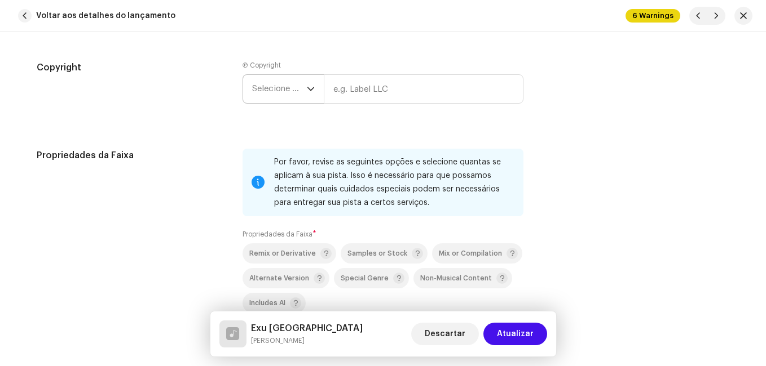
click at [268, 90] on span "Selecione o ano" at bounding box center [279, 89] width 55 height 28
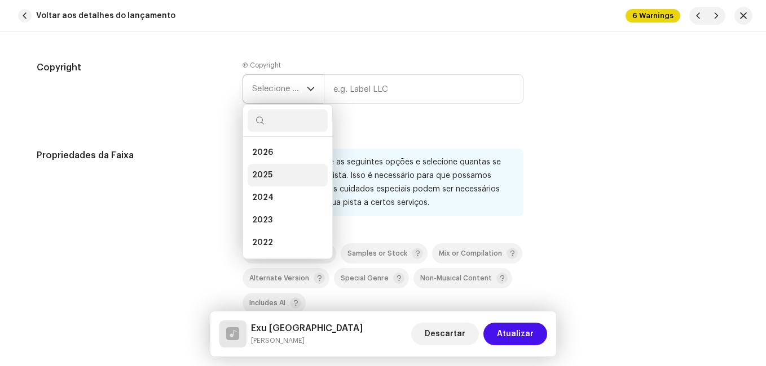
click at [269, 171] on span "2025" at bounding box center [262, 175] width 20 height 11
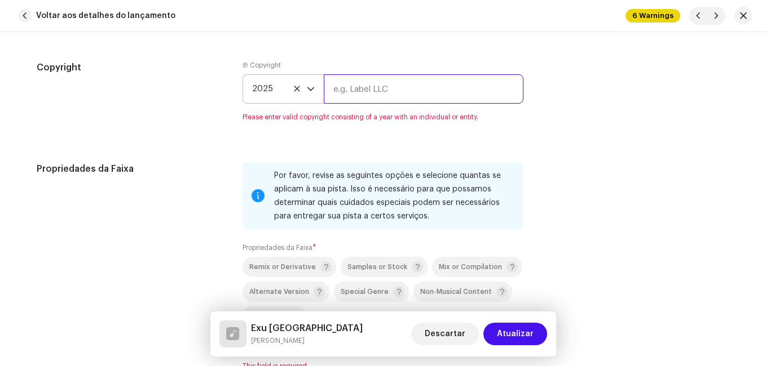
click at [353, 87] on input "text" at bounding box center [424, 88] width 200 height 29
type input "Impact Music"
type input "8721253294764"
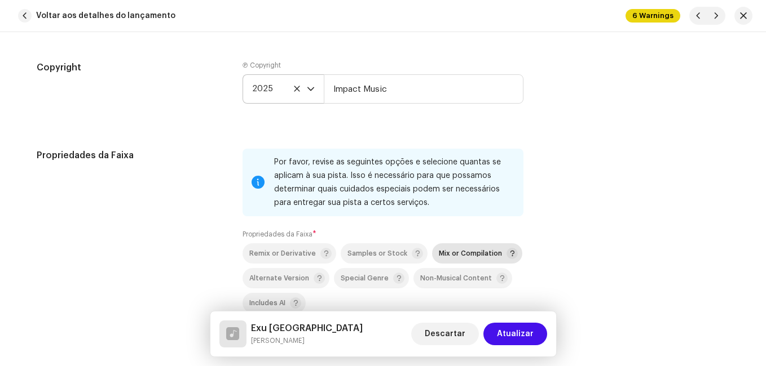
click at [439, 252] on span "Mix or Compilation" at bounding box center [470, 253] width 63 height 7
click at [187, 171] on div "Propriedades da Faixa" at bounding box center [131, 253] width 188 height 209
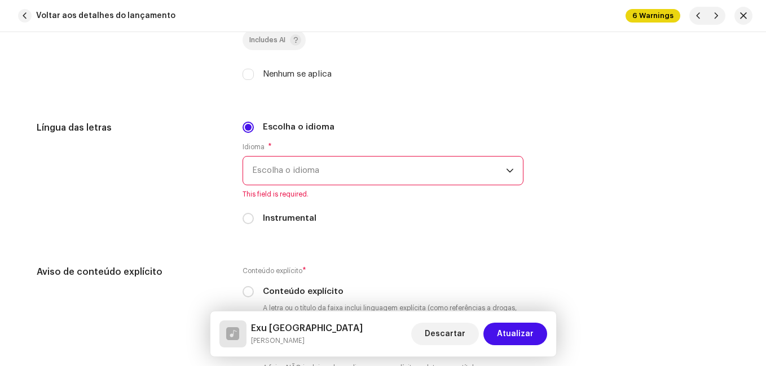
scroll to position [1917, 0]
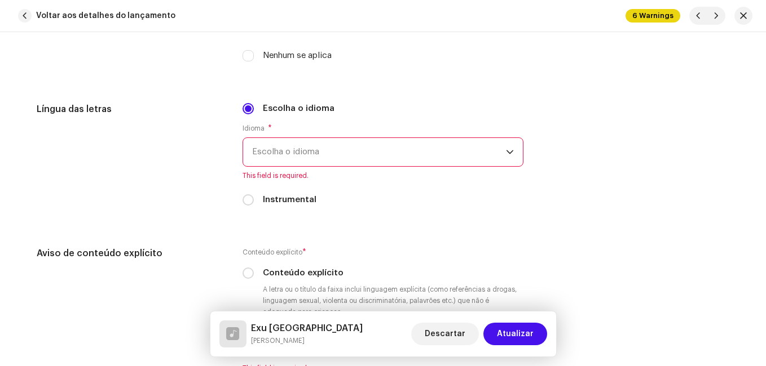
click at [295, 152] on span "Escolha o idioma" at bounding box center [379, 152] width 254 height 28
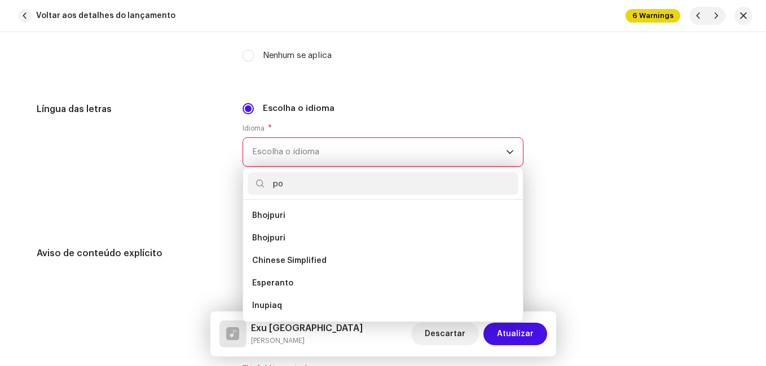
scroll to position [0, 0]
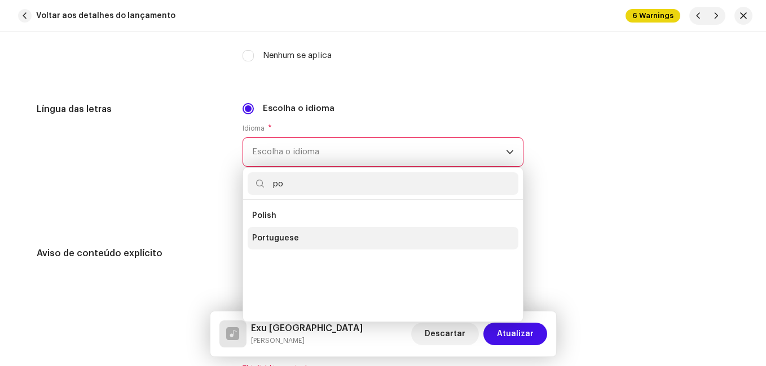
type input "po"
click at [289, 245] on li "Portuguese" at bounding box center [382, 238] width 271 height 23
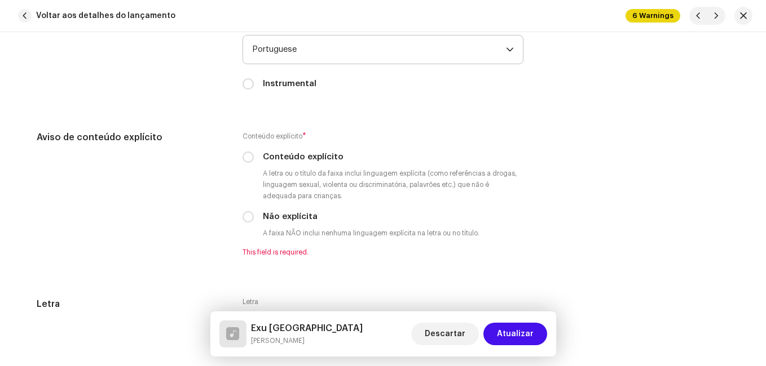
scroll to position [2086, 0]
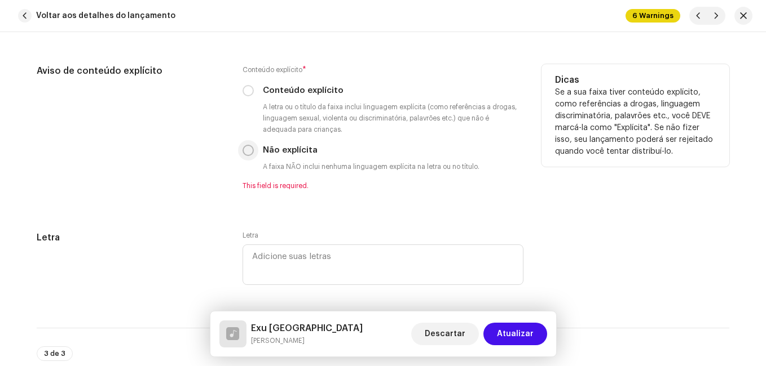
click at [245, 156] on input "Não explícita" at bounding box center [247, 150] width 11 height 11
radio input "true"
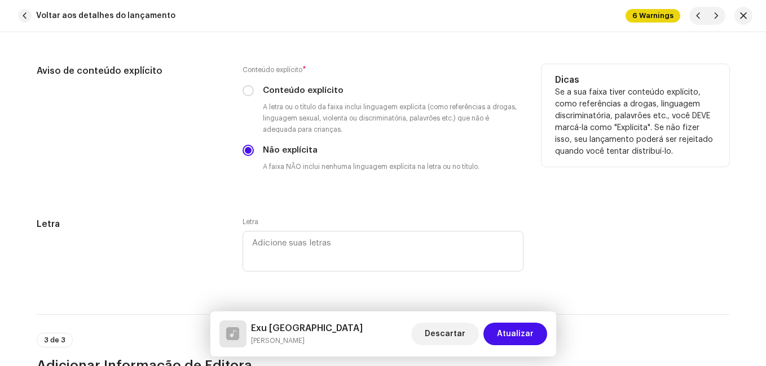
click at [211, 171] on div "Aviso de conteúdo explícito" at bounding box center [131, 127] width 188 height 126
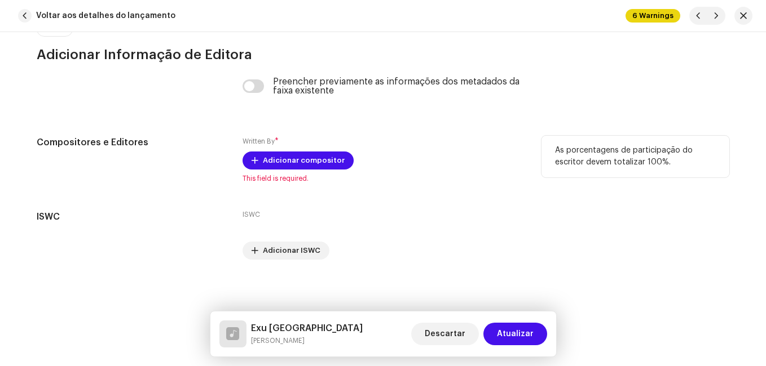
scroll to position [2399, 0]
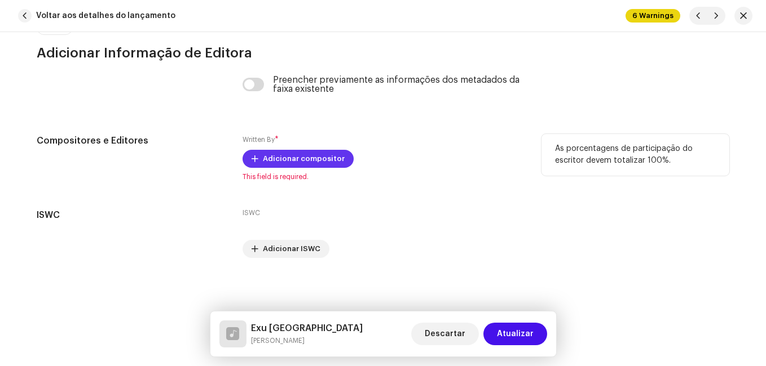
click at [277, 153] on span "Adicionar compositor" at bounding box center [304, 159] width 82 height 23
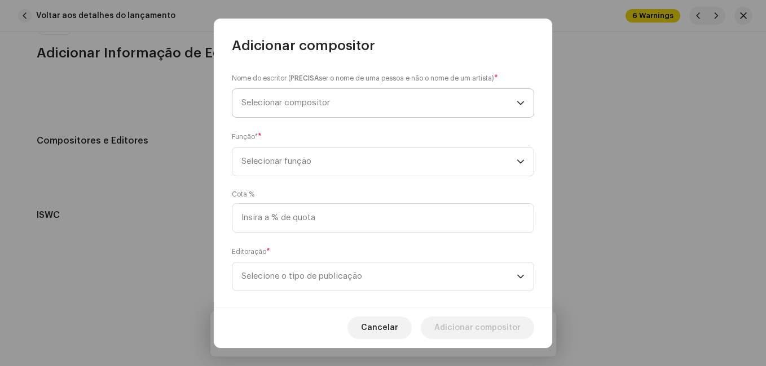
click at [377, 108] on span "Selecionar compositor" at bounding box center [378, 103] width 275 height 28
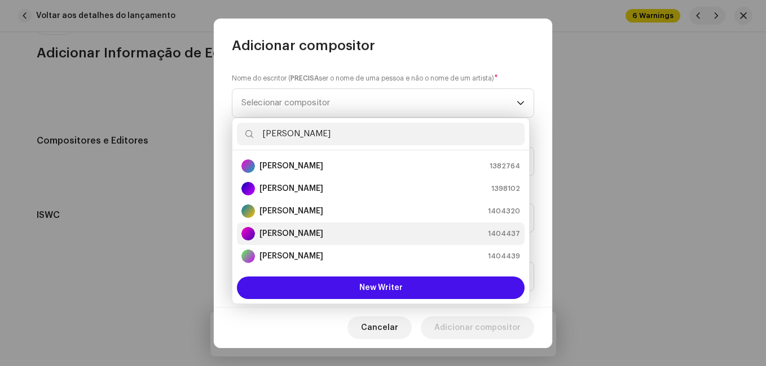
scroll to position [90, 0]
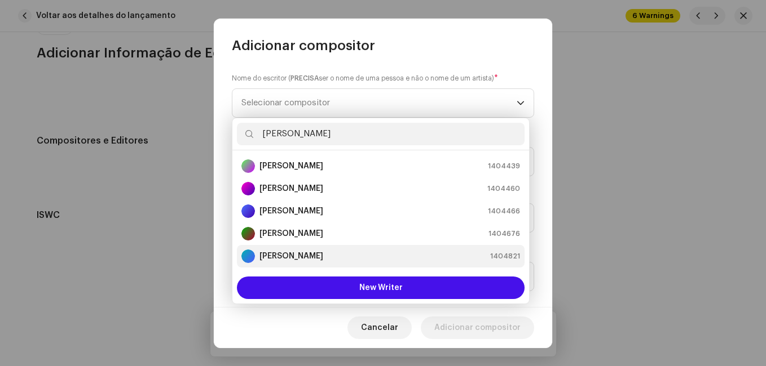
type input "[PERSON_NAME]"
click at [302, 252] on strong "[PERSON_NAME]" at bounding box center [291, 256] width 64 height 11
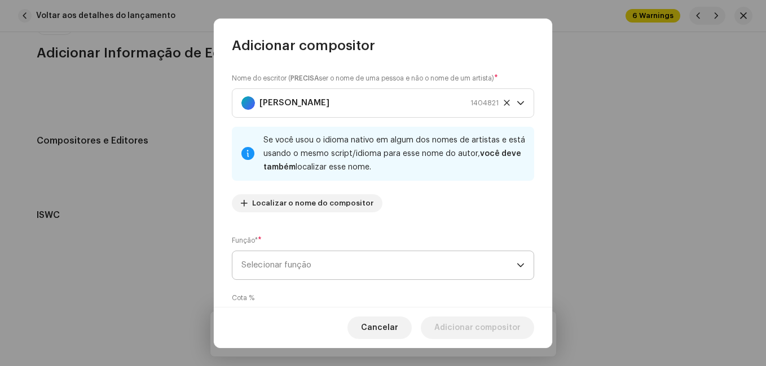
click at [341, 260] on span "Selecionar função" at bounding box center [378, 265] width 275 height 28
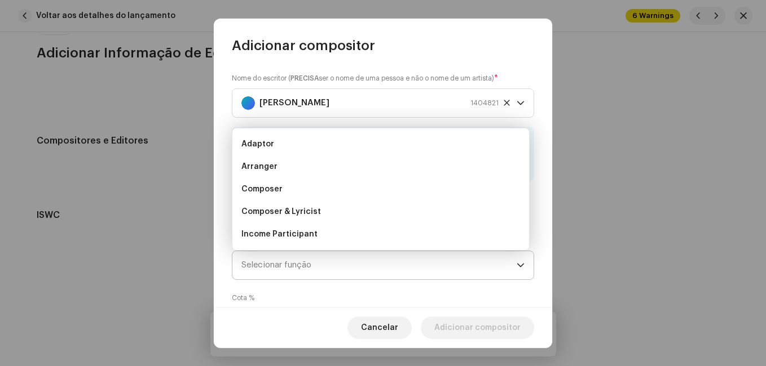
scroll to position [18, 0]
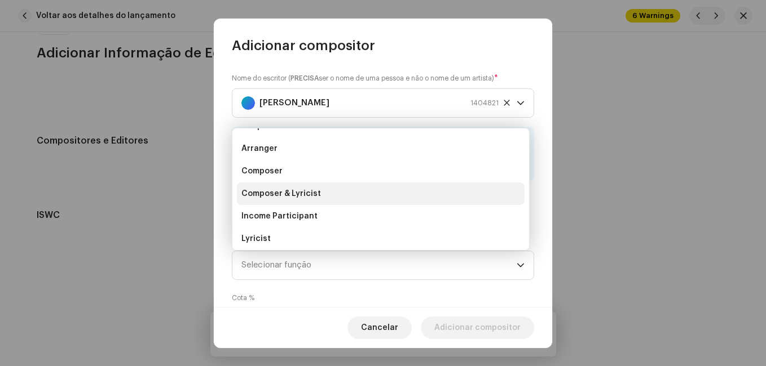
click at [364, 196] on li "Composer & Lyricist" at bounding box center [381, 194] width 288 height 23
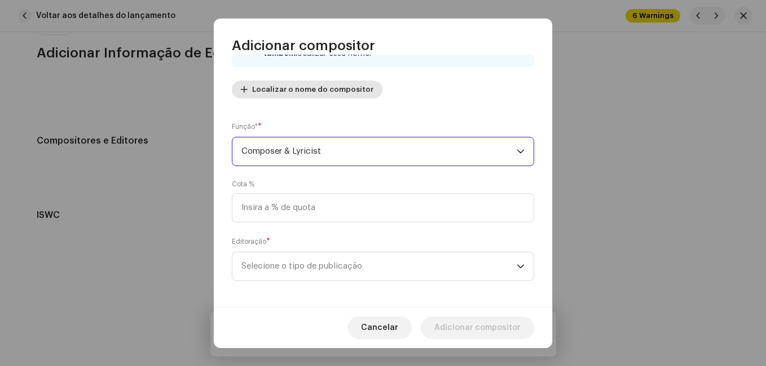
scroll to position [120, 0]
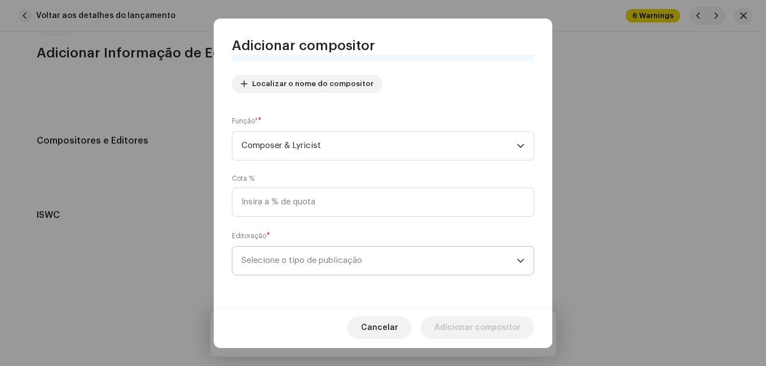
click at [342, 258] on span "Selecione o tipo de publicação" at bounding box center [378, 261] width 275 height 28
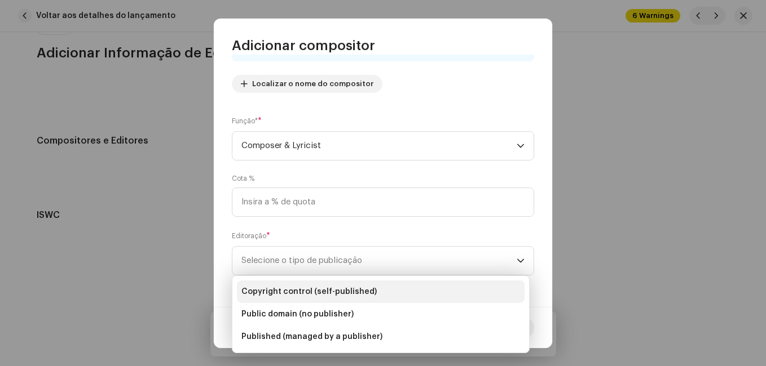
click at [342, 291] on span "Copyright control (self-published)" at bounding box center [308, 291] width 135 height 11
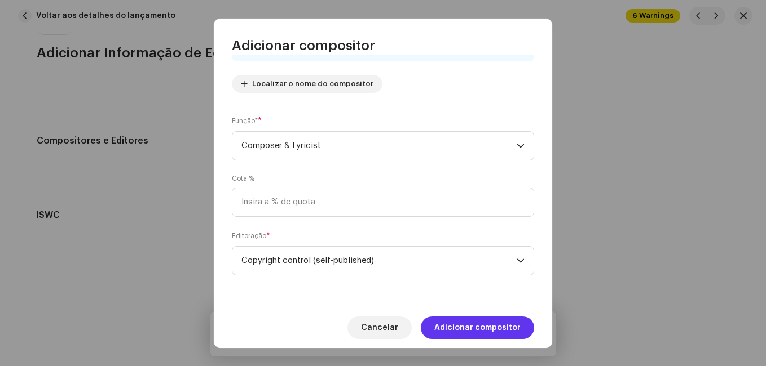
click at [450, 329] on span "Adicionar compositor" at bounding box center [477, 328] width 86 height 23
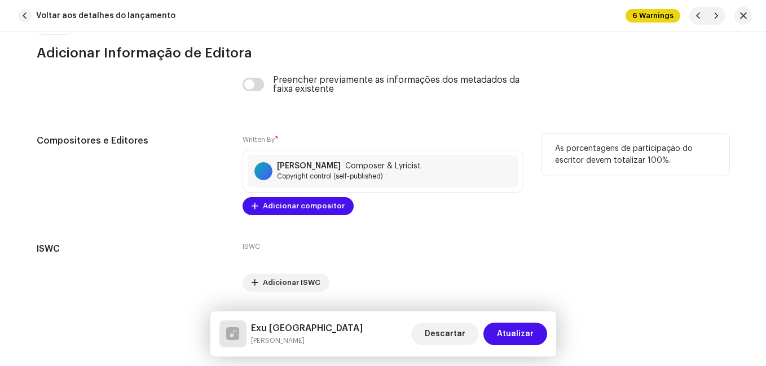
click at [176, 201] on div "Compositores e Editores" at bounding box center [131, 174] width 188 height 81
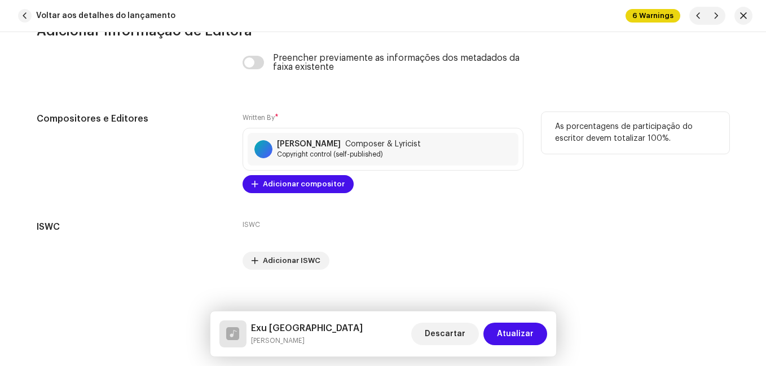
scroll to position [2433, 0]
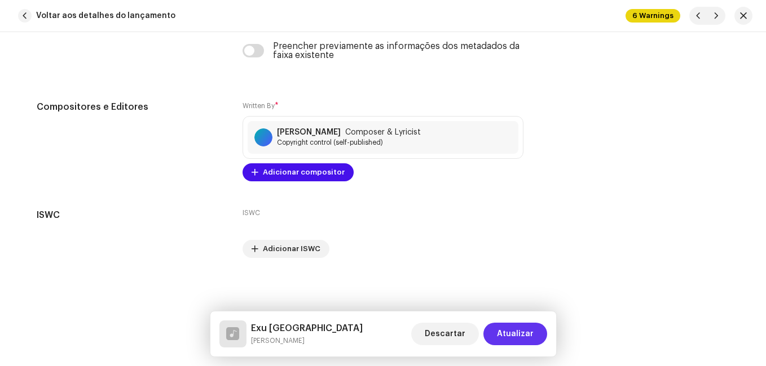
click at [523, 325] on span "Atualizar" at bounding box center [515, 334] width 37 height 23
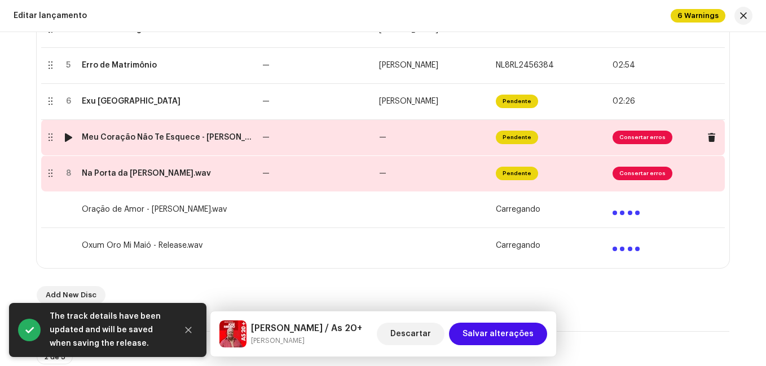
click at [352, 133] on td "—" at bounding box center [316, 138] width 117 height 36
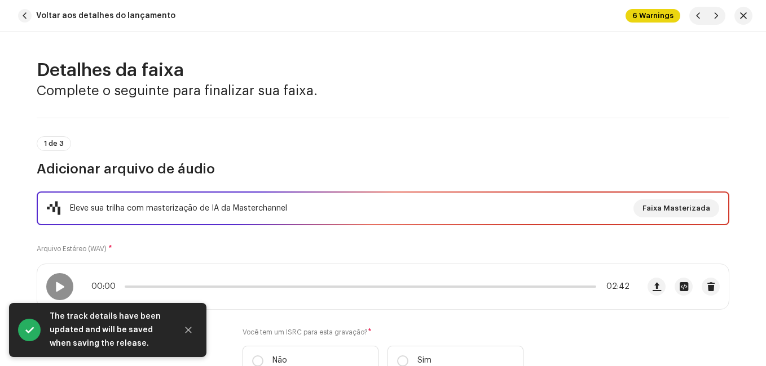
click at [352, 132] on div "1 de 3 Adicionar arquivo de áudio" at bounding box center [383, 148] width 692 height 60
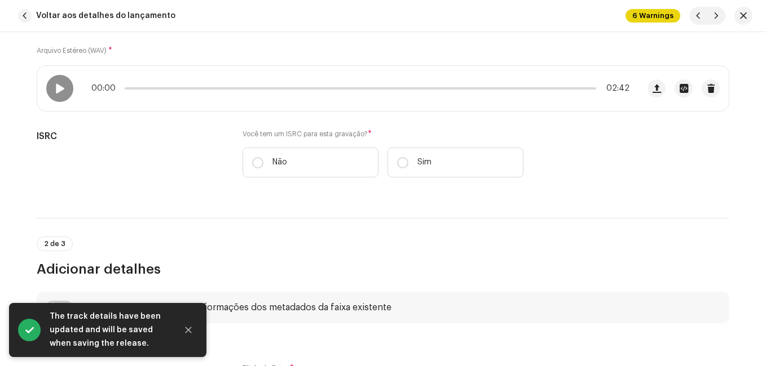
scroll to position [226, 0]
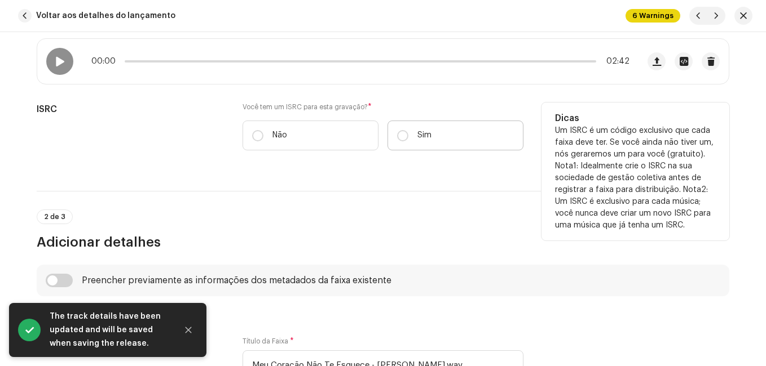
click at [394, 133] on label "Sim" at bounding box center [455, 136] width 136 height 30
click at [397, 133] on input "Sim" at bounding box center [402, 135] width 11 height 11
radio input "true"
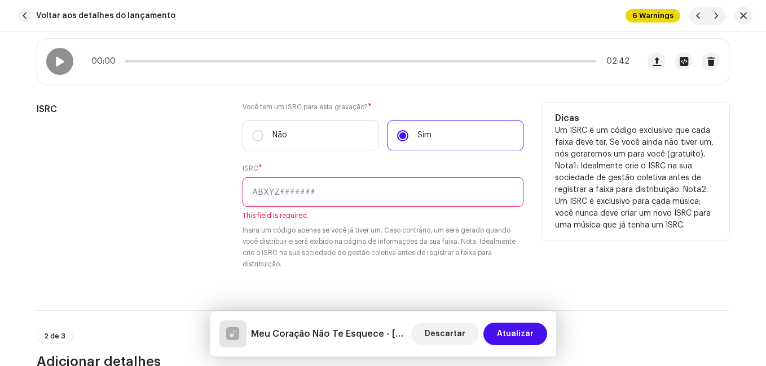
paste input "NL-8RL-24-56386"
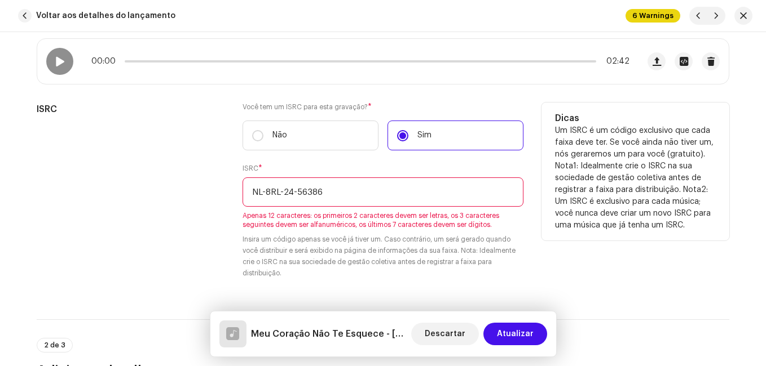
click at [294, 189] on input "NL-8RL-24-56386" at bounding box center [382, 192] width 281 height 29
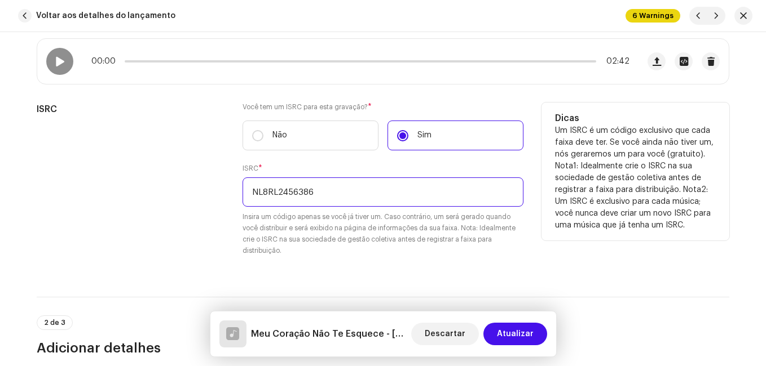
type input "NL8RL2456386"
click at [83, 229] on div "ISRC" at bounding box center [131, 186] width 188 height 167
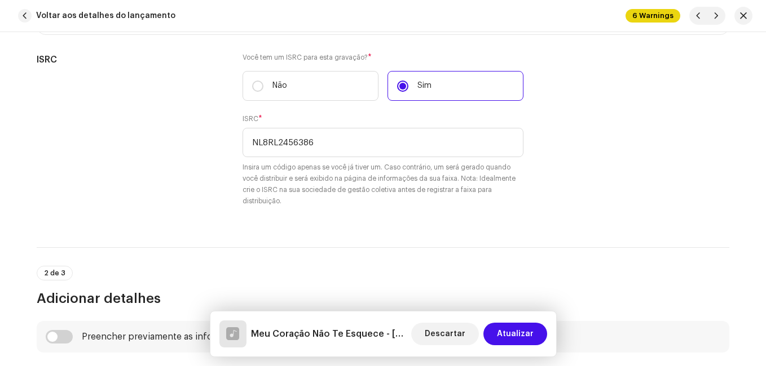
scroll to position [507, 0]
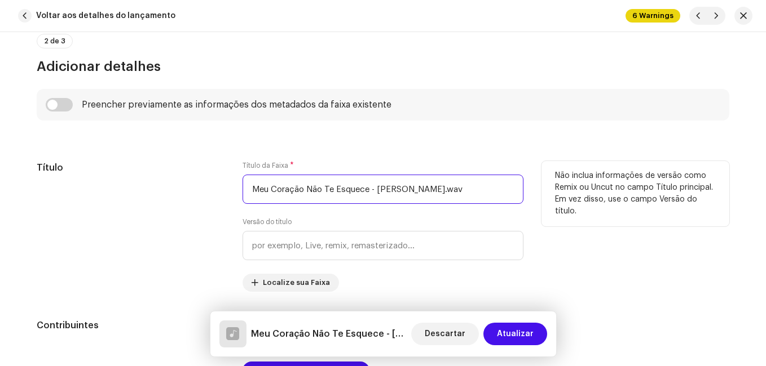
drag, startPoint x: 367, startPoint y: 189, endPoint x: 477, endPoint y: 192, distance: 110.0
click at [480, 192] on input "Meu Coração Não Te Esquece - [PERSON_NAME].wav" at bounding box center [382, 189] width 281 height 29
type input "Meu Coração Não Te Esquece"
click at [360, 222] on div "Versão do título" at bounding box center [382, 239] width 281 height 43
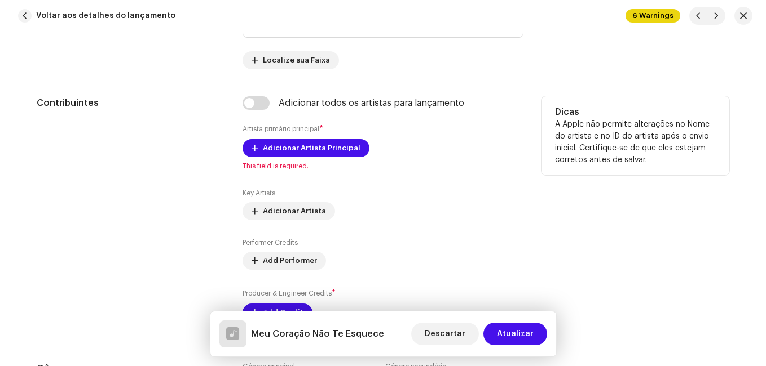
scroll to position [789, 0]
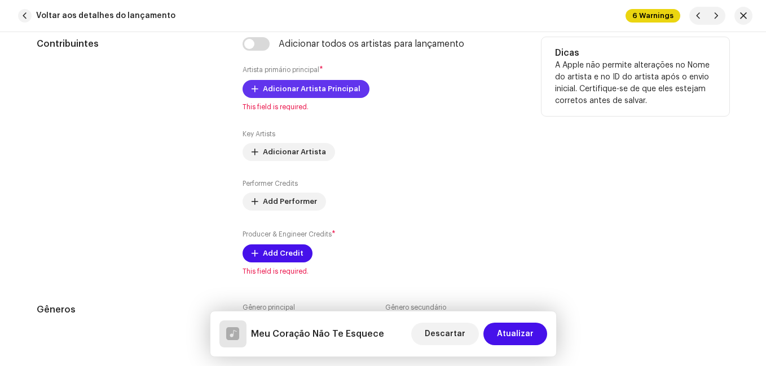
click at [346, 92] on span "Adicionar Artista Principal" at bounding box center [312, 89] width 98 height 23
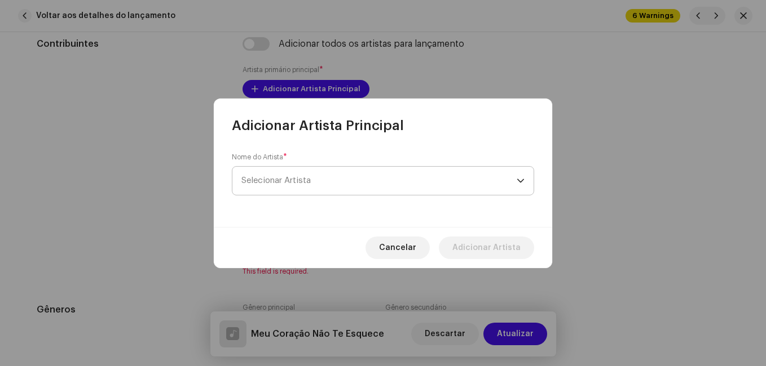
click at [329, 174] on span "Selecionar Artista" at bounding box center [378, 181] width 275 height 28
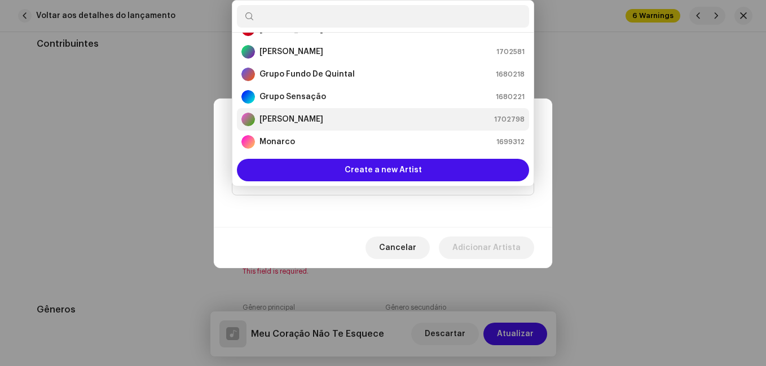
scroll to position [187, 0]
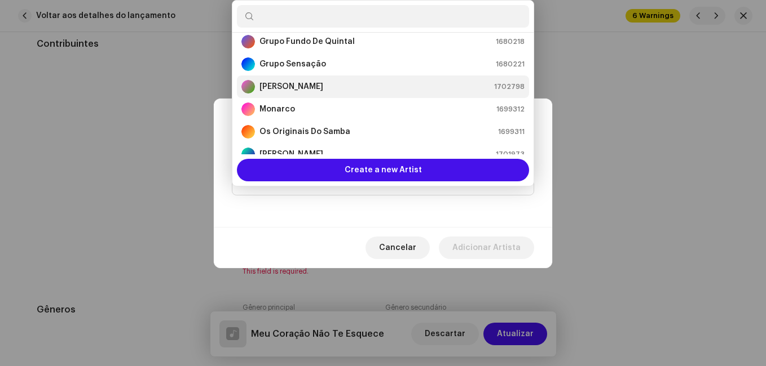
click at [334, 86] on div "[PERSON_NAME] 1702798" at bounding box center [382, 87] width 283 height 14
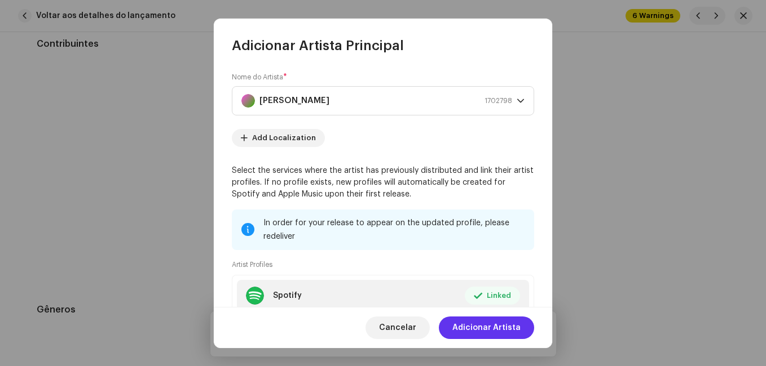
click at [483, 333] on span "Adicionar Artista" at bounding box center [486, 328] width 68 height 23
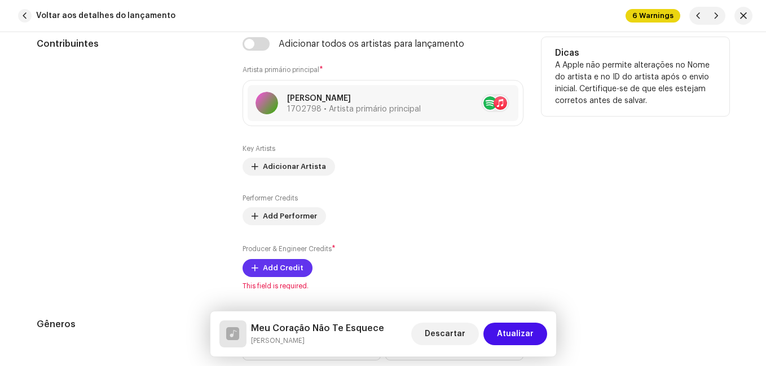
click at [278, 267] on span "Add Credit" at bounding box center [283, 268] width 41 height 23
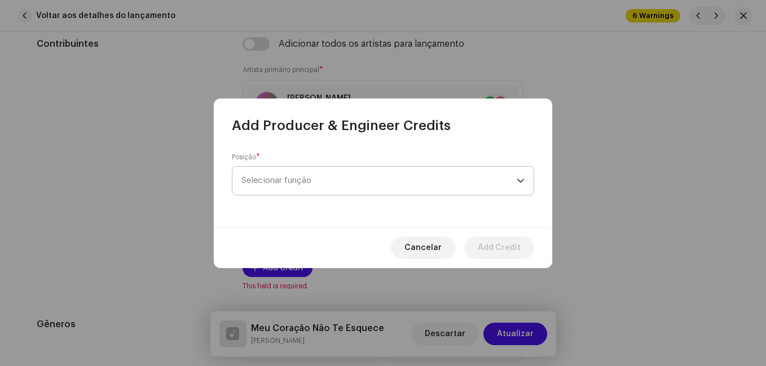
click at [397, 182] on span "Selecionar função" at bounding box center [378, 181] width 275 height 28
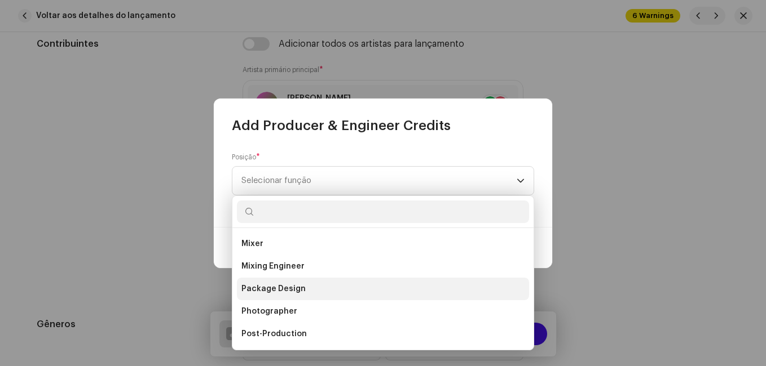
scroll to position [395, 0]
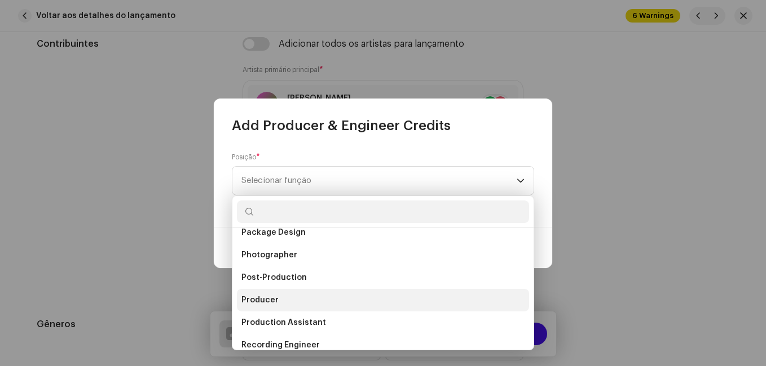
click at [316, 295] on li "Producer" at bounding box center [383, 300] width 292 height 23
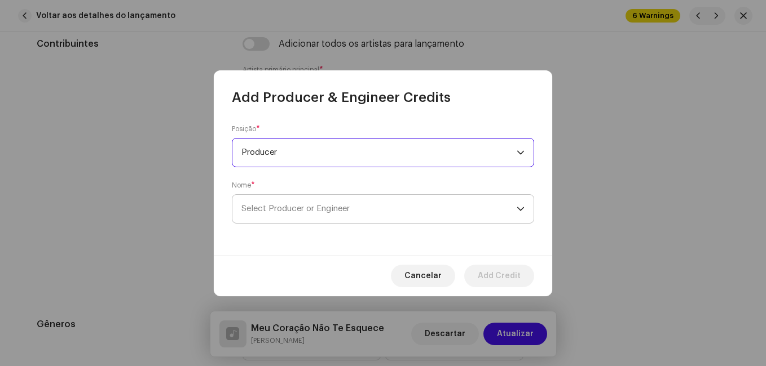
click at [419, 204] on span "Select Producer or Engineer" at bounding box center [378, 209] width 275 height 28
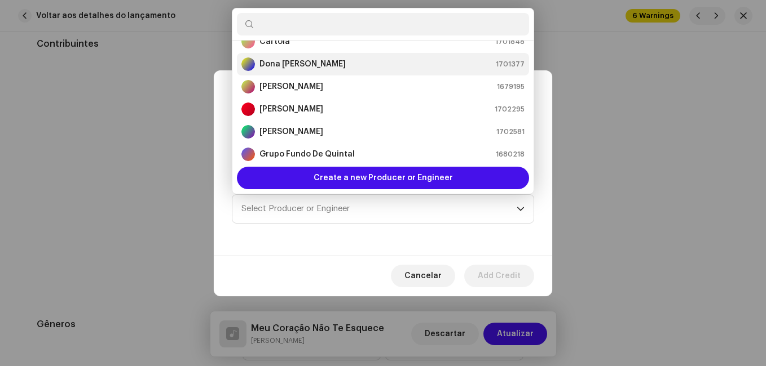
scroll to position [187, 0]
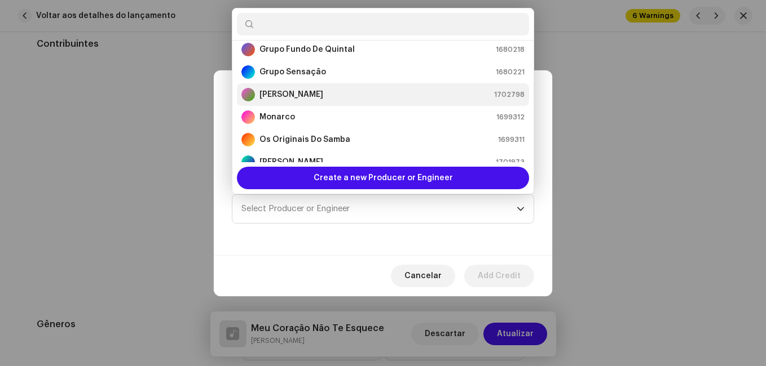
click at [382, 96] on div "[PERSON_NAME] 1702798" at bounding box center [382, 95] width 283 height 14
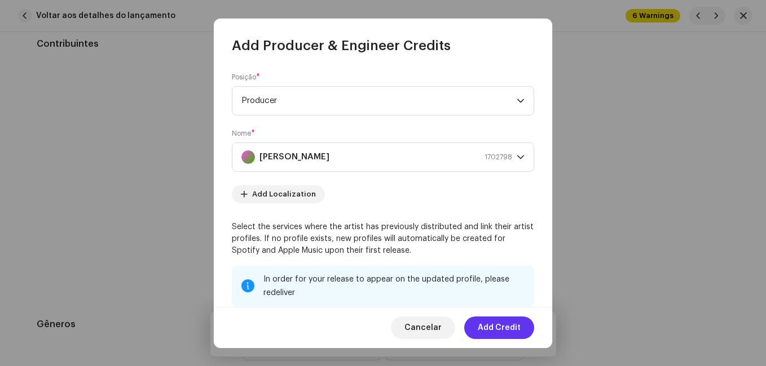
click at [484, 325] on span "Add Credit" at bounding box center [499, 328] width 43 height 23
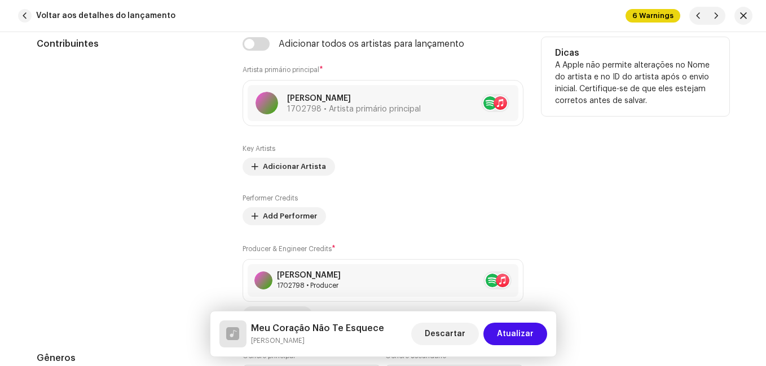
click at [182, 195] on div "Contribuintes" at bounding box center [131, 181] width 188 height 288
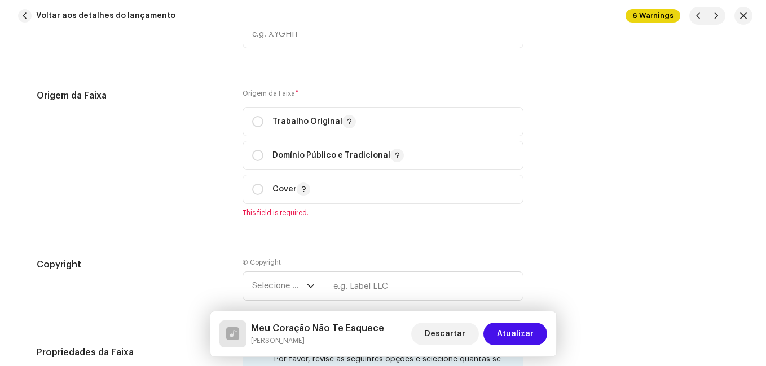
scroll to position [1466, 0]
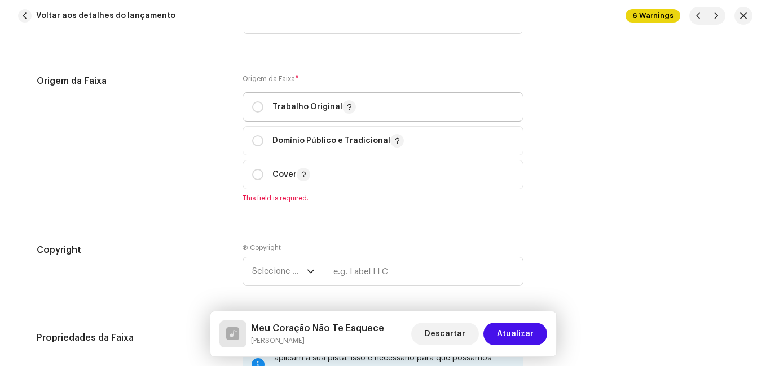
click at [261, 110] on div "Trabalho Original" at bounding box center [304, 107] width 104 height 14
radio input "true"
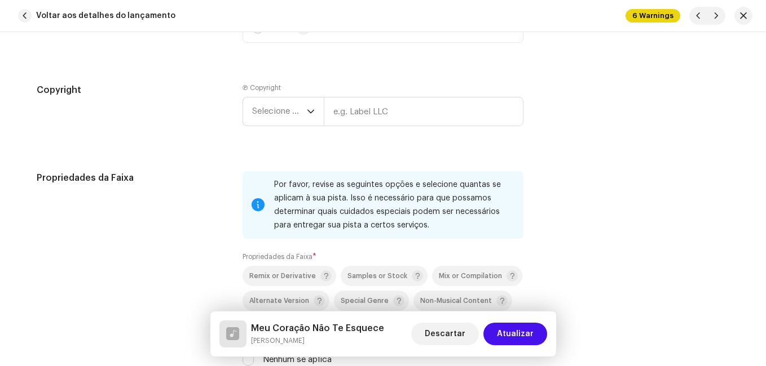
scroll to position [1691, 0]
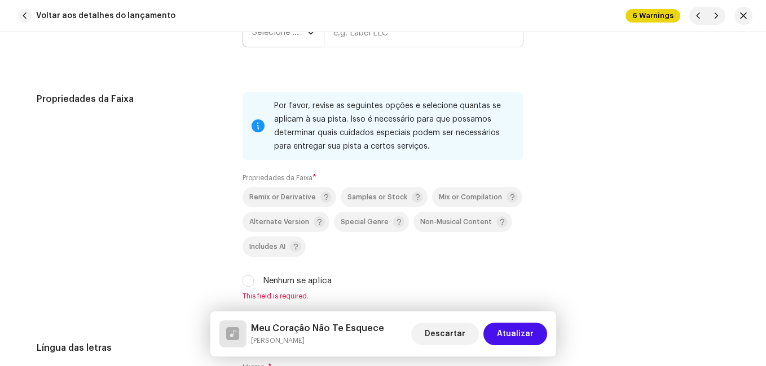
click at [272, 37] on span "Selecione o ano" at bounding box center [279, 33] width 55 height 28
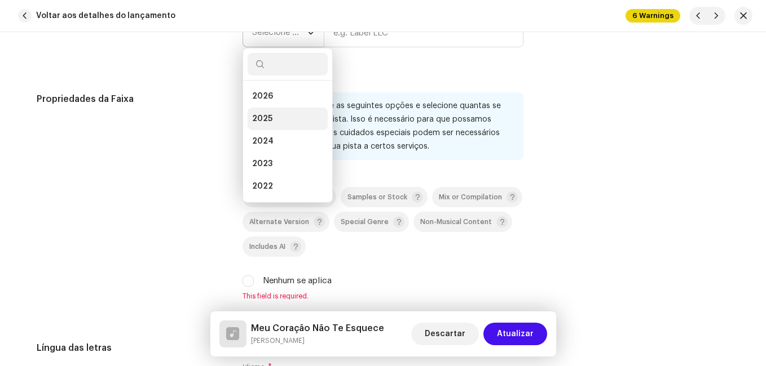
click at [275, 116] on li "2025" at bounding box center [287, 119] width 80 height 23
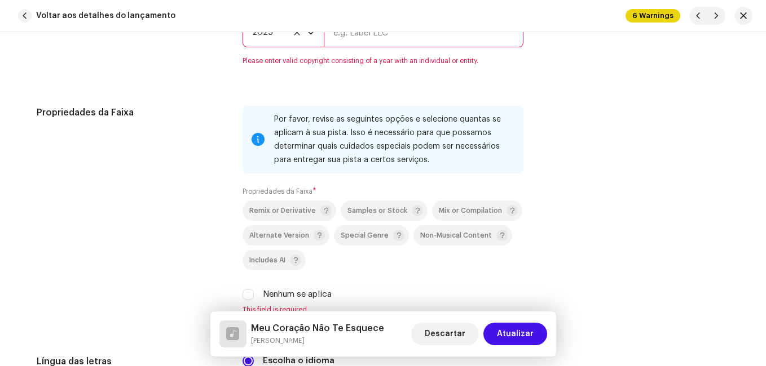
scroll to position [1678, 0]
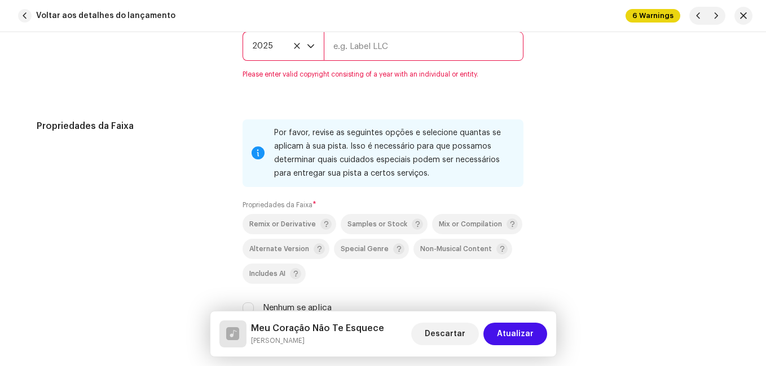
click at [384, 46] on input "text" at bounding box center [424, 46] width 200 height 29
type input "Impact Music"
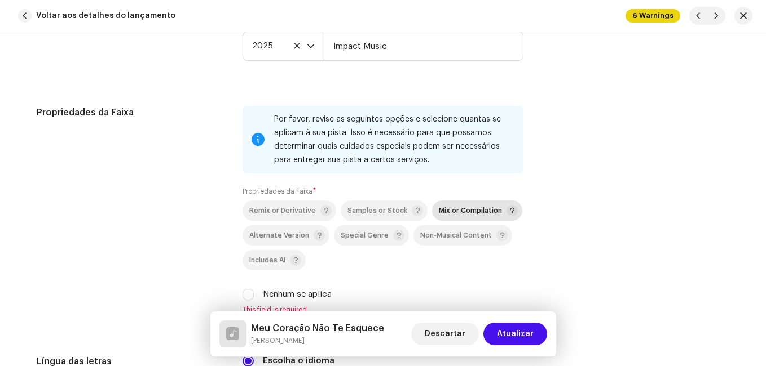
click at [470, 214] on span "Mix or Compilation" at bounding box center [470, 210] width 63 height 7
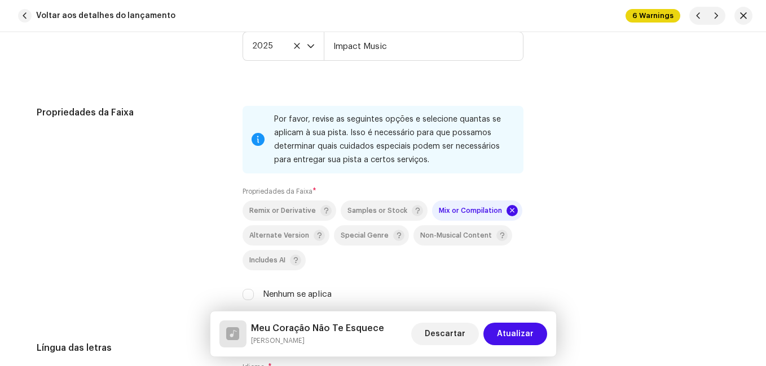
click at [186, 198] on div "Propriedades da Faixa" at bounding box center [131, 210] width 188 height 209
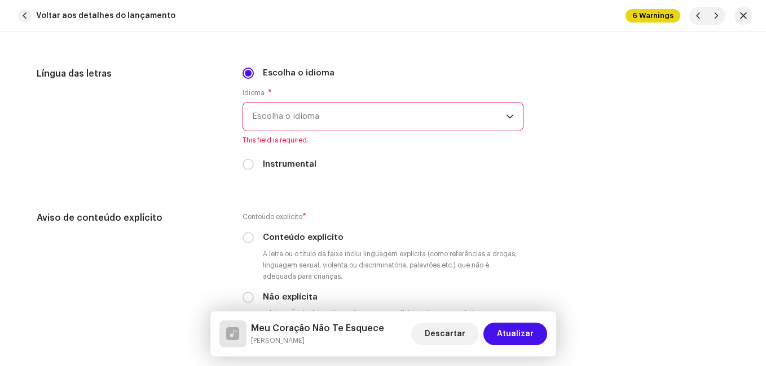
scroll to position [1960, 0]
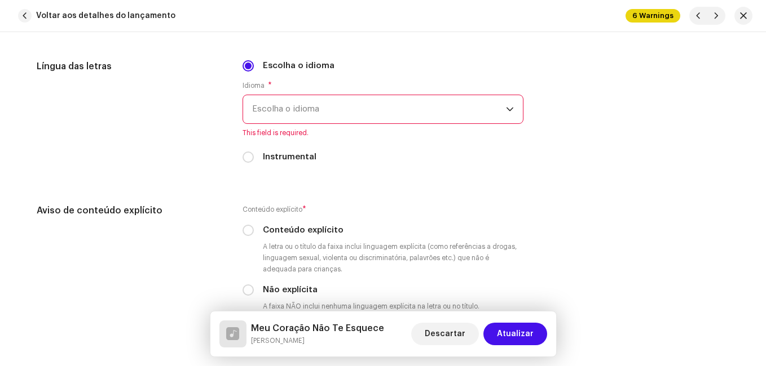
click at [313, 116] on span "Escolha o idioma" at bounding box center [379, 109] width 254 height 28
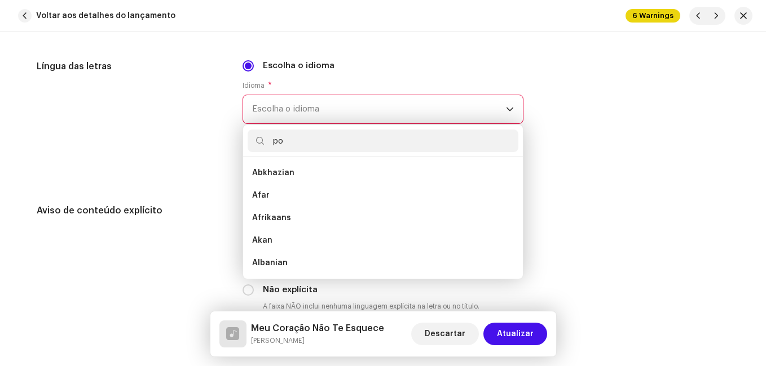
scroll to position [0, 0]
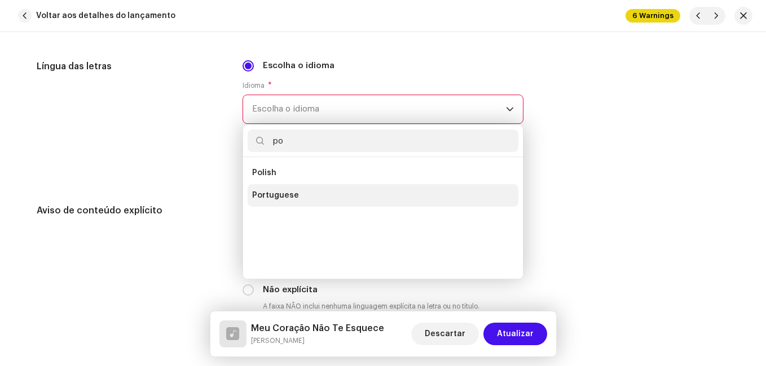
type input "po"
click at [281, 197] on span "Portuguese" at bounding box center [275, 195] width 47 height 11
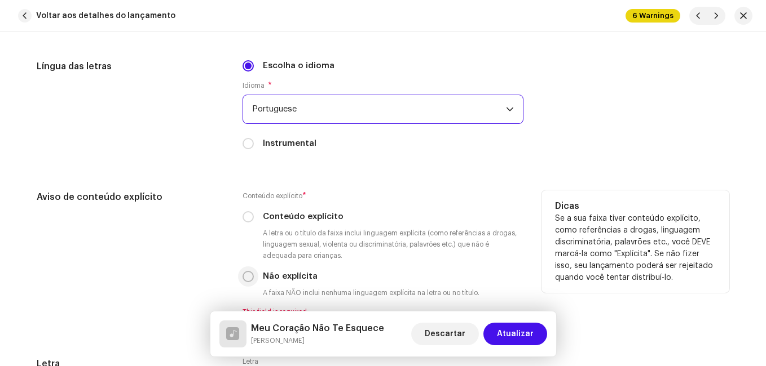
click at [249, 278] on input "Não explícita" at bounding box center [247, 276] width 11 height 11
radio input "true"
click at [207, 271] on div "Aviso de conteúdo explícito" at bounding box center [131, 254] width 188 height 126
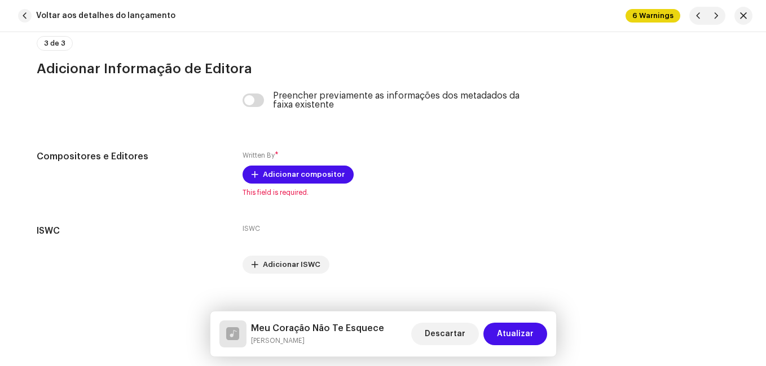
scroll to position [2399, 0]
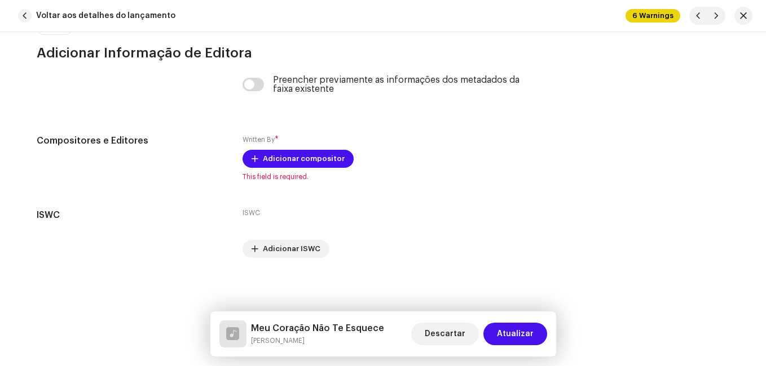
click at [316, 325] on h5 "Meu Coração Não Te Esquece" at bounding box center [317, 329] width 133 height 14
copy h5 "Meu Coração Não Te Esquece"
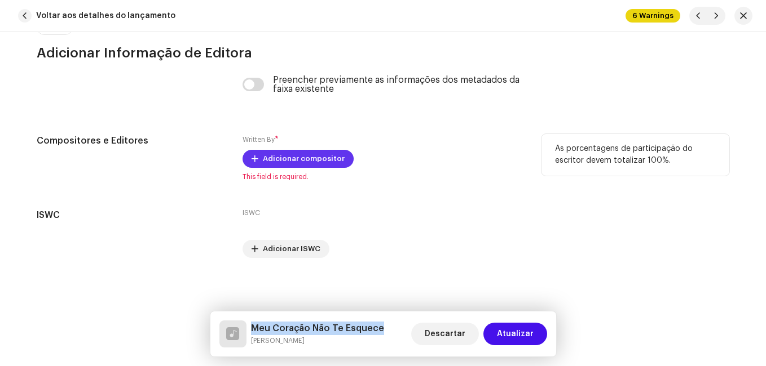
click at [298, 159] on span "Adicionar compositor" at bounding box center [304, 159] width 82 height 23
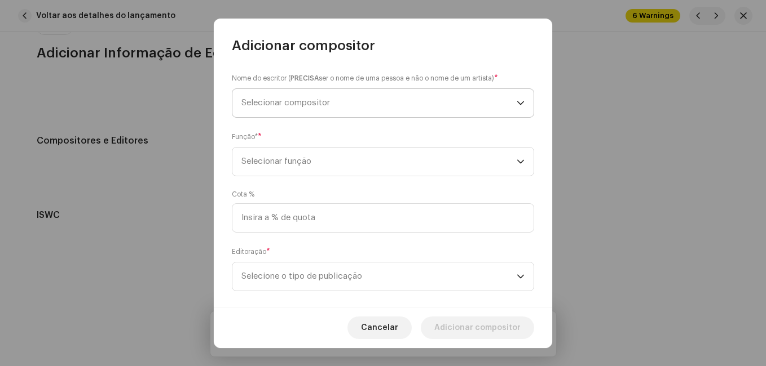
click at [311, 103] on span "Selecionar compositor" at bounding box center [285, 103] width 89 height 8
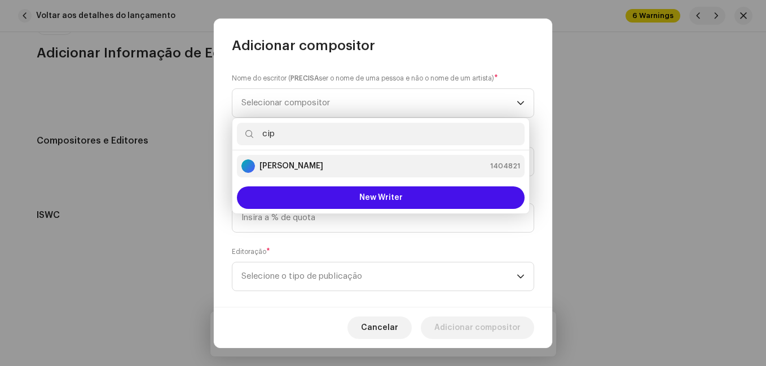
type input "cip"
click at [284, 167] on strong "[PERSON_NAME]" at bounding box center [291, 166] width 64 height 11
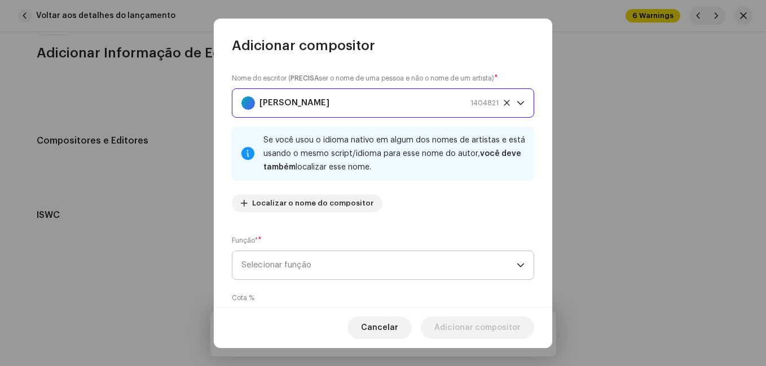
click at [334, 267] on span "Selecionar função" at bounding box center [378, 265] width 275 height 28
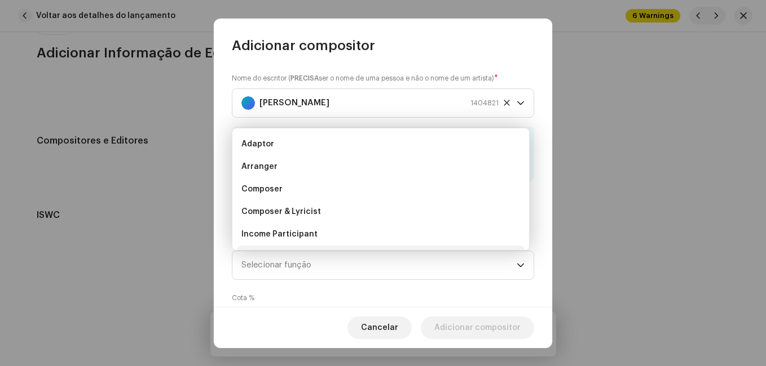
scroll to position [18, 0]
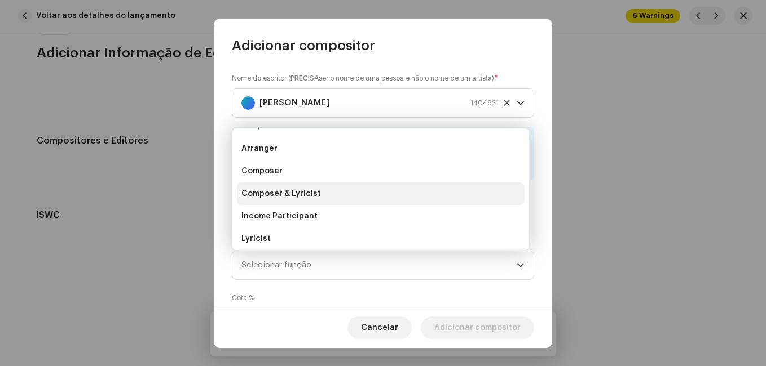
click at [377, 197] on li "Composer & Lyricist" at bounding box center [381, 194] width 288 height 23
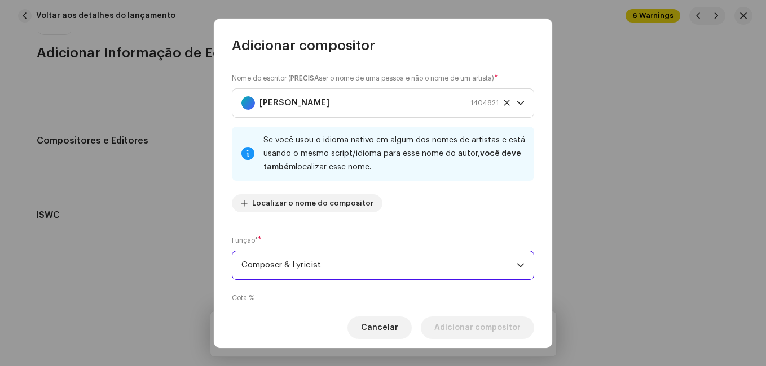
click at [383, 214] on div "Nome do escritor ( PRECISA ser o nome de uma pessoa e não o nome de um artista)…" at bounding box center [383, 147] width 302 height 149
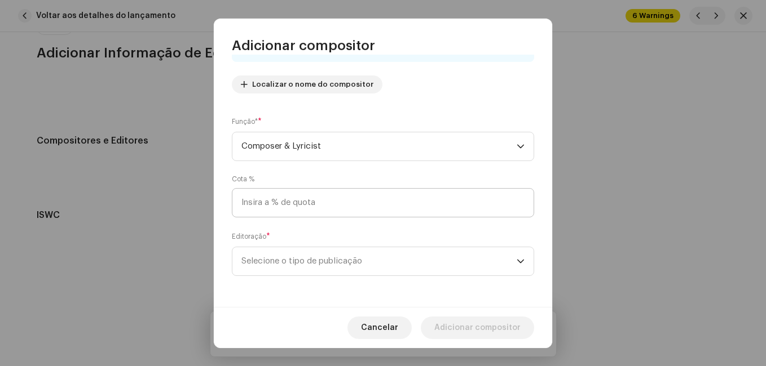
scroll to position [120, 0]
click at [365, 256] on span "Selecione o tipo de publicação" at bounding box center [378, 261] width 275 height 28
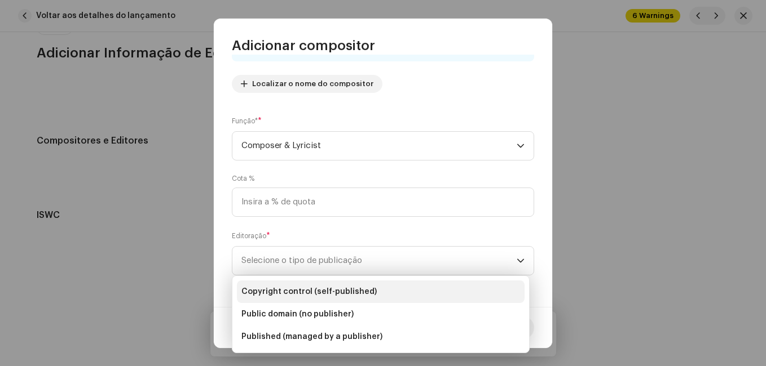
click at [363, 288] on span "Copyright control (self-published)" at bounding box center [308, 291] width 135 height 11
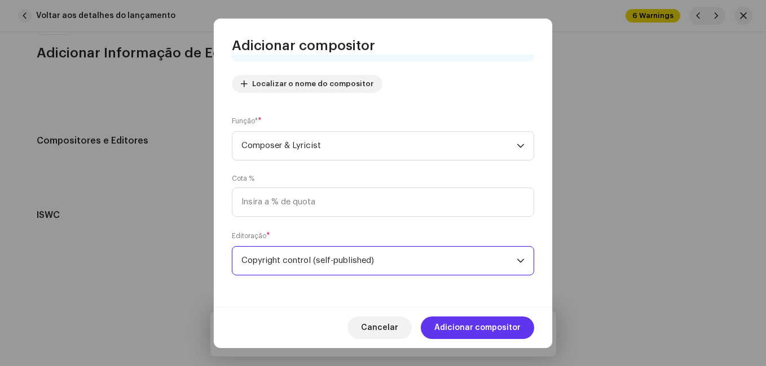
click at [480, 331] on span "Adicionar compositor" at bounding box center [477, 328] width 86 height 23
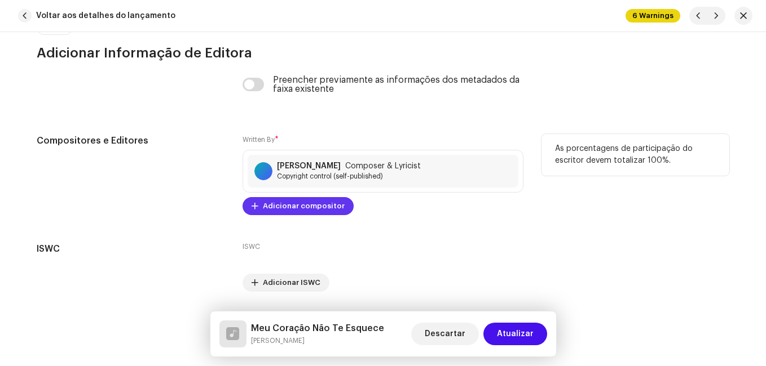
click at [318, 207] on span "Adicionar compositor" at bounding box center [304, 206] width 82 height 23
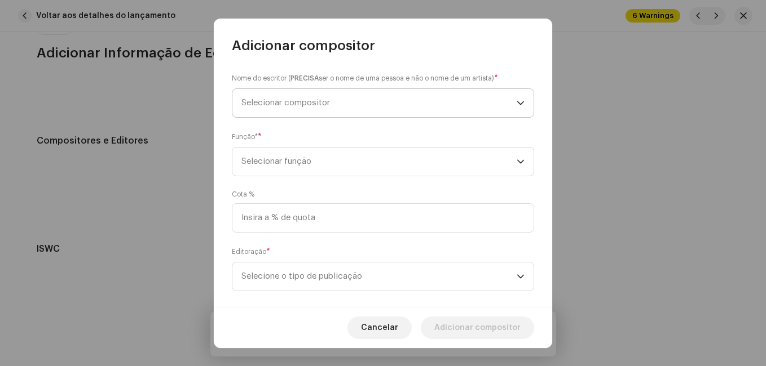
click at [352, 95] on span "Selecionar compositor" at bounding box center [378, 103] width 275 height 28
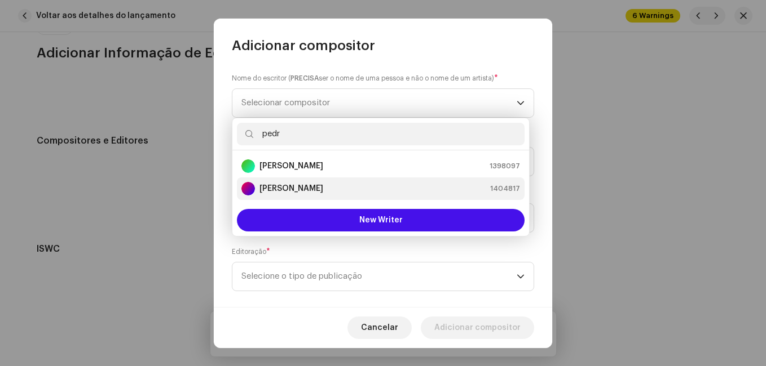
type input "pedr"
click at [319, 182] on div "[PERSON_NAME]" at bounding box center [282, 189] width 82 height 14
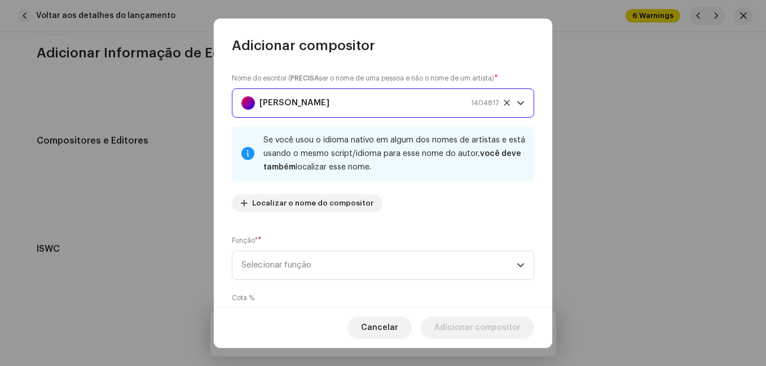
click at [404, 216] on div "Nome do escritor ( PRECISA ser o nome de uma pessoa e não o nome de um artista)…" at bounding box center [383, 147] width 302 height 149
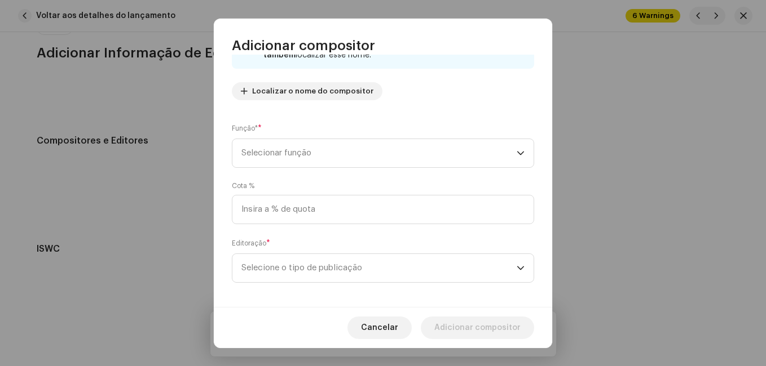
scroll to position [113, 0]
click at [410, 157] on span "Selecionar função" at bounding box center [378, 153] width 275 height 28
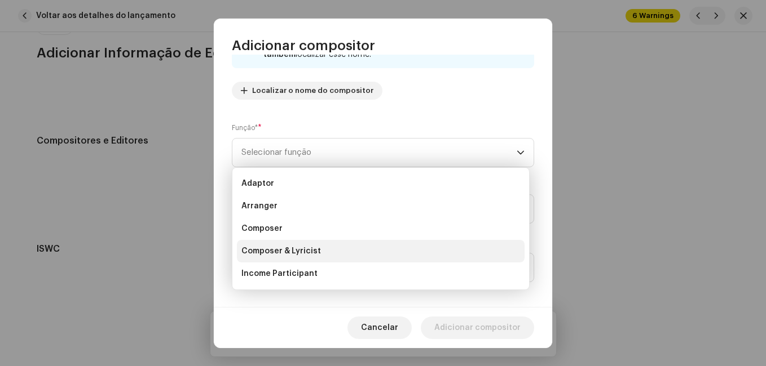
click at [347, 253] on li "Composer & Lyricist" at bounding box center [381, 251] width 288 height 23
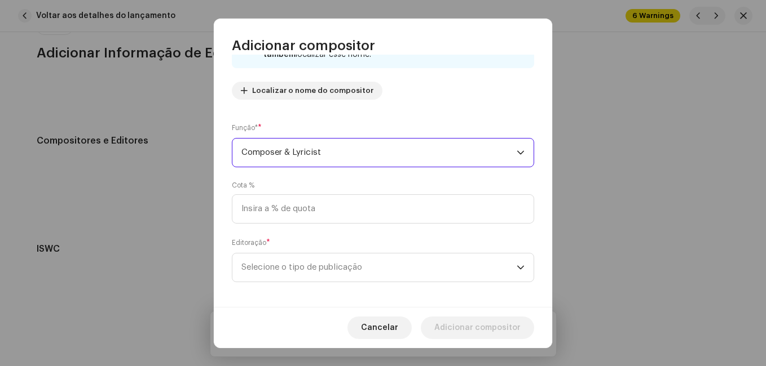
click at [412, 240] on div "Editoração * Selecione o tipo de publicação" at bounding box center [383, 259] width 302 height 45
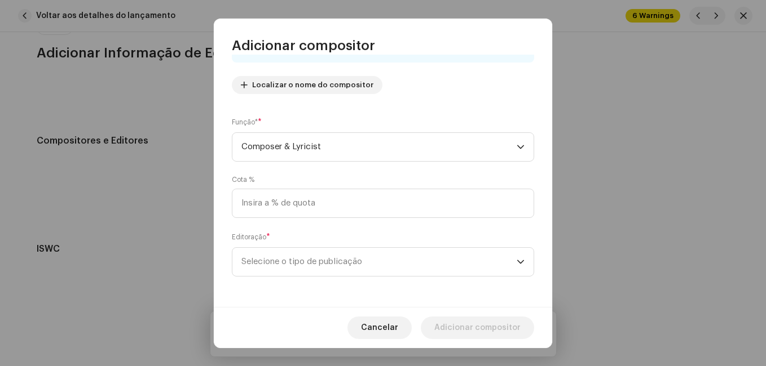
scroll to position [120, 0]
click at [399, 256] on span "Selecione o tipo de publicação" at bounding box center [378, 261] width 275 height 28
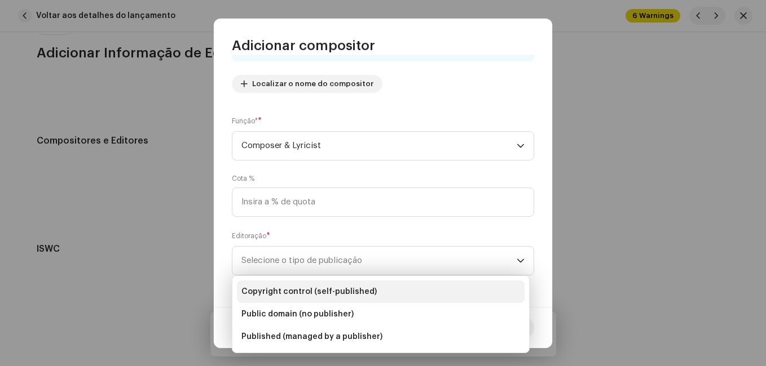
click at [391, 287] on li "Copyright control (self-published)" at bounding box center [381, 292] width 288 height 23
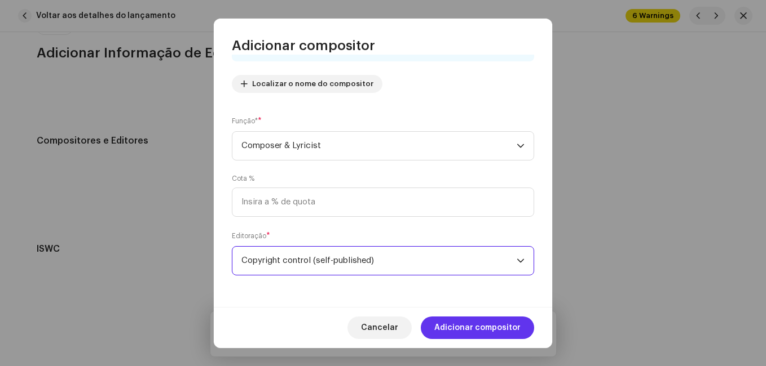
click at [499, 331] on span "Adicionar compositor" at bounding box center [477, 328] width 86 height 23
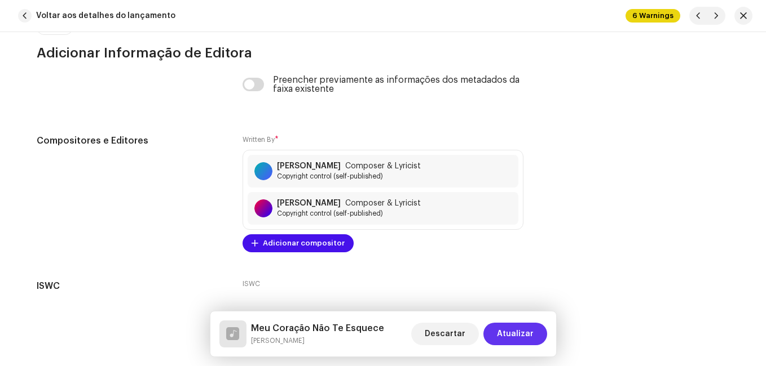
click at [520, 334] on span "Atualizar" at bounding box center [515, 334] width 37 height 23
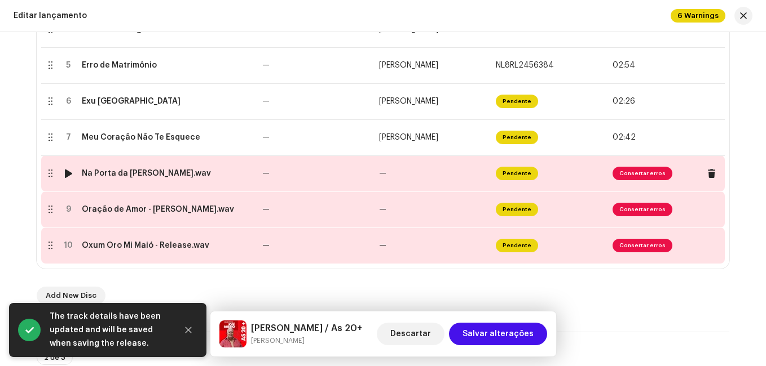
click at [449, 187] on td "—" at bounding box center [432, 174] width 117 height 36
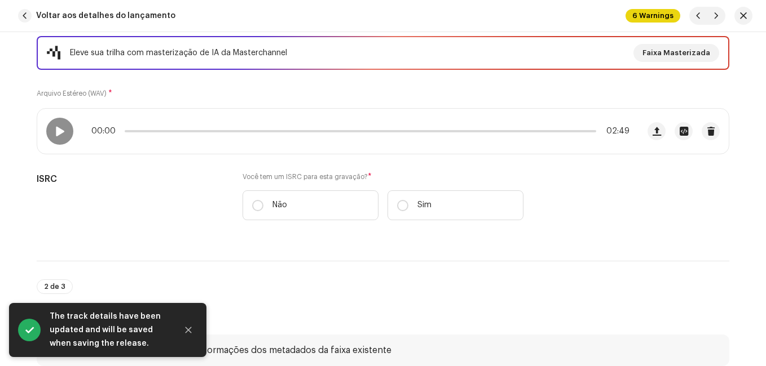
scroll to position [169, 0]
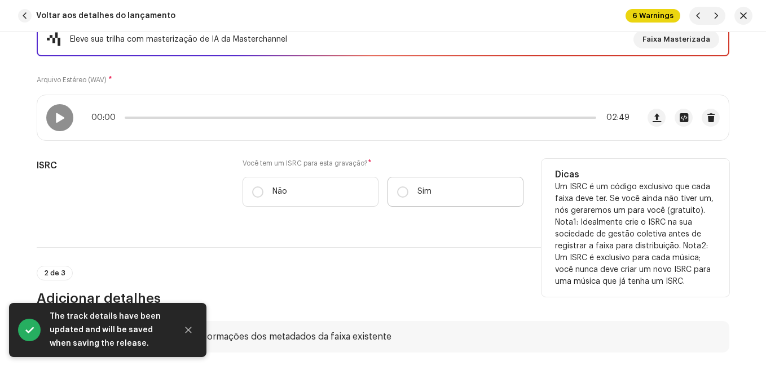
click at [414, 179] on label "Sim" at bounding box center [455, 192] width 136 height 30
click at [408, 187] on input "Sim" at bounding box center [402, 192] width 11 height 11
radio input "true"
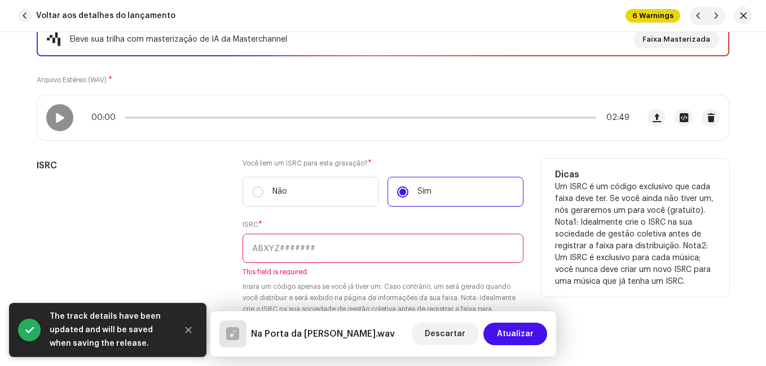
click at [312, 218] on div "Você tem um ISRC para esta gravação? * Não Sim ISRC * This field is required. I…" at bounding box center [382, 249] width 281 height 181
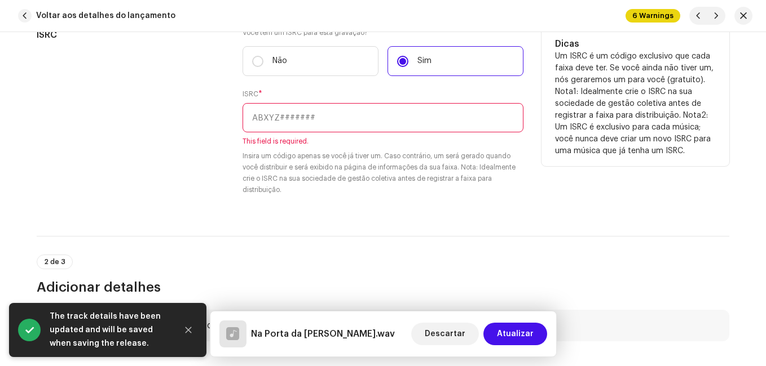
scroll to position [338, 0]
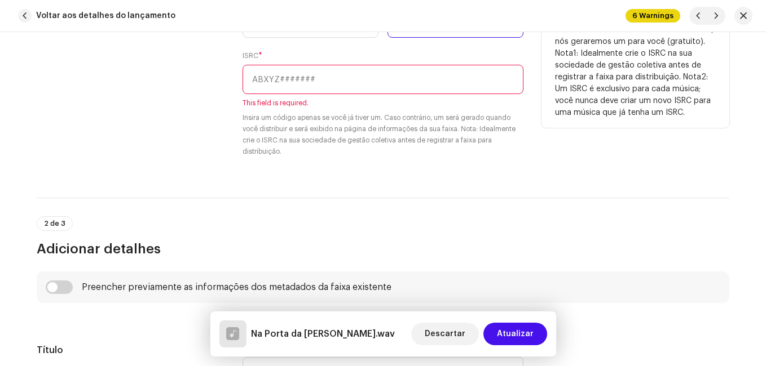
paste input "NL-8RL-24-56387"
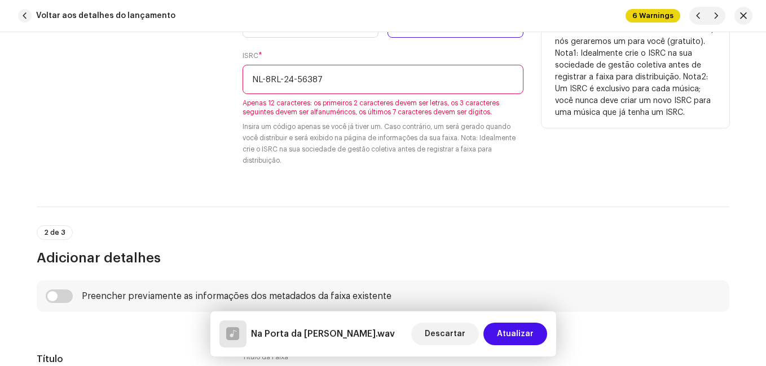
click at [294, 78] on input "NL-8RL-24-56387" at bounding box center [382, 79] width 281 height 29
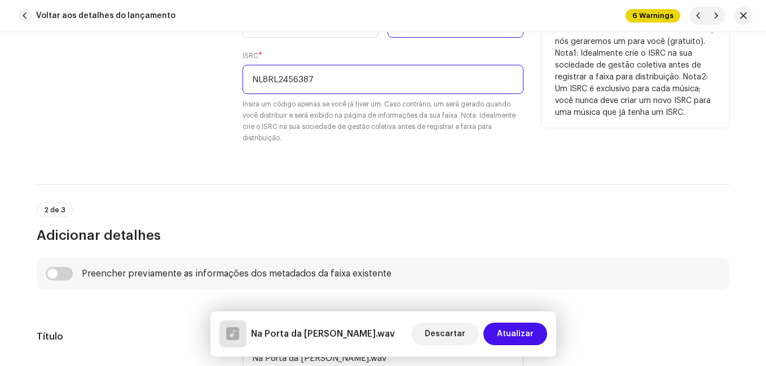
type input "NL8RL2456387"
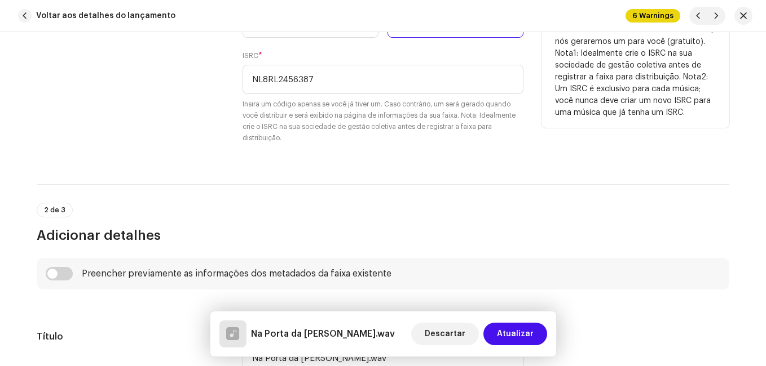
click at [229, 124] on div "ISRC Você tem um ISRC para esta gravação? * Não Sim ISRC * NL8RL2456387 Insira …" at bounding box center [383, 73] width 692 height 167
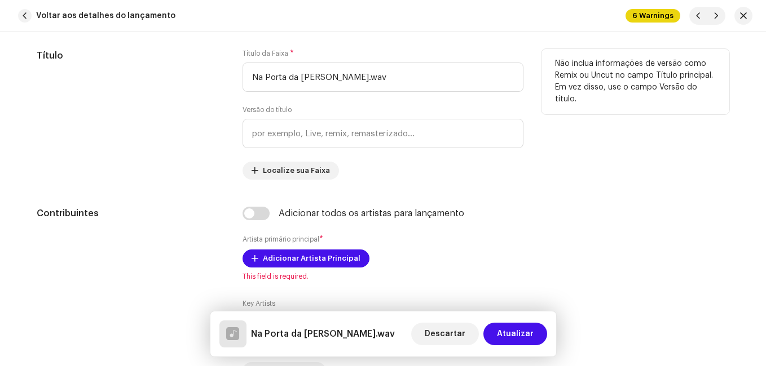
scroll to position [620, 0]
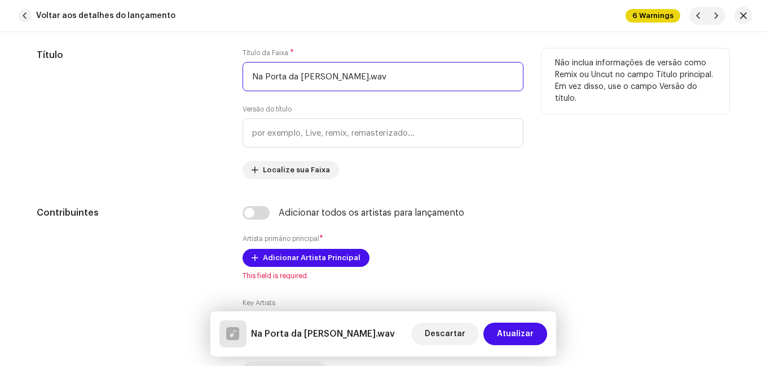
drag, startPoint x: 356, startPoint y: 78, endPoint x: 405, endPoint y: 79, distance: 48.5
click at [405, 79] on input "Na Porta da [PERSON_NAME].wav" at bounding box center [382, 76] width 281 height 29
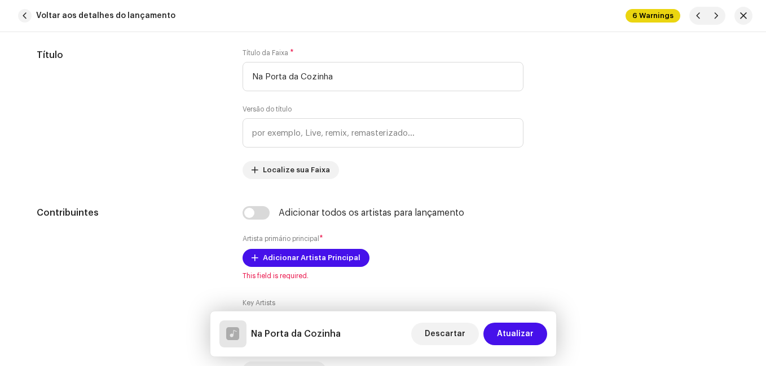
type input "Na Porta da Cozinha"
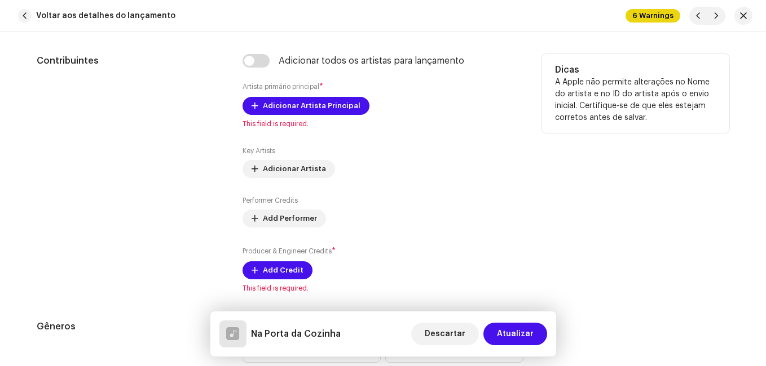
scroll to position [789, 0]
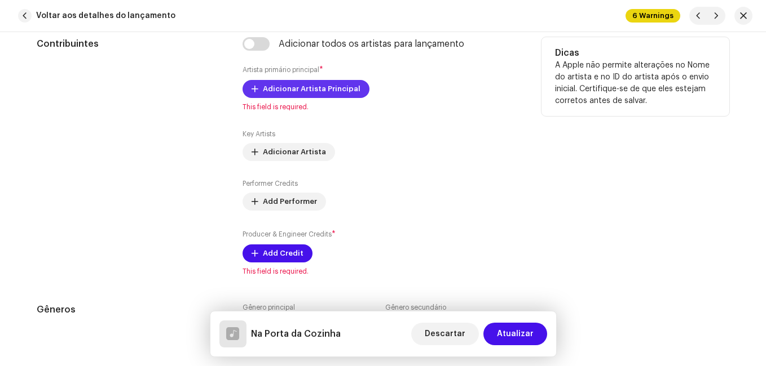
click at [308, 90] on span "Adicionar Artista Principal" at bounding box center [312, 89] width 98 height 23
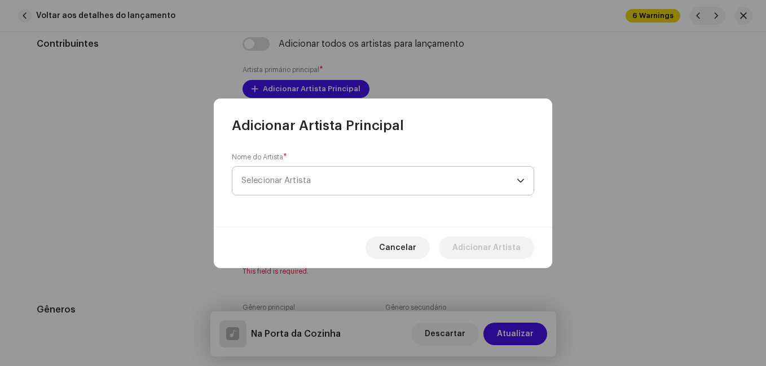
click at [325, 173] on span "Selecionar Artista" at bounding box center [378, 181] width 275 height 28
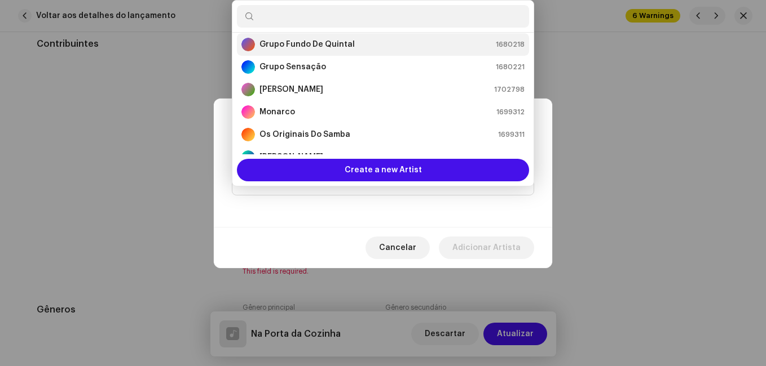
scroll to position [187, 0]
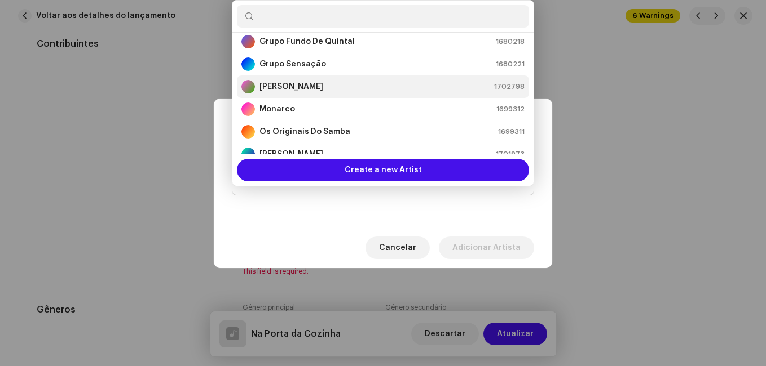
click at [314, 85] on div "[PERSON_NAME] 1702798" at bounding box center [382, 87] width 283 height 14
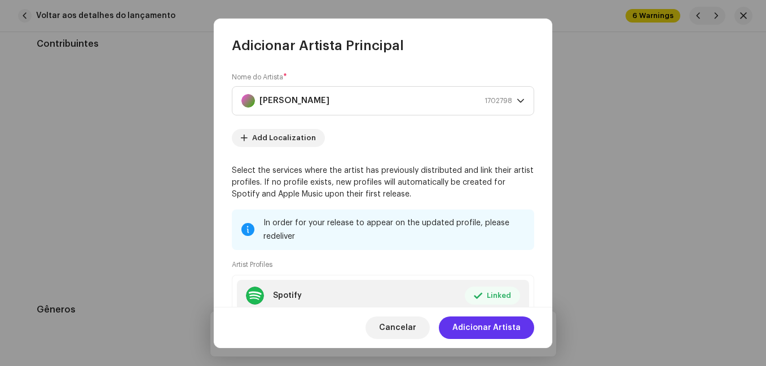
click at [502, 325] on span "Adicionar Artista" at bounding box center [486, 328] width 68 height 23
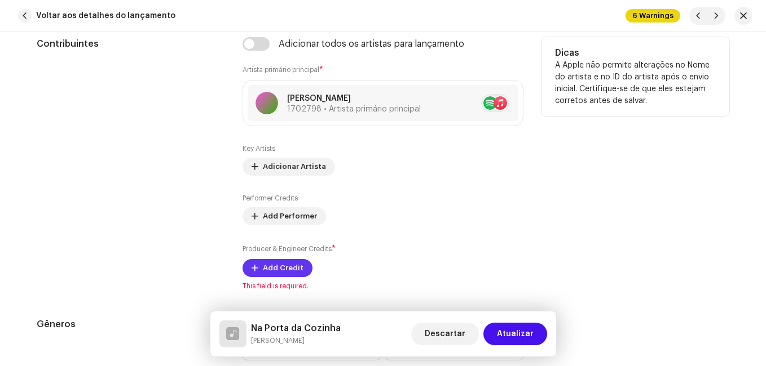
click at [291, 262] on span "Add Credit" at bounding box center [283, 268] width 41 height 23
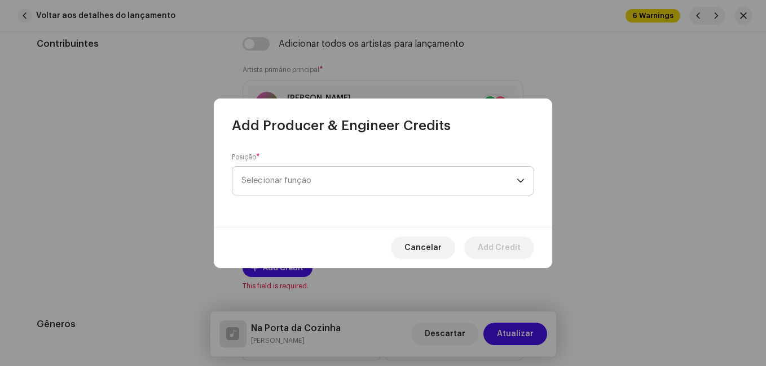
click at [342, 185] on span "Selecionar função" at bounding box center [378, 181] width 275 height 28
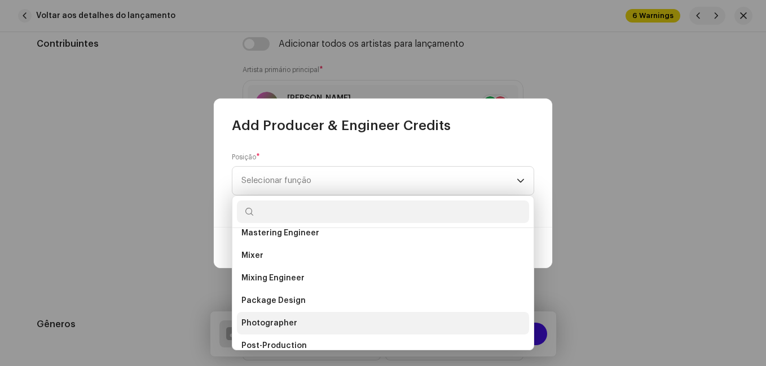
scroll to position [395, 0]
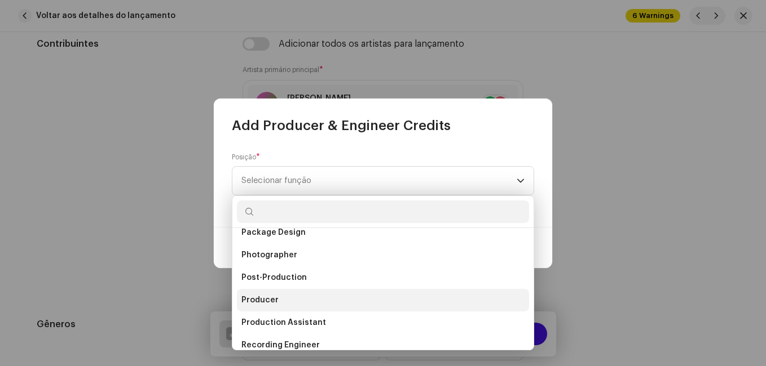
click at [302, 293] on li "Producer" at bounding box center [383, 300] width 292 height 23
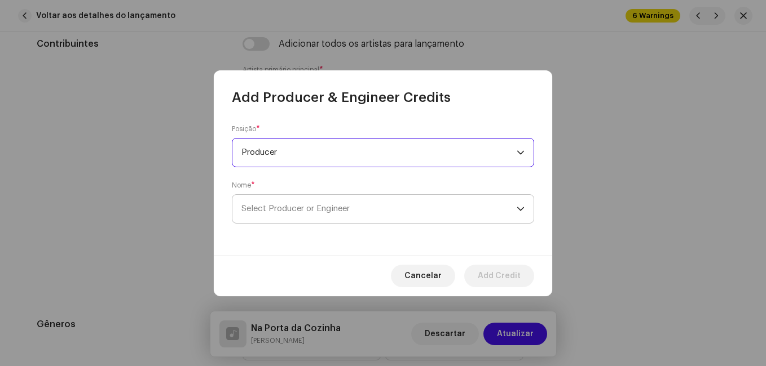
click at [317, 213] on span "Select Producer or Engineer" at bounding box center [295, 209] width 108 height 8
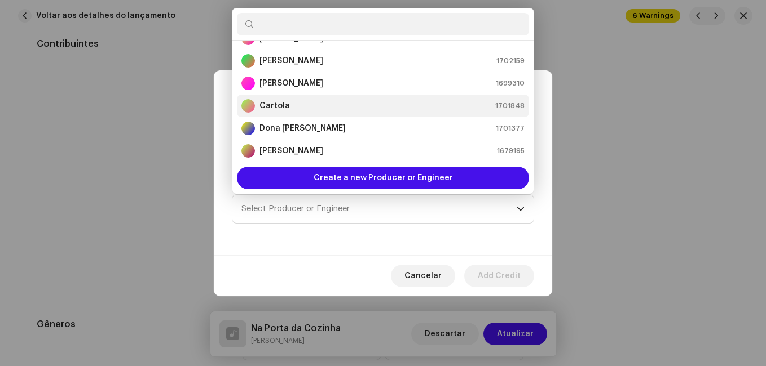
scroll to position [187, 0]
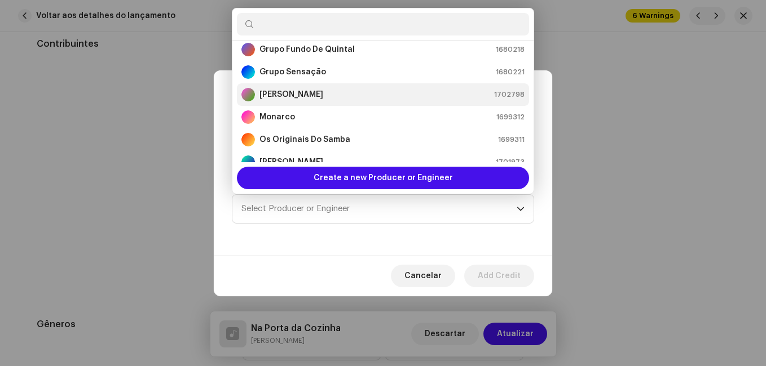
click at [335, 96] on div "[PERSON_NAME] 1702798" at bounding box center [382, 95] width 283 height 14
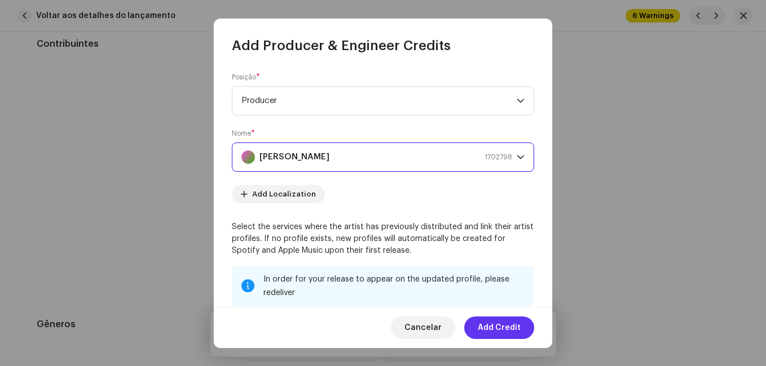
click at [510, 325] on span "Add Credit" at bounding box center [499, 328] width 43 height 23
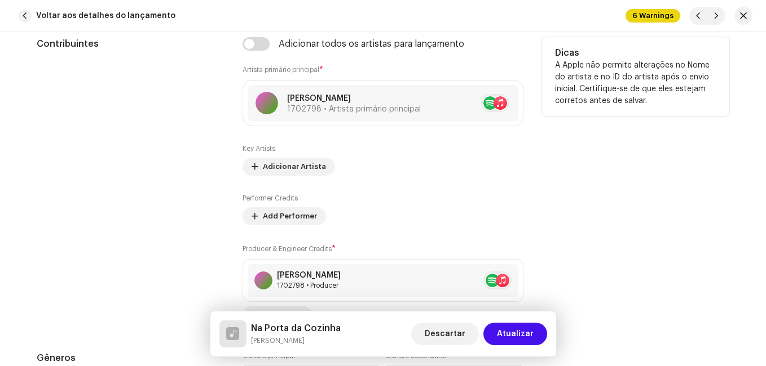
click at [204, 205] on div "Contribuintes" at bounding box center [131, 181] width 188 height 288
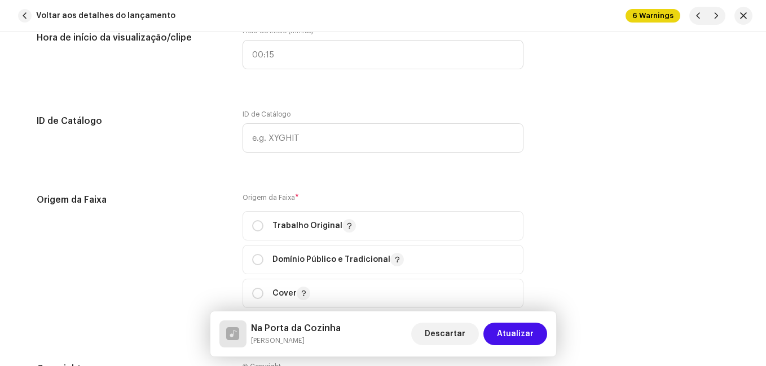
scroll to position [1409, 0]
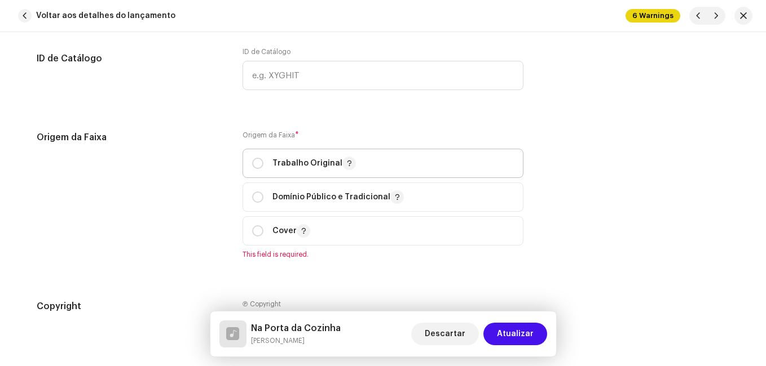
click at [286, 165] on p "Trabalho Original" at bounding box center [313, 164] width 83 height 14
radio input "true"
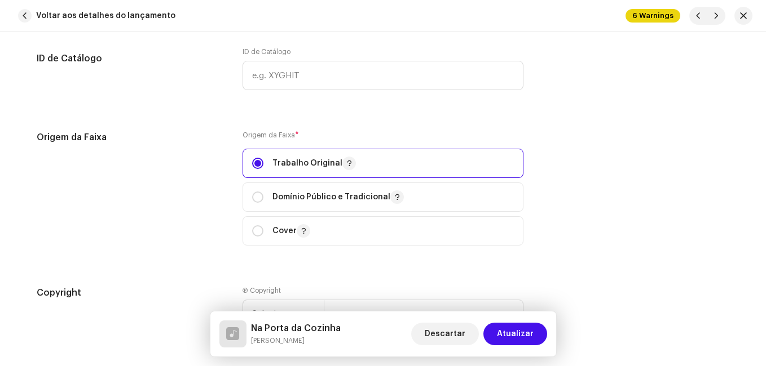
click at [210, 187] on div "Origem da Faixa" at bounding box center [131, 195] width 188 height 129
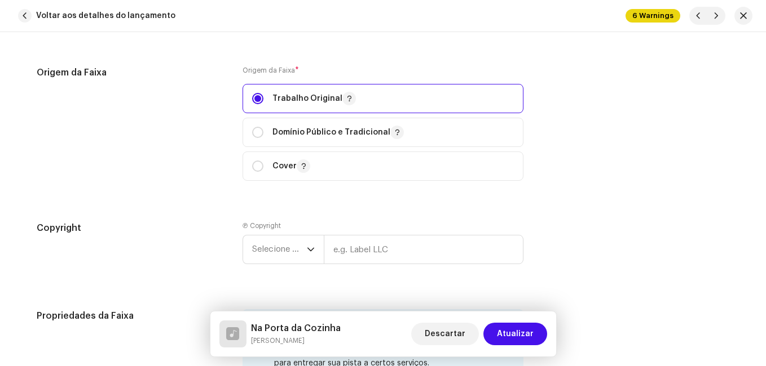
scroll to position [1579, 0]
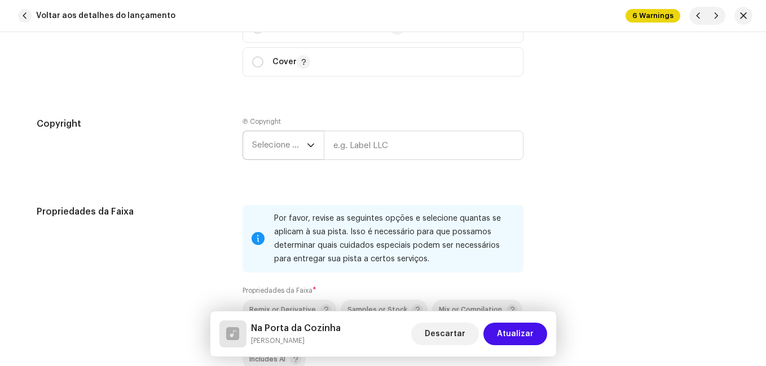
click at [281, 148] on span "Selecione o ano" at bounding box center [279, 145] width 55 height 28
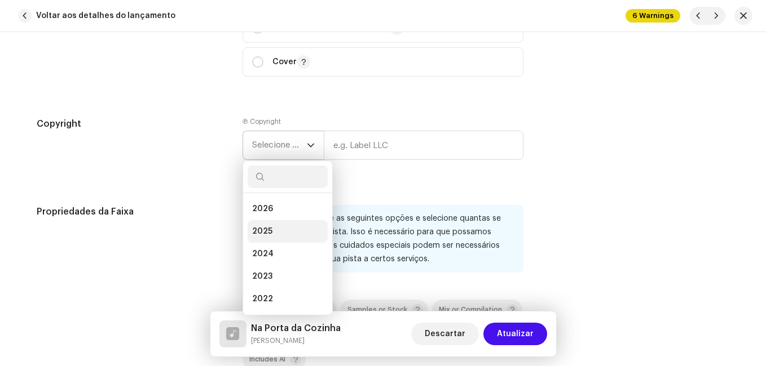
click at [275, 224] on li "2025" at bounding box center [287, 231] width 80 height 23
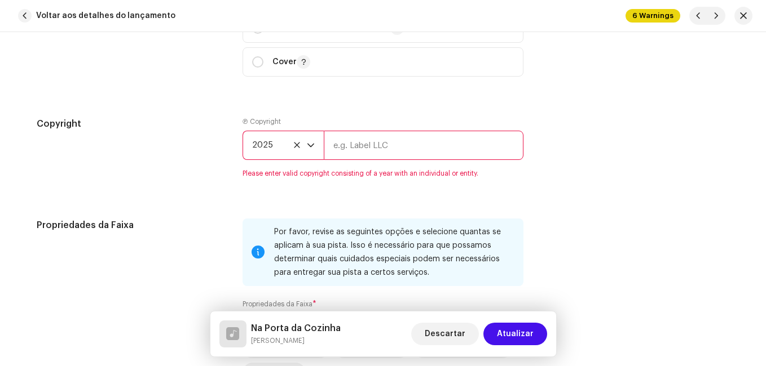
click at [368, 148] on input "text" at bounding box center [424, 145] width 200 height 29
type input "Impact Music"
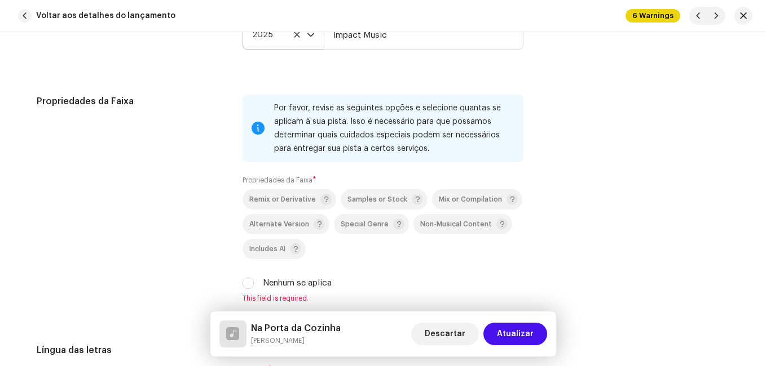
scroll to position [1691, 0]
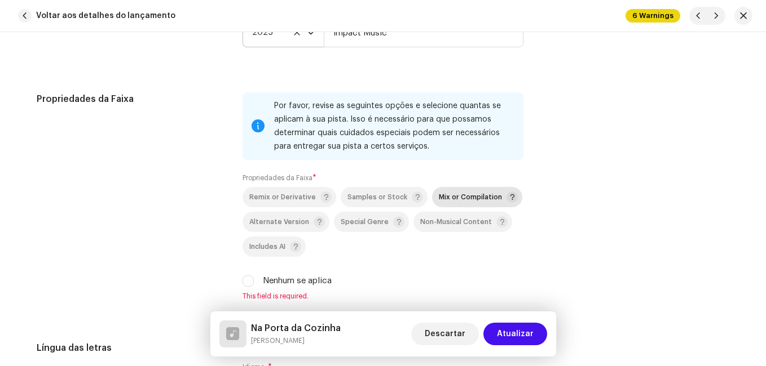
click at [441, 200] on span "Mix or Compilation" at bounding box center [470, 197] width 63 height 7
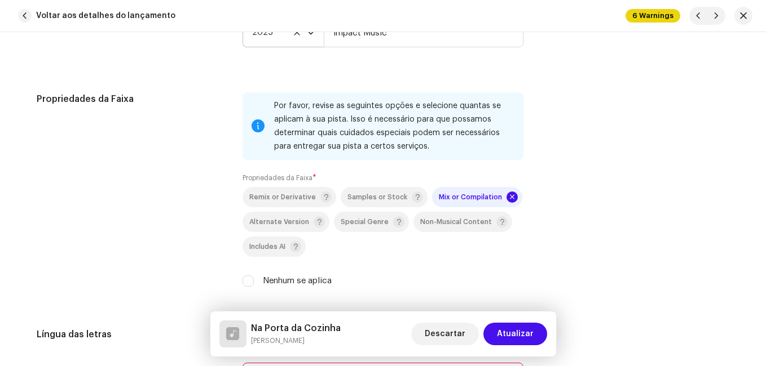
click at [208, 208] on div "Propriedades da Faixa" at bounding box center [131, 196] width 188 height 209
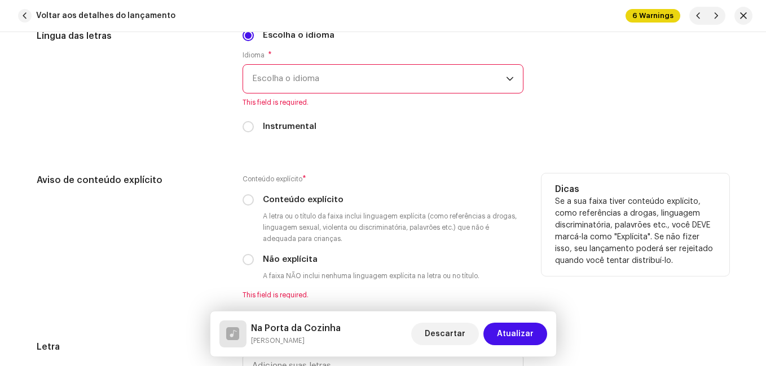
scroll to position [2030, 0]
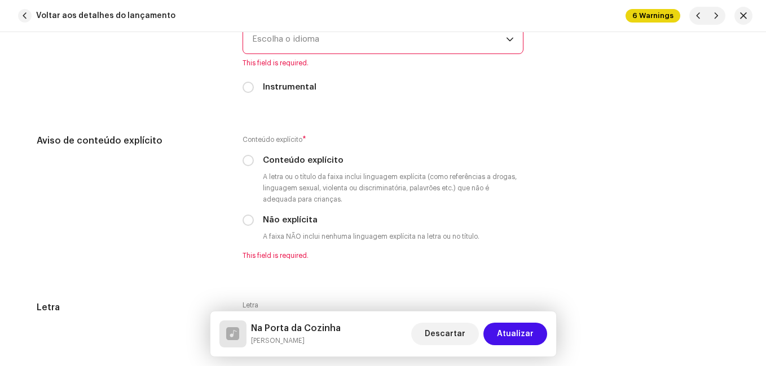
click at [328, 43] on span "Escolha o idioma" at bounding box center [379, 39] width 254 height 28
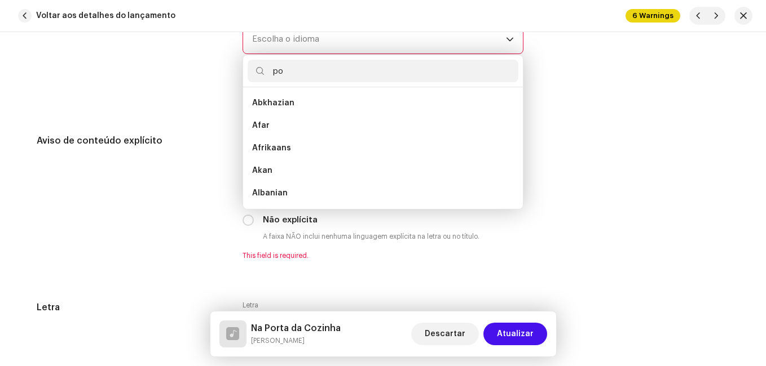
scroll to position [0, 0]
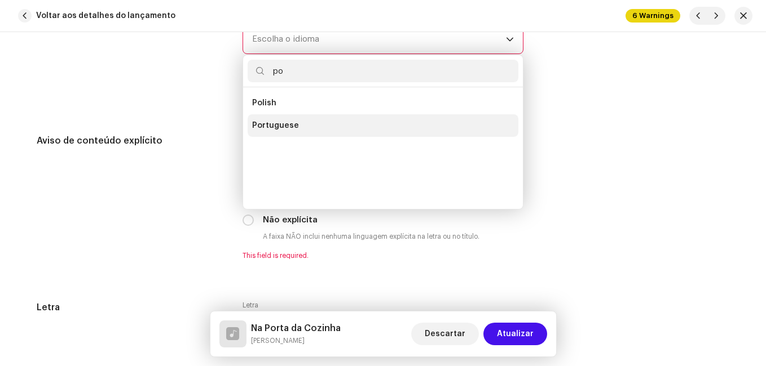
type input "po"
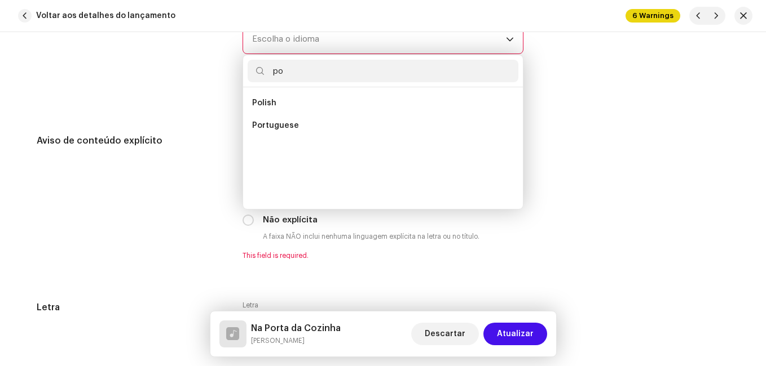
drag, startPoint x: 284, startPoint y: 120, endPoint x: 271, endPoint y: 138, distance: 22.4
click at [281, 120] on li "Portuguese" at bounding box center [382, 125] width 271 height 23
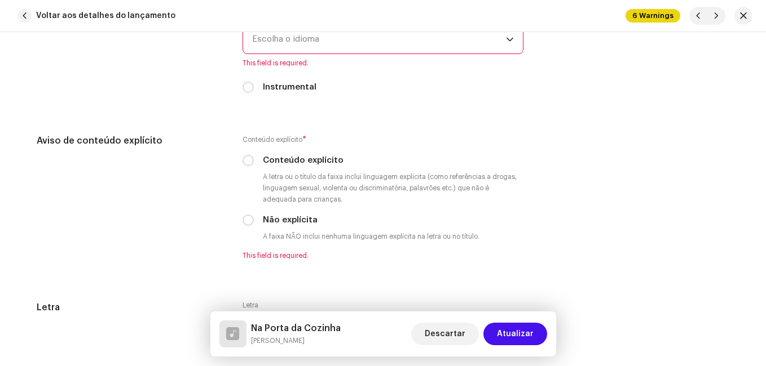
scroll to position [2023, 0]
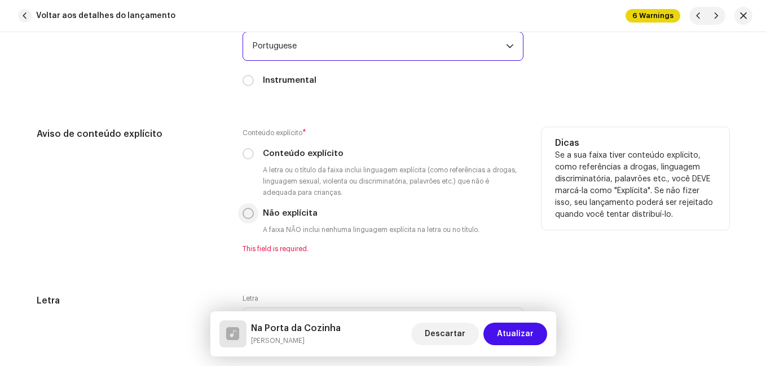
click at [245, 213] on input "Não explícita" at bounding box center [247, 213] width 11 height 11
radio input "true"
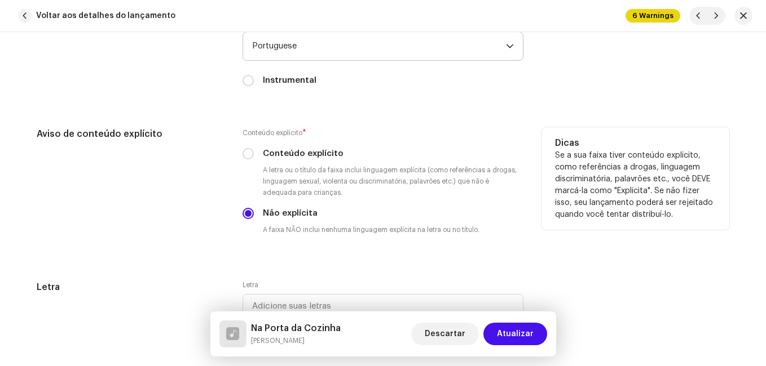
click at [210, 228] on div "Aviso de conteúdo explícito" at bounding box center [131, 190] width 188 height 126
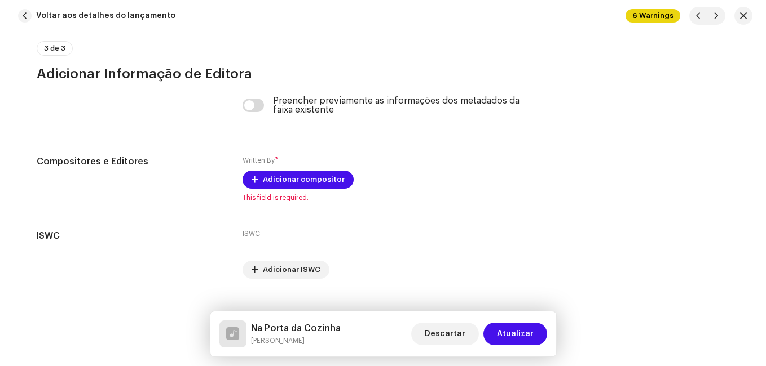
scroll to position [2399, 0]
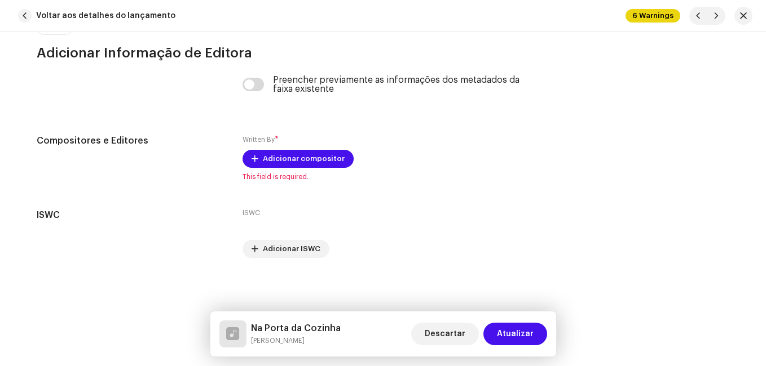
click at [280, 329] on h5 "Na Porta da Cozinha" at bounding box center [296, 329] width 90 height 14
copy h5 "Na Porta da Cozinha"
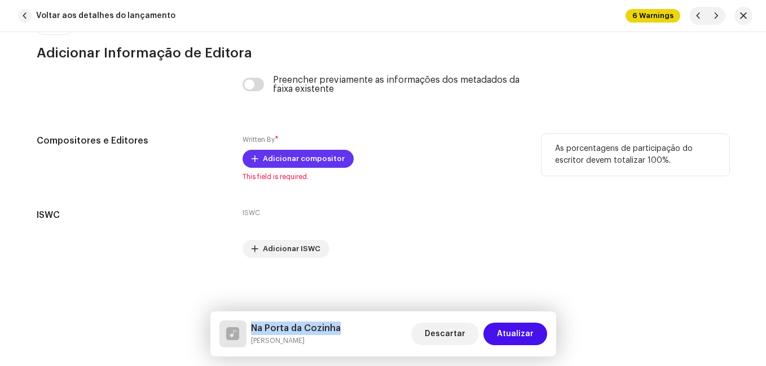
click at [327, 166] on span "Adicionar compositor" at bounding box center [304, 159] width 82 height 23
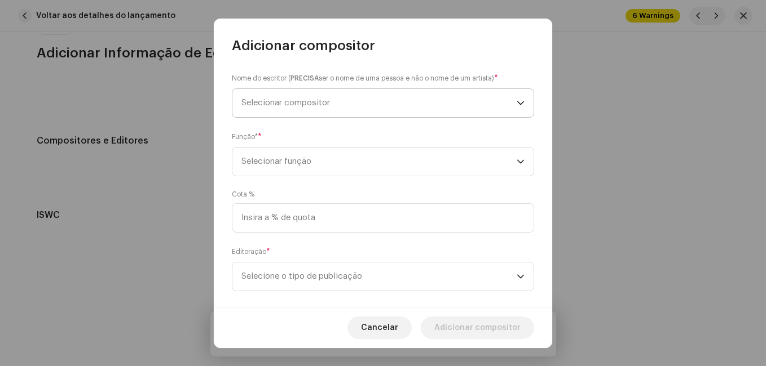
click at [342, 94] on span "Selecionar compositor" at bounding box center [378, 103] width 275 height 28
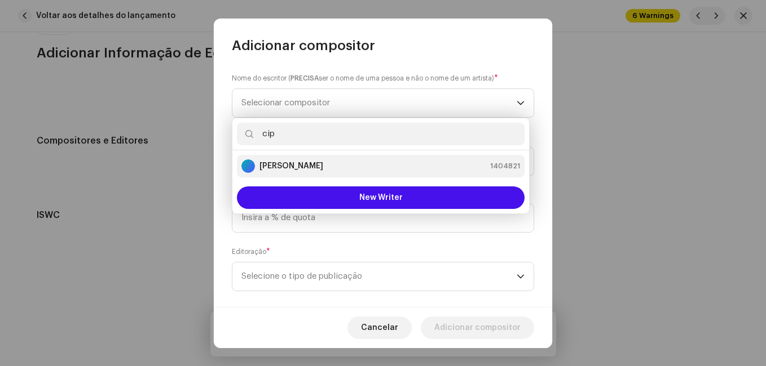
type input "cip"
click at [308, 166] on strong "[PERSON_NAME]" at bounding box center [291, 166] width 64 height 11
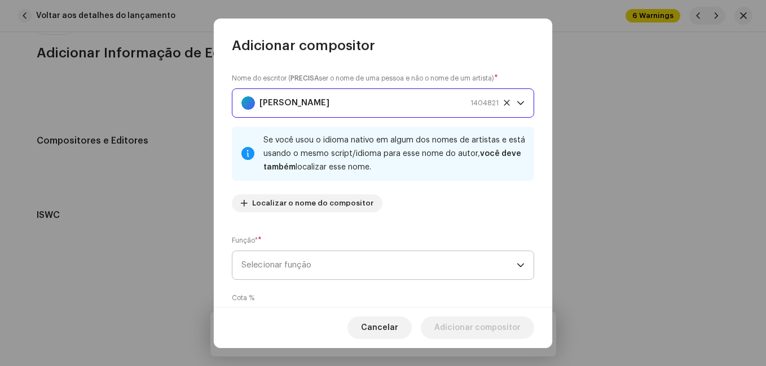
click at [350, 258] on span "Selecionar função" at bounding box center [378, 265] width 275 height 28
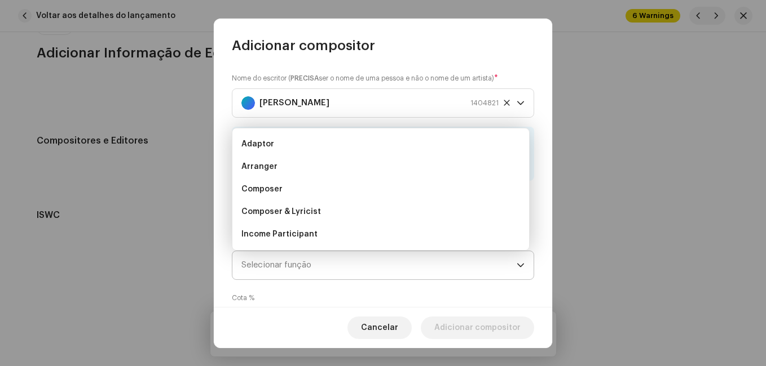
scroll to position [18, 0]
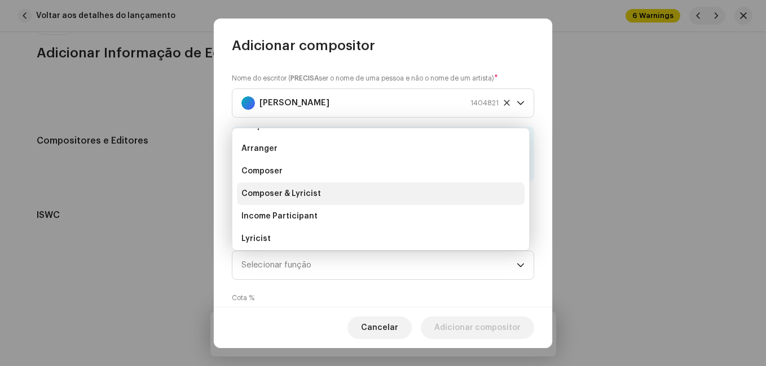
click at [410, 202] on li "Composer & Lyricist" at bounding box center [381, 194] width 288 height 23
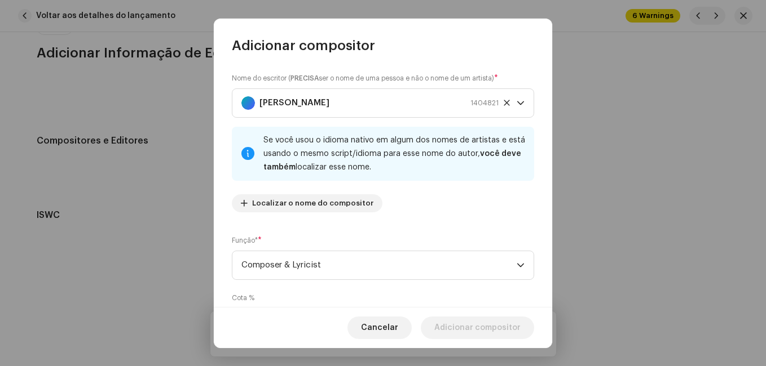
click at [412, 222] on div "Nome do escritor ( PRECISA ser o nome de uma pessoa e não o nome de um artista)…" at bounding box center [383, 181] width 338 height 253
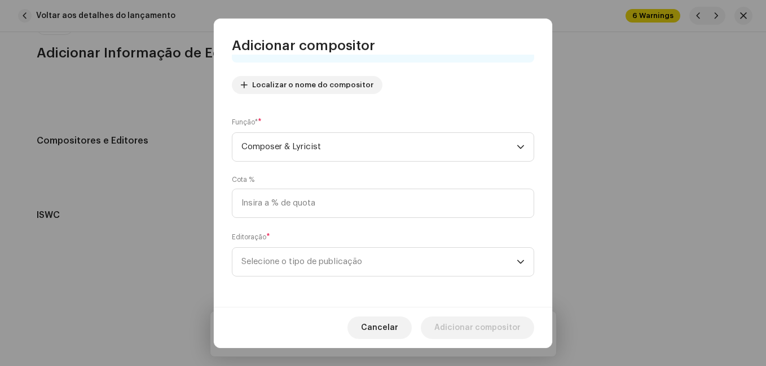
scroll to position [120, 0]
click at [382, 253] on span "Selecione o tipo de publicação" at bounding box center [378, 261] width 275 height 28
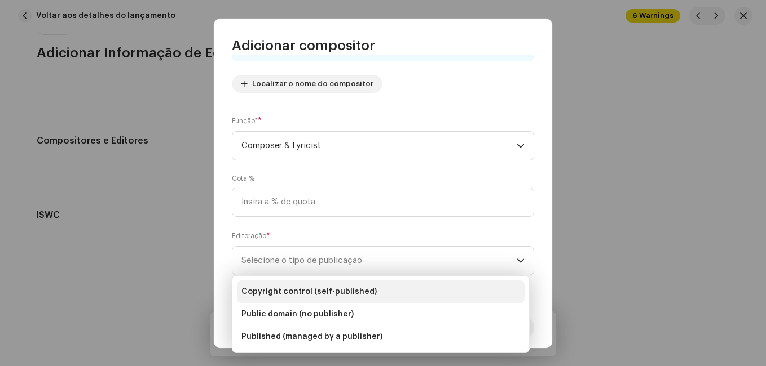
click at [367, 293] on span "Copyright control (self-published)" at bounding box center [308, 291] width 135 height 11
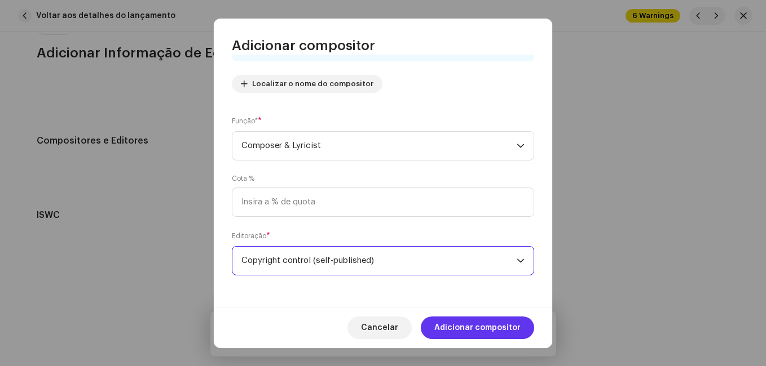
click at [476, 334] on span "Adicionar compositor" at bounding box center [477, 328] width 86 height 23
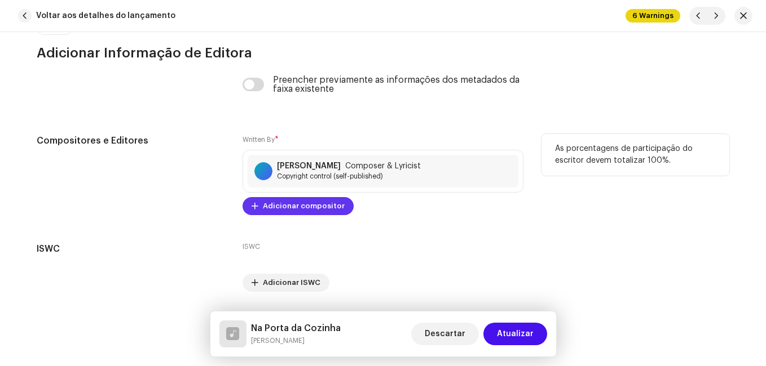
click at [324, 202] on span "Adicionar compositor" at bounding box center [304, 206] width 82 height 23
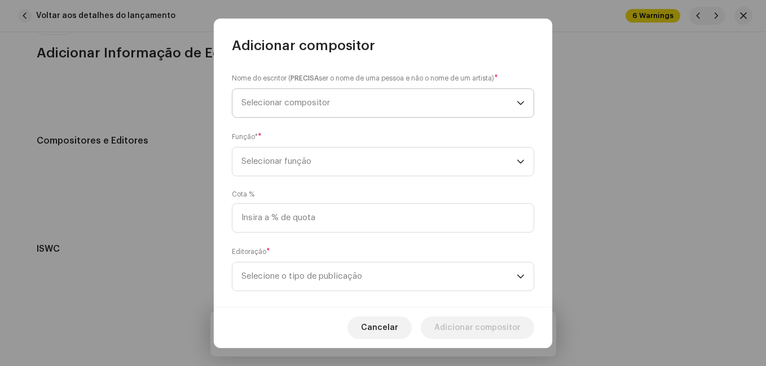
click at [365, 107] on span "Selecionar compositor" at bounding box center [378, 103] width 275 height 28
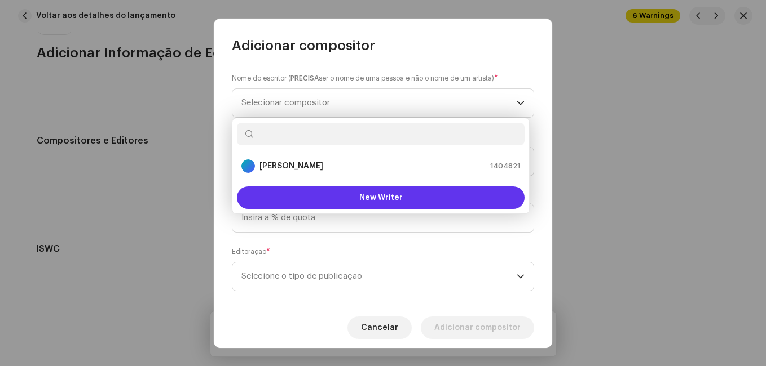
click at [341, 202] on button "New Writer" at bounding box center [381, 198] width 288 height 23
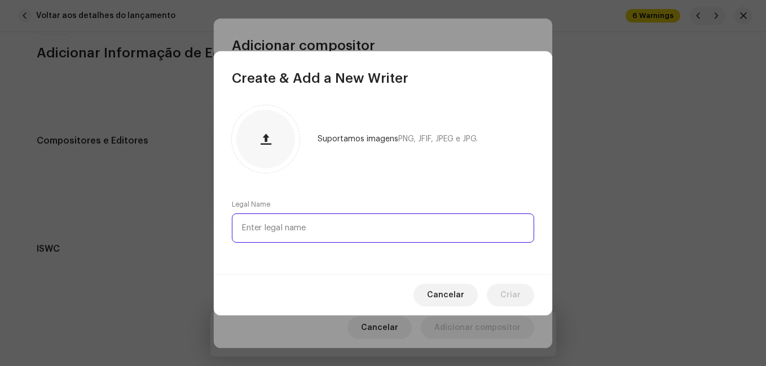
paste input "[PERSON_NAME]"
type input "[PERSON_NAME]"
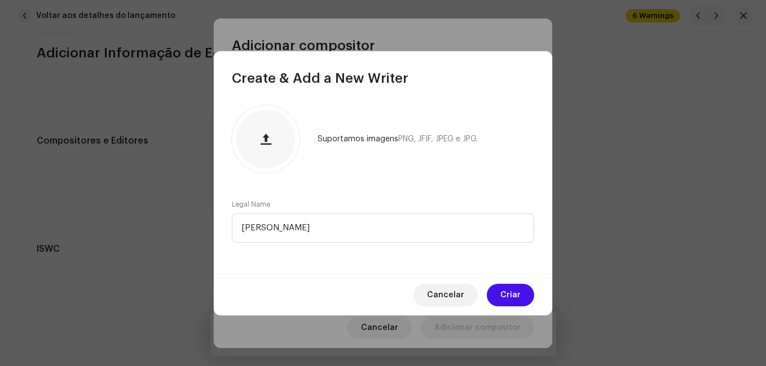
click at [507, 294] on span "Criar" at bounding box center [510, 295] width 20 height 23
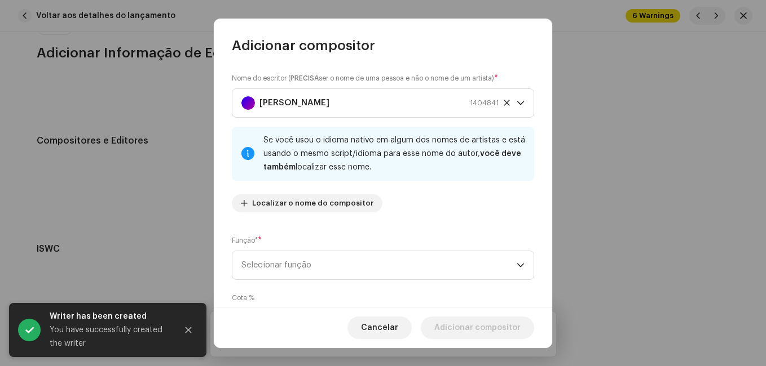
click at [407, 231] on div "Nome do escritor ( PRECISA ser o nome de uma pessoa e não o nome de um artista)…" at bounding box center [383, 181] width 338 height 253
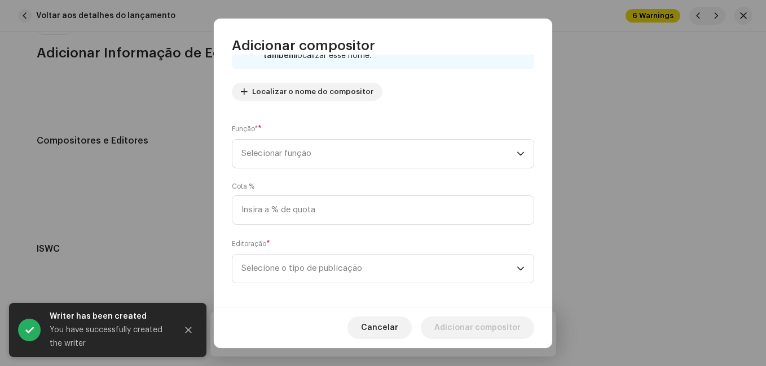
scroll to position [113, 0]
click at [387, 148] on span "Selecionar função" at bounding box center [378, 153] width 275 height 28
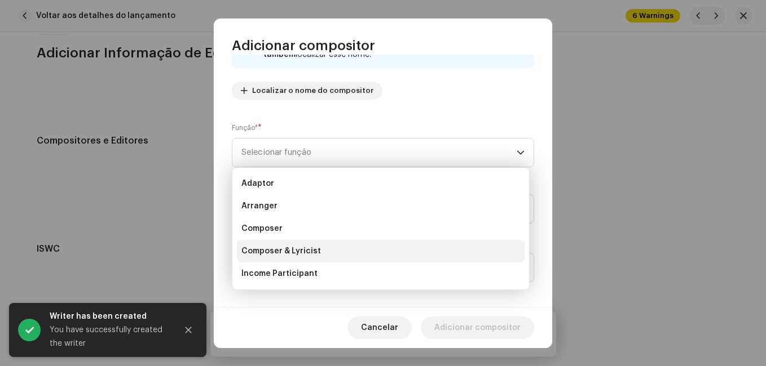
click at [329, 247] on li "Composer & Lyricist" at bounding box center [381, 251] width 288 height 23
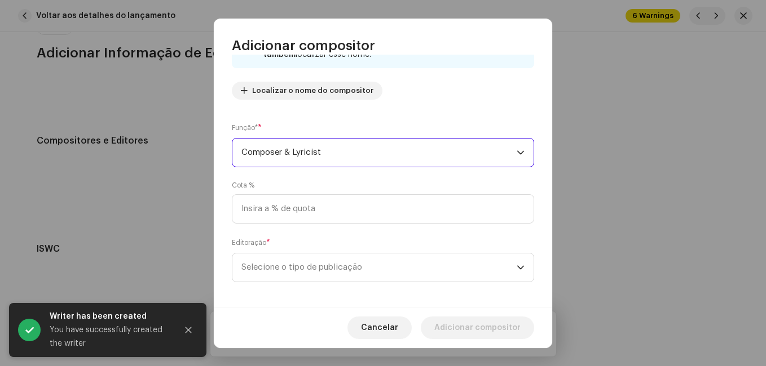
click at [375, 184] on div "Cota %" at bounding box center [383, 202] width 302 height 43
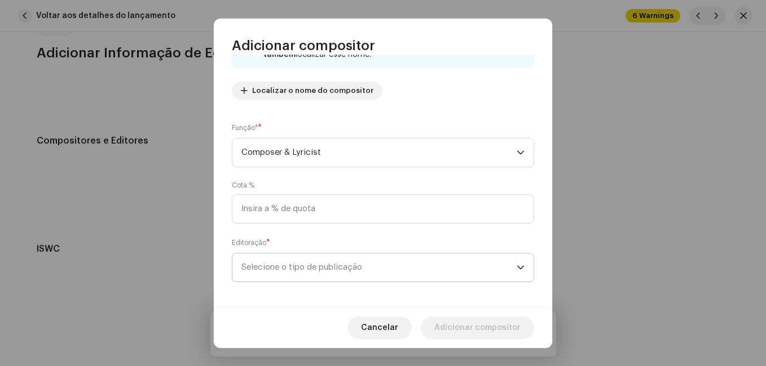
scroll to position [120, 0]
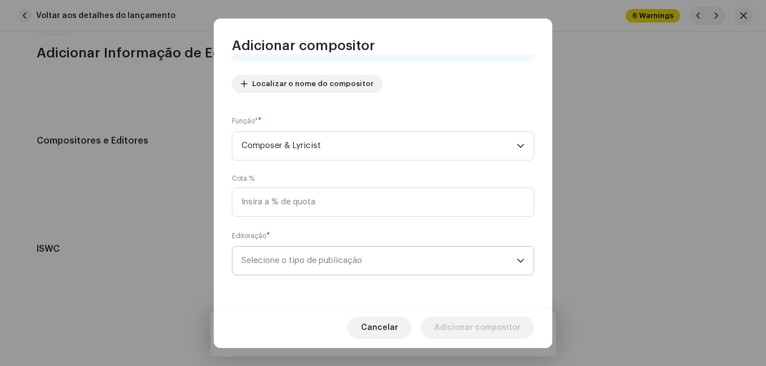
click at [363, 262] on span "Selecione o tipo de publicação" at bounding box center [378, 261] width 275 height 28
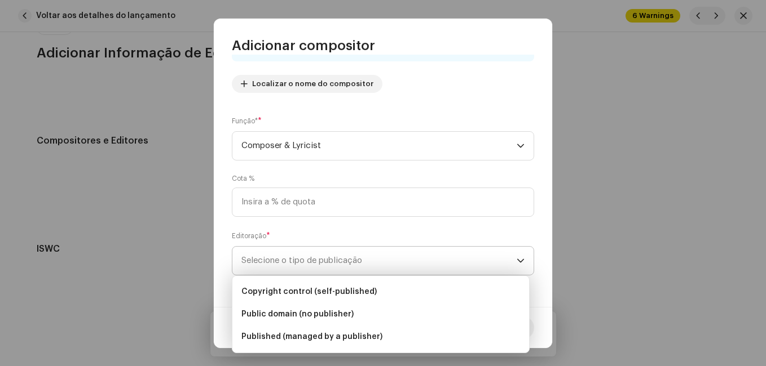
click at [367, 262] on span "Selecione o tipo de publicação" at bounding box center [378, 261] width 275 height 28
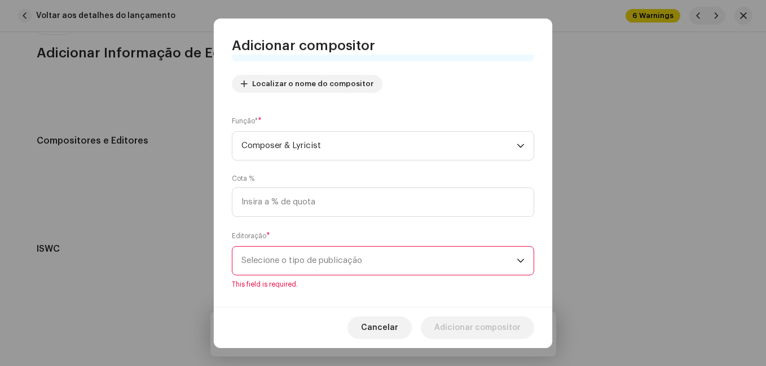
click at [368, 260] on span "Selecione o tipo de publicação" at bounding box center [378, 261] width 275 height 28
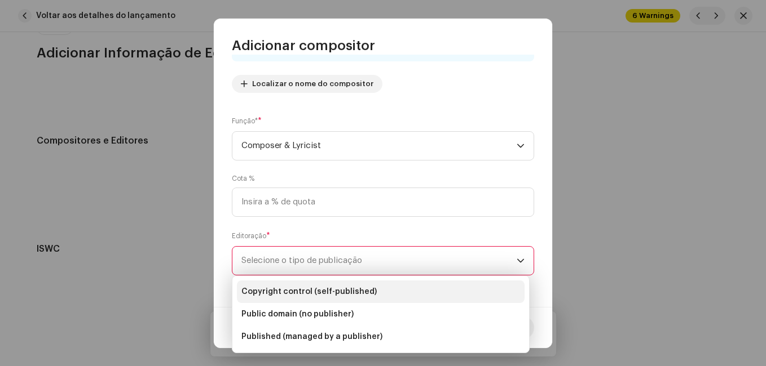
click at [359, 286] on span "Copyright control (self-published)" at bounding box center [308, 291] width 135 height 11
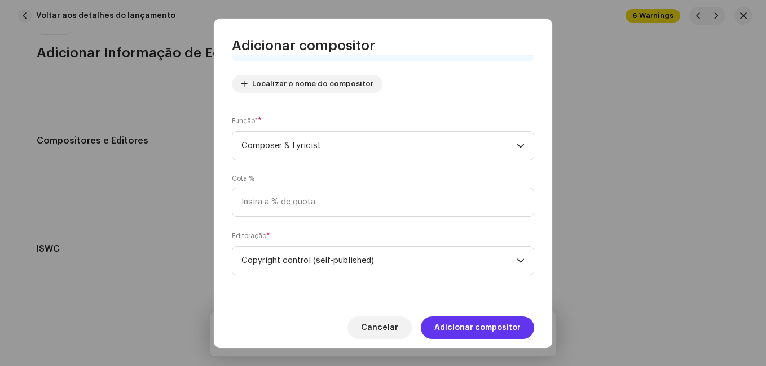
click at [466, 324] on span "Adicionar compositor" at bounding box center [477, 328] width 86 height 23
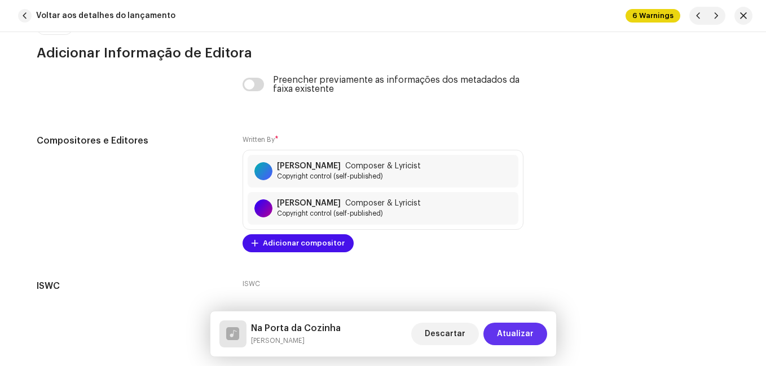
click at [521, 333] on span "Atualizar" at bounding box center [515, 334] width 37 height 23
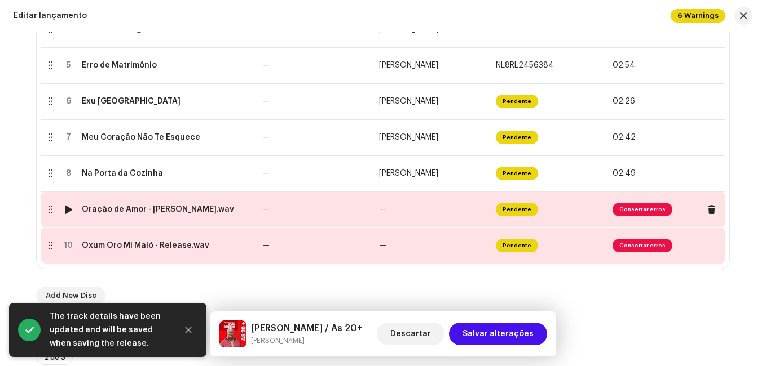
click at [320, 219] on td "—" at bounding box center [316, 210] width 117 height 36
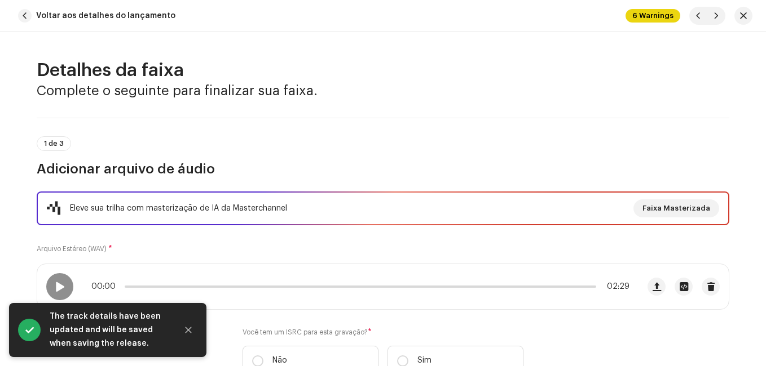
click at [321, 245] on div "Eleve sua trilha com masterização de IA da Masterchannel Faixa Masterizada Arqu…" at bounding box center [383, 291] width 692 height 198
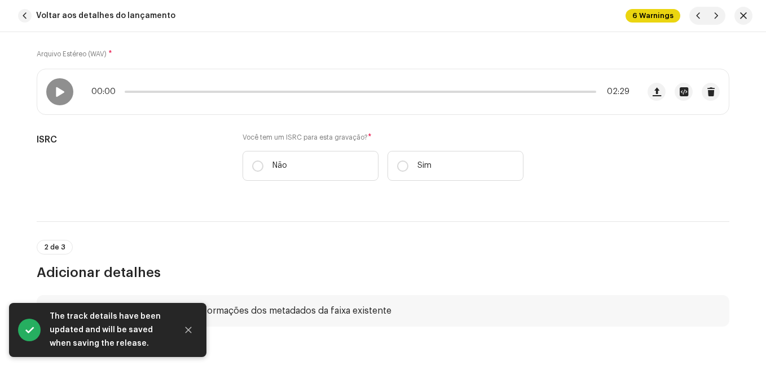
scroll to position [226, 0]
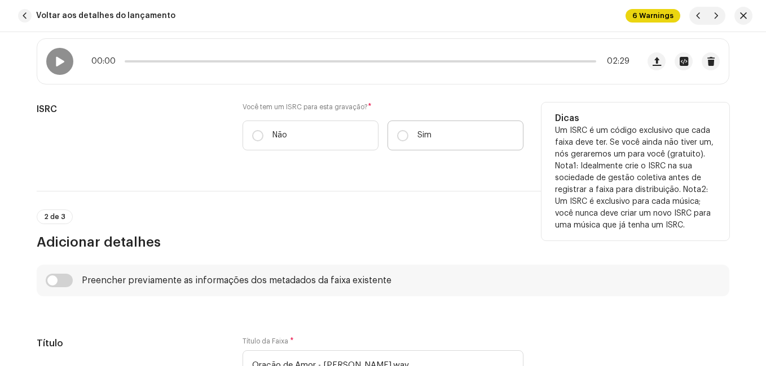
click at [409, 139] on label "Sim" at bounding box center [455, 136] width 136 height 30
click at [408, 139] on input "Sim" at bounding box center [402, 135] width 11 height 11
radio input "true"
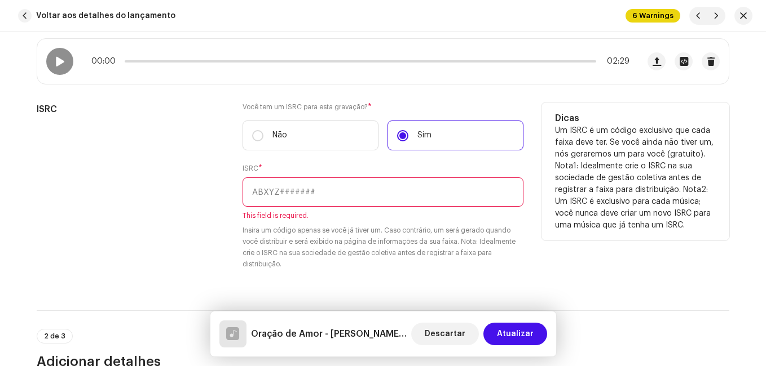
paste input "NL-8RL-24-56388"
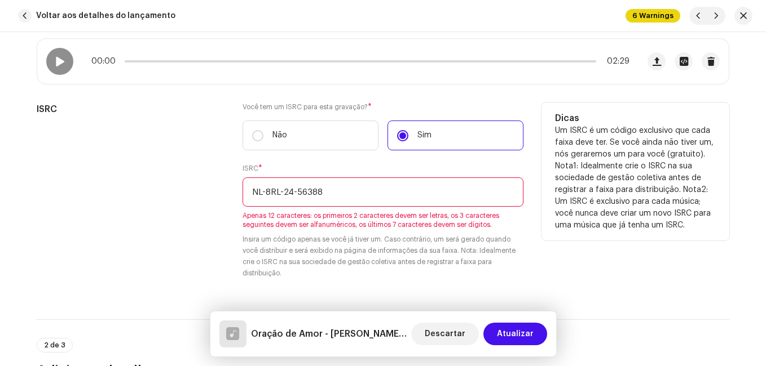
click at [295, 190] on input "NL-8RL-24-56388" at bounding box center [382, 192] width 281 height 29
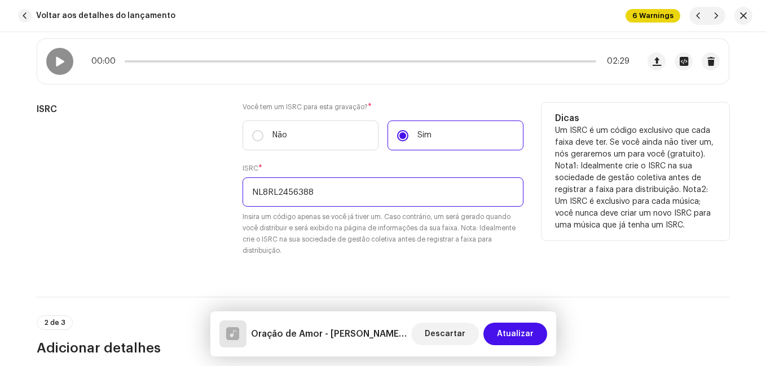
type input "NL8RL2456388"
click at [156, 234] on div "ISRC" at bounding box center [131, 186] width 188 height 167
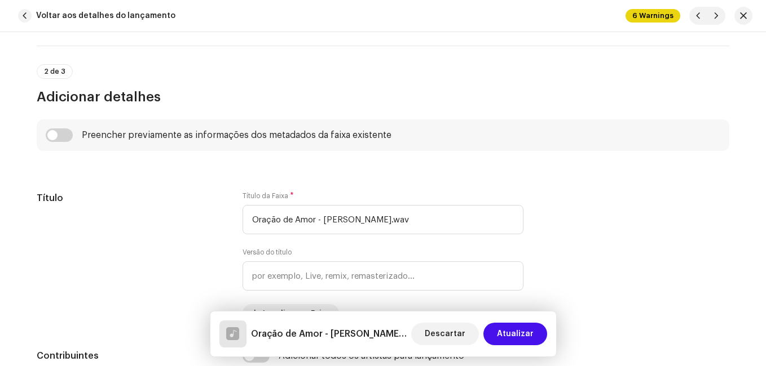
scroll to position [507, 0]
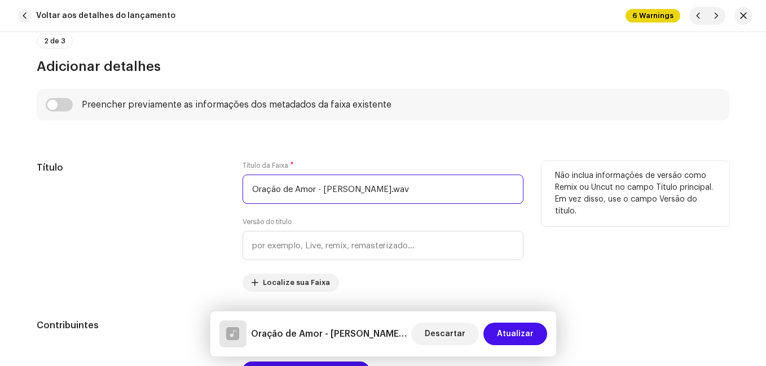
drag, startPoint x: 315, startPoint y: 189, endPoint x: 439, endPoint y: 194, distance: 124.7
click at [439, 194] on input "Oração de Amor - [PERSON_NAME].wav" at bounding box center [382, 189] width 281 height 29
type input "Oração de Amor"
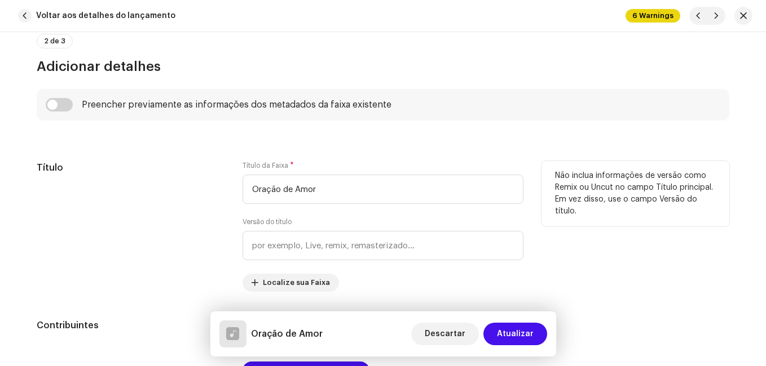
click at [201, 169] on h5 "Título" at bounding box center [131, 168] width 188 height 14
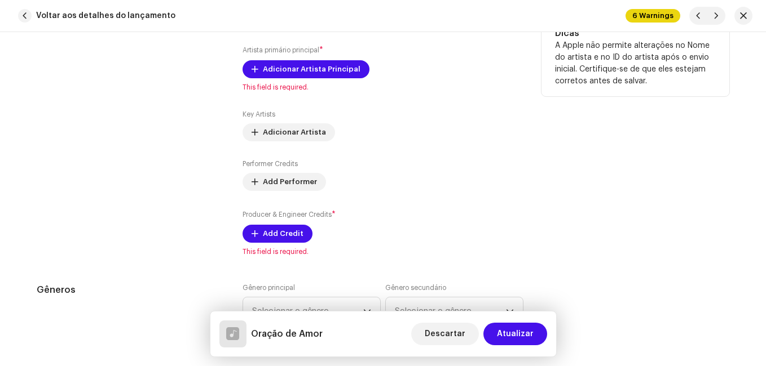
scroll to position [789, 0]
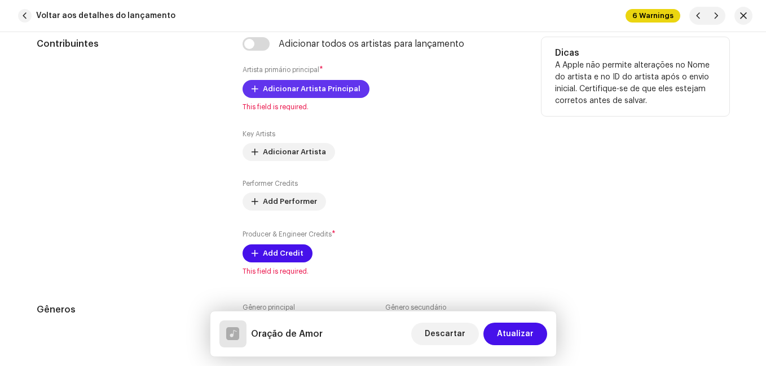
click at [322, 87] on span "Adicionar Artista Principal" at bounding box center [312, 89] width 98 height 23
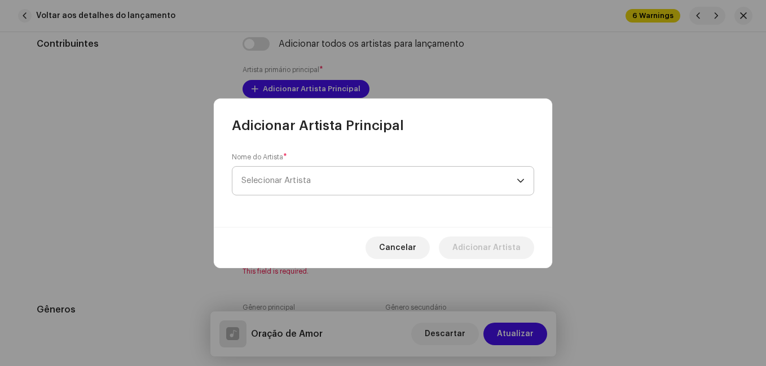
click at [328, 175] on span "Selecionar Artista" at bounding box center [378, 181] width 275 height 28
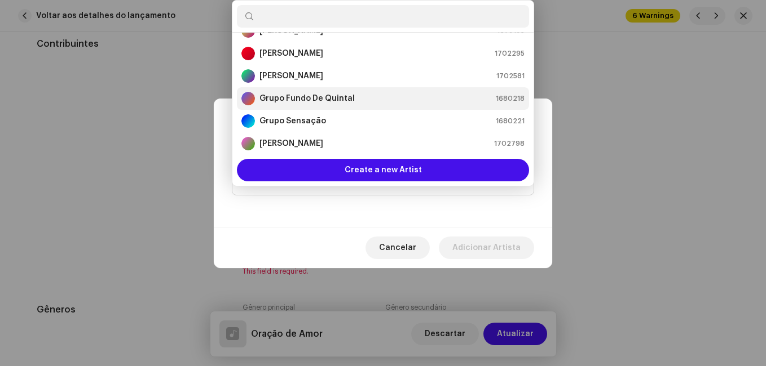
scroll to position [131, 0]
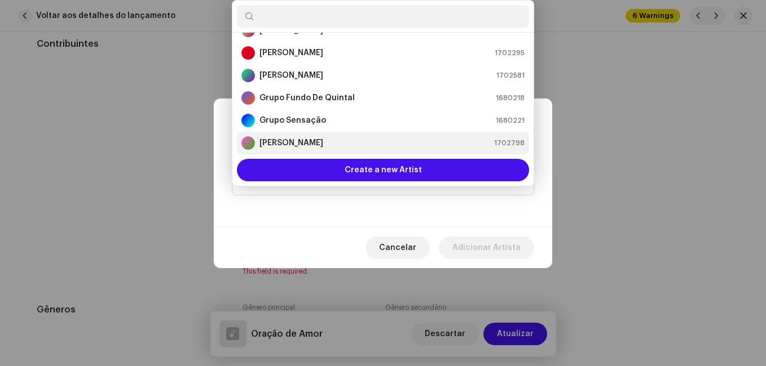
click at [307, 142] on div "[PERSON_NAME] 1702798" at bounding box center [382, 143] width 283 height 14
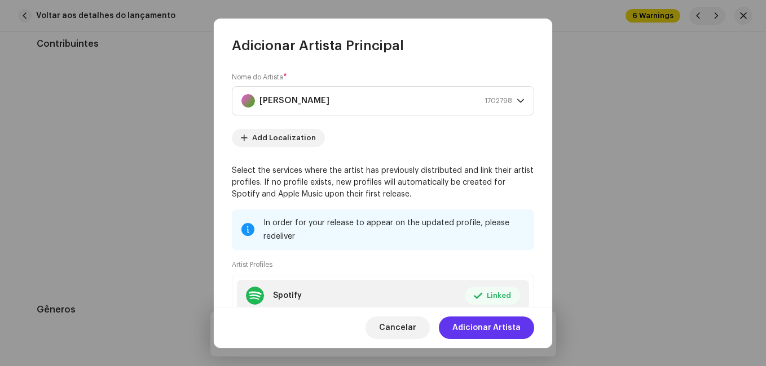
click at [494, 328] on span "Adicionar Artista" at bounding box center [486, 328] width 68 height 23
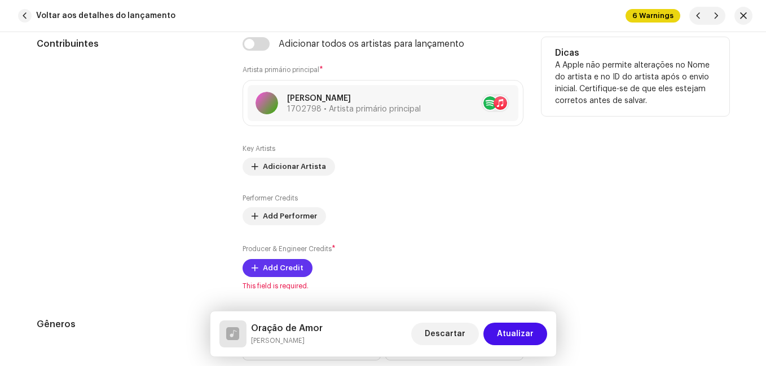
click at [284, 269] on span "Add Credit" at bounding box center [283, 268] width 41 height 23
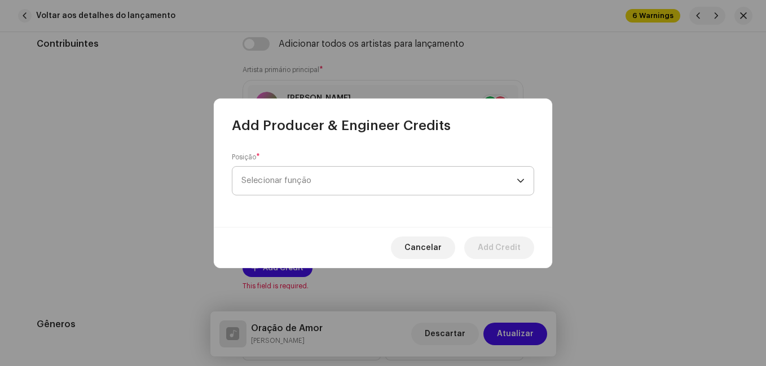
click at [310, 184] on span "Selecionar função" at bounding box center [378, 181] width 275 height 28
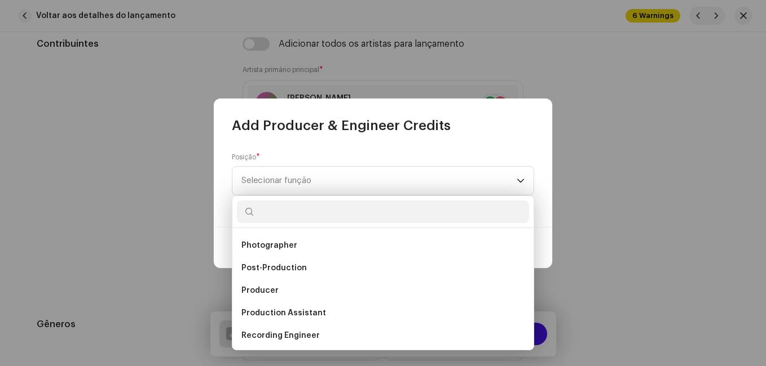
scroll to position [451, 0]
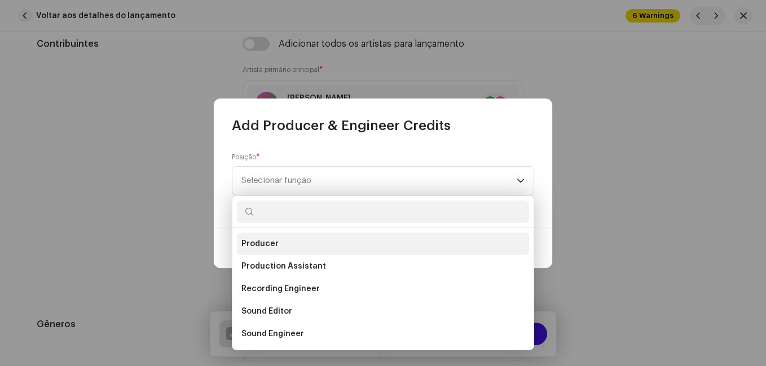
click at [288, 240] on li "Producer" at bounding box center [383, 244] width 292 height 23
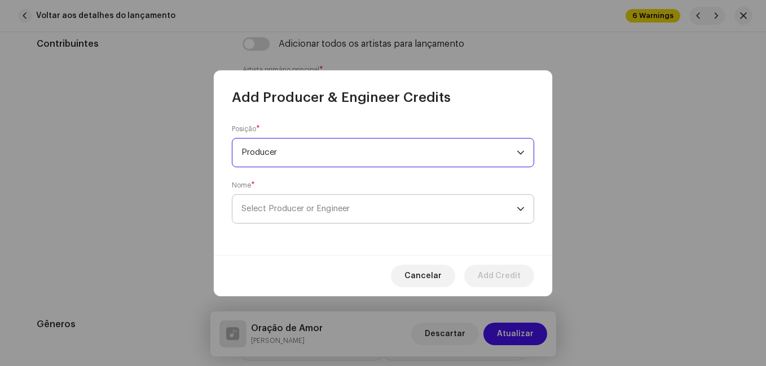
click at [299, 210] on span "Select Producer or Engineer" at bounding box center [295, 209] width 108 height 8
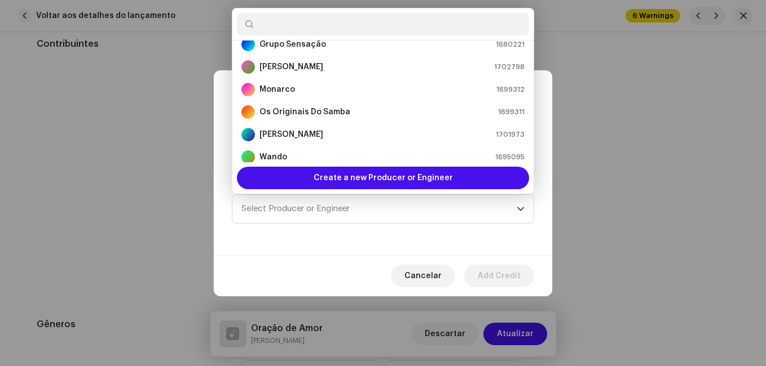
scroll to position [226, 0]
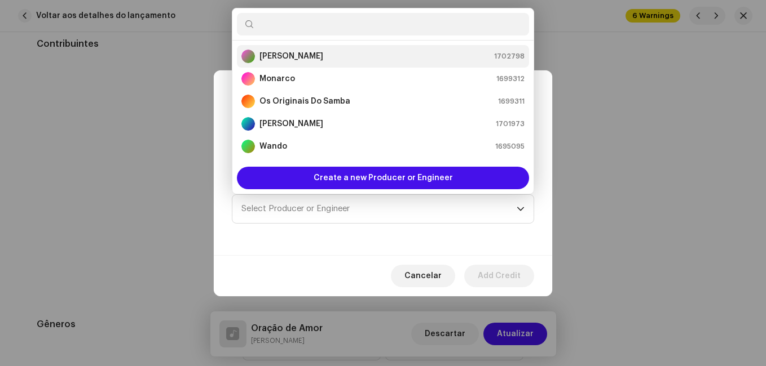
click at [321, 61] on div "[PERSON_NAME] 1702798" at bounding box center [382, 57] width 283 height 14
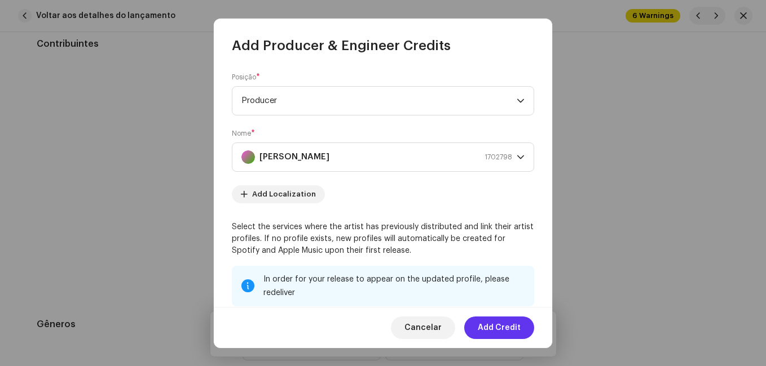
click at [506, 329] on span "Add Credit" at bounding box center [499, 328] width 43 height 23
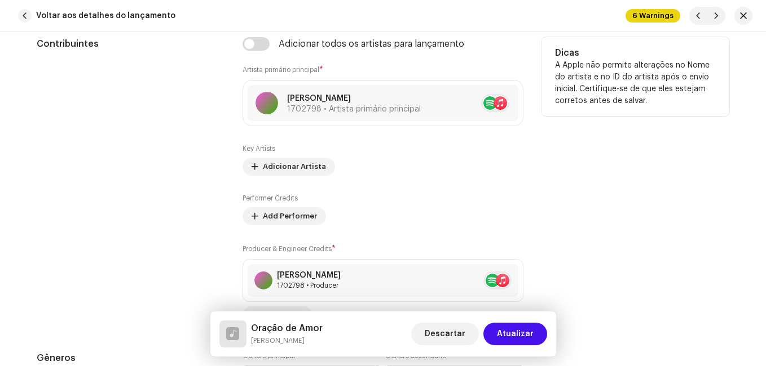
click at [147, 213] on div "Contribuintes" at bounding box center [131, 181] width 188 height 288
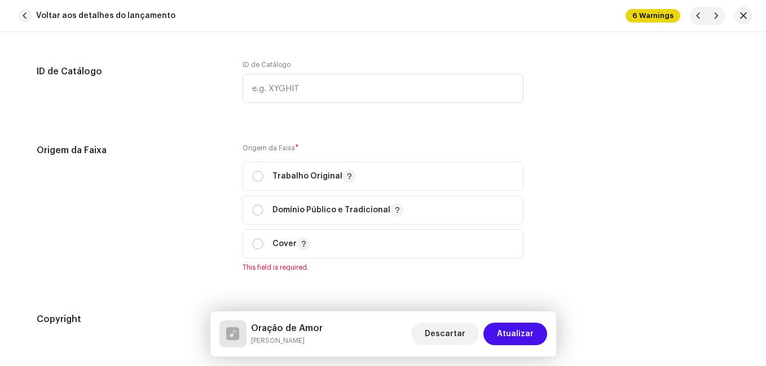
scroll to position [1409, 0]
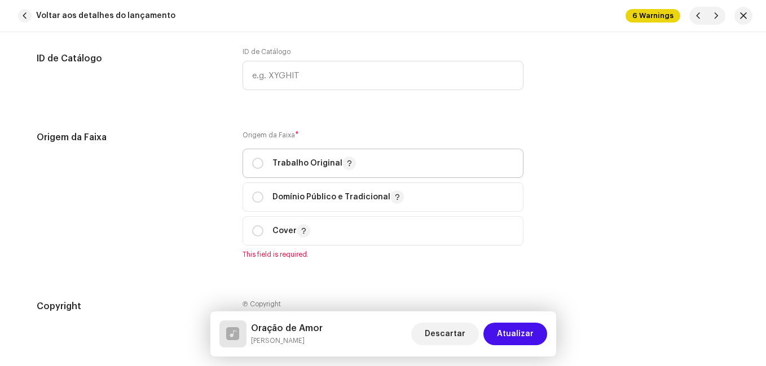
click at [262, 162] on div "Trabalho Original" at bounding box center [304, 164] width 104 height 14
radio input "true"
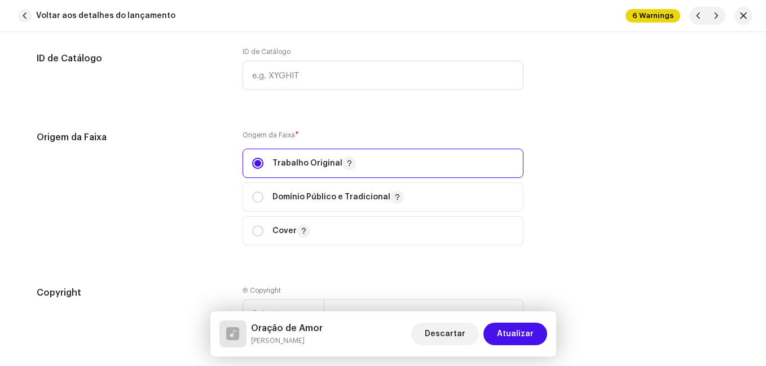
click at [197, 183] on div "Origem da Faixa" at bounding box center [131, 195] width 188 height 129
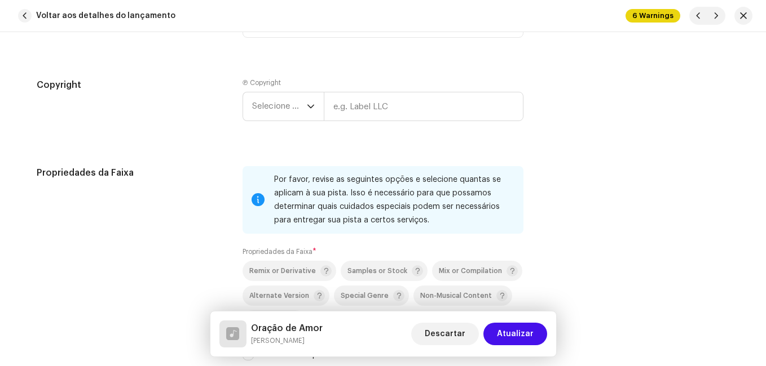
scroll to position [1635, 0]
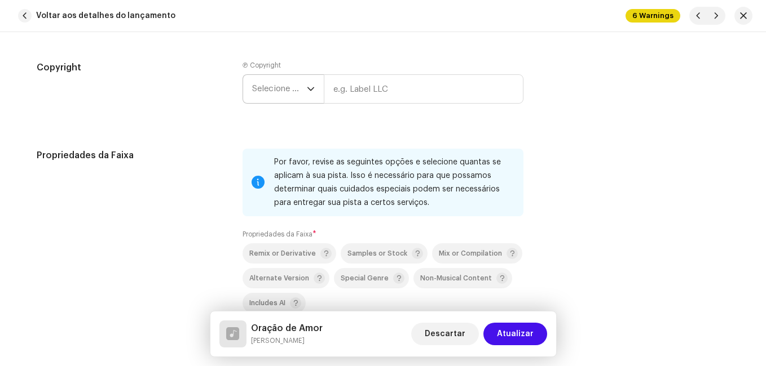
click at [290, 85] on span "Selecione o ano" at bounding box center [279, 89] width 55 height 28
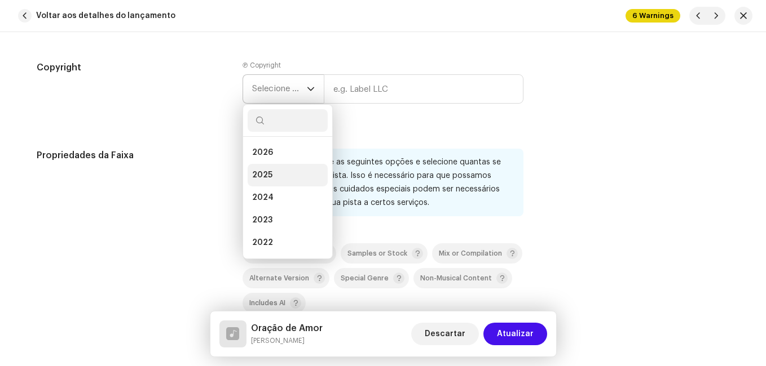
drag, startPoint x: 266, startPoint y: 173, endPoint x: 277, endPoint y: 165, distance: 14.5
click at [266, 173] on span "2025" at bounding box center [262, 175] width 20 height 11
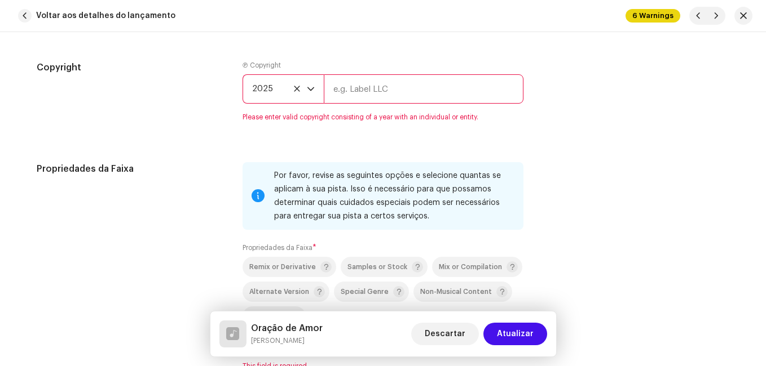
click at [364, 89] on input "text" at bounding box center [424, 88] width 200 height 29
type input "Impact Music"
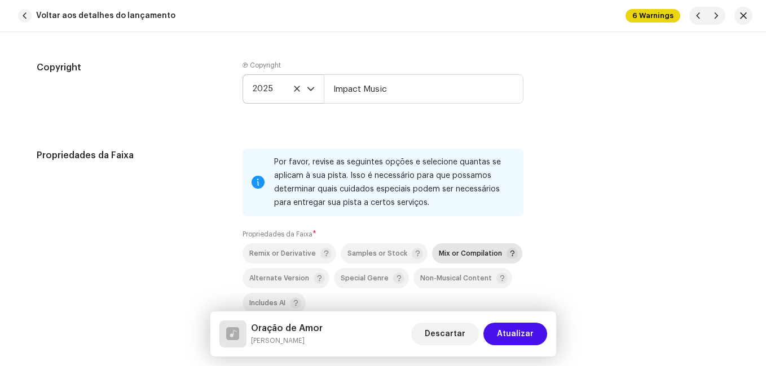
click at [450, 251] on span "Mix or Compilation" at bounding box center [470, 253] width 63 height 7
click at [208, 230] on div "Propriedades da Faixa" at bounding box center [131, 253] width 188 height 209
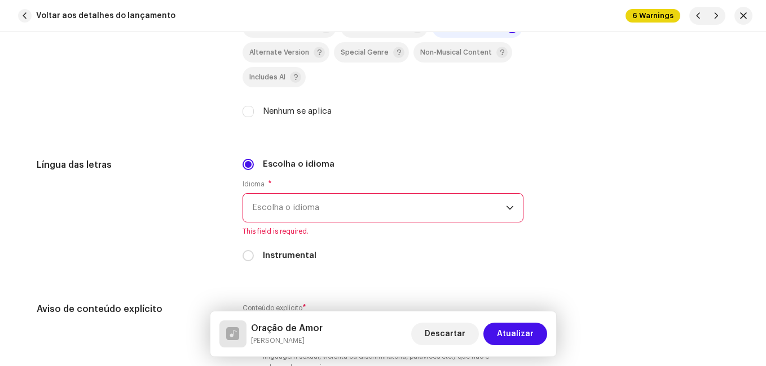
scroll to position [1917, 0]
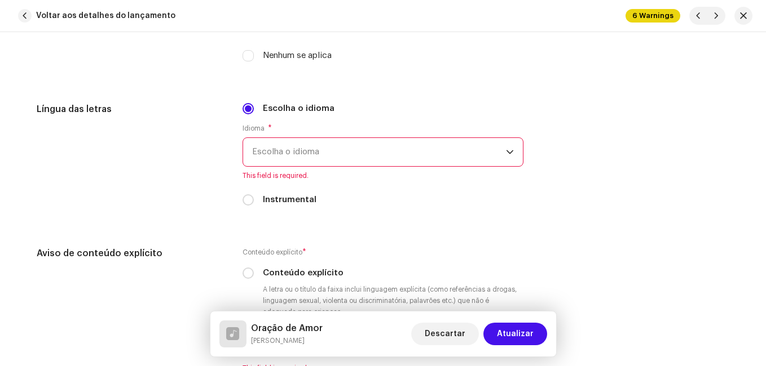
click at [290, 145] on span "Escolha o idioma" at bounding box center [379, 152] width 254 height 28
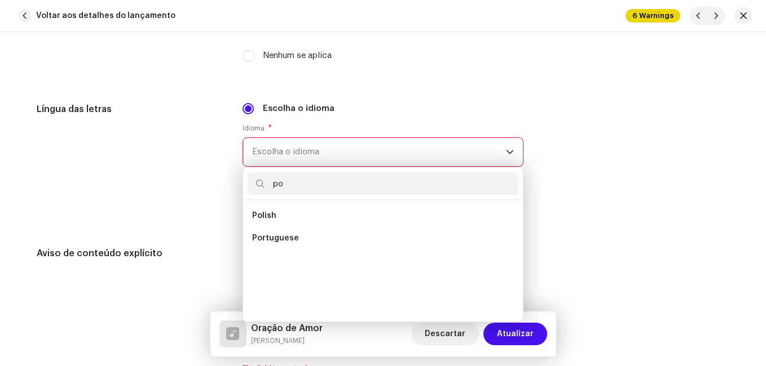
scroll to position [0, 0]
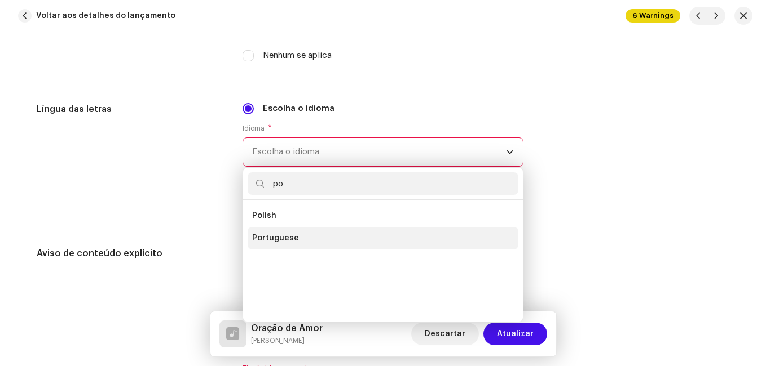
type input "po"
click at [289, 235] on span "Portuguese" at bounding box center [275, 238] width 47 height 11
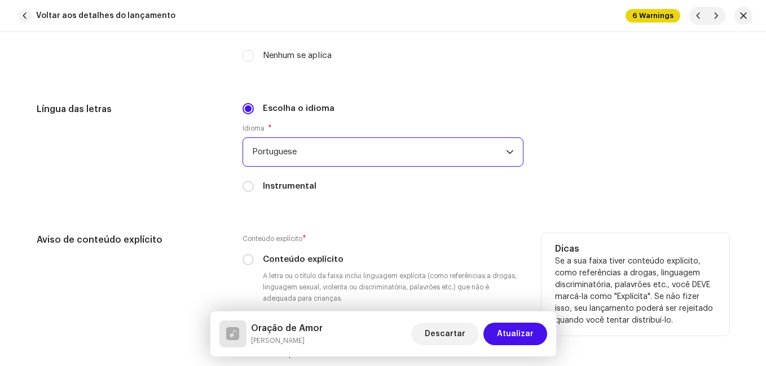
click at [213, 240] on h5 "Aviso de conteúdo explícito" at bounding box center [131, 240] width 188 height 14
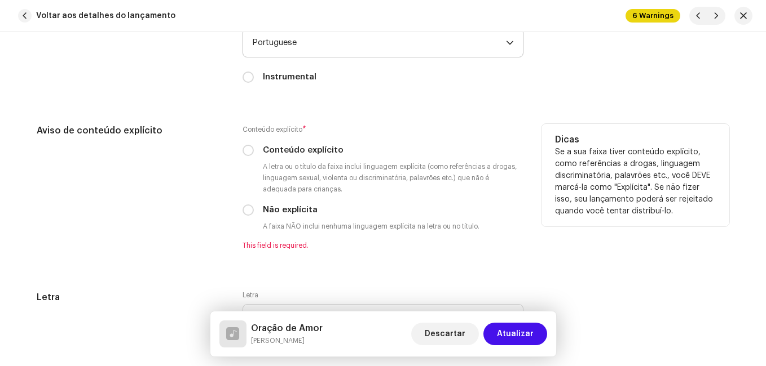
scroll to position [2086, 0]
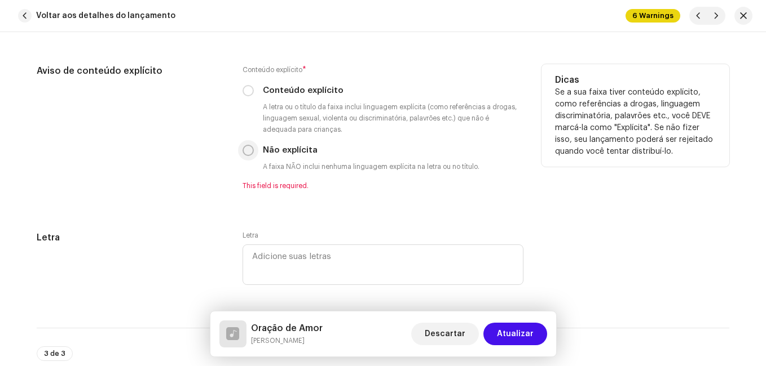
click at [244, 151] on input "Não explícita" at bounding box center [247, 150] width 11 height 11
radio input "true"
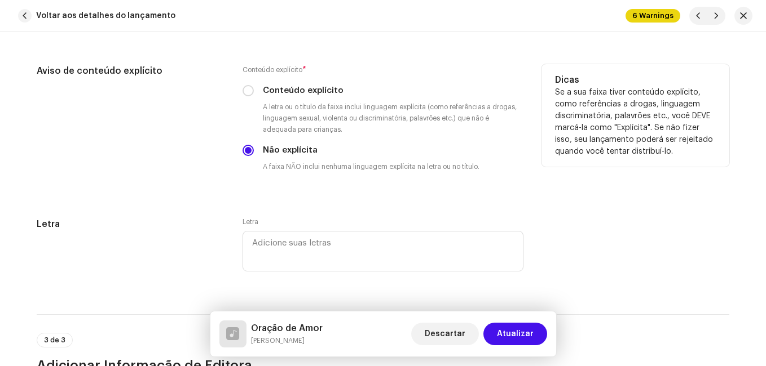
click at [214, 178] on div "Aviso de conteúdo explícito" at bounding box center [131, 127] width 188 height 126
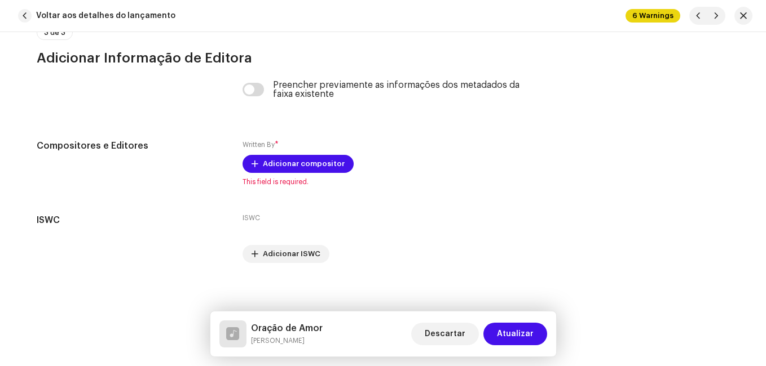
scroll to position [2399, 0]
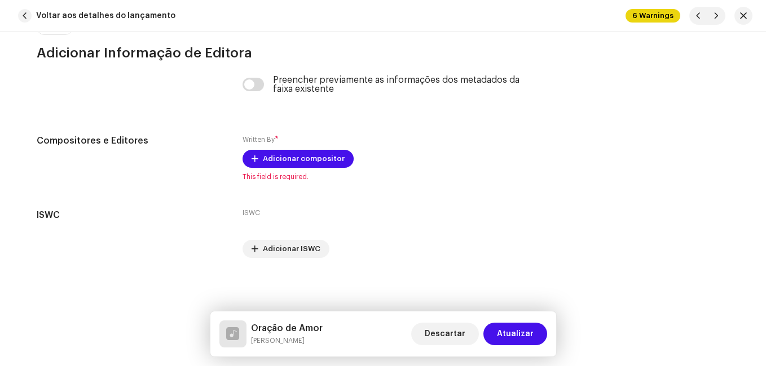
click at [283, 331] on h5 "Oração de Amor" at bounding box center [287, 329] width 72 height 14
click at [284, 331] on h5 "Oração de Amor" at bounding box center [287, 329] width 72 height 14
copy h5 "Oração de Amor"
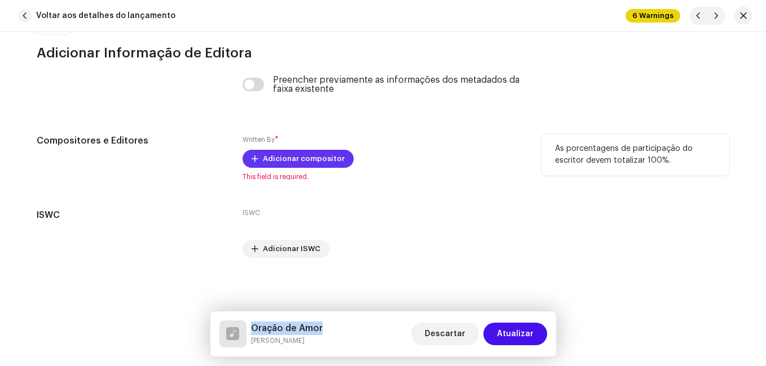
click at [318, 154] on span "Adicionar compositor" at bounding box center [304, 159] width 82 height 23
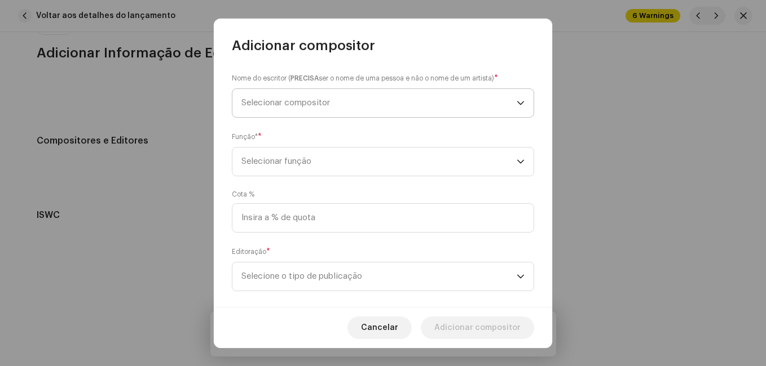
click at [330, 107] on span "Selecionar compositor" at bounding box center [285, 103] width 89 height 8
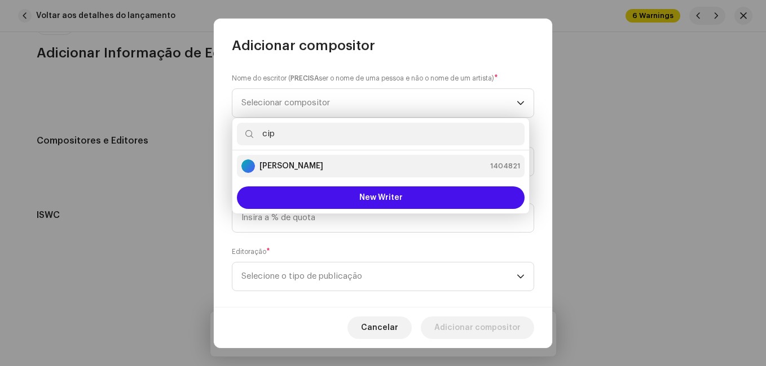
type input "cip"
click at [323, 165] on div "[PERSON_NAME] 1404821" at bounding box center [380, 167] width 278 height 14
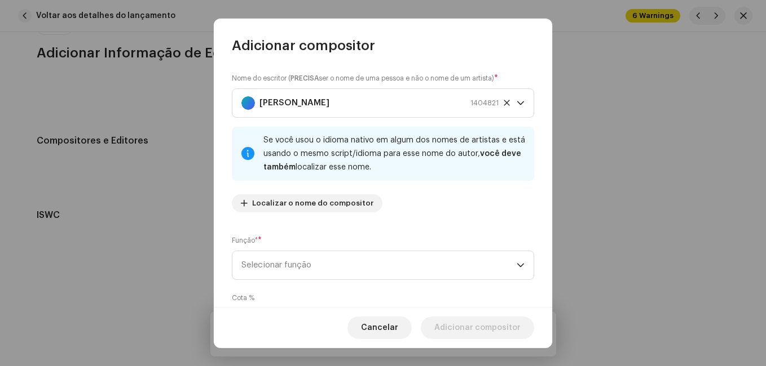
click at [359, 220] on div "Nome do escritor ( PRECISA ser o nome de uma pessoa e não o nome de um artista)…" at bounding box center [383, 147] width 302 height 149
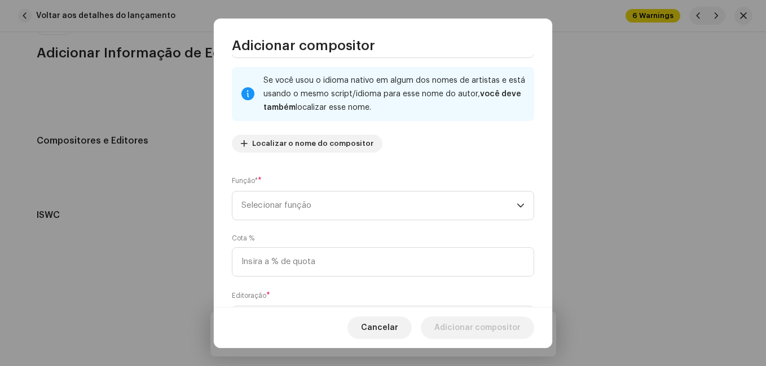
scroll to position [113, 0]
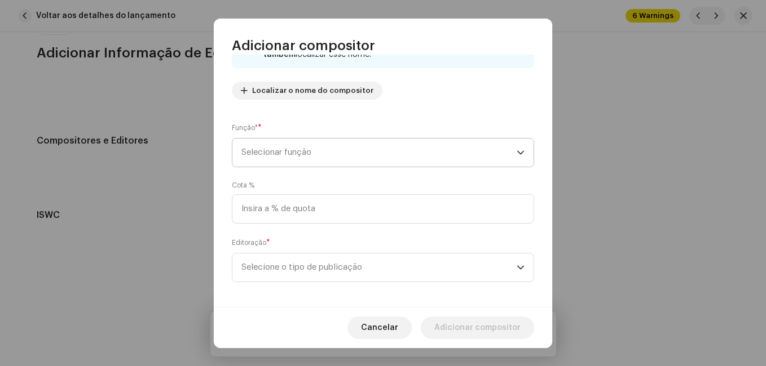
click at [381, 142] on span "Selecionar função" at bounding box center [378, 153] width 275 height 28
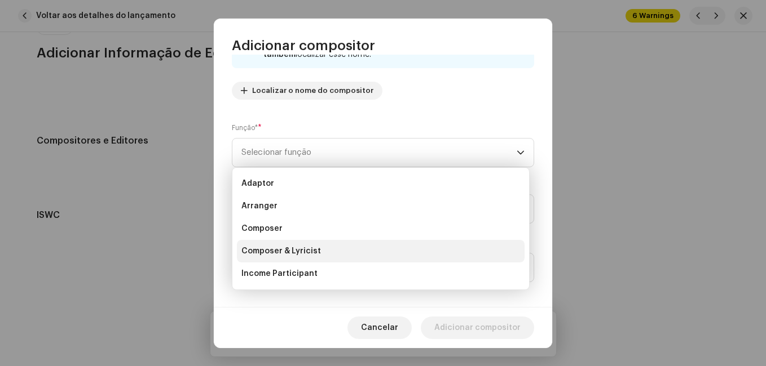
click at [334, 250] on li "Composer & Lyricist" at bounding box center [381, 251] width 288 height 23
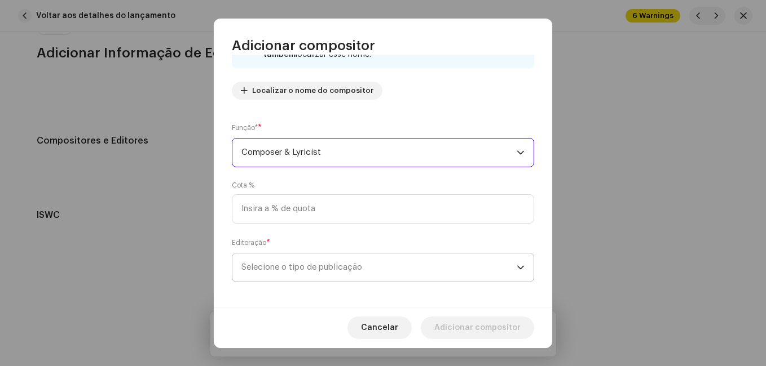
click at [357, 276] on span "Selecione o tipo de publicação" at bounding box center [378, 268] width 275 height 28
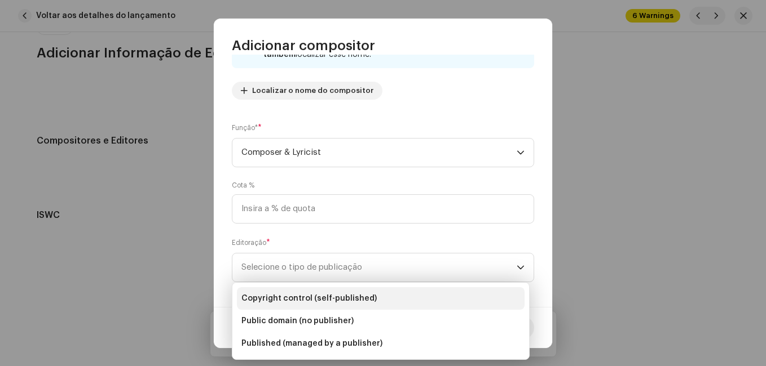
click at [409, 307] on li "Copyright control (self-published)" at bounding box center [381, 299] width 288 height 23
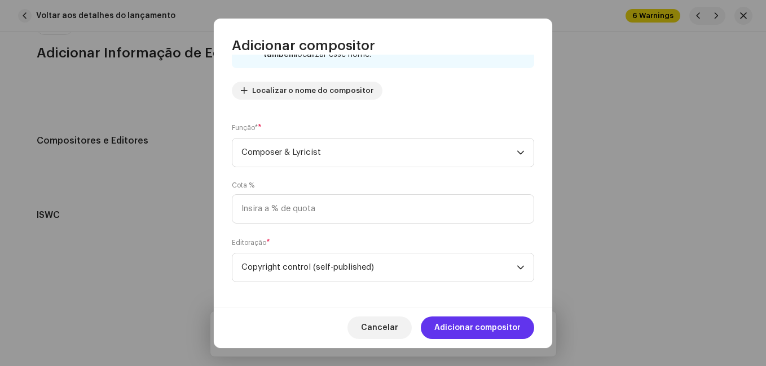
click at [450, 323] on span "Adicionar compositor" at bounding box center [477, 328] width 86 height 23
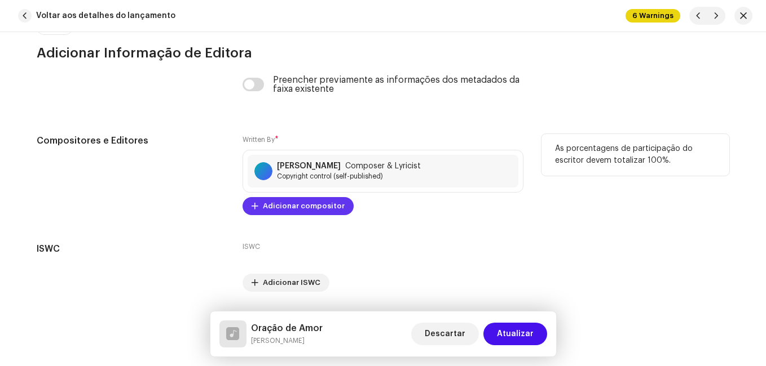
click at [312, 200] on span "Adicionar compositor" at bounding box center [304, 206] width 82 height 23
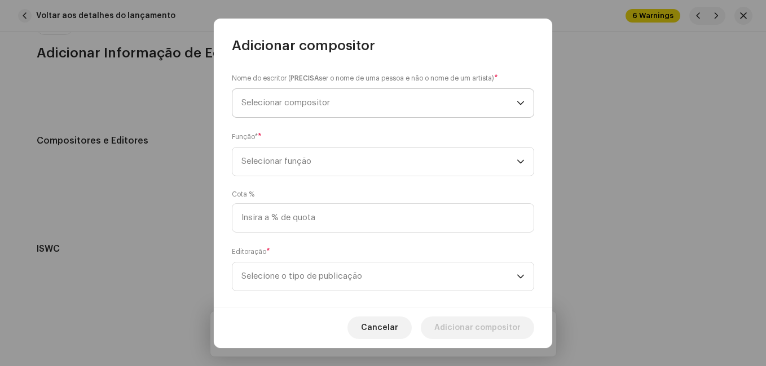
click at [341, 108] on span "Selecionar compositor" at bounding box center [378, 103] width 275 height 28
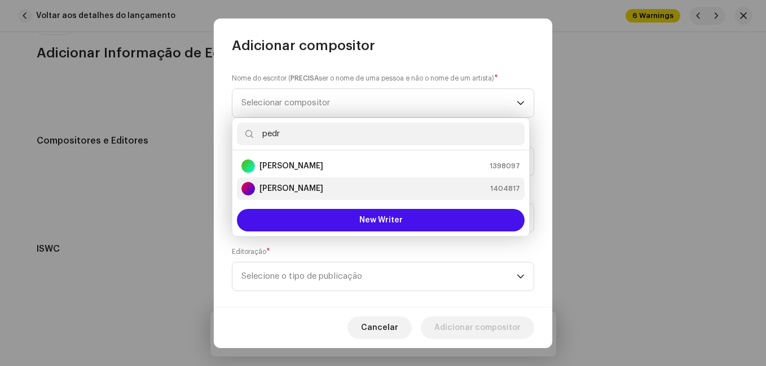
type input "pedr"
click at [323, 190] on strong "[PERSON_NAME]" at bounding box center [291, 188] width 64 height 11
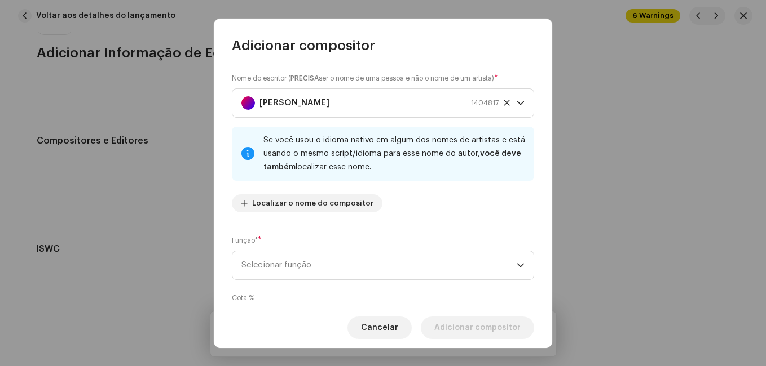
click at [342, 226] on div "Nome do escritor ( PRECISA ser o nome de uma pessoa e não o nome de um artista)…" at bounding box center [383, 181] width 338 height 253
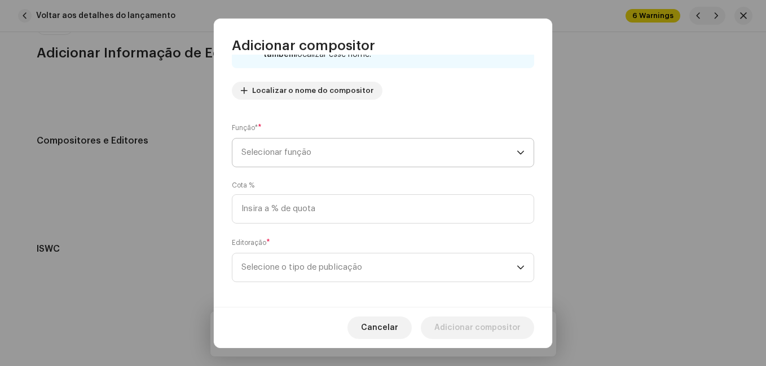
click at [360, 158] on span "Selecionar função" at bounding box center [378, 153] width 275 height 28
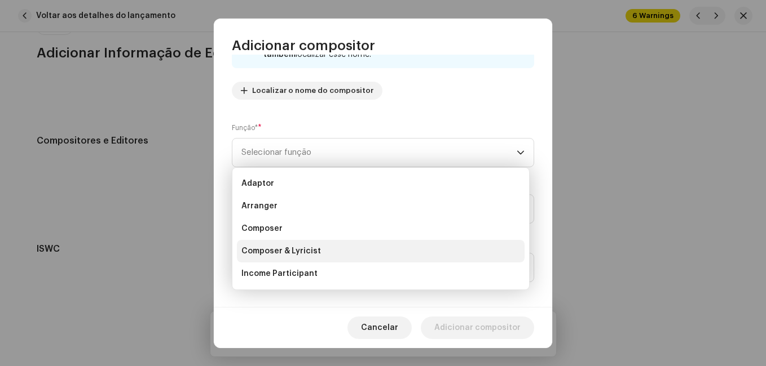
click at [335, 247] on li "Composer & Lyricist" at bounding box center [381, 251] width 288 height 23
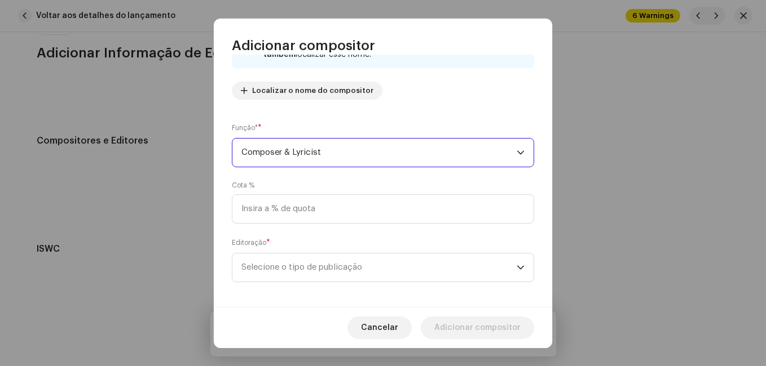
click at [374, 178] on div "Nome do escritor ( PRECISA ser o nome de uma pessoa e não o nome de um artista)…" at bounding box center [383, 181] width 338 height 253
drag, startPoint x: 378, startPoint y: 266, endPoint x: 381, endPoint y: 273, distance: 7.9
click at [378, 266] on span "Selecione o tipo de publicação" at bounding box center [378, 268] width 275 height 28
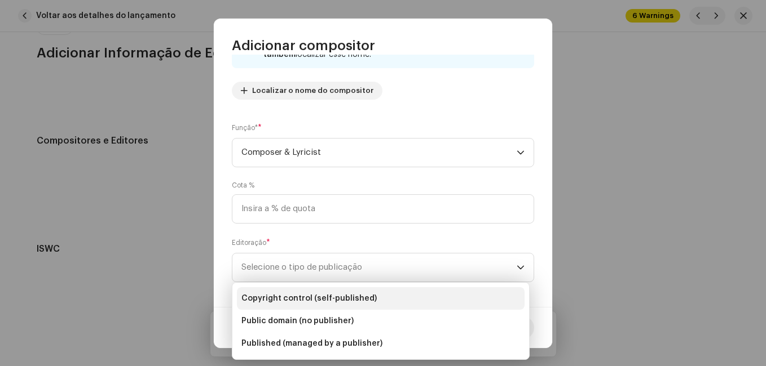
click at [376, 294] on li "Copyright control (self-published)" at bounding box center [381, 299] width 288 height 23
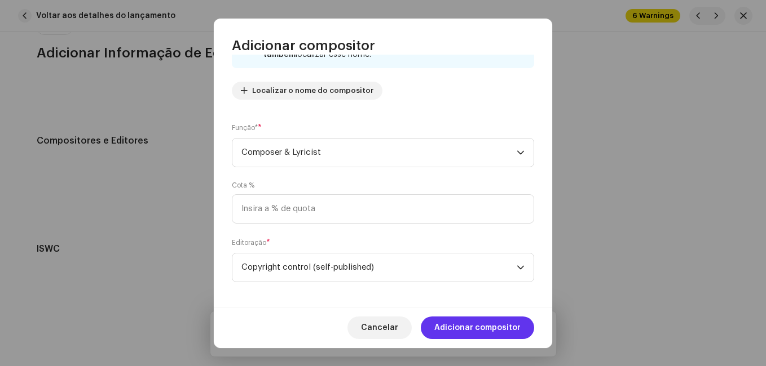
click at [443, 325] on span "Adicionar compositor" at bounding box center [477, 328] width 86 height 23
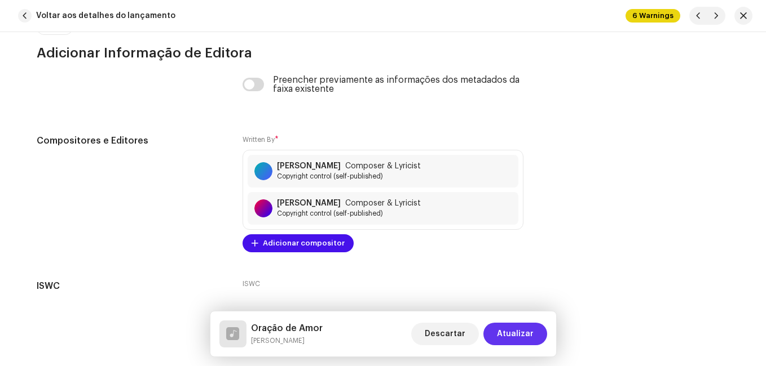
click at [509, 334] on span "Atualizar" at bounding box center [515, 334] width 37 height 23
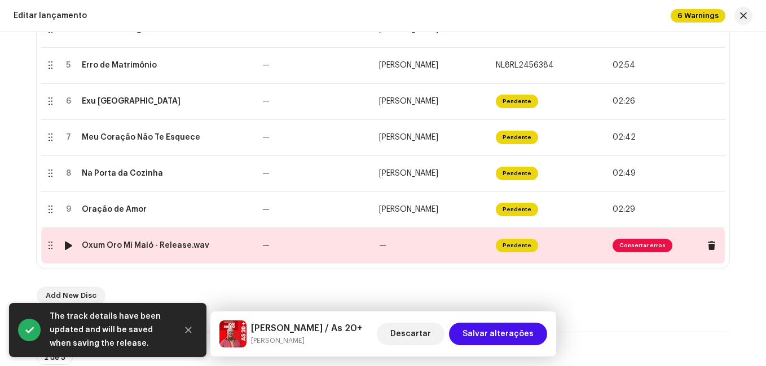
click at [345, 244] on td "—" at bounding box center [316, 246] width 117 height 36
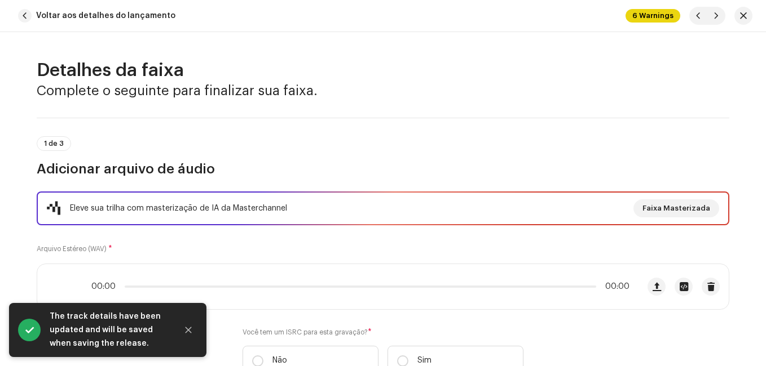
click at [347, 238] on div "Eleve sua trilha com masterização de IA da Masterchannel Faixa Masterizada Arqu…" at bounding box center [383, 291] width 692 height 198
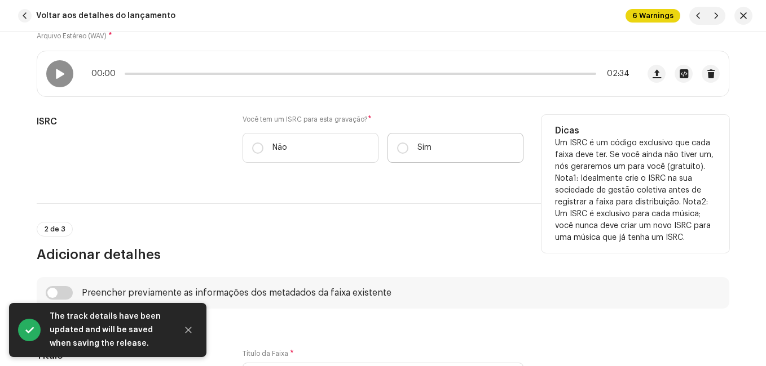
scroll to position [226, 0]
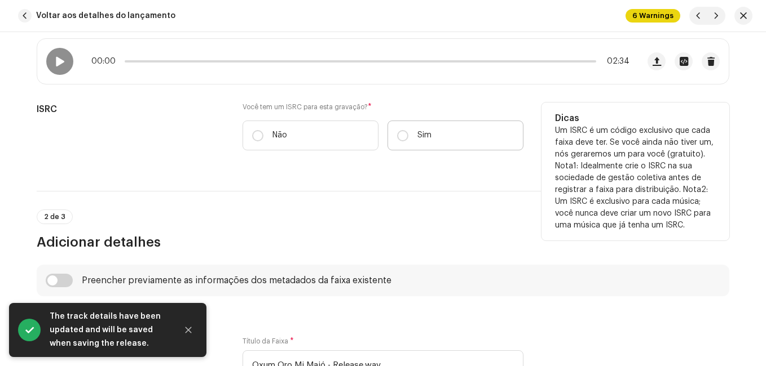
click at [413, 134] on label "Sim" at bounding box center [455, 136] width 136 height 30
click at [408, 134] on input "Sim" at bounding box center [402, 135] width 11 height 11
radio input "true"
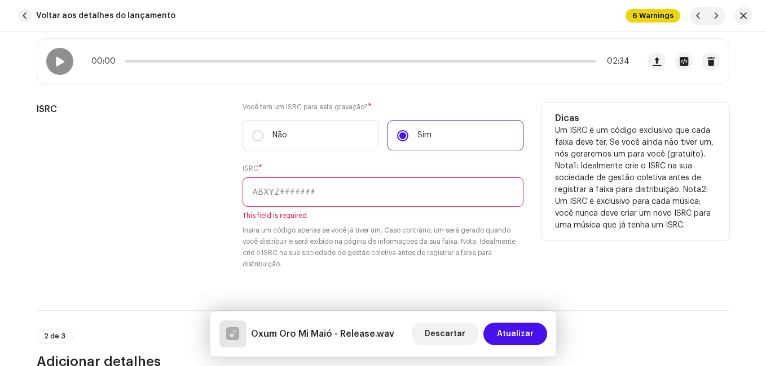
paste input "NL-8RL-24-56389"
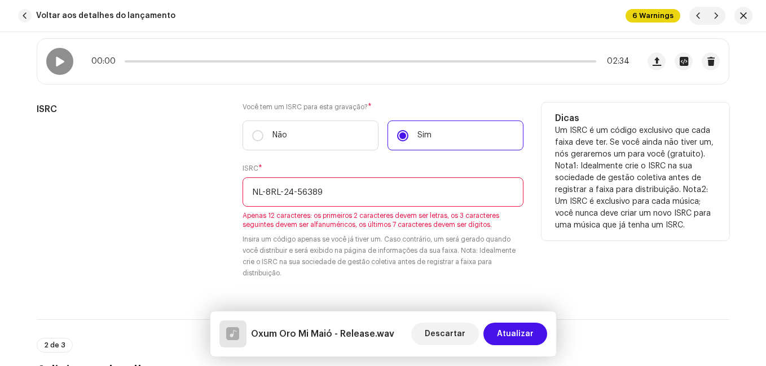
click at [293, 191] on input "NL-8RL-24-56389" at bounding box center [382, 192] width 281 height 29
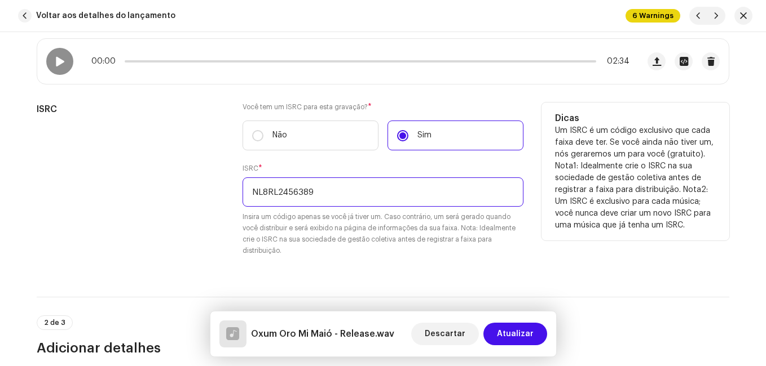
type input "NL8RL2456389"
click at [215, 187] on div "ISRC" at bounding box center [131, 186] width 188 height 167
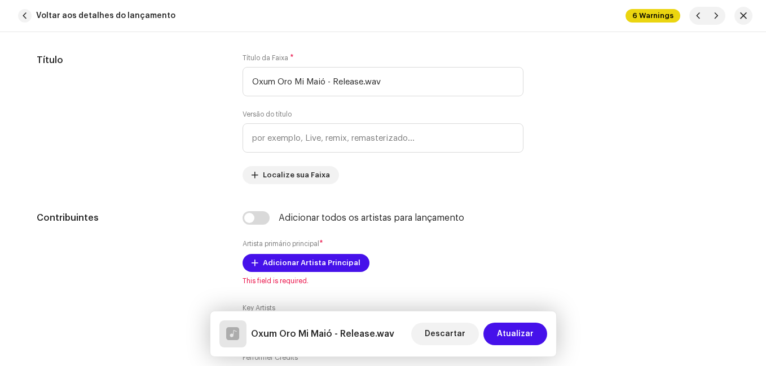
scroll to position [620, 0]
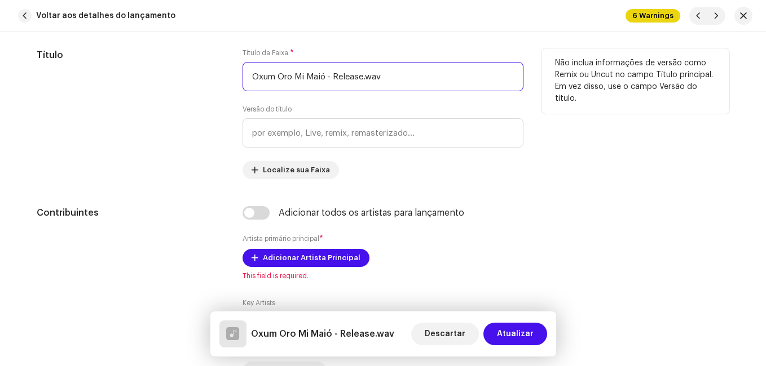
drag, startPoint x: 323, startPoint y: 77, endPoint x: 403, endPoint y: 85, distance: 80.5
click at [403, 85] on input "Oxum Oro Mi Maió - Release.wav" at bounding box center [382, 76] width 281 height 29
type input "Oxum Oro Mi Maió"
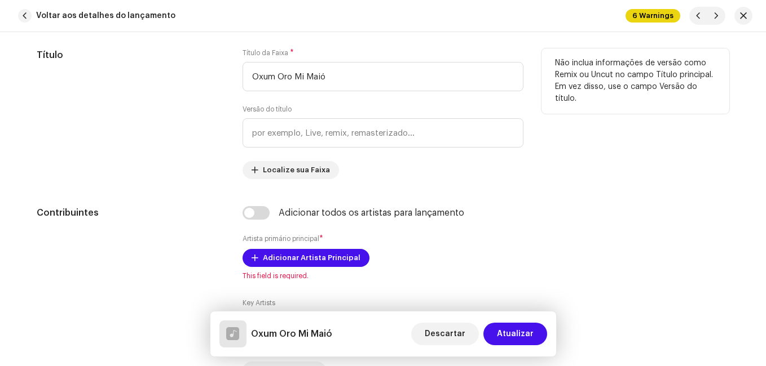
click at [172, 137] on div "Título" at bounding box center [131, 113] width 188 height 131
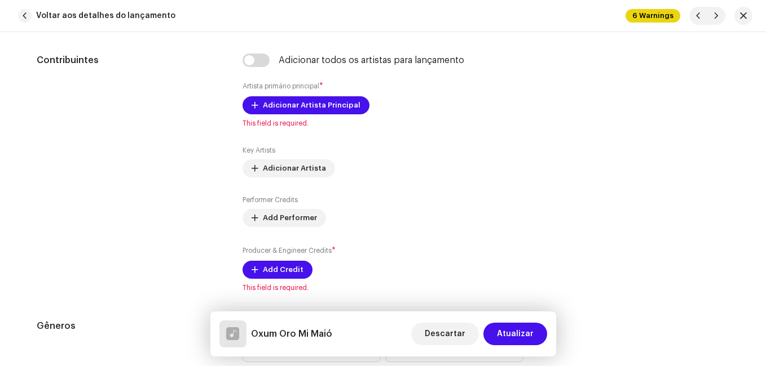
scroll to position [789, 0]
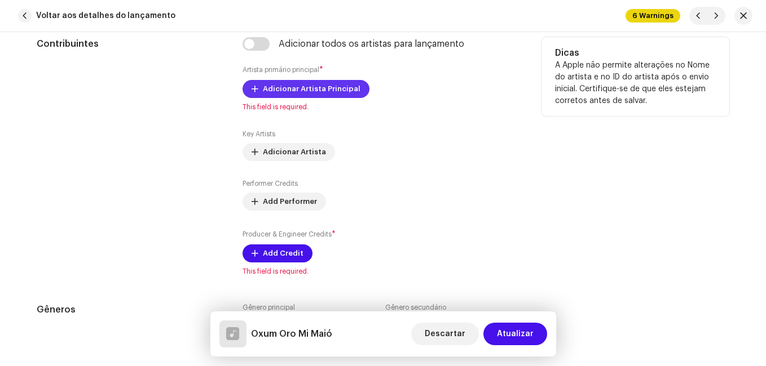
click at [316, 95] on span "Adicionar Artista Principal" at bounding box center [312, 89] width 98 height 23
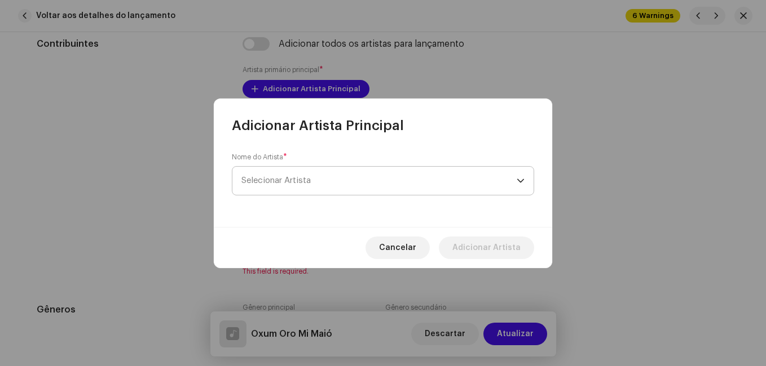
click at [300, 179] on span "Selecionar Artista" at bounding box center [275, 180] width 69 height 8
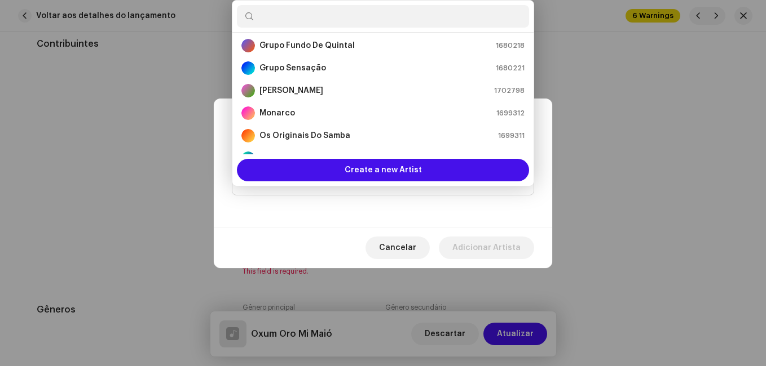
scroll to position [187, 0]
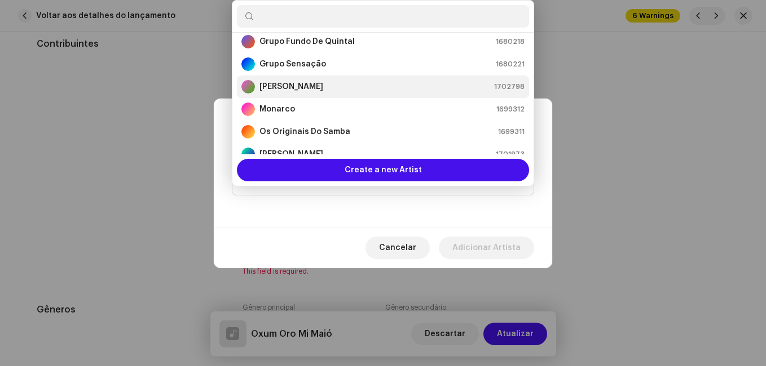
click at [320, 90] on div "[PERSON_NAME] 1702798" at bounding box center [382, 87] width 283 height 14
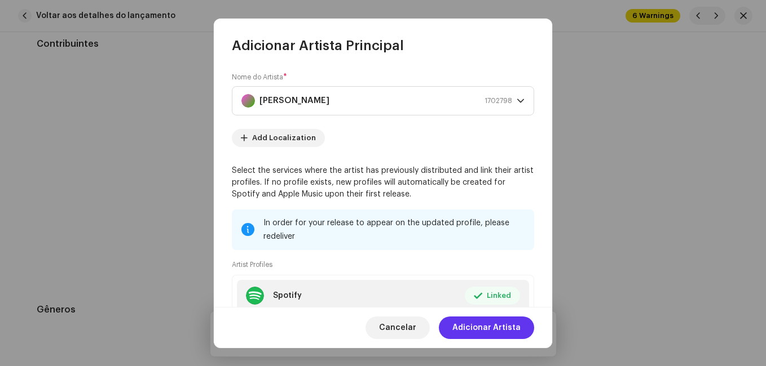
click at [490, 322] on span "Adicionar Artista" at bounding box center [486, 328] width 68 height 23
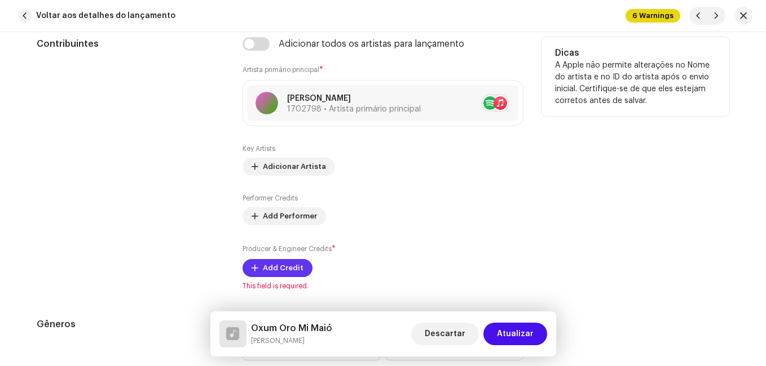
click at [286, 272] on span "Add Credit" at bounding box center [283, 268] width 41 height 23
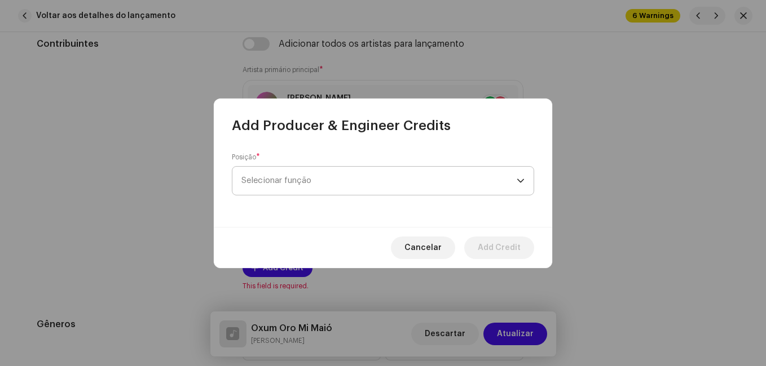
click at [322, 183] on span "Selecionar função" at bounding box center [378, 181] width 275 height 28
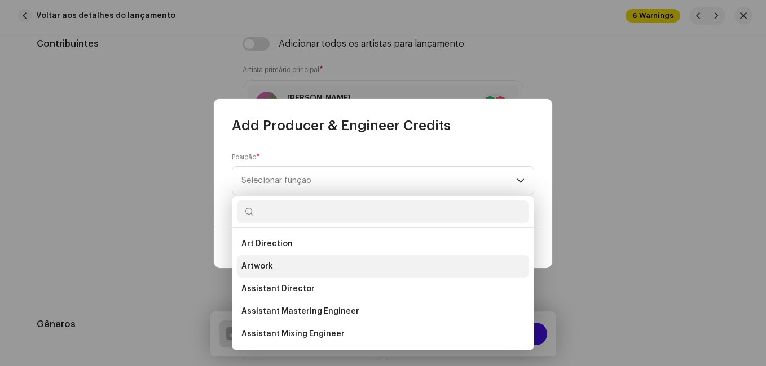
scroll to position [395, 0]
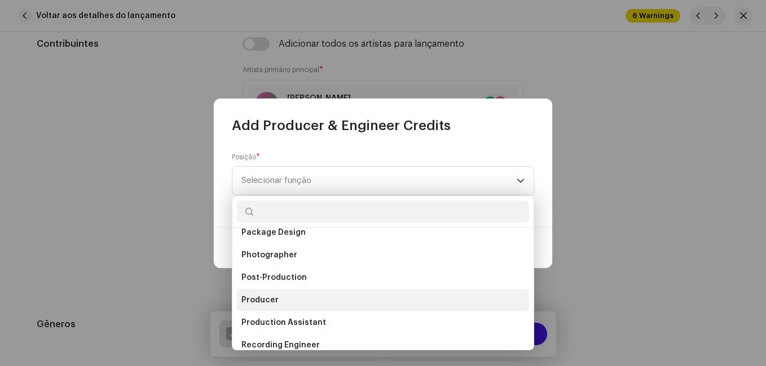
click at [275, 293] on li "Producer" at bounding box center [383, 300] width 292 height 23
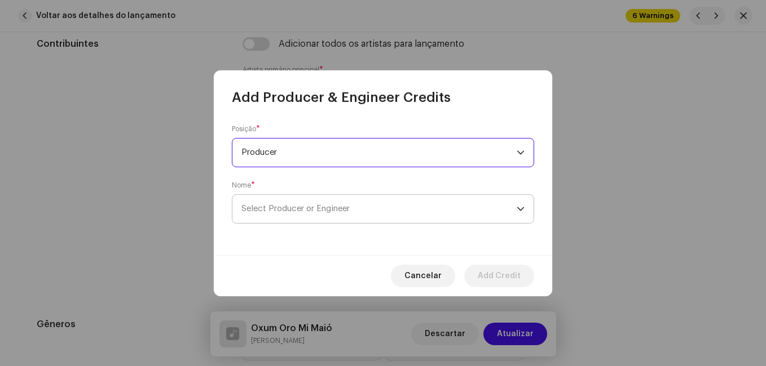
click at [300, 209] on span "Select Producer or Engineer" at bounding box center [295, 209] width 108 height 8
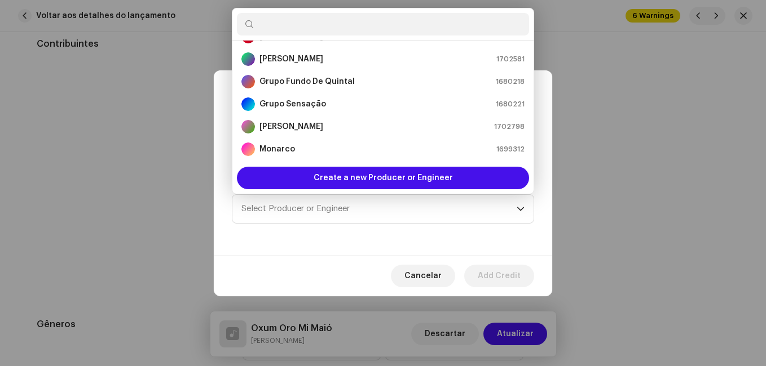
scroll to position [169, 0]
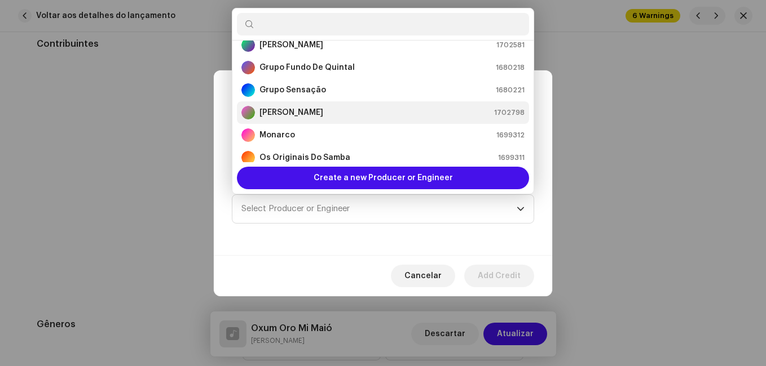
click at [298, 112] on strong "[PERSON_NAME]" at bounding box center [291, 112] width 64 height 11
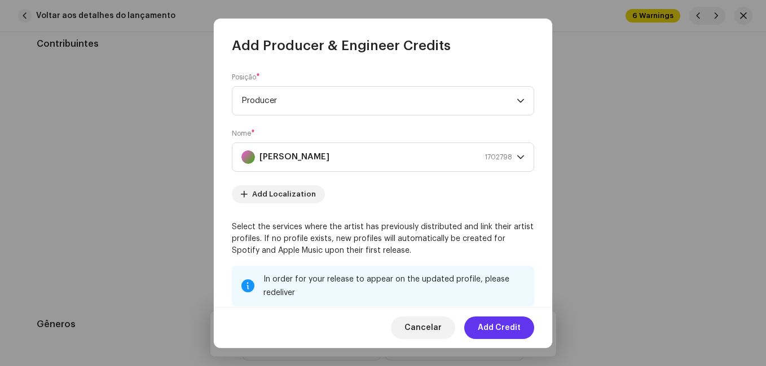
click at [510, 330] on span "Add Credit" at bounding box center [499, 328] width 43 height 23
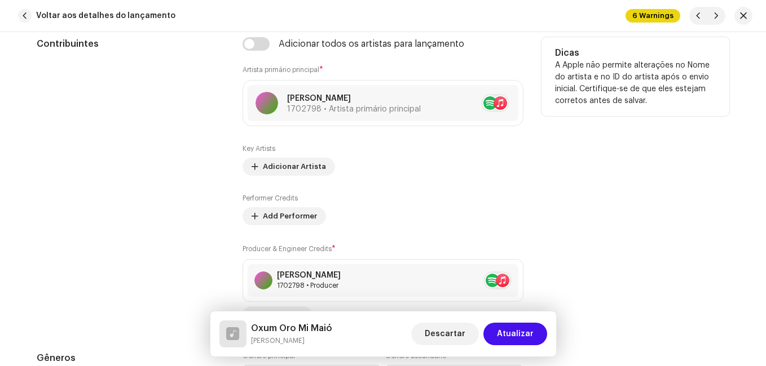
click at [198, 214] on div "Contribuintes" at bounding box center [131, 181] width 188 height 288
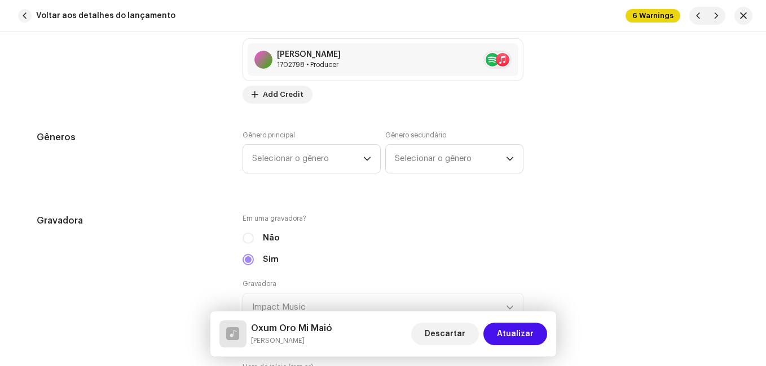
scroll to position [1015, 0]
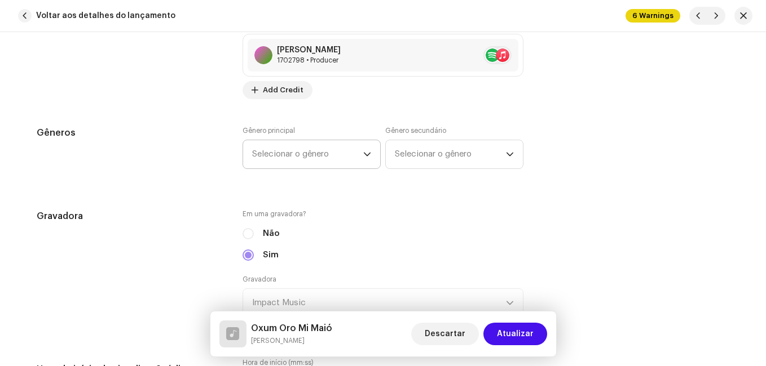
click at [290, 157] on span "Selecionar o gênero" at bounding box center [307, 154] width 111 height 28
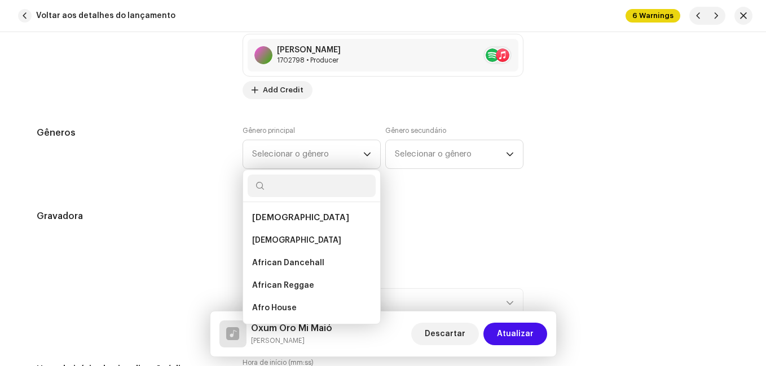
click at [174, 171] on div "Gêneros" at bounding box center [131, 154] width 188 height 56
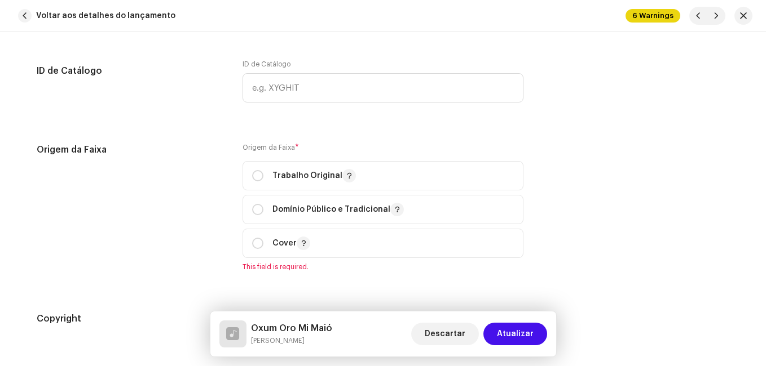
scroll to position [1409, 0]
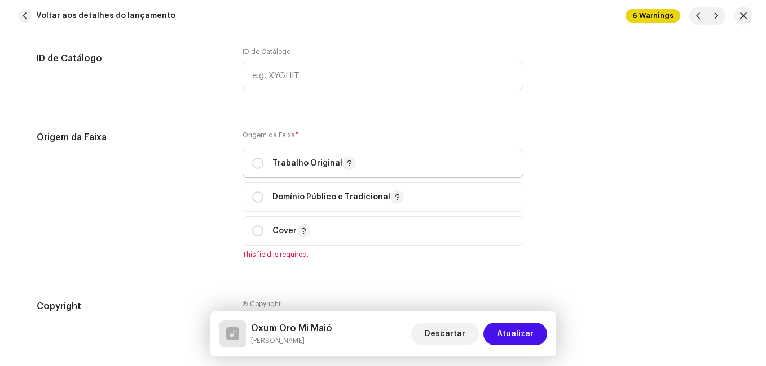
click at [273, 154] on span "Trabalho Original" at bounding box center [383, 163] width 262 height 28
radio input "true"
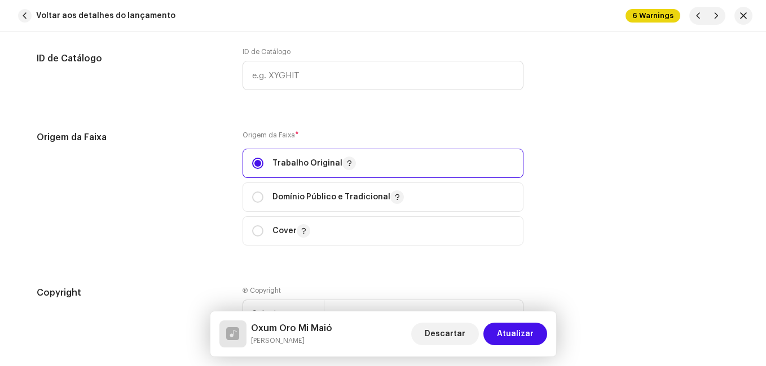
click at [211, 176] on div "Origem da Faixa" at bounding box center [131, 195] width 188 height 129
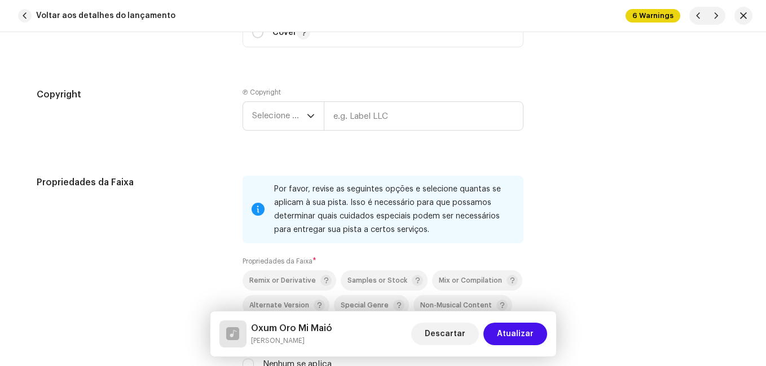
scroll to position [1635, 0]
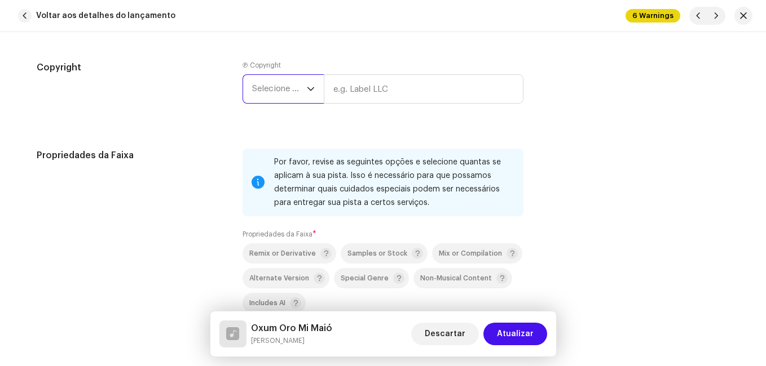
click at [282, 88] on span "Selecione o ano" at bounding box center [279, 89] width 55 height 28
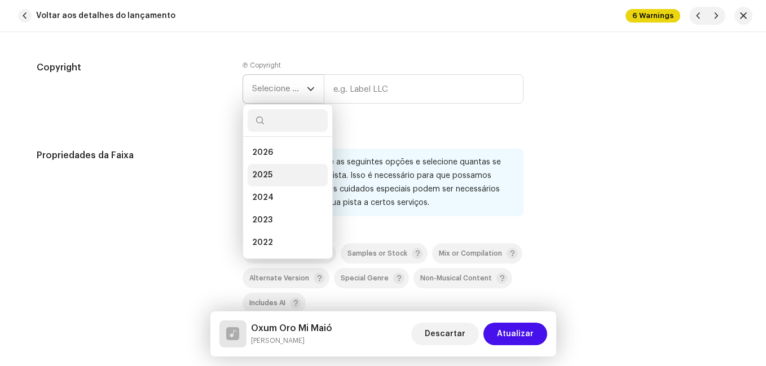
click at [267, 173] on span "2025" at bounding box center [262, 175] width 20 height 11
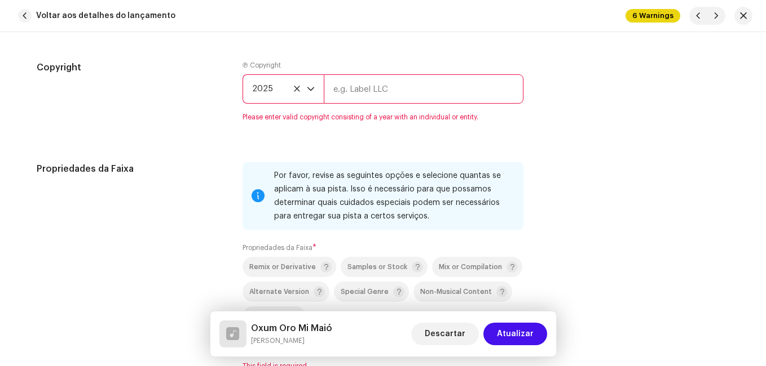
click at [372, 94] on input "text" at bounding box center [424, 88] width 200 height 29
type input "Impact Music"
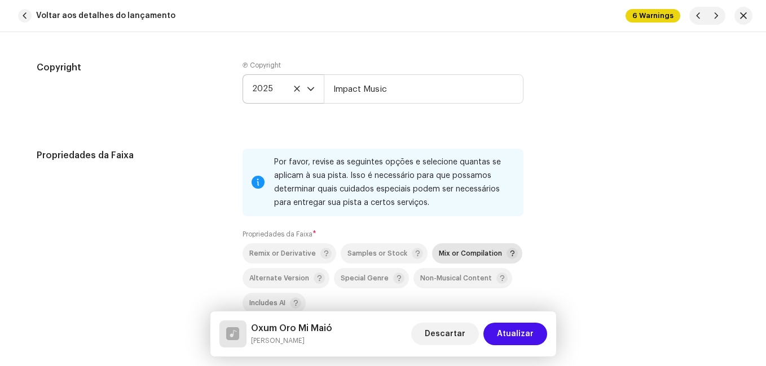
click at [449, 252] on span "Mix or Compilation" at bounding box center [470, 253] width 63 height 7
click at [201, 229] on div "Propriedades da Faixa" at bounding box center [131, 253] width 188 height 209
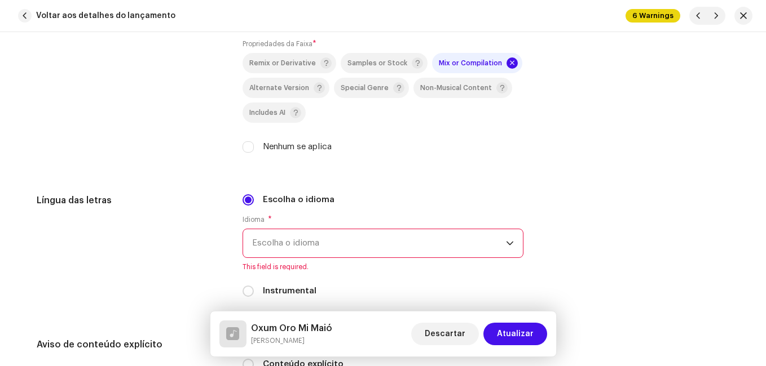
scroll to position [1917, 0]
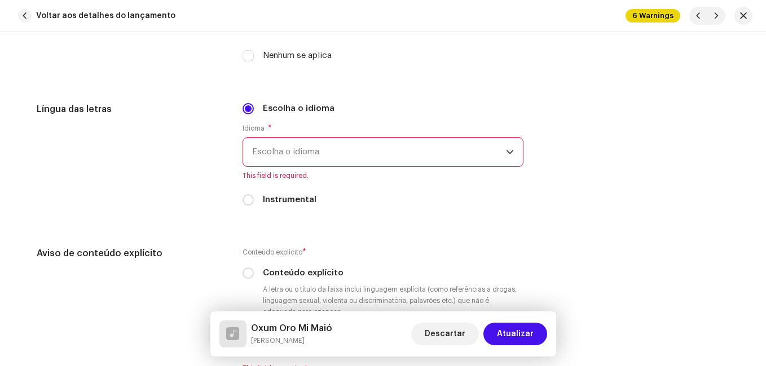
click at [313, 158] on span "Escolha o idioma" at bounding box center [379, 152] width 254 height 28
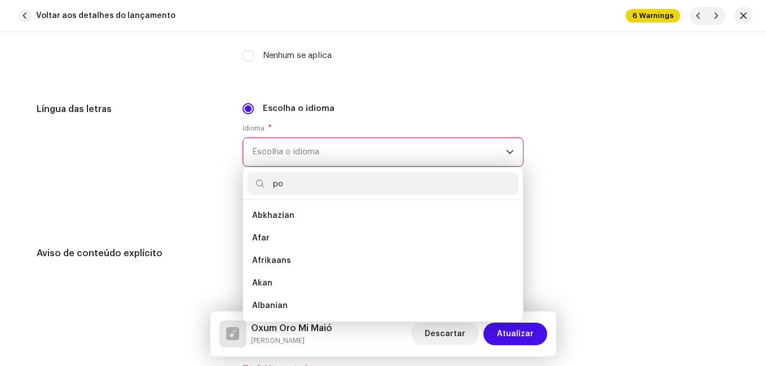
scroll to position [0, 0]
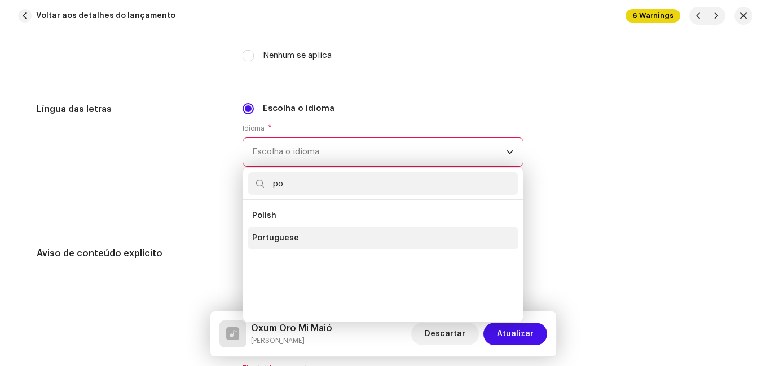
type input "po"
click at [278, 241] on span "Portuguese" at bounding box center [275, 238] width 47 height 11
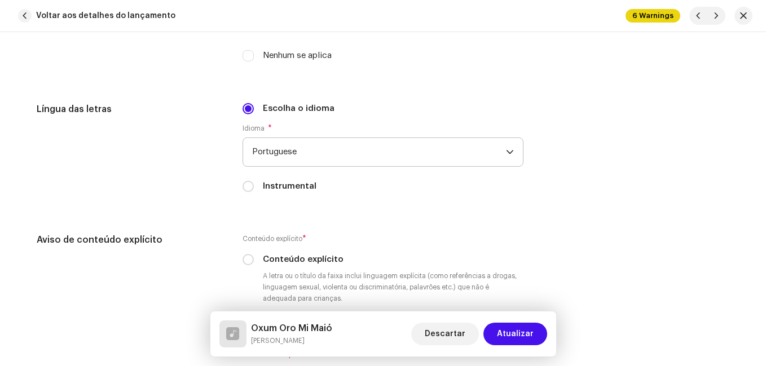
click at [195, 182] on div "Língua das letras" at bounding box center [131, 155] width 188 height 104
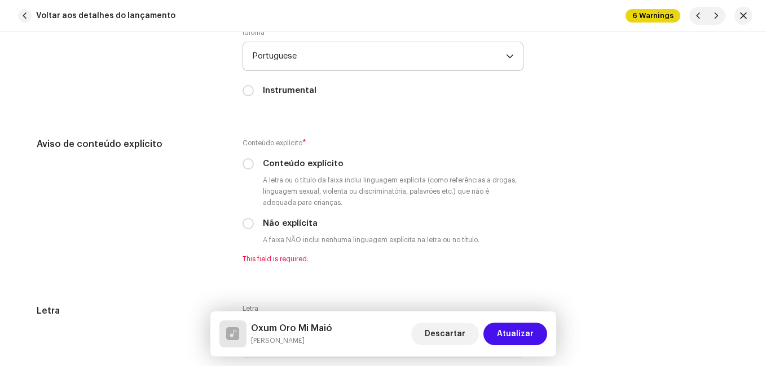
scroll to position [2086, 0]
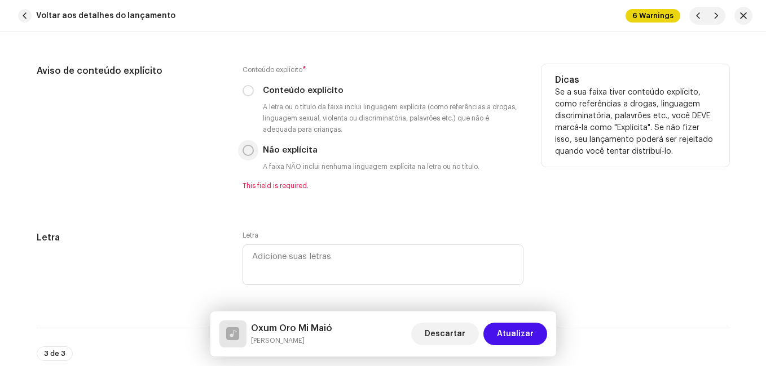
click at [244, 149] on input "Não explícita" at bounding box center [247, 150] width 11 height 11
radio input "true"
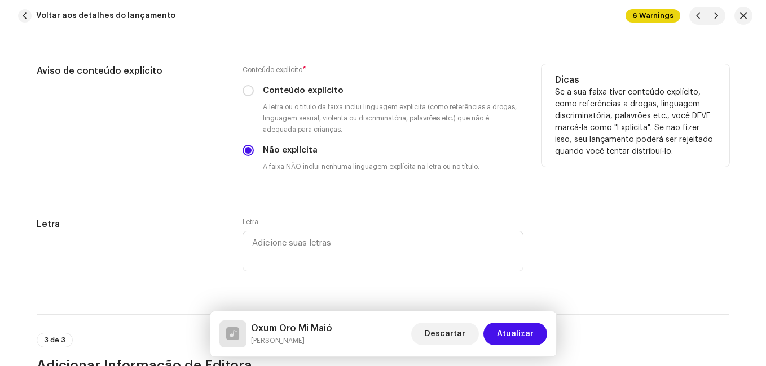
click at [218, 179] on div "Aviso de conteúdo explícito" at bounding box center [131, 127] width 188 height 126
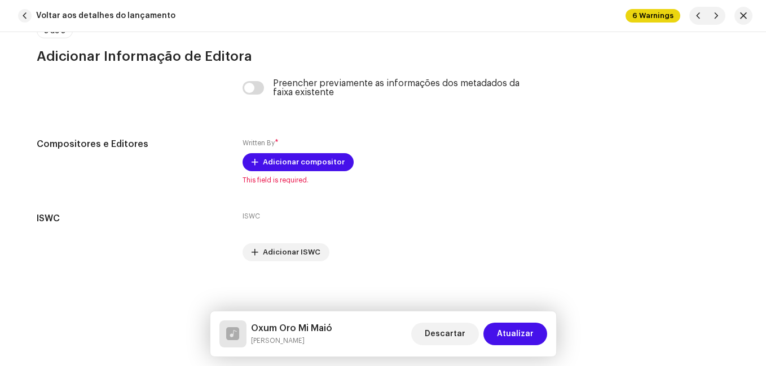
scroll to position [2399, 0]
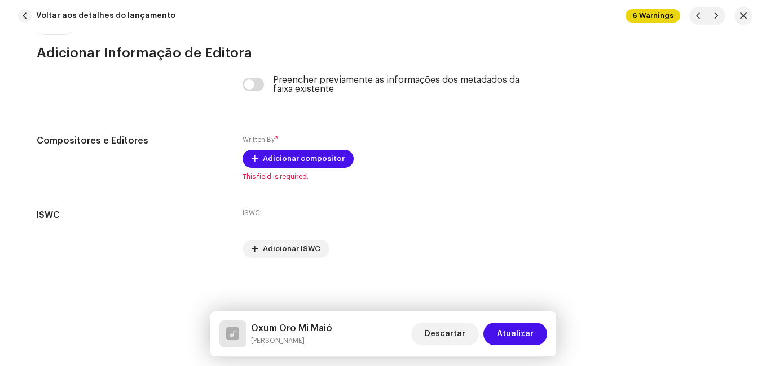
click at [287, 326] on h5 "Oxum Oro Mi Maió" at bounding box center [291, 329] width 81 height 14
copy h5 "Oxum Oro Mi Maió"
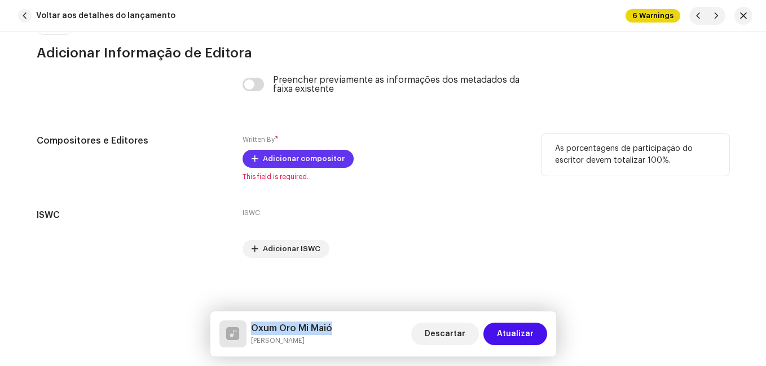
click at [322, 158] on span "Adicionar compositor" at bounding box center [304, 159] width 82 height 23
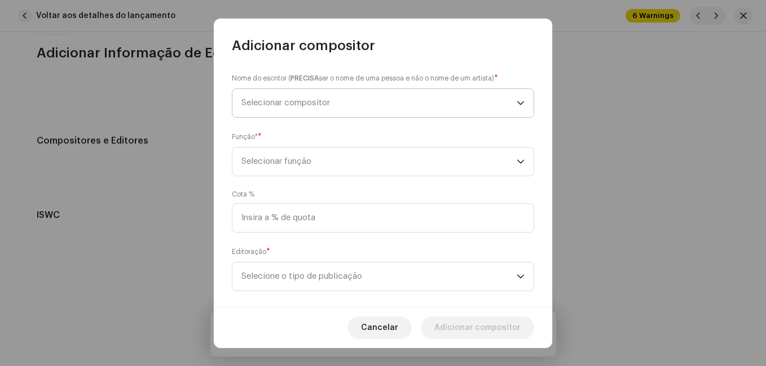
click at [339, 104] on span "Selecionar compositor" at bounding box center [378, 103] width 275 height 28
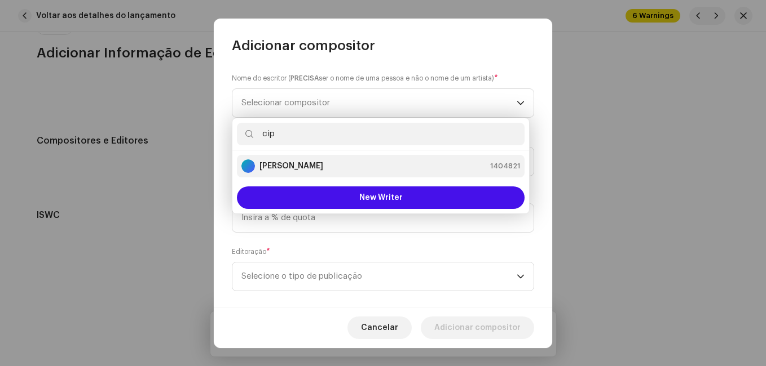
type input "cip"
click at [342, 161] on div "[PERSON_NAME] 1404821" at bounding box center [380, 167] width 278 height 14
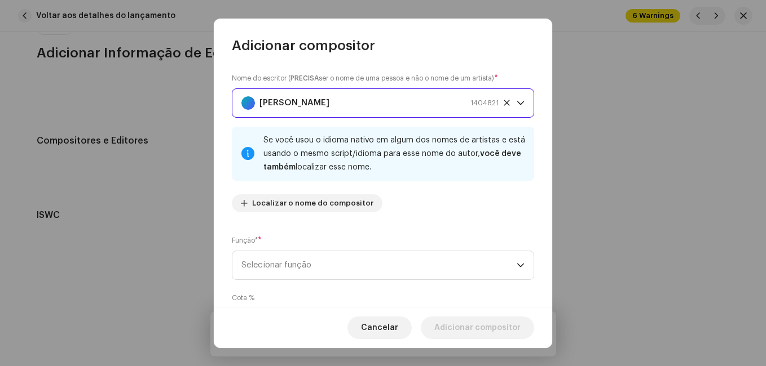
click at [407, 217] on div "Nome do escritor ( PRECISA ser o nome de uma pessoa e não o nome de um artista)…" at bounding box center [383, 147] width 302 height 149
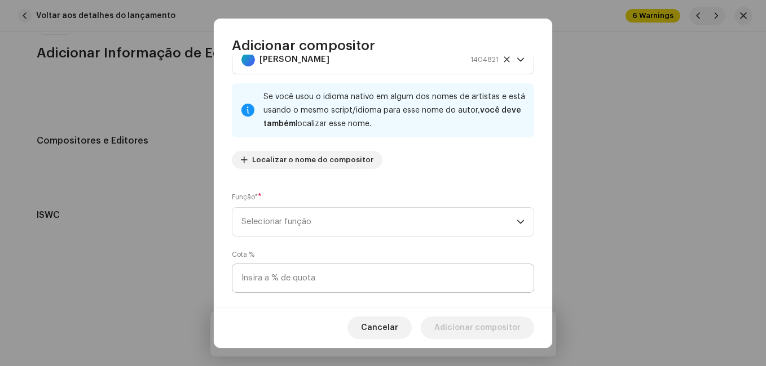
scroll to position [120, 0]
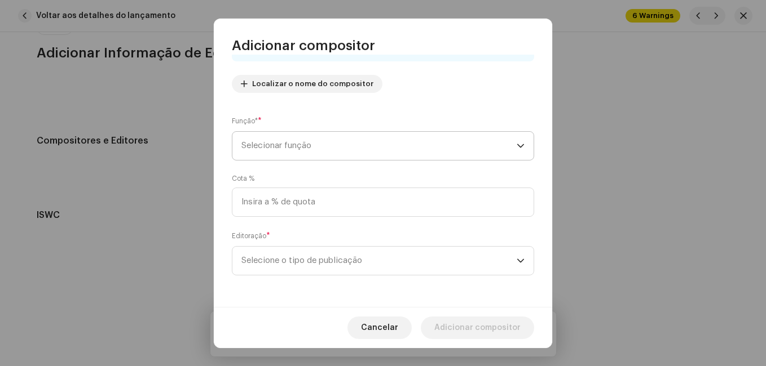
click at [418, 139] on span "Selecionar função" at bounding box center [378, 146] width 275 height 28
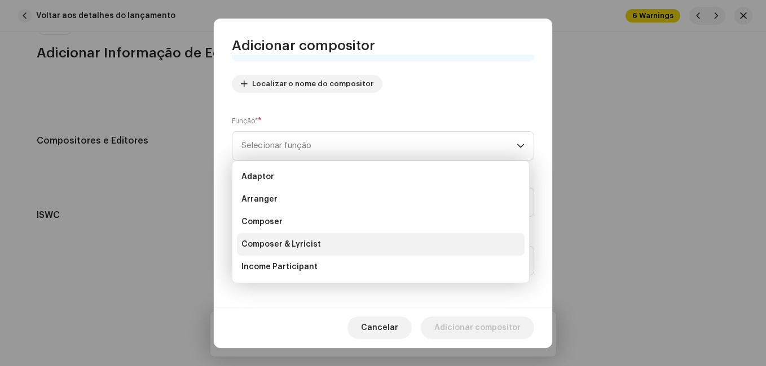
click at [403, 242] on li "Composer & Lyricist" at bounding box center [381, 244] width 288 height 23
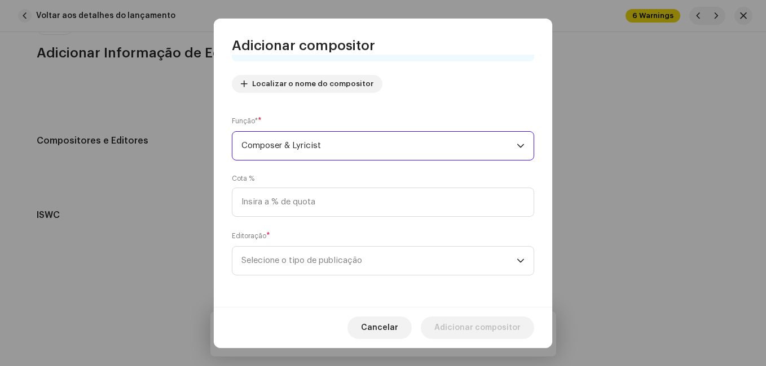
click at [462, 235] on div "Editoração * Selecione o tipo de publicação" at bounding box center [383, 253] width 302 height 45
click at [454, 250] on span "Selecione o tipo de publicação" at bounding box center [378, 261] width 275 height 28
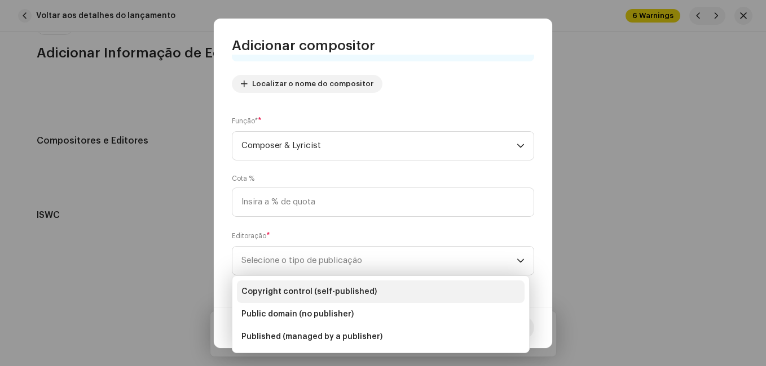
click at [432, 286] on li "Copyright control (self-published)" at bounding box center [381, 292] width 288 height 23
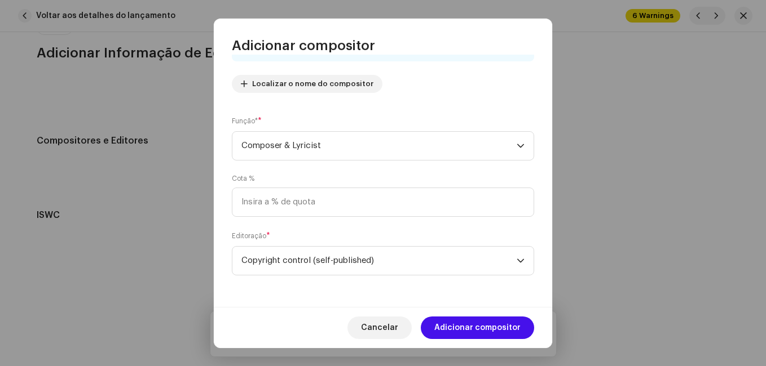
click at [457, 328] on span "Adicionar compositor" at bounding box center [477, 328] width 86 height 23
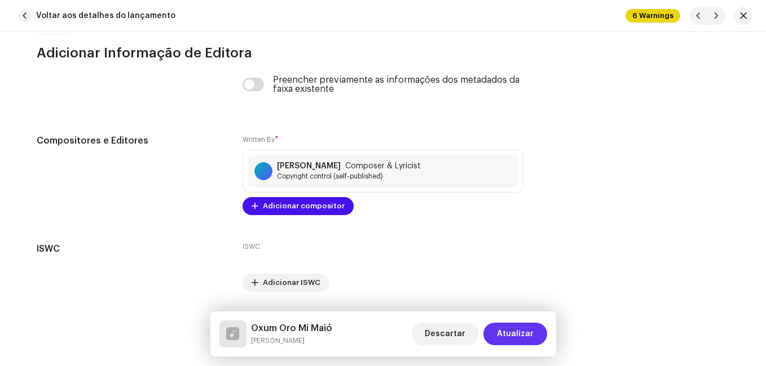
click at [510, 334] on span "Atualizar" at bounding box center [515, 334] width 37 height 23
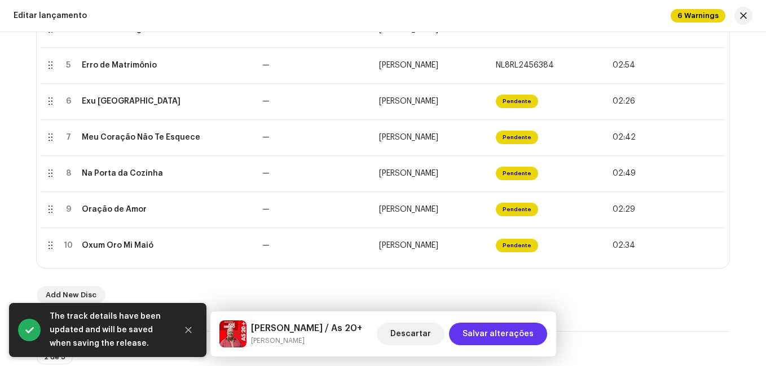
click at [496, 335] on span "Salvar alterações" at bounding box center [497, 334] width 71 height 23
